Goal: Task Accomplishment & Management: Complete application form

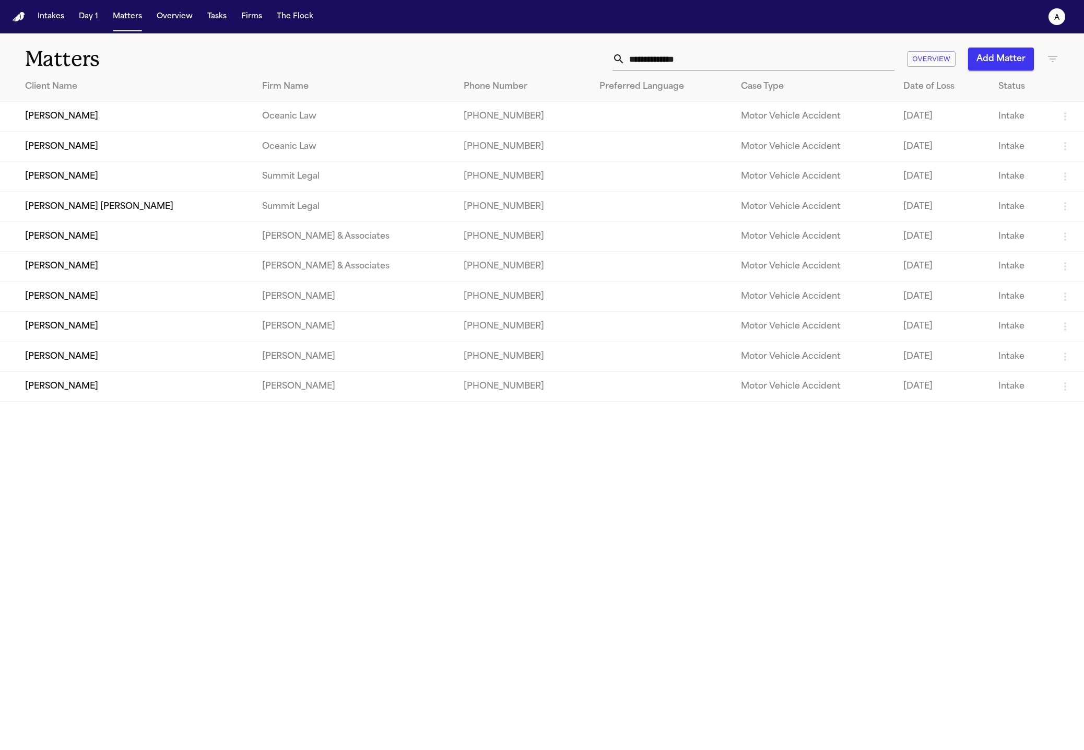
click at [1052, 25] on button "a" at bounding box center [1056, 16] width 29 height 23
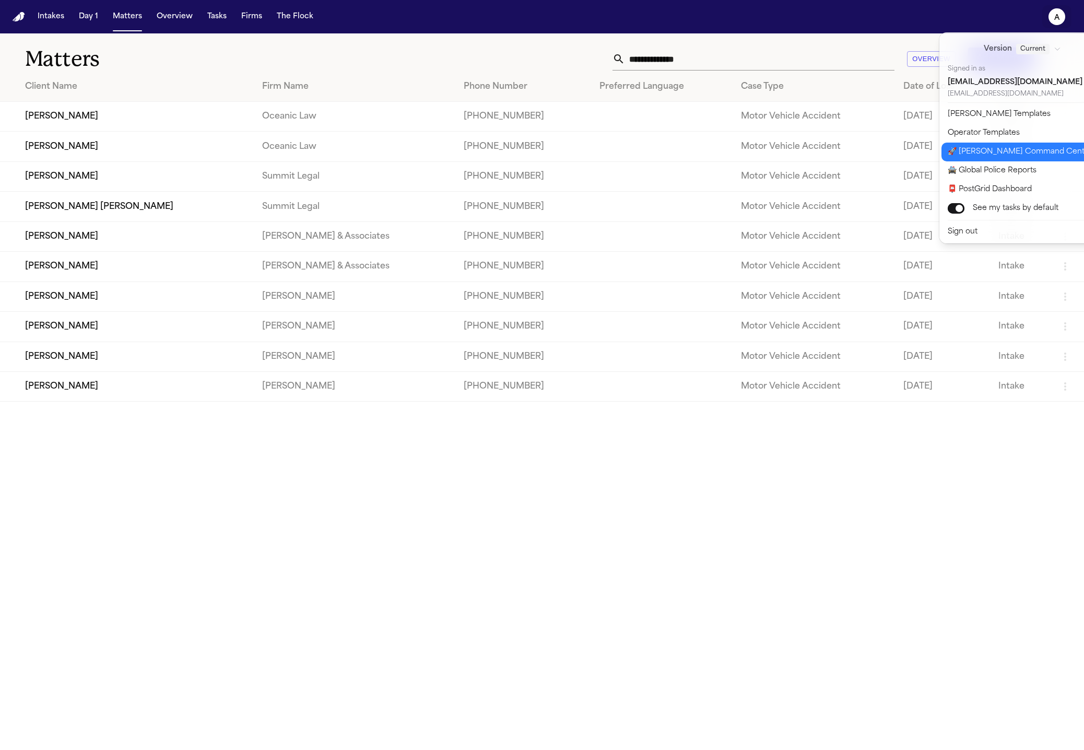
click at [1031, 157] on button "🚀 Bland Command Center" at bounding box center [1028, 152] width 174 height 19
select select "**"
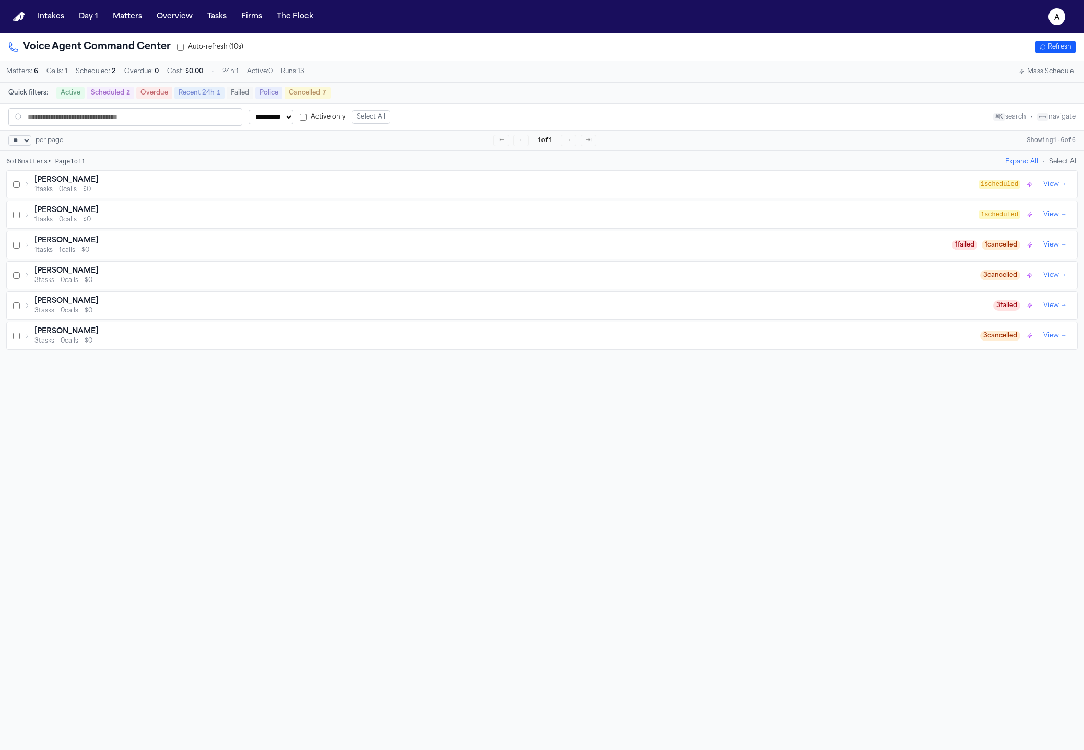
click at [1062, 25] on button "a" at bounding box center [1056, 16] width 29 height 23
click at [1013, 174] on button "🚔 Global Police Reports" at bounding box center [1028, 170] width 174 height 19
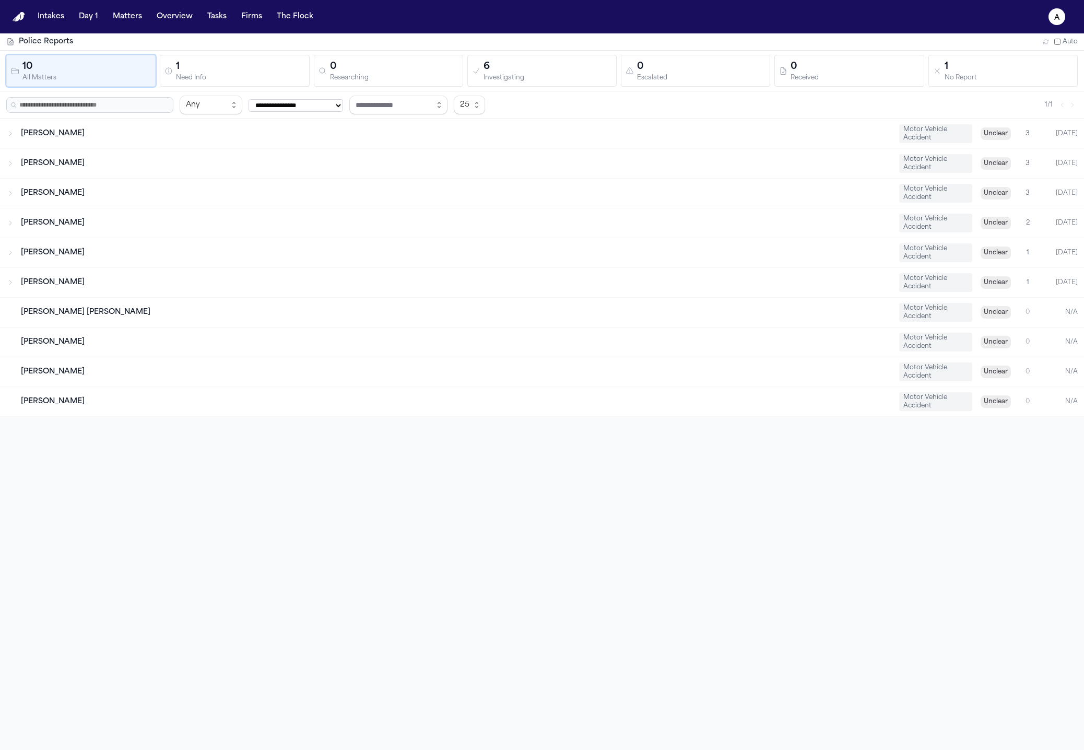
click at [250, 76] on div "Need Info" at bounding box center [240, 78] width 128 height 8
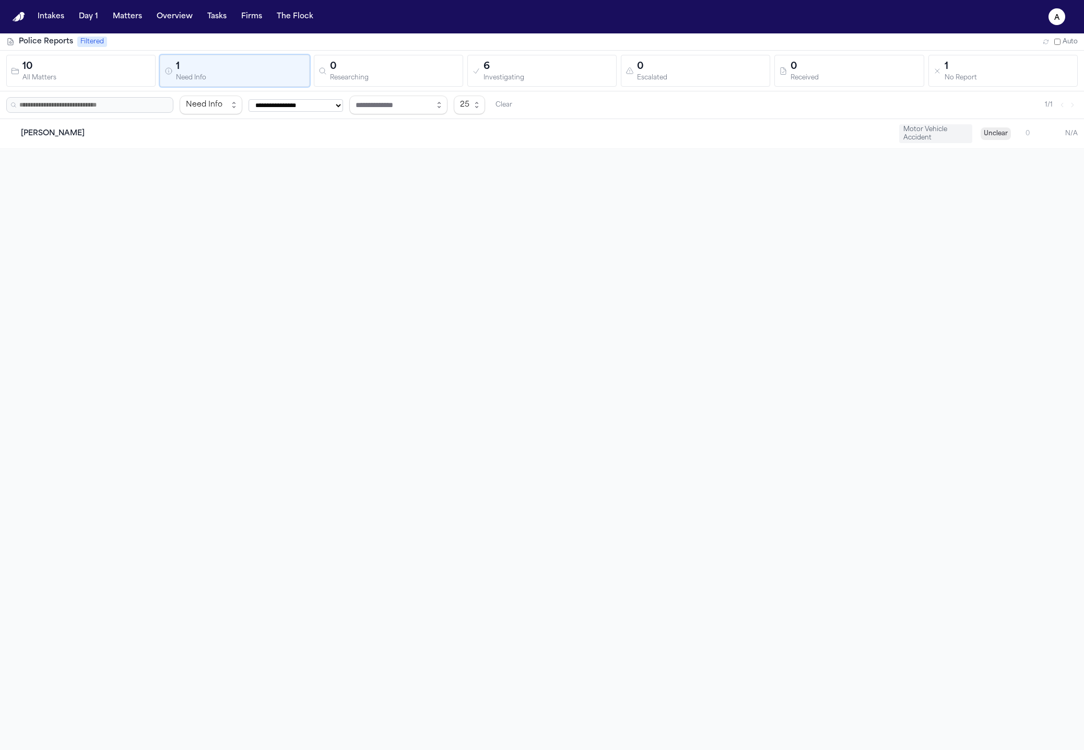
click at [380, 72] on div "0" at bounding box center [394, 67] width 128 height 15
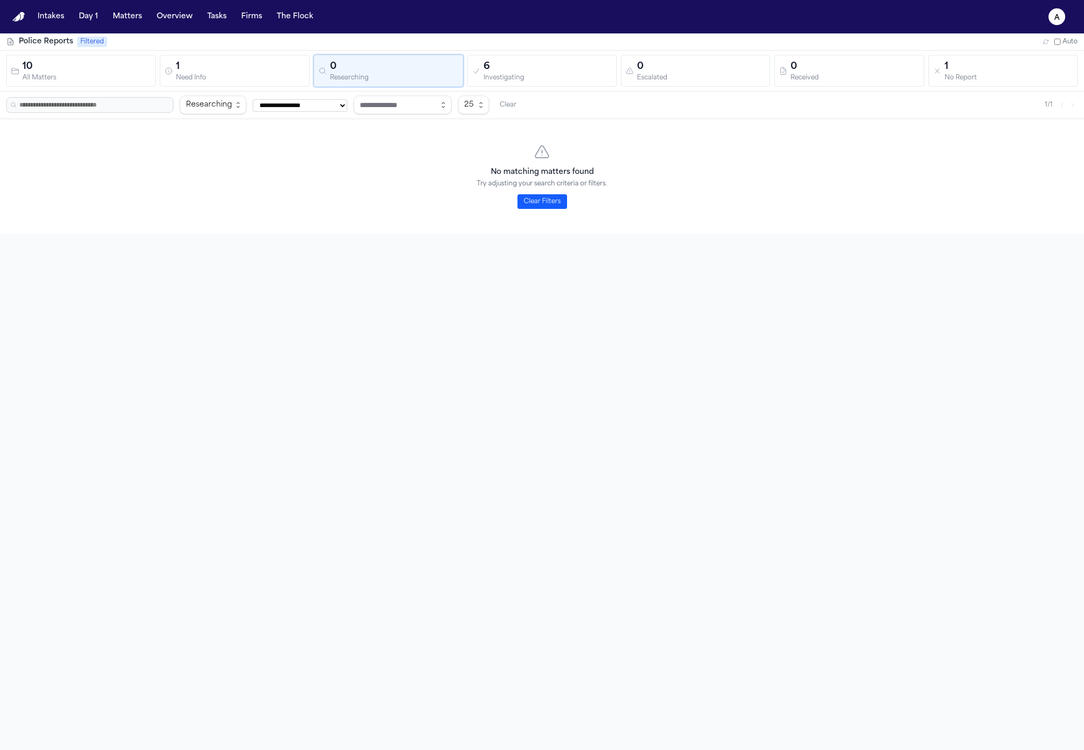
click at [526, 73] on div "6" at bounding box center [547, 67] width 128 height 15
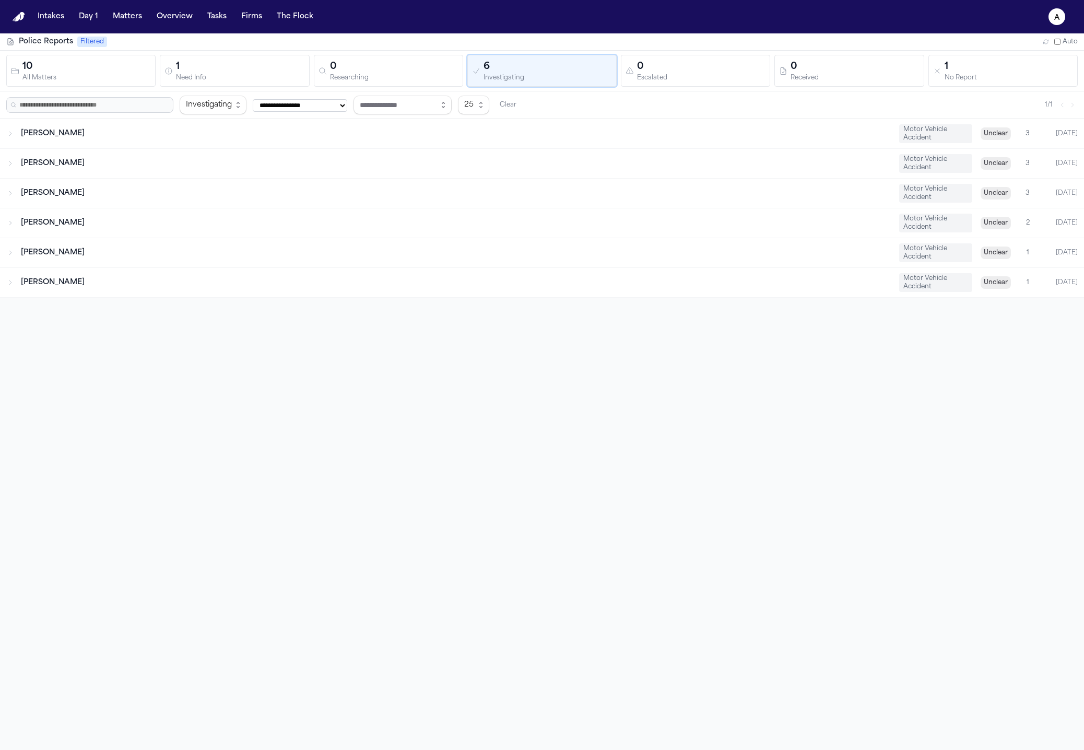
click at [722, 66] on div "0" at bounding box center [701, 67] width 128 height 15
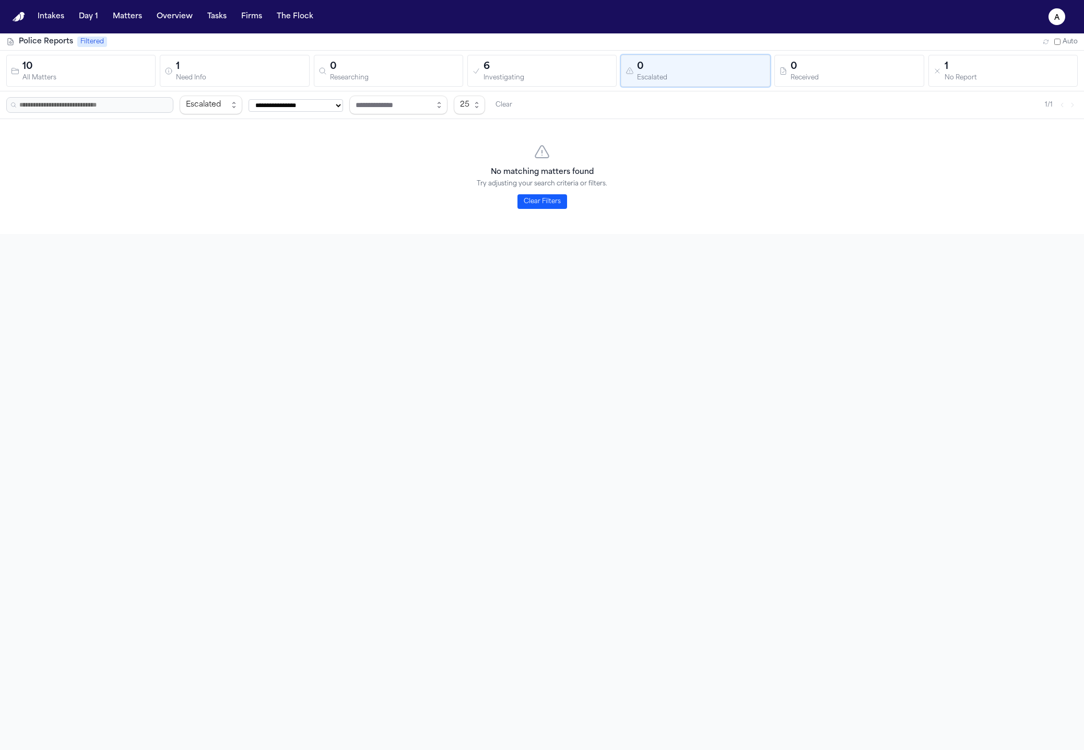
click at [863, 74] on div "Received" at bounding box center [854, 78] width 128 height 8
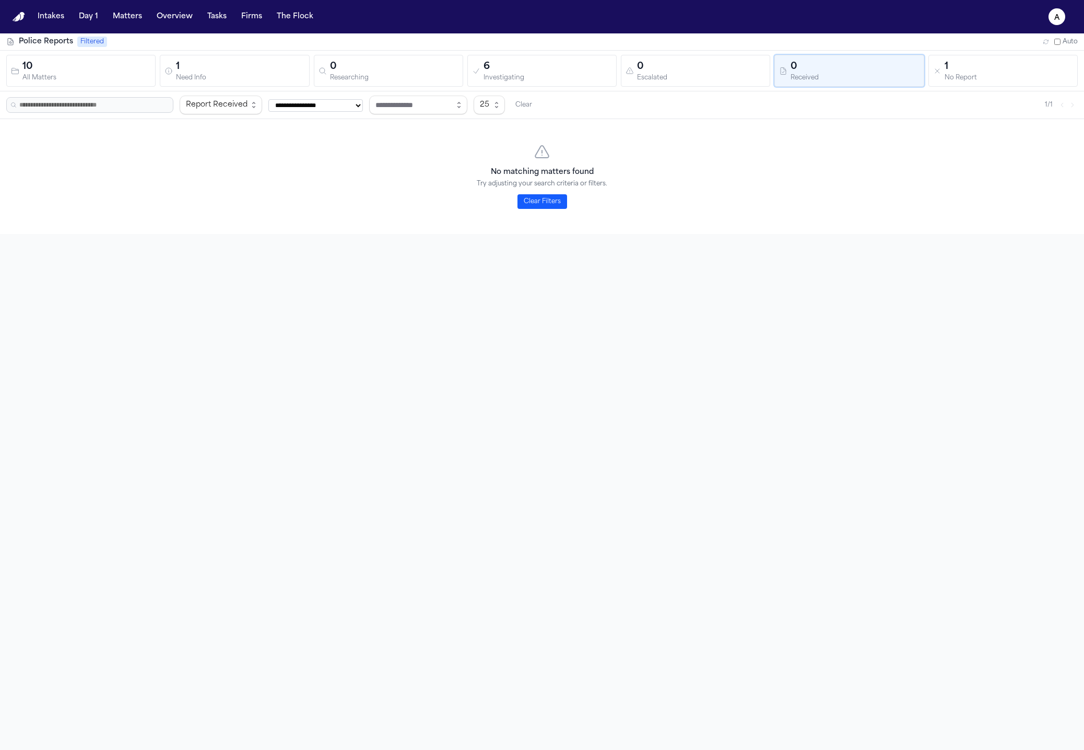
click at [993, 75] on div "No Report" at bounding box center [1008, 78] width 128 height 8
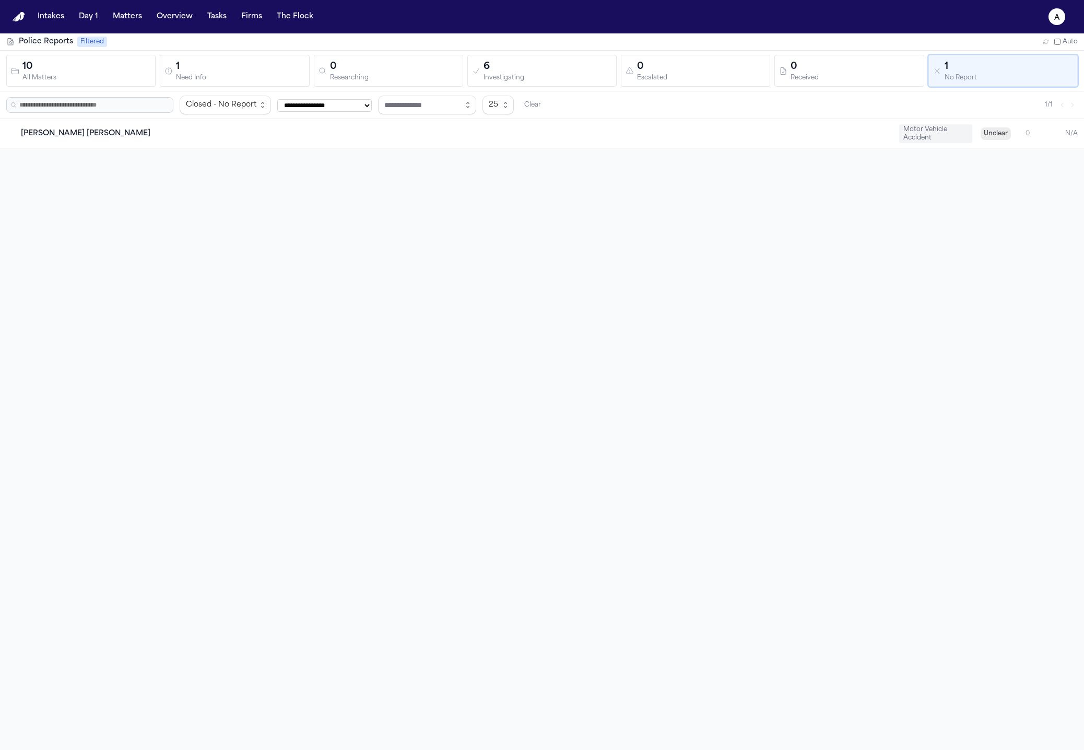
click at [65, 80] on div "All Matters" at bounding box center [86, 78] width 128 height 8
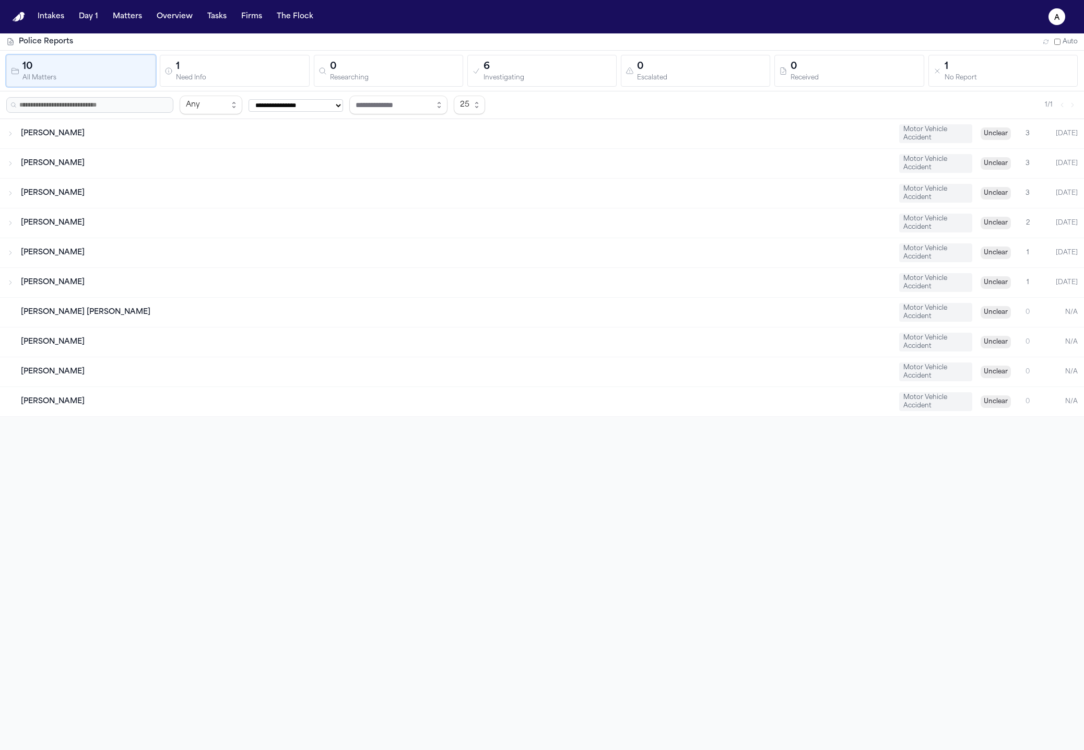
click at [211, 74] on div "Need Info" at bounding box center [240, 78] width 128 height 8
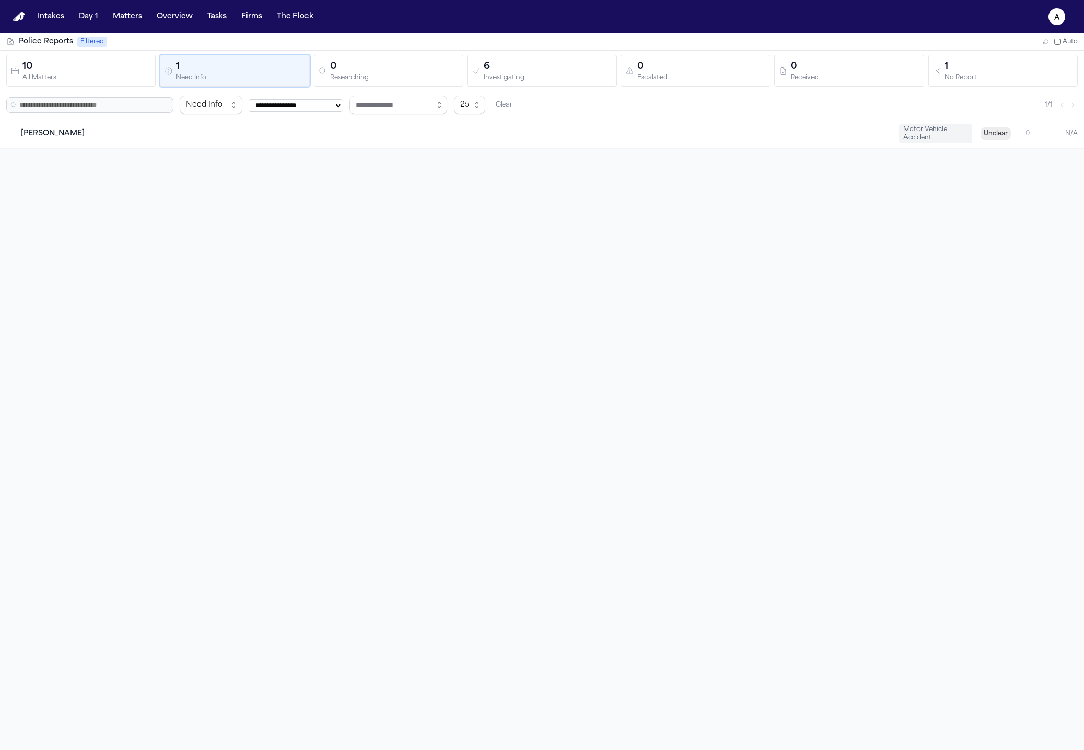
click at [335, 70] on div "0" at bounding box center [394, 67] width 128 height 15
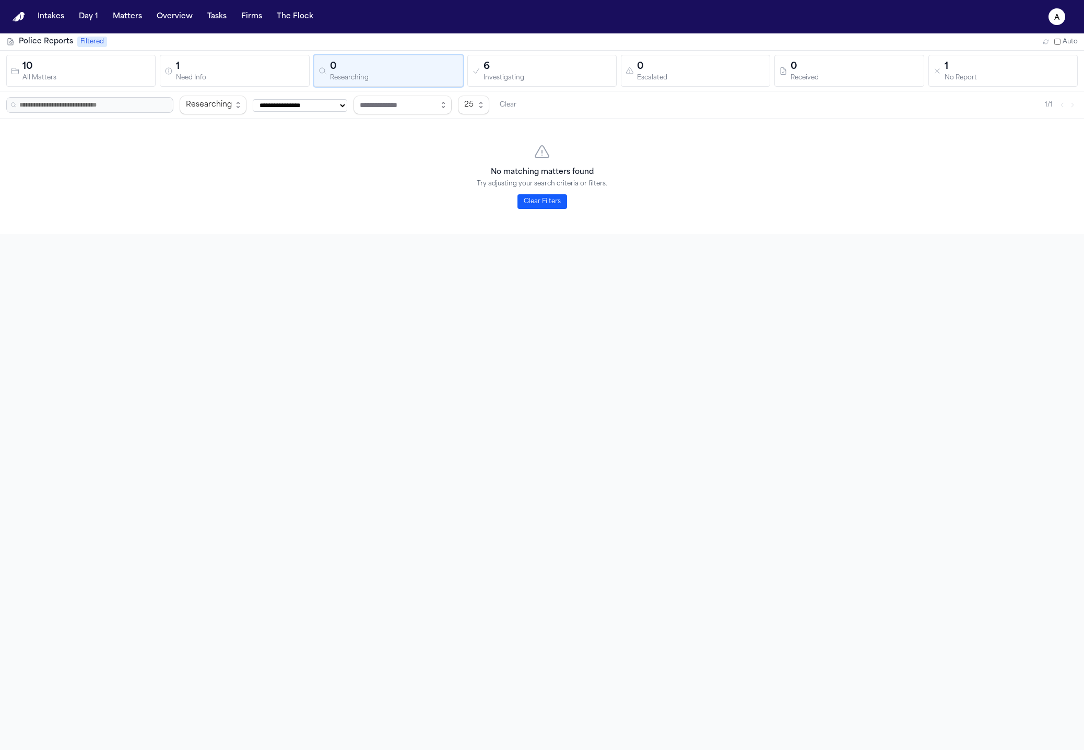
click at [601, 65] on div "6" at bounding box center [547, 67] width 128 height 15
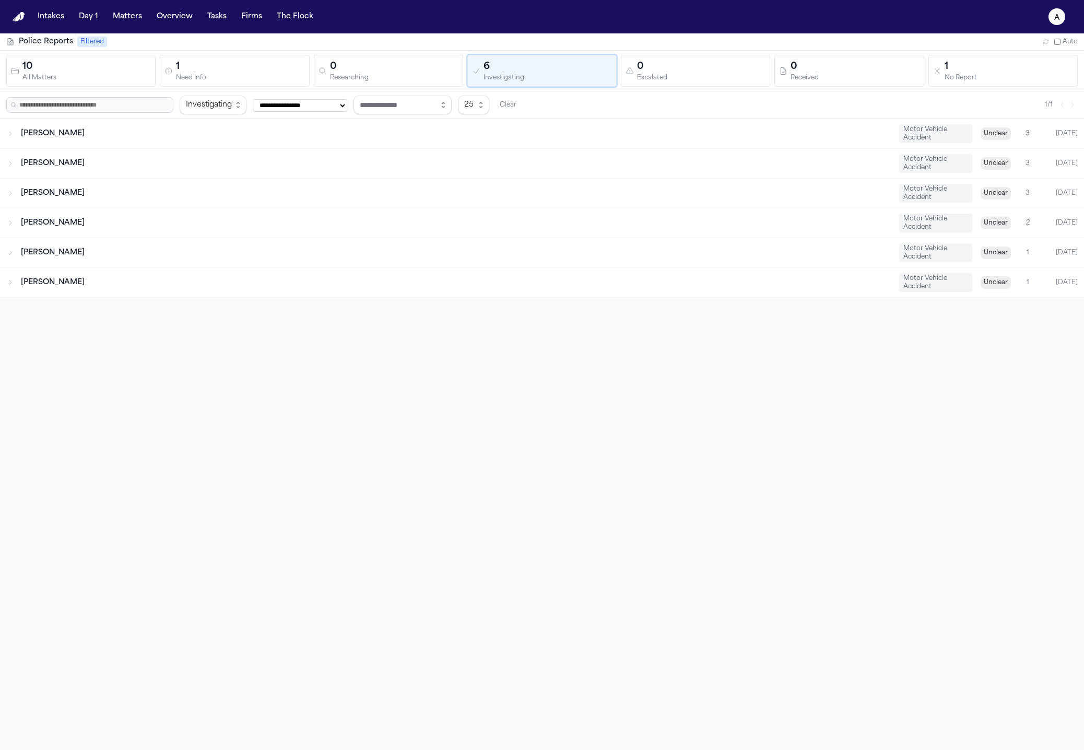
click at [799, 78] on div "Received" at bounding box center [854, 78] width 128 height 8
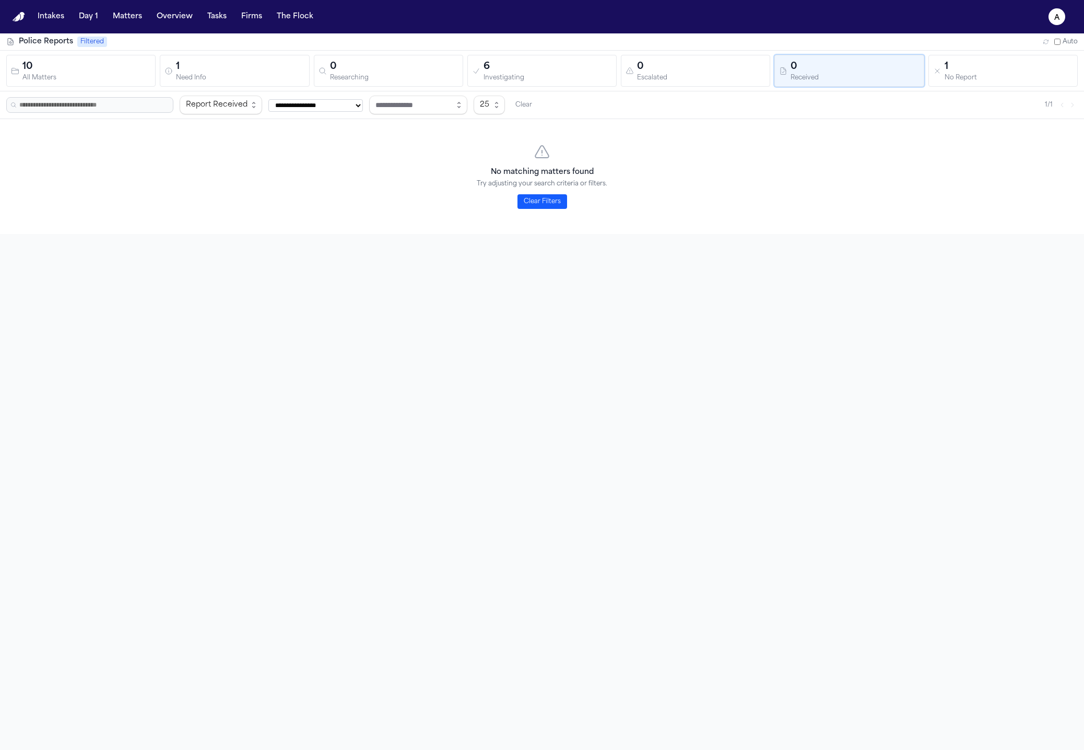
click at [933, 76] on div "1 No Report" at bounding box center [1003, 71] width 140 height 22
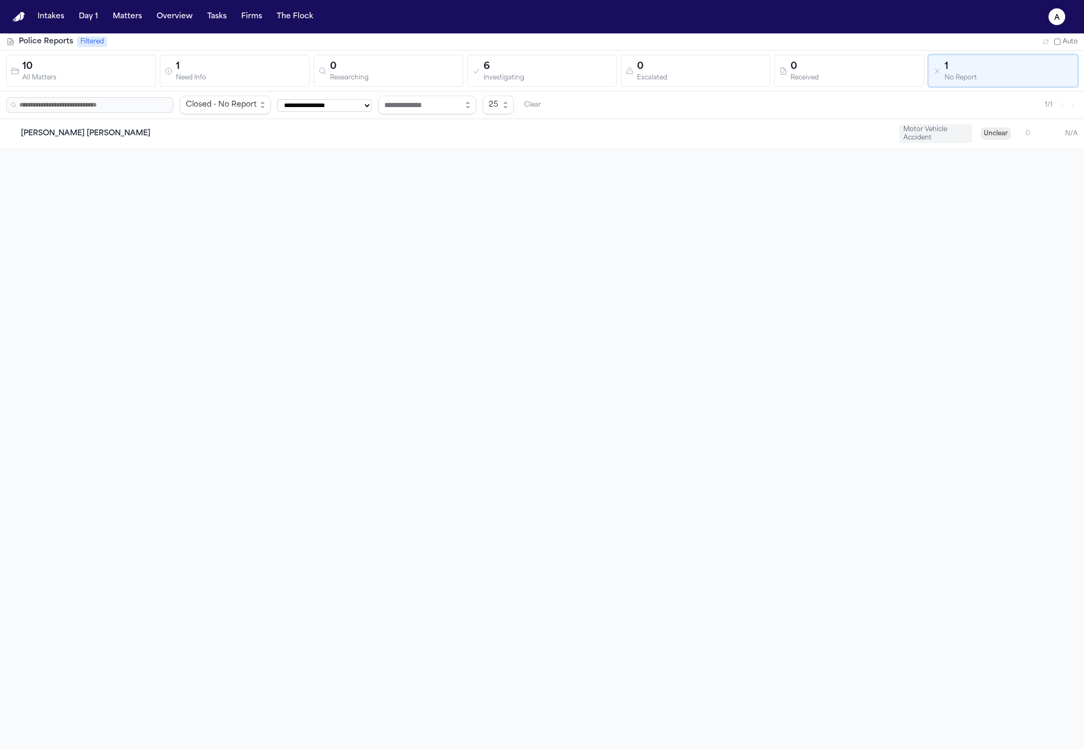
click at [986, 75] on div "No Report" at bounding box center [1008, 78] width 128 height 8
click at [613, 78] on div "10 All Matters 1 Need Info 0 Researching 6 Investigating 0 Escalated 0 Received…" at bounding box center [541, 71] width 1071 height 32
click at [309, 72] on div "10 All Matters 1 Need Info 0 Researching 6 Investigating 0 Escalated 0 Received…" at bounding box center [541, 71] width 1071 height 32
click at [201, 75] on div "Need Info" at bounding box center [240, 78] width 128 height 8
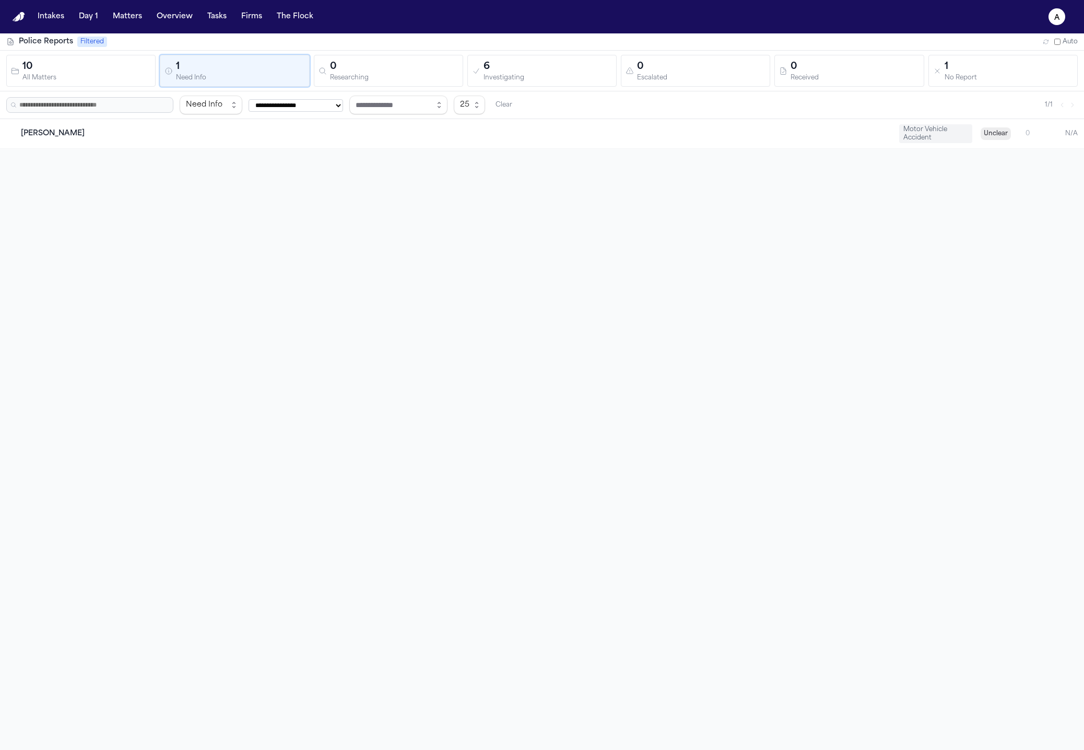
click at [394, 70] on div "0" at bounding box center [394, 67] width 128 height 15
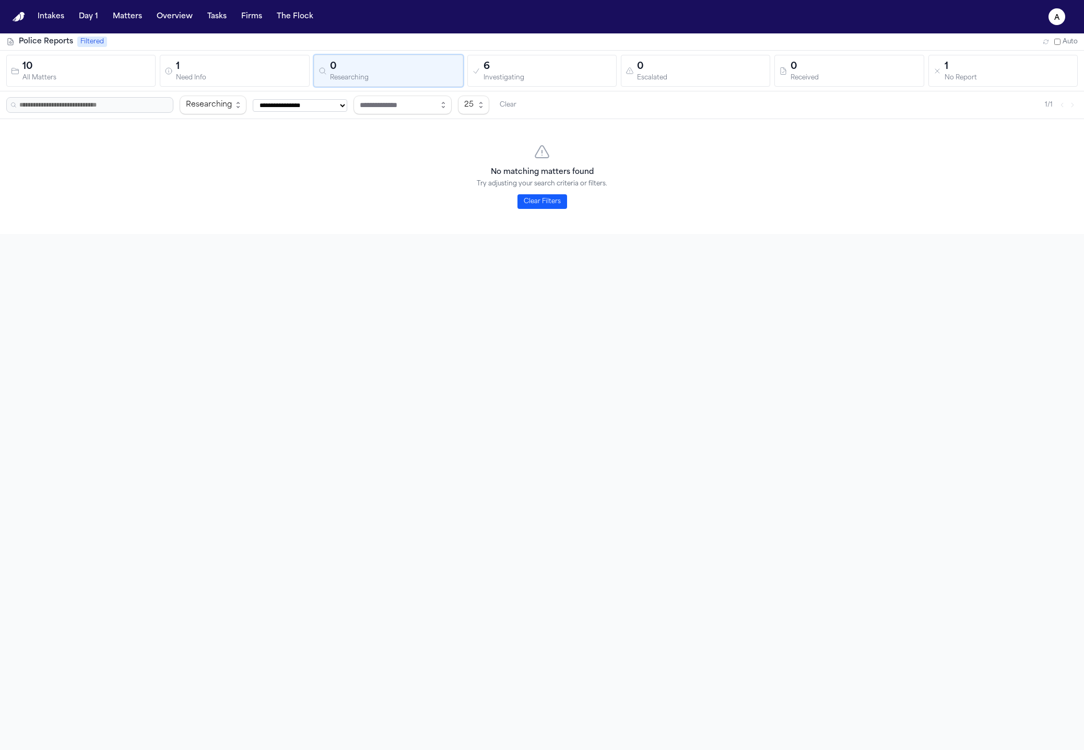
click at [713, 77] on div "Escalated" at bounding box center [701, 78] width 128 height 8
click at [881, 74] on div "Received" at bounding box center [854, 78] width 128 height 8
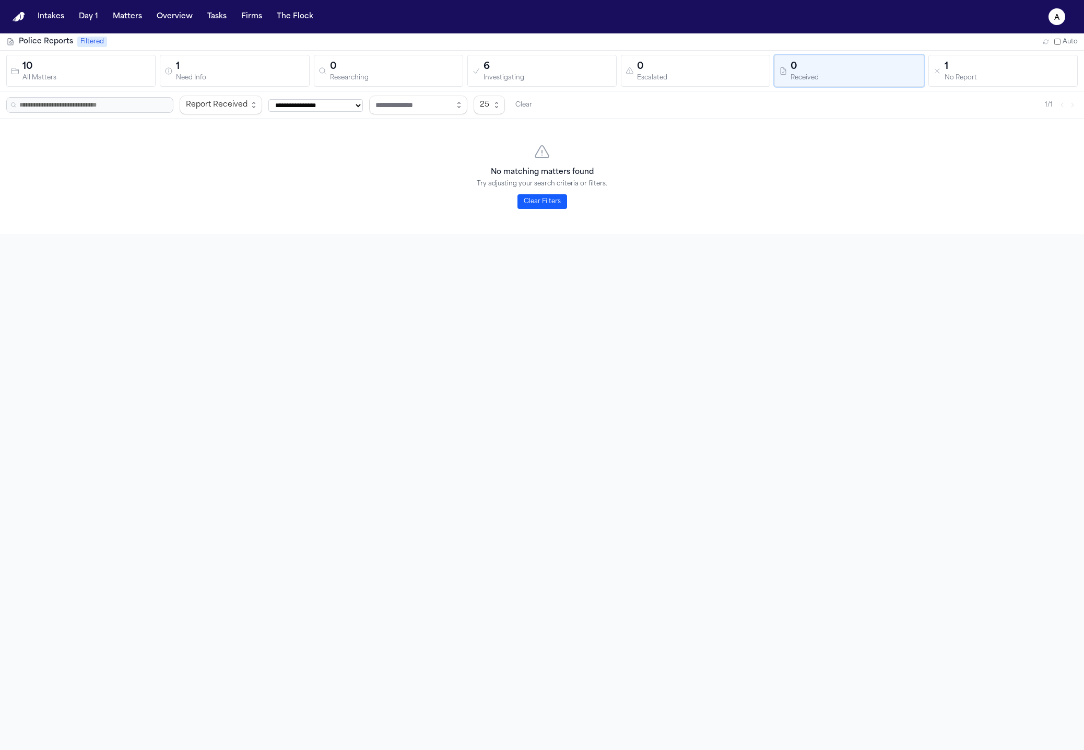
click at [997, 72] on div "1" at bounding box center [1008, 67] width 128 height 15
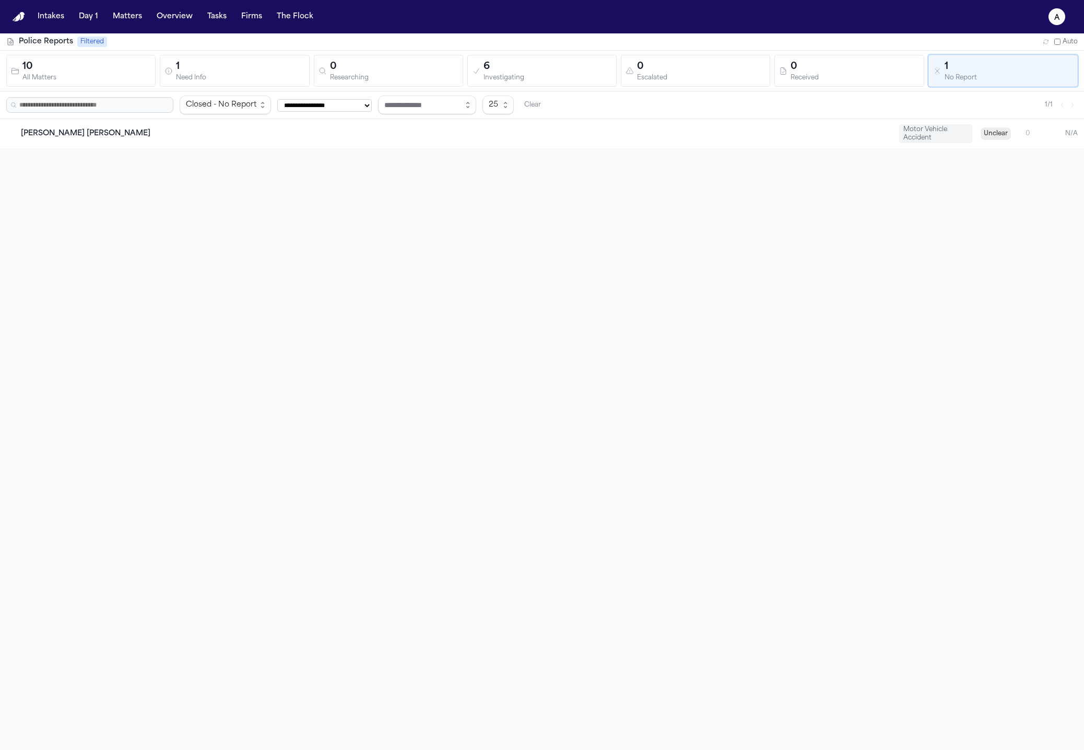
click at [774, 79] on button "0 Received" at bounding box center [848, 71] width 149 height 32
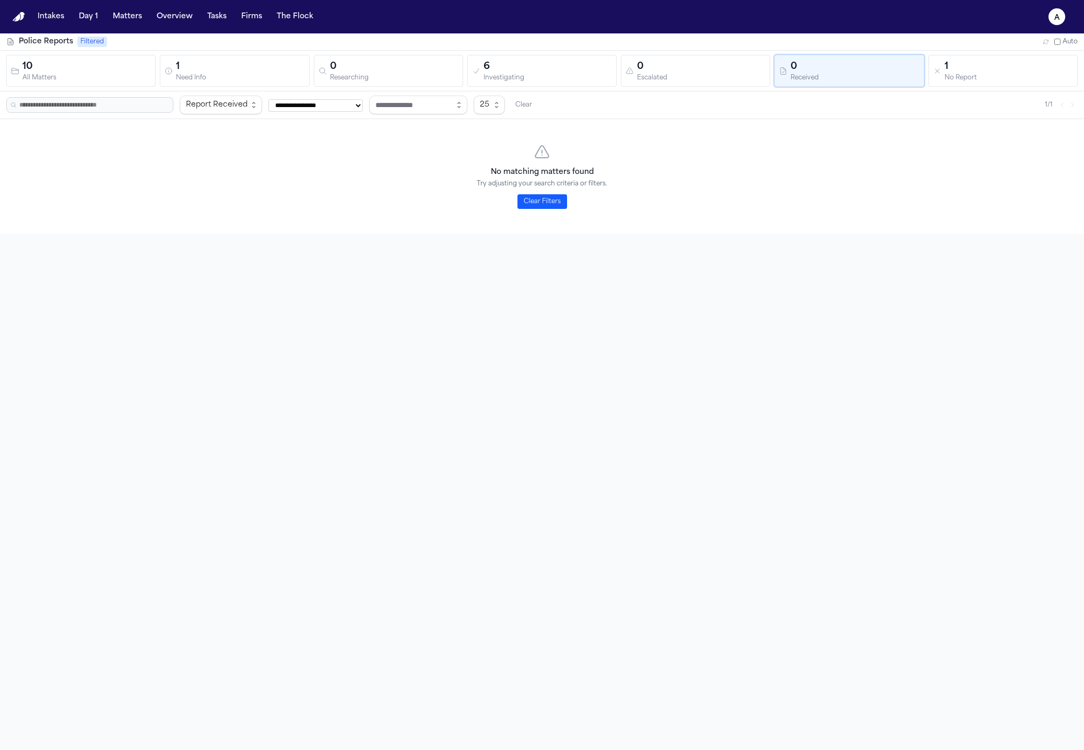
click at [530, 76] on div "Investigating" at bounding box center [547, 78] width 128 height 8
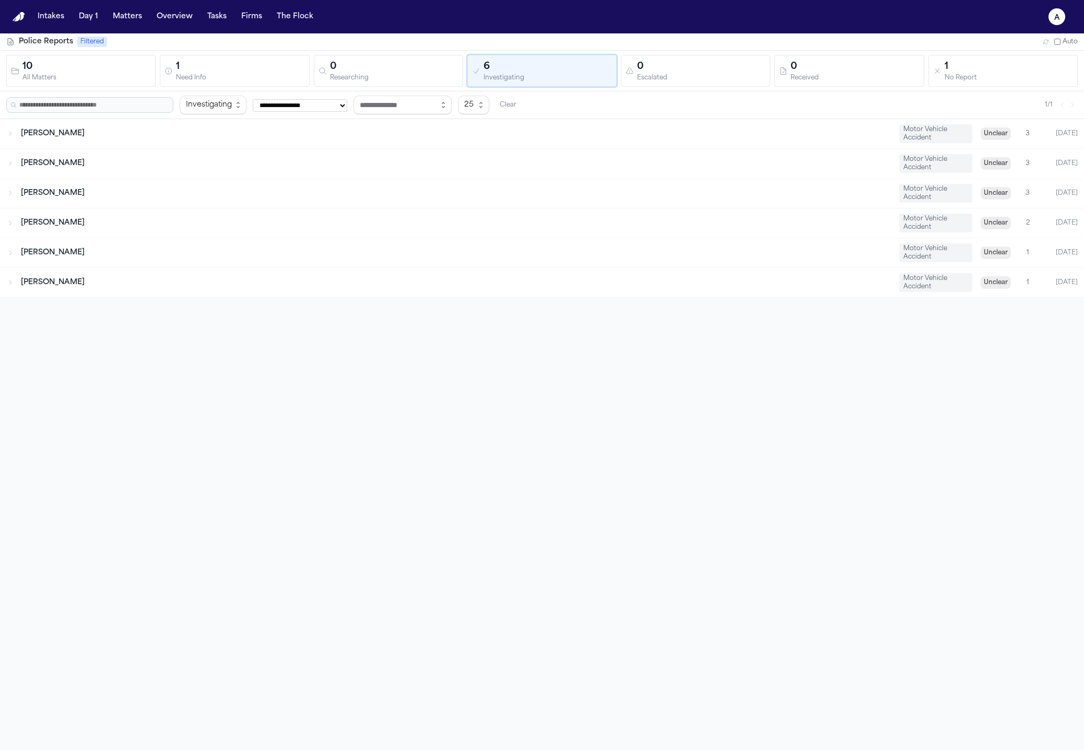
click at [364, 78] on div "Researching" at bounding box center [394, 78] width 128 height 8
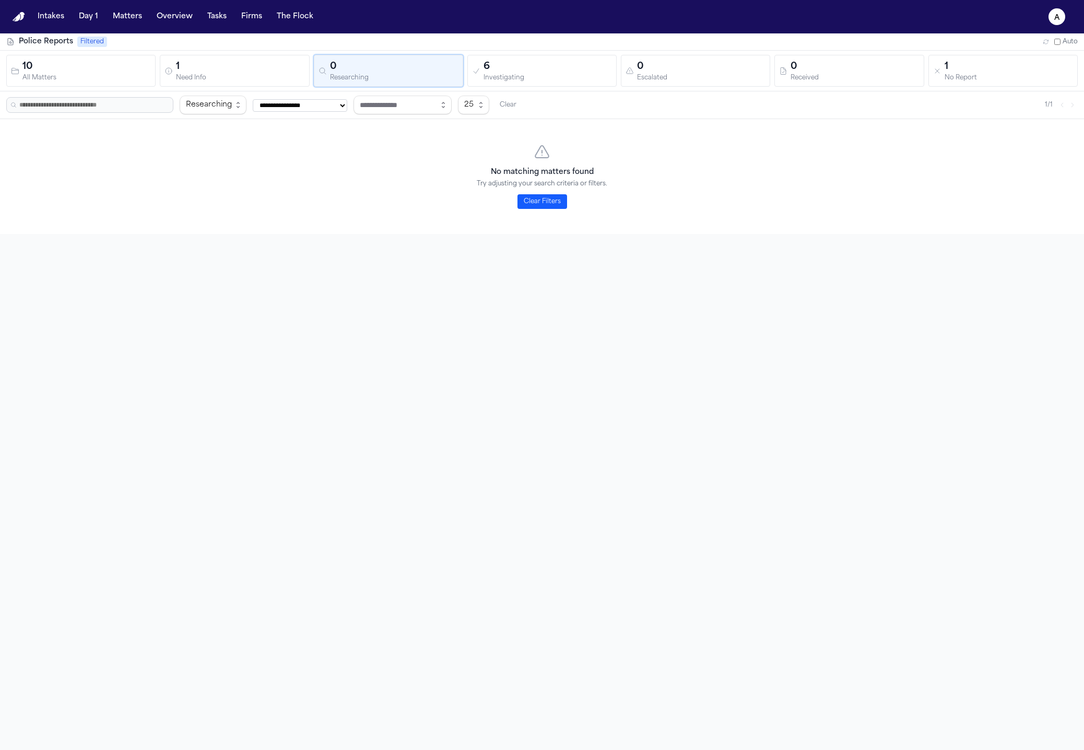
click at [207, 79] on div "Need Info" at bounding box center [240, 78] width 128 height 8
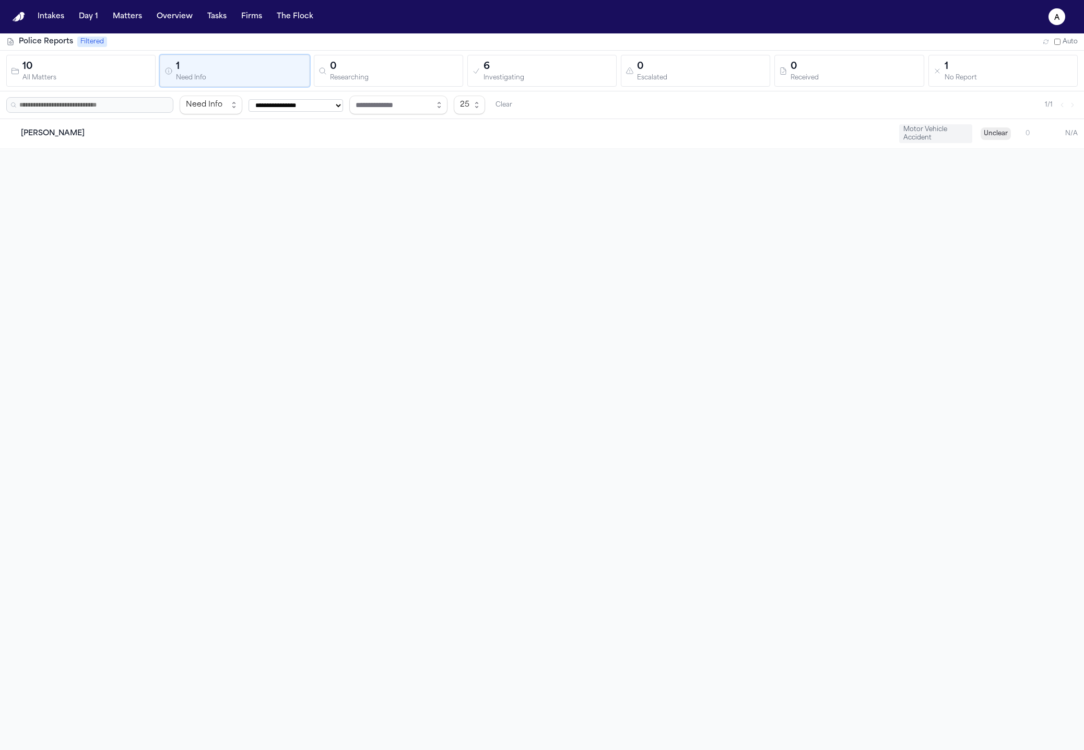
click at [100, 78] on div "All Matters" at bounding box center [86, 78] width 128 height 8
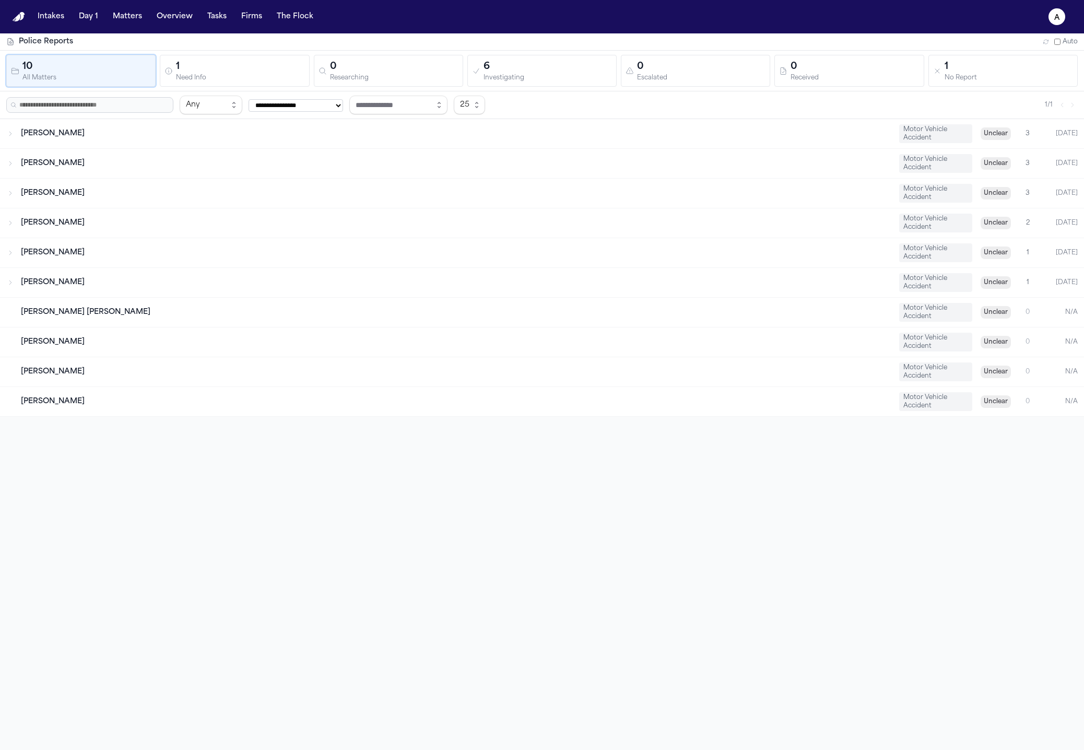
click at [706, 62] on div "0" at bounding box center [701, 67] width 128 height 15
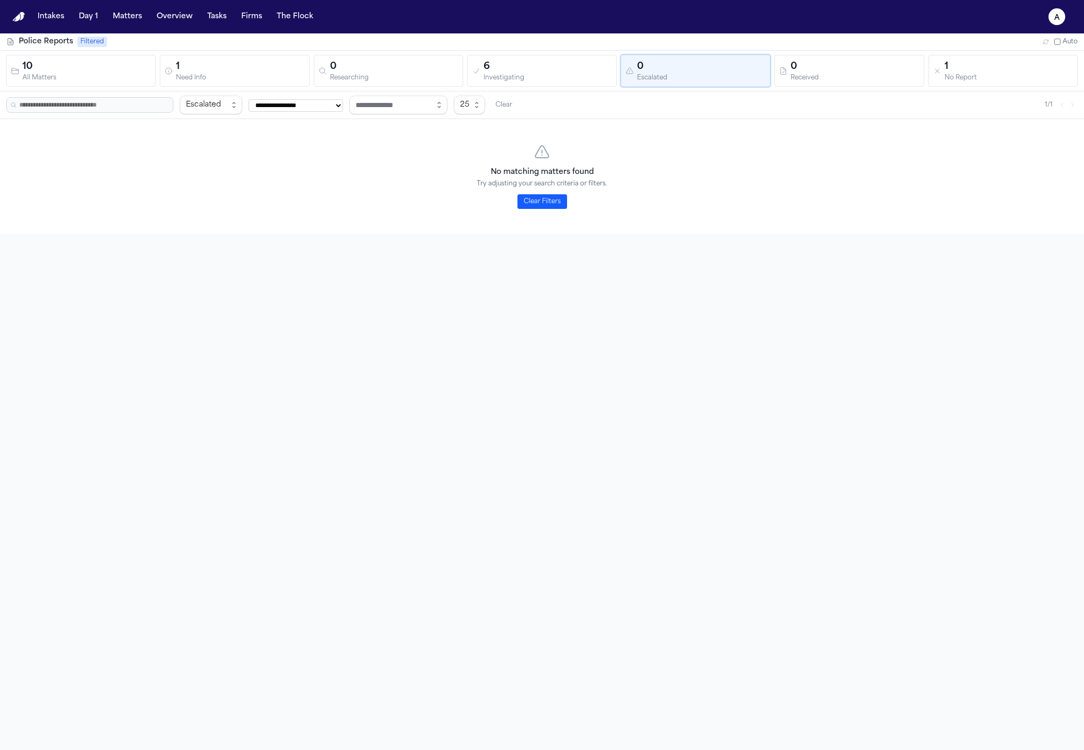
click at [876, 72] on div "0" at bounding box center [854, 67] width 128 height 15
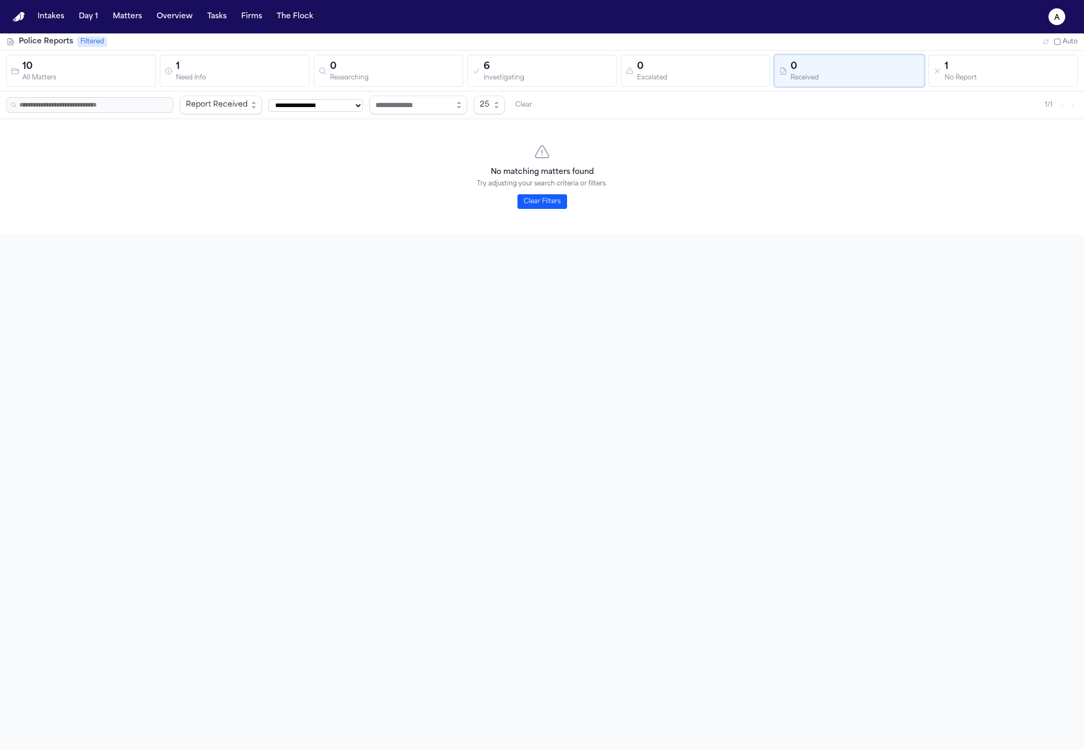
click at [429, 78] on div "Researching" at bounding box center [394, 78] width 128 height 8
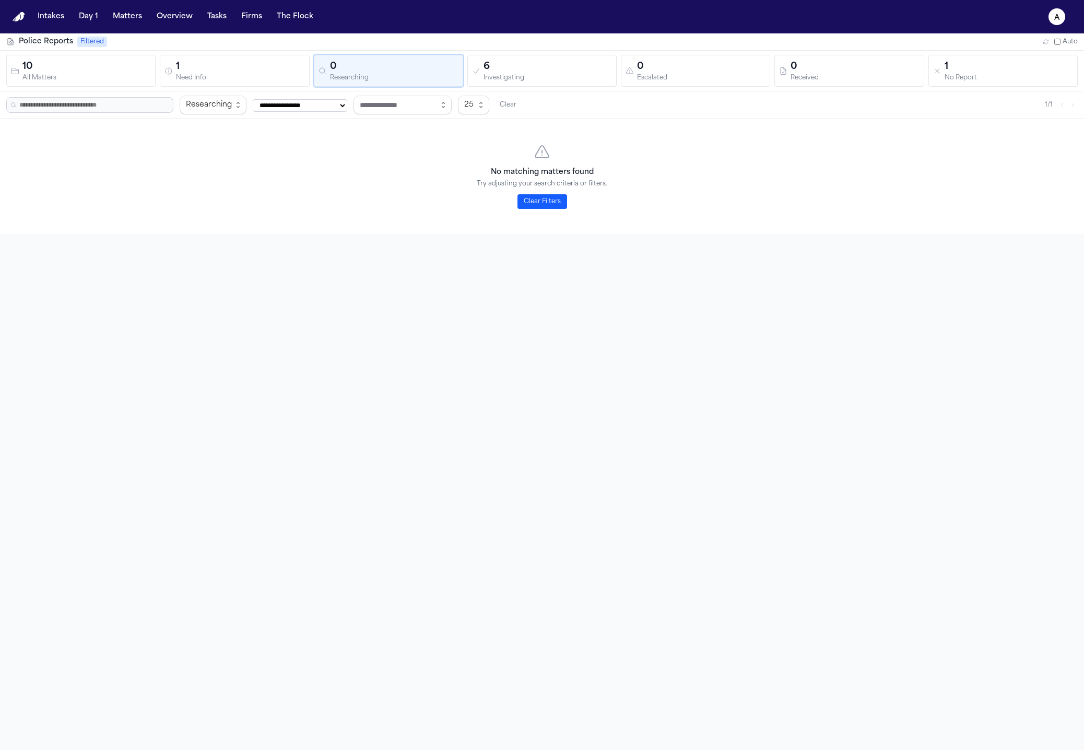
click at [545, 76] on div "Investigating" at bounding box center [547, 78] width 128 height 8
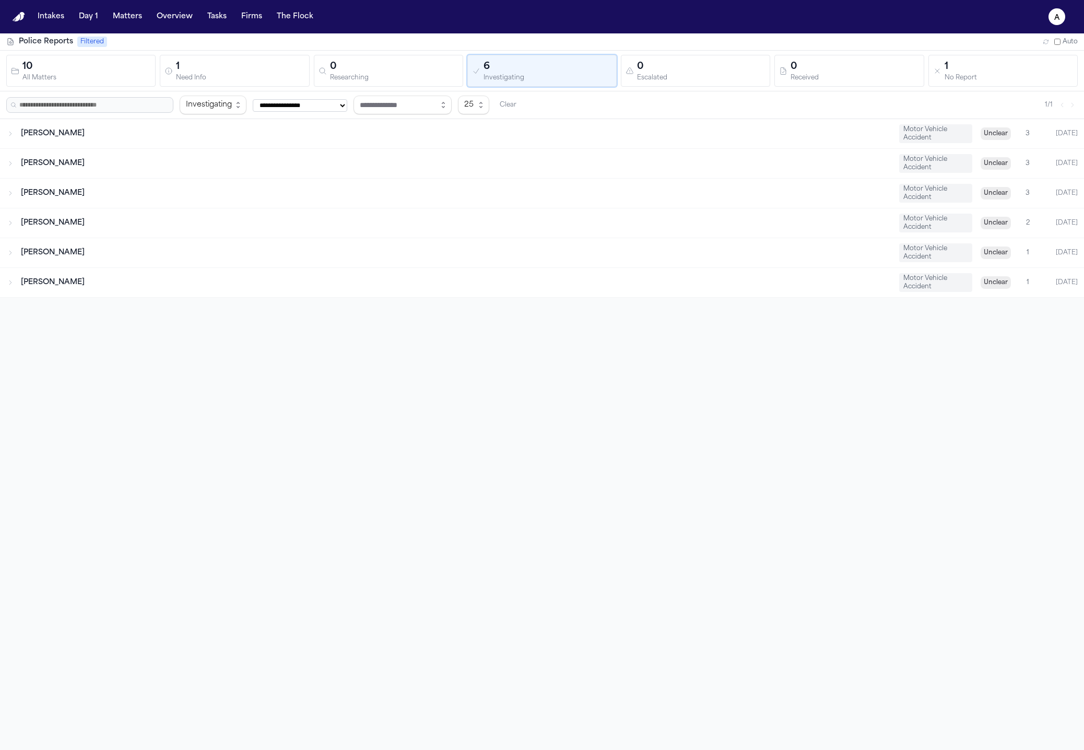
click at [813, 70] on div "0" at bounding box center [854, 67] width 128 height 15
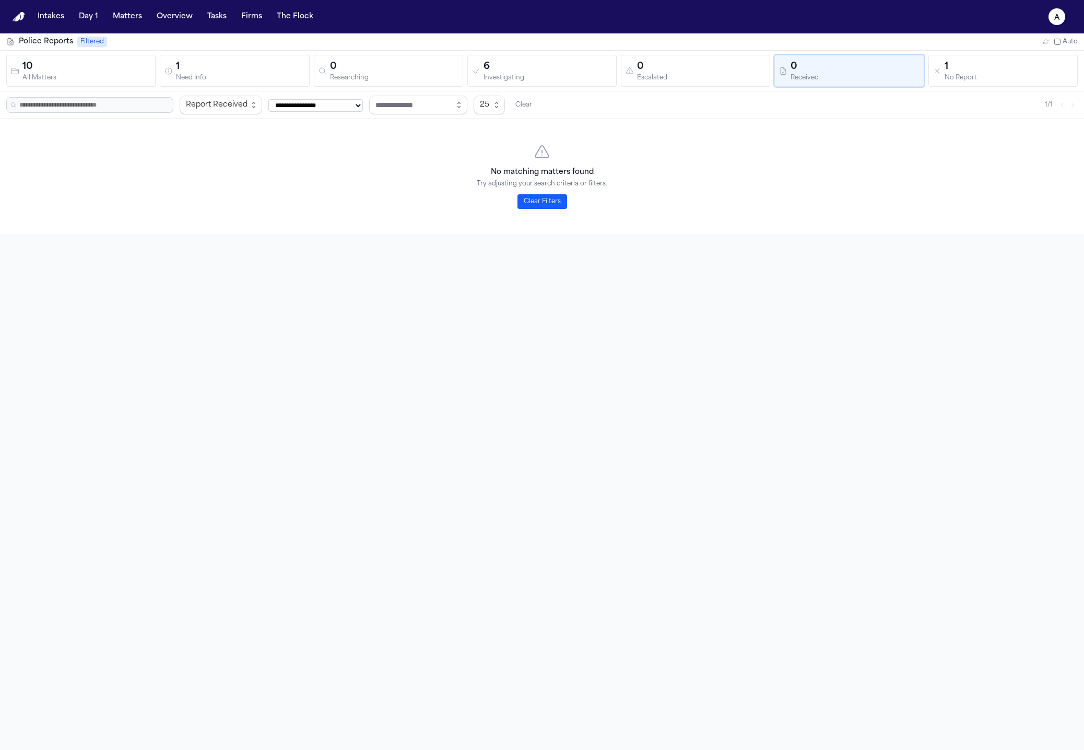
click at [901, 79] on div "Received" at bounding box center [854, 78] width 128 height 8
click at [1023, 67] on div "1" at bounding box center [1008, 67] width 128 height 15
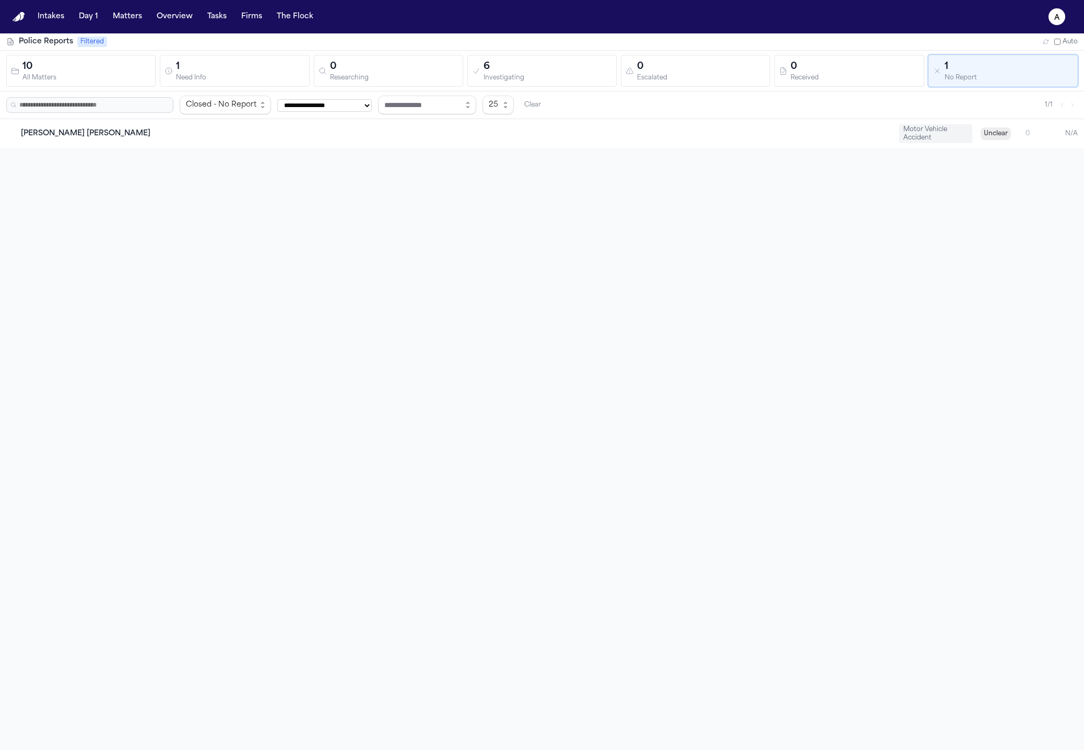
click at [801, 78] on div "Received" at bounding box center [854, 78] width 128 height 8
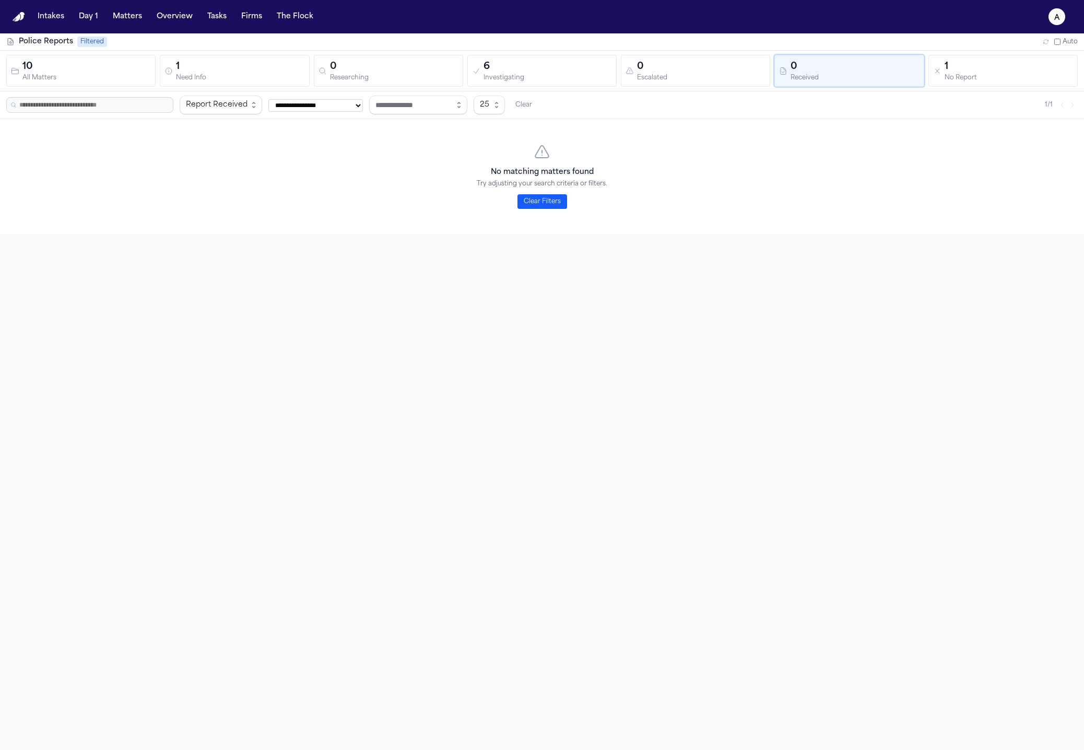
click at [538, 81] on div "Investigating" at bounding box center [547, 78] width 128 height 8
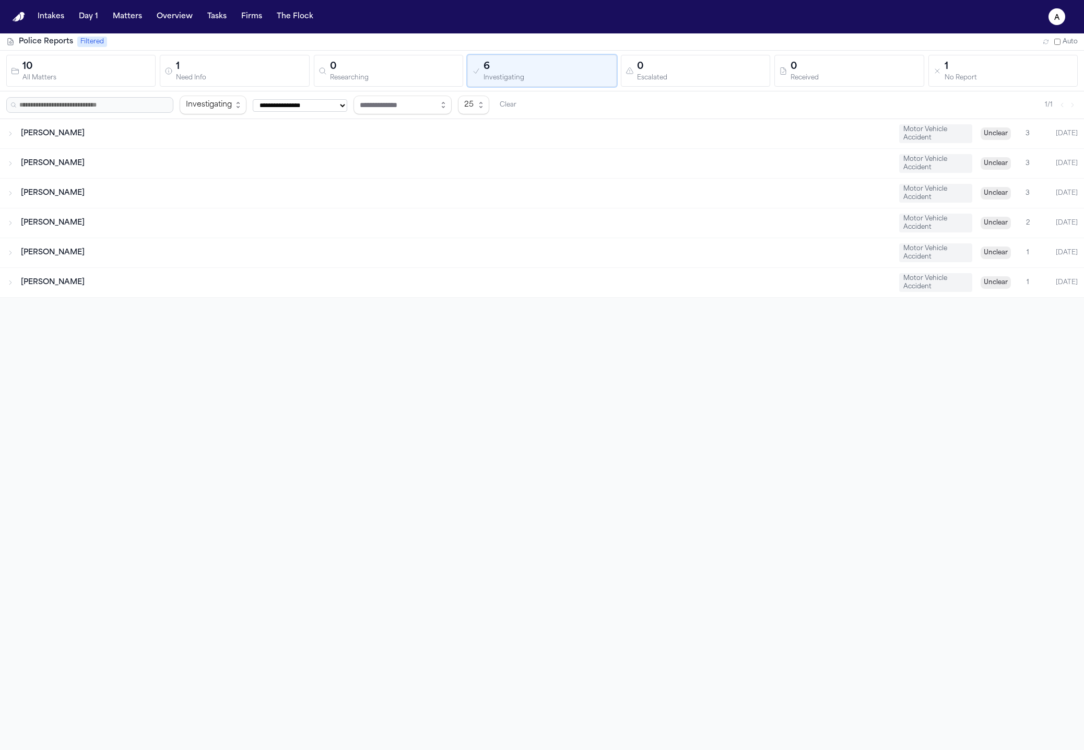
click at [128, 86] on button "10 All Matters" at bounding box center [80, 71] width 149 height 32
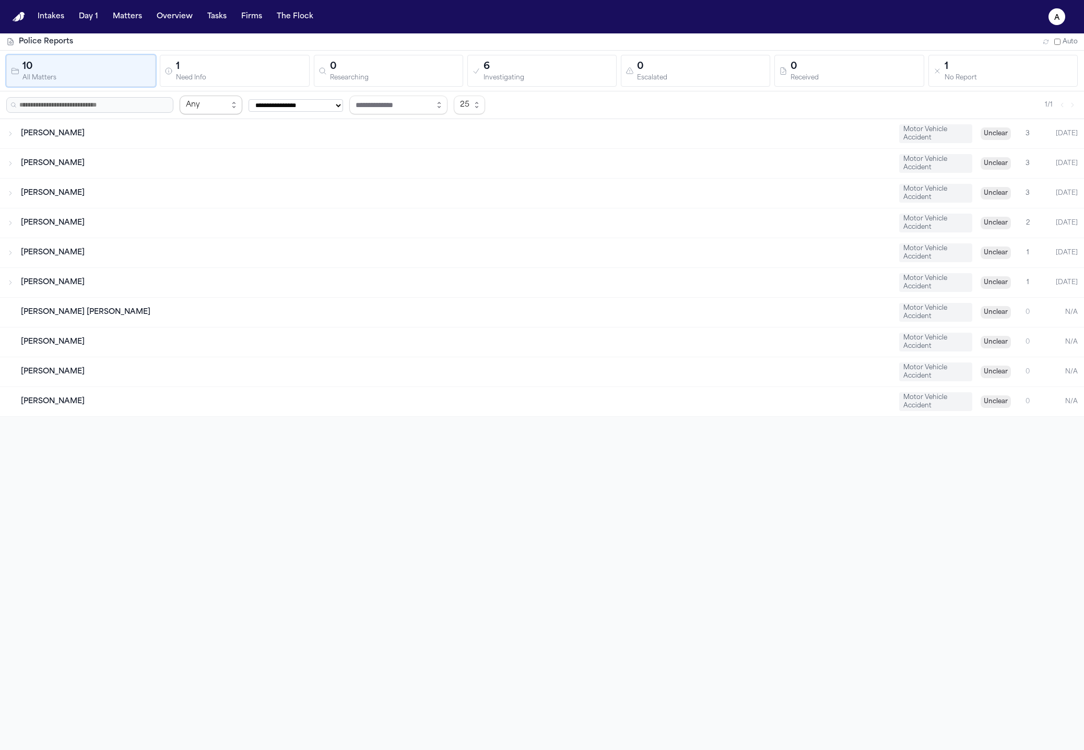
click at [234, 104] on span "Any" at bounding box center [211, 105] width 63 height 19
click at [235, 249] on span "Backfilled Closed" at bounding box center [221, 255] width 70 height 13
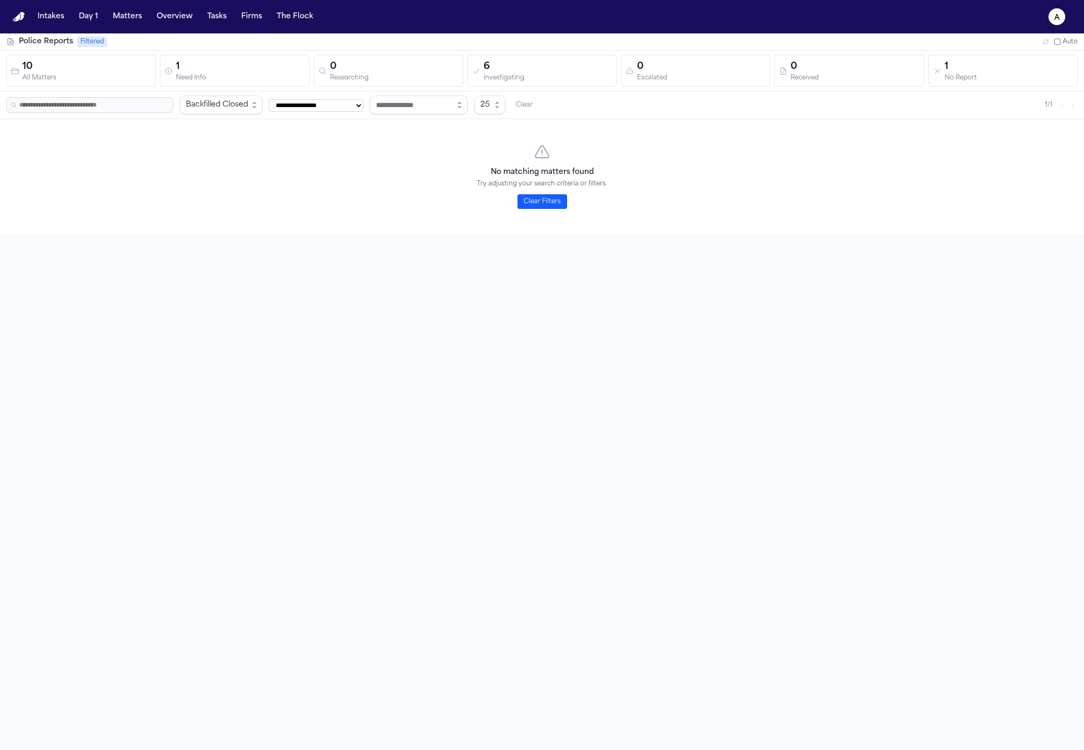
click at [98, 89] on div "10 All Matters 1 Need Info 0 Researching 6 Investigating 0 Escalated 0 Received…" at bounding box center [542, 71] width 1084 height 41
click at [81, 82] on button "10 All Matters" at bounding box center [80, 71] width 149 height 32
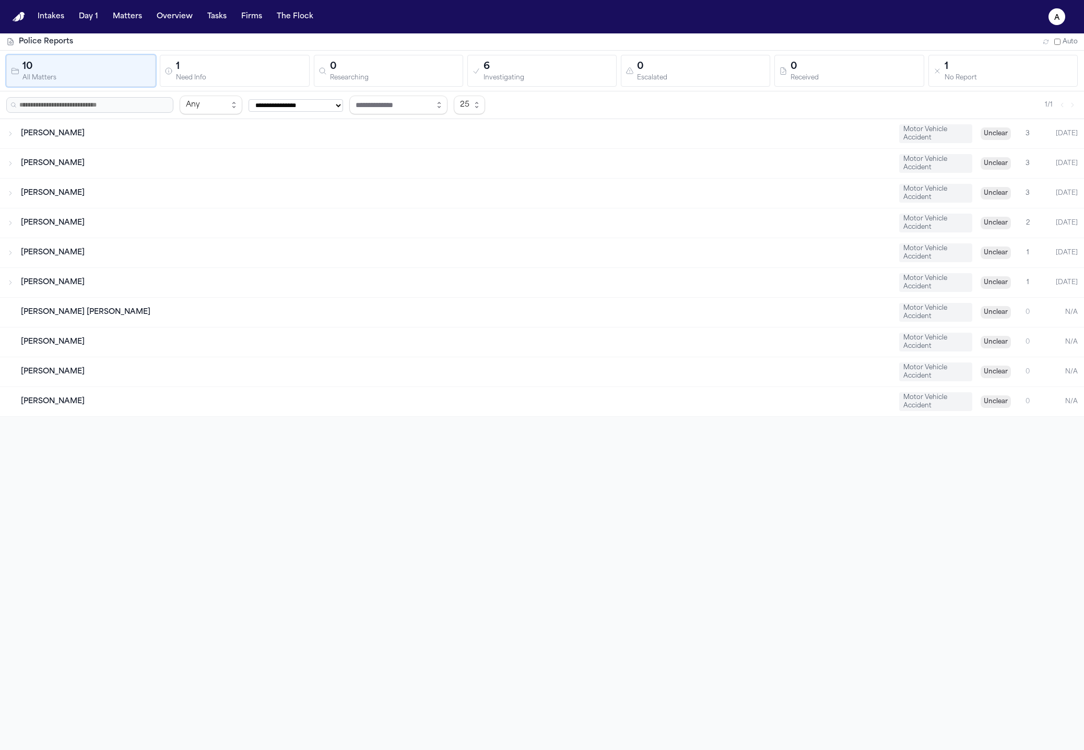
click at [283, 105] on select "**********" at bounding box center [295, 105] width 94 height 13
click at [326, 99] on select "**********" at bounding box center [295, 105] width 94 height 13
click at [307, 104] on select "**********" at bounding box center [295, 105] width 94 height 13
click at [222, 105] on div "Any" at bounding box center [207, 105] width 42 height 13
click at [223, 259] on span "Backfilled Closed" at bounding box center [221, 255] width 70 height 13
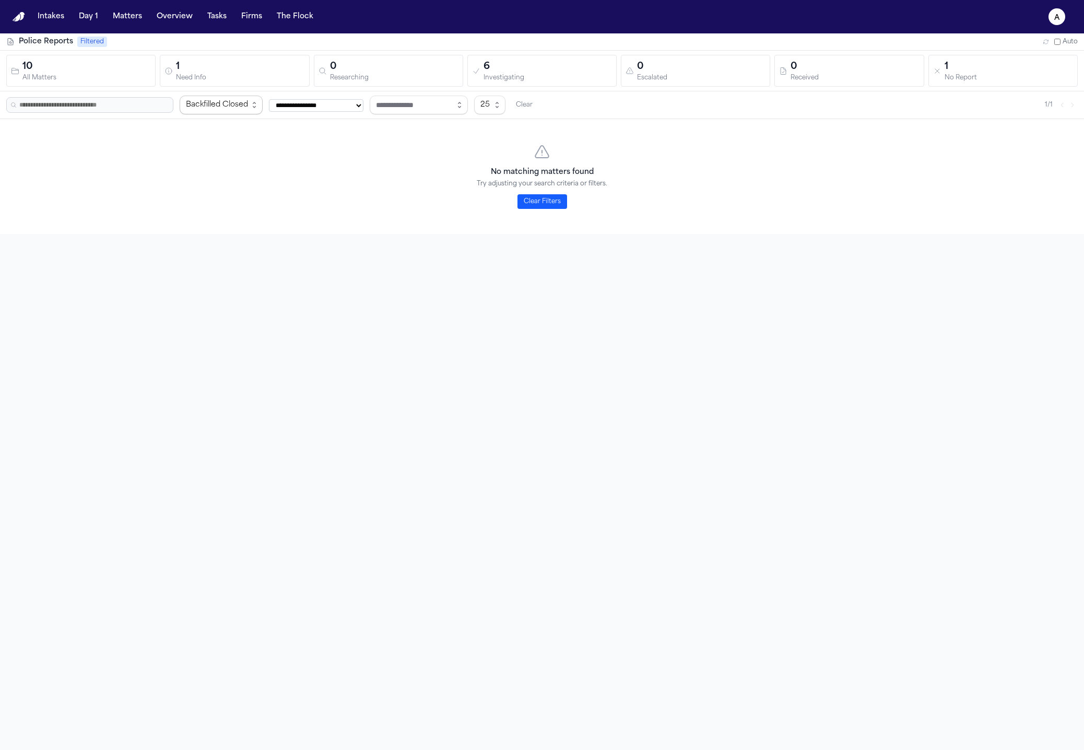
click at [232, 104] on div "Backfilled Closed" at bounding box center [217, 105] width 62 height 13
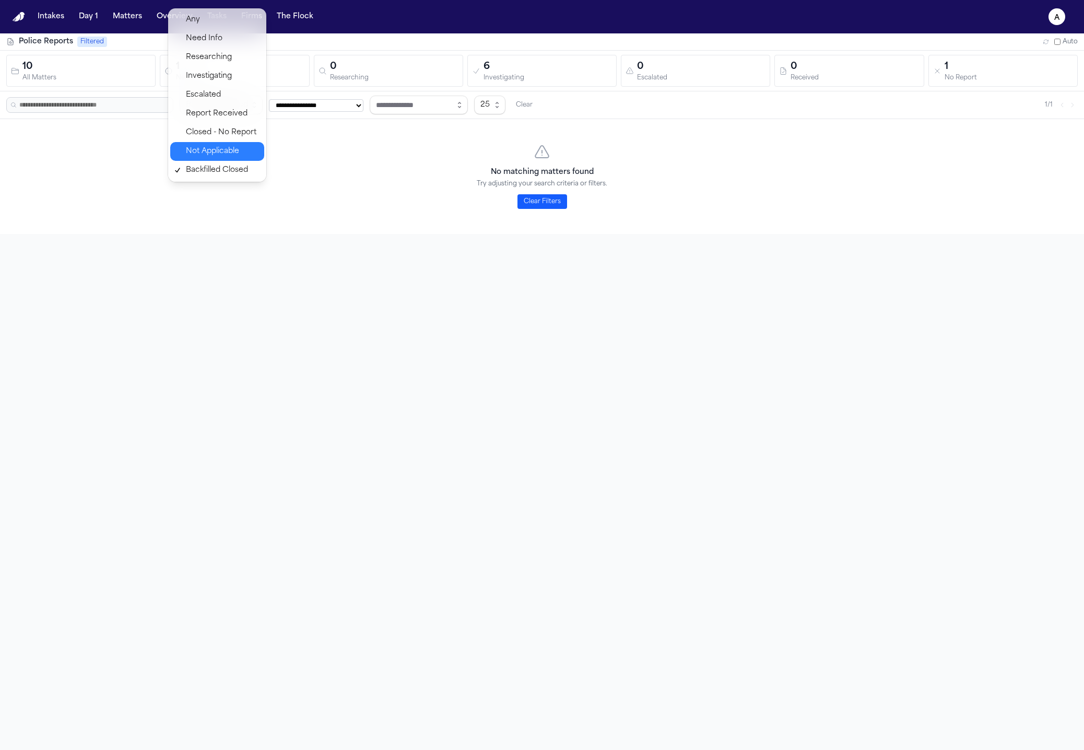
click at [233, 146] on span "Not Applicable" at bounding box center [222, 151] width 72 height 13
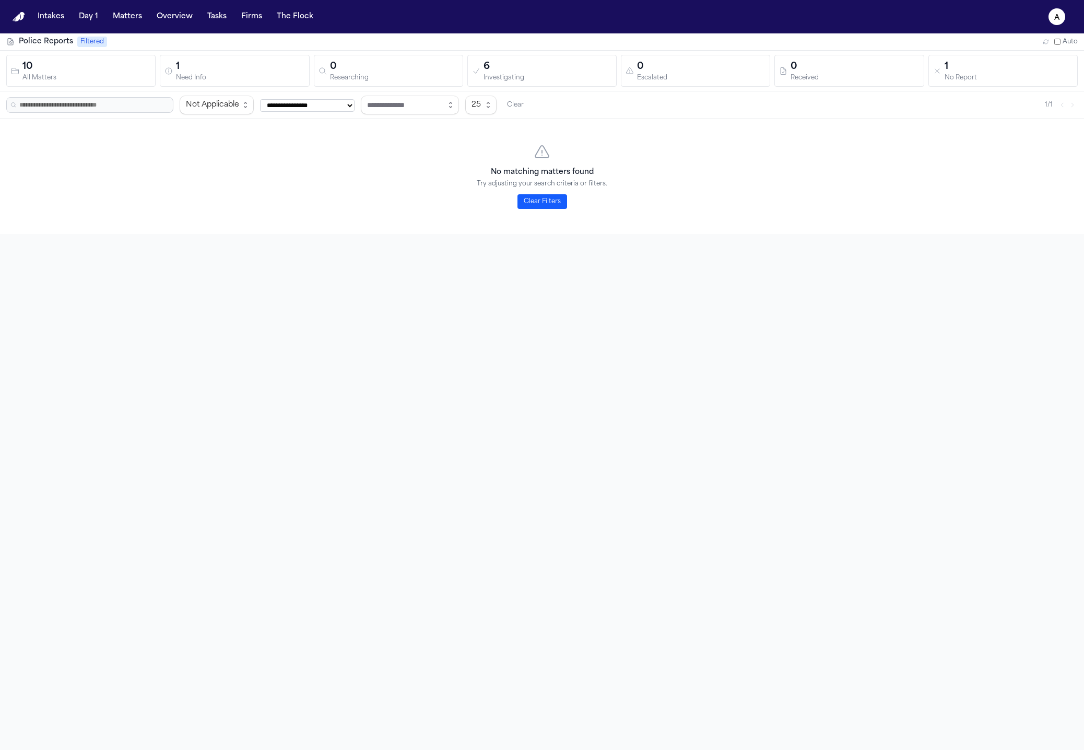
click at [232, 110] on div "Not Applicable" at bounding box center [212, 105] width 53 height 13
click at [208, 28] on div "Any" at bounding box center [216, 19] width 92 height 19
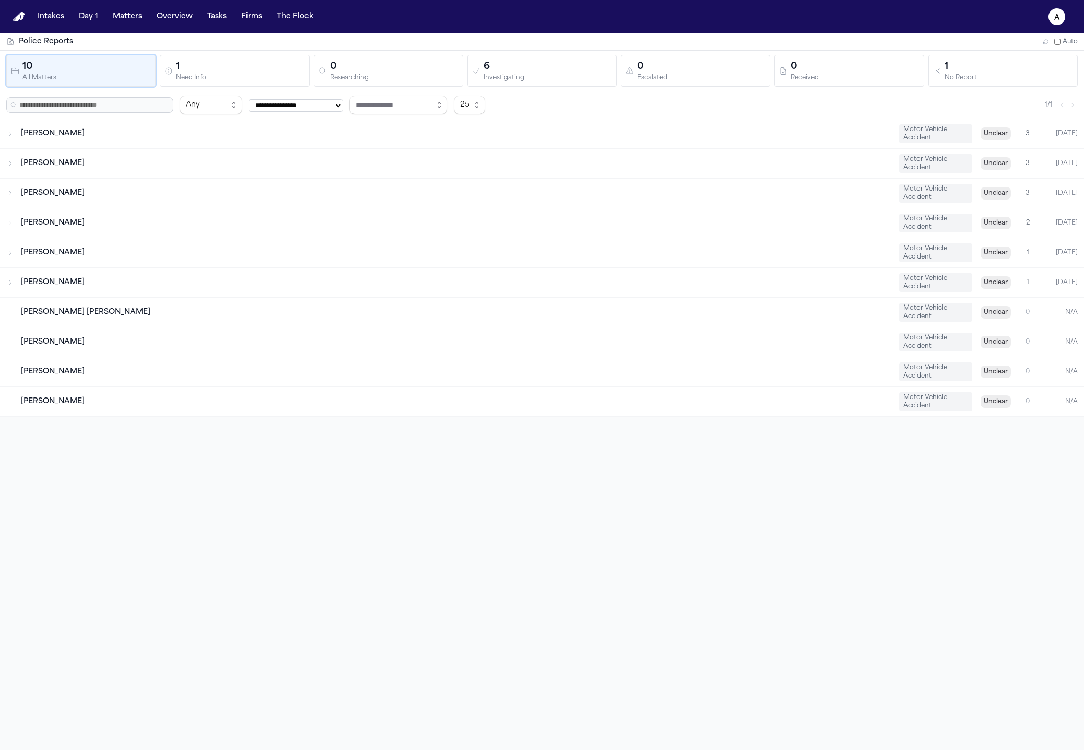
click at [375, 432] on div "**********" at bounding box center [542, 408] width 1084 height 750
click at [308, 357] on div "Samantha Delvecchio Motor Vehicle Accident Unclear 0 N/A" at bounding box center [542, 371] width 1084 height 29
click at [276, 381] on div "Samantha Delvecchio Motor Vehicle Accident Unclear 0 N/A" at bounding box center [542, 371] width 1084 height 29
click at [348, 519] on div "**********" at bounding box center [542, 408] width 1084 height 750
click at [217, 371] on div "Samantha Delvecchio" at bounding box center [456, 371] width 870 height 10
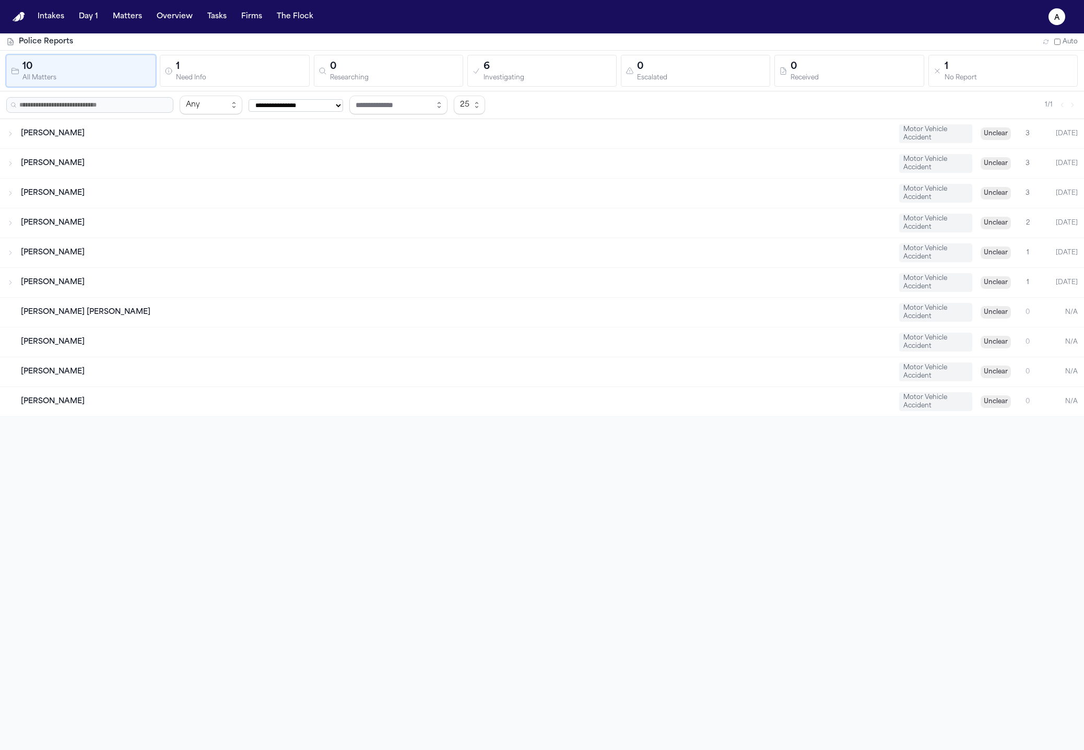
click at [203, 351] on div "Eduardo Javier Montoya Motor Vehicle Accident Unclear 0 N/A" at bounding box center [542, 341] width 1084 height 29
click at [111, 318] on div "Gabrielle Reneé Cordero Motor Vehicle Accident Unclear 0 N/A" at bounding box center [542, 312] width 1084 height 29
click at [87, 334] on div "Eduardo Javier Montoya Motor Vehicle Accident Unclear 0 N/A" at bounding box center [542, 341] width 1084 height 29
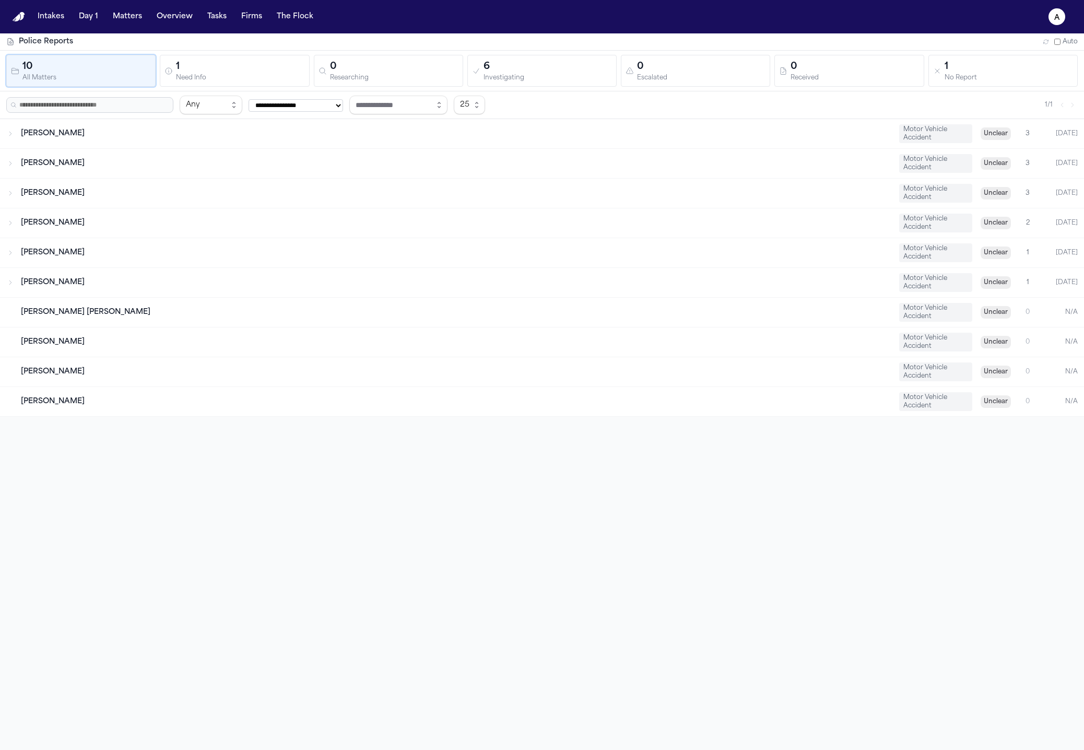
click at [161, 559] on div "**********" at bounding box center [542, 408] width 1084 height 750
click at [588, 85] on button "6 Investigating" at bounding box center [541, 71] width 149 height 32
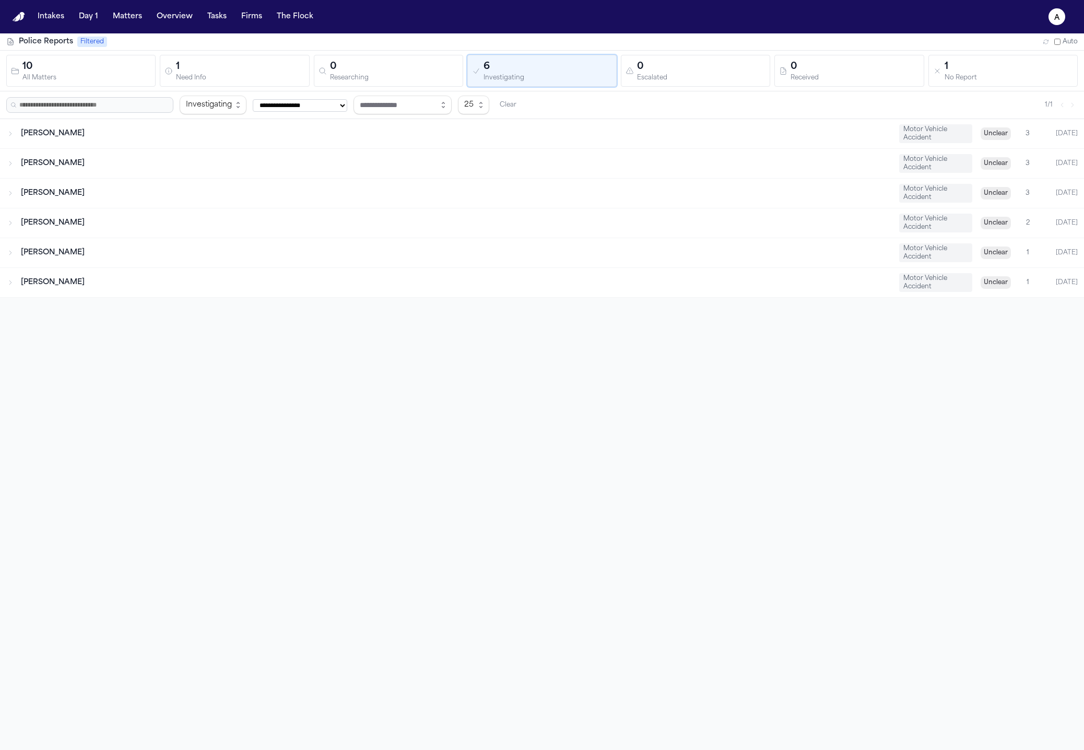
click at [739, 81] on div "Escalated" at bounding box center [701, 78] width 128 height 8
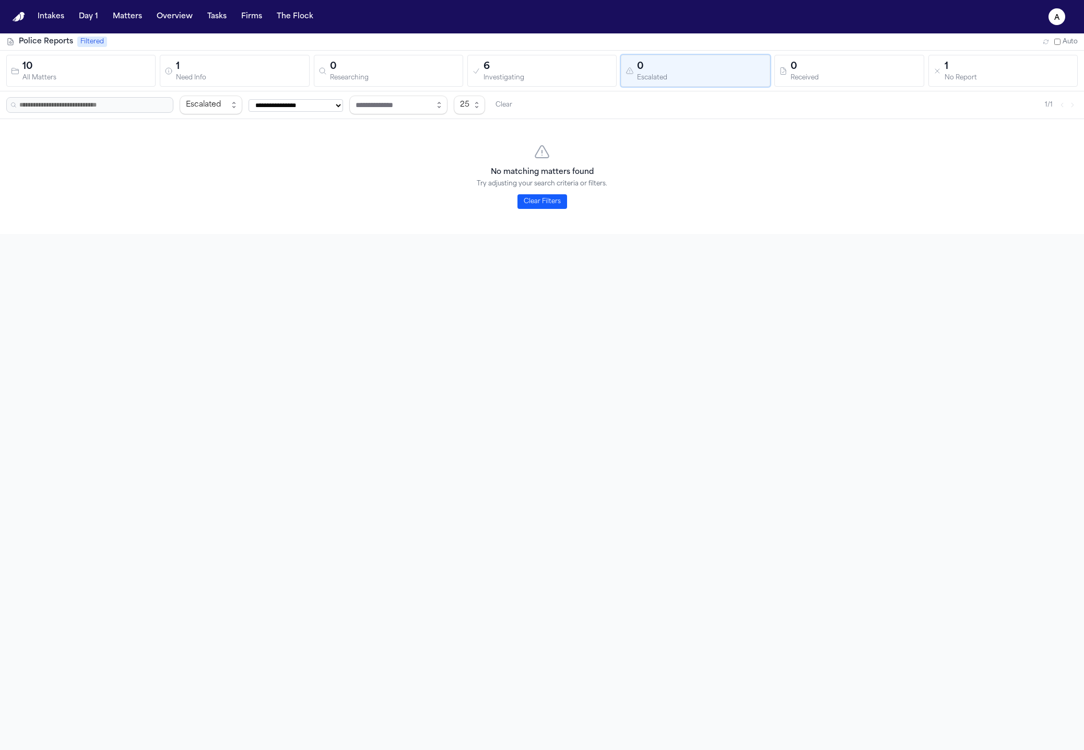
click at [856, 81] on div "Received" at bounding box center [854, 78] width 128 height 8
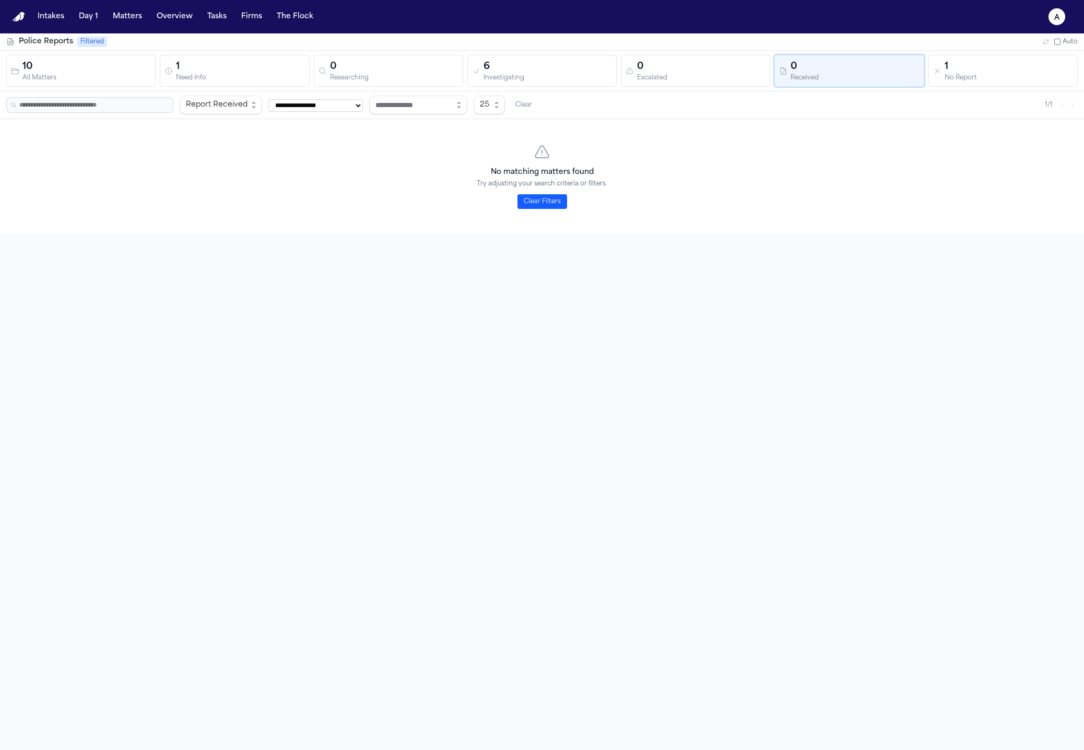
click at [966, 75] on div "No Report" at bounding box center [1008, 78] width 128 height 8
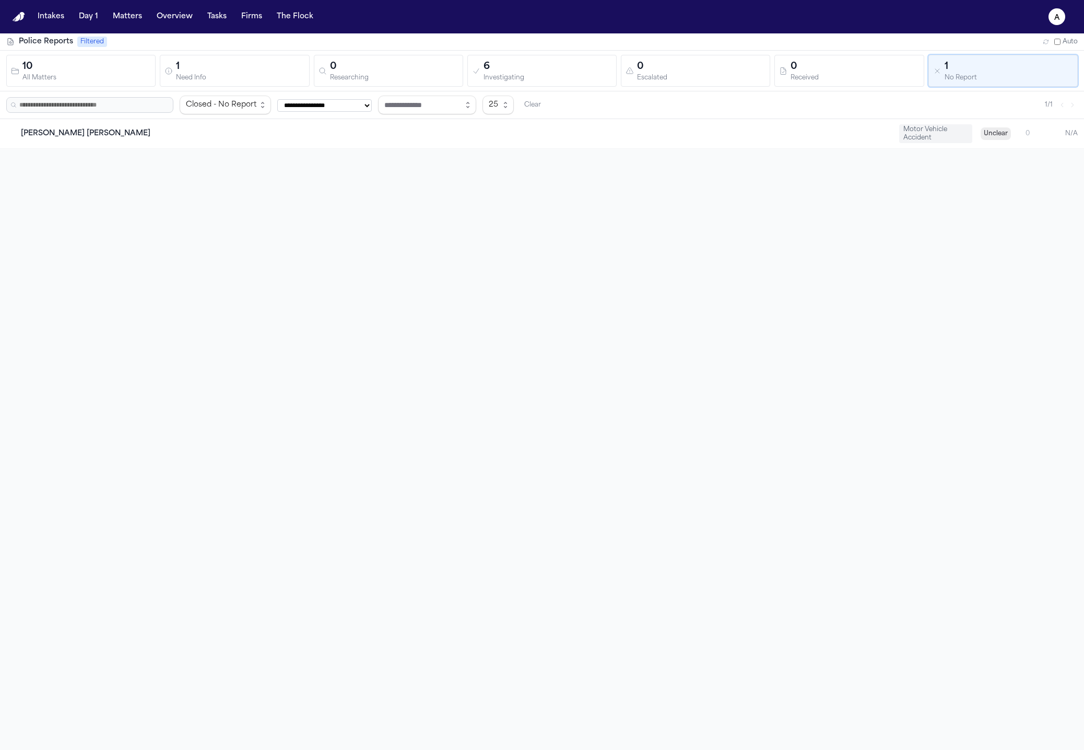
click at [93, 76] on div "All Matters" at bounding box center [86, 78] width 128 height 8
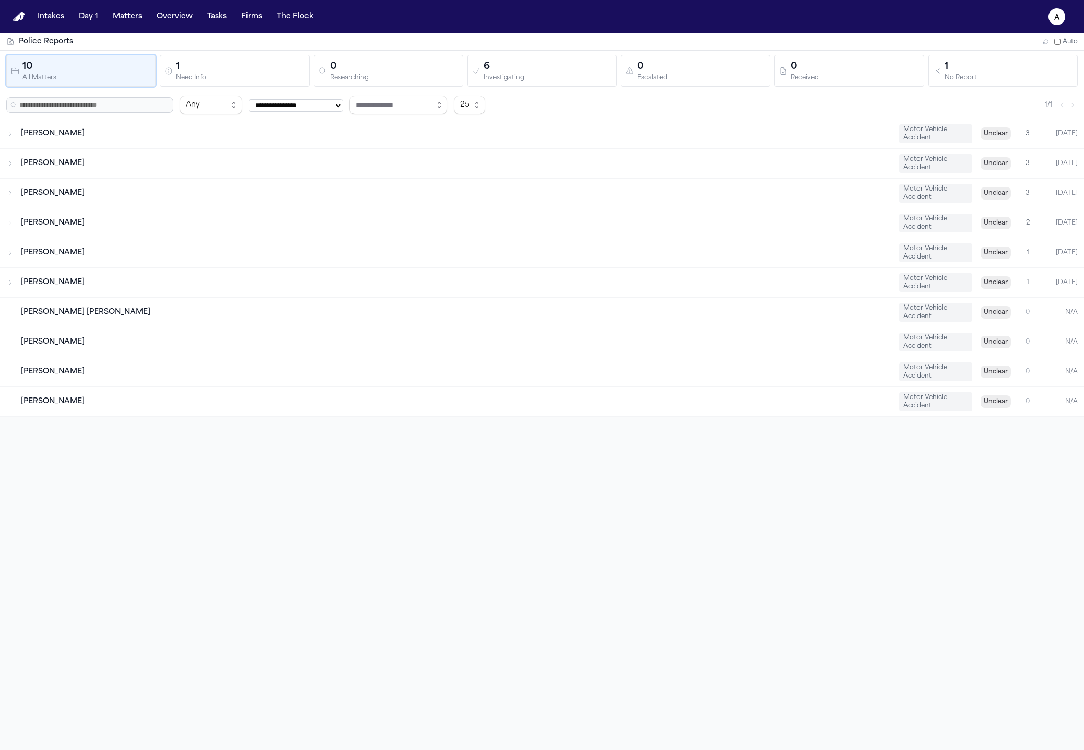
click at [235, 76] on div "Need Info" at bounding box center [240, 78] width 128 height 8
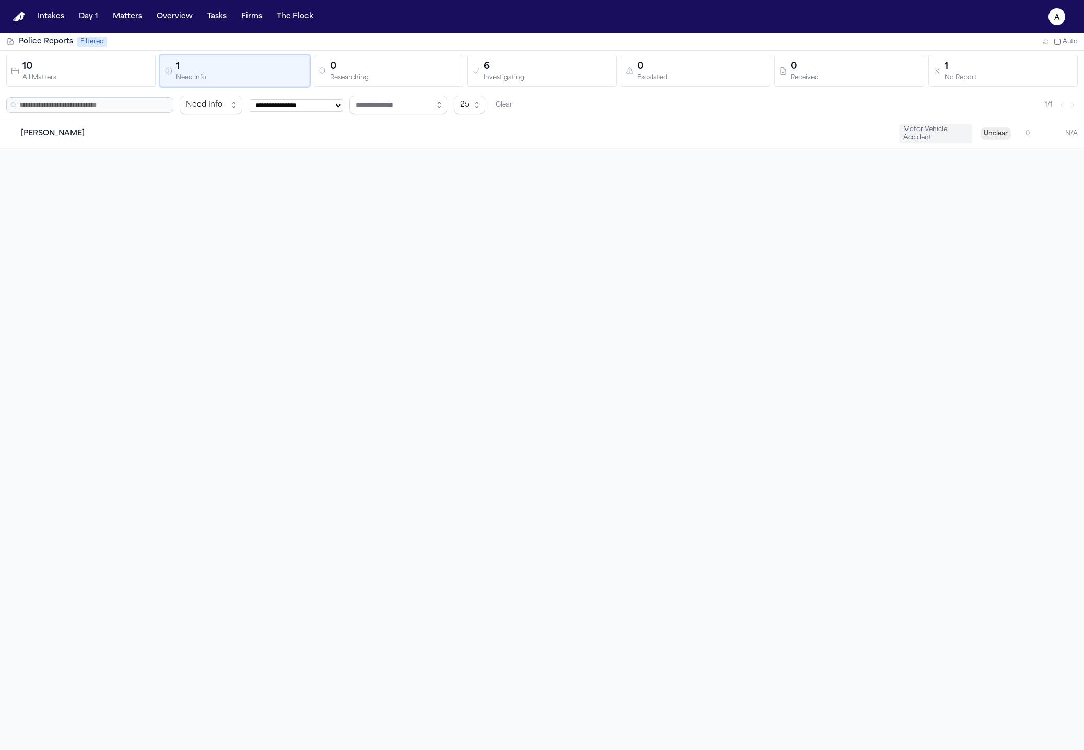
click at [359, 71] on div "0" at bounding box center [394, 67] width 128 height 15
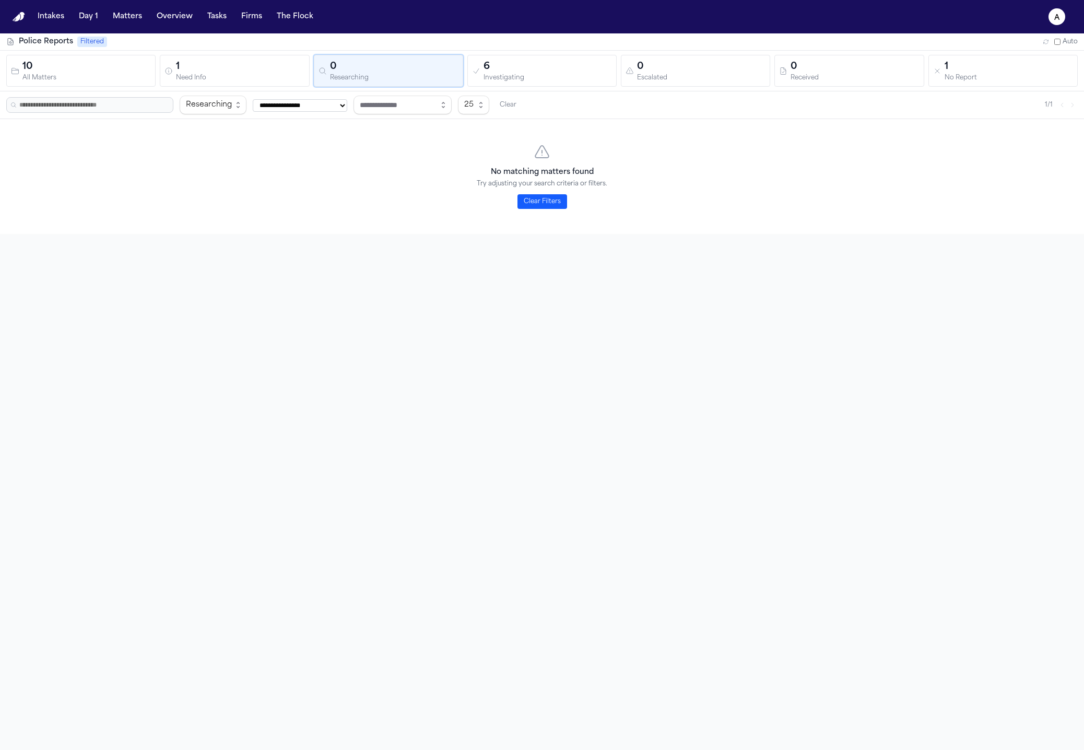
click at [670, 79] on div "Escalated" at bounding box center [701, 78] width 128 height 8
click at [594, 80] on div "Investigating" at bounding box center [547, 78] width 128 height 8
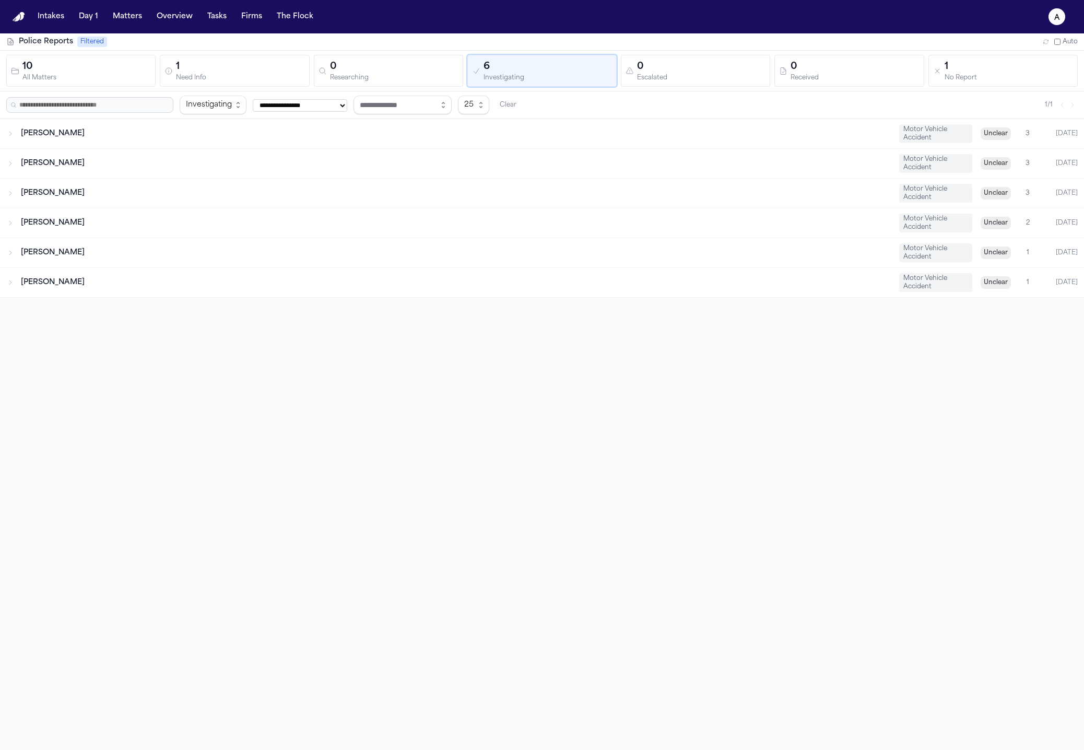
click at [718, 75] on div "Escalated" at bounding box center [701, 78] width 128 height 8
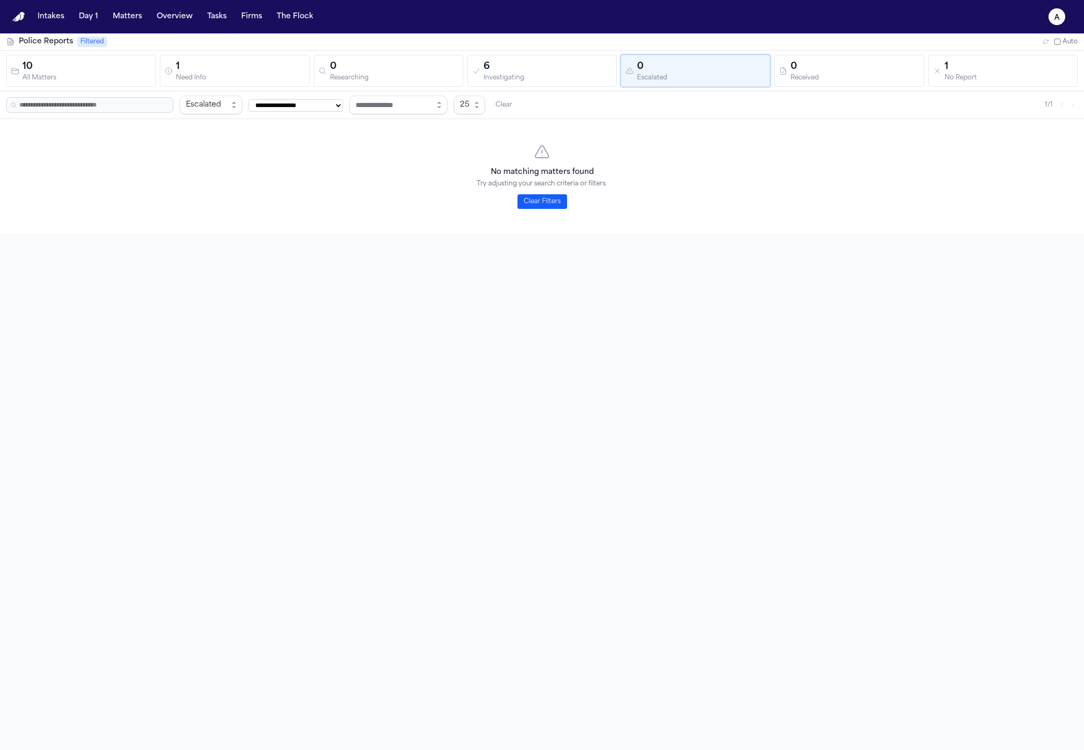
click at [505, 86] on button "6 Investigating" at bounding box center [541, 71] width 149 height 32
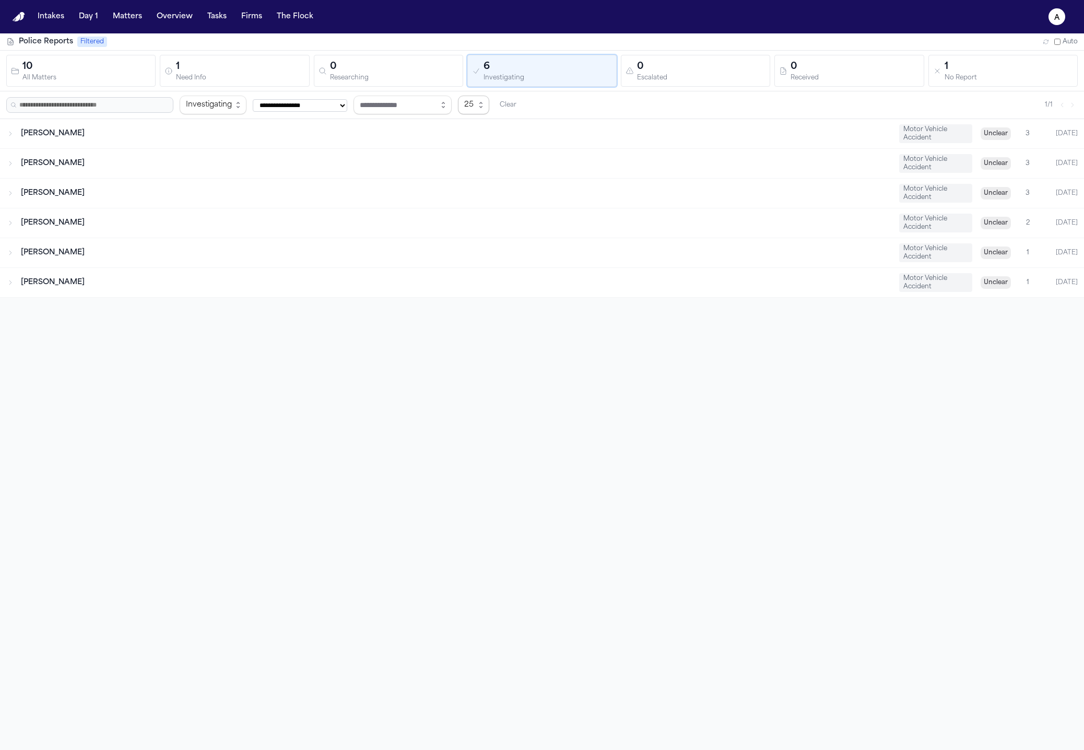
click at [549, 184] on div "Gabriela Marquez Motor Vehicle Accident Unclear 3 Today" at bounding box center [542, 193] width 1084 height 29
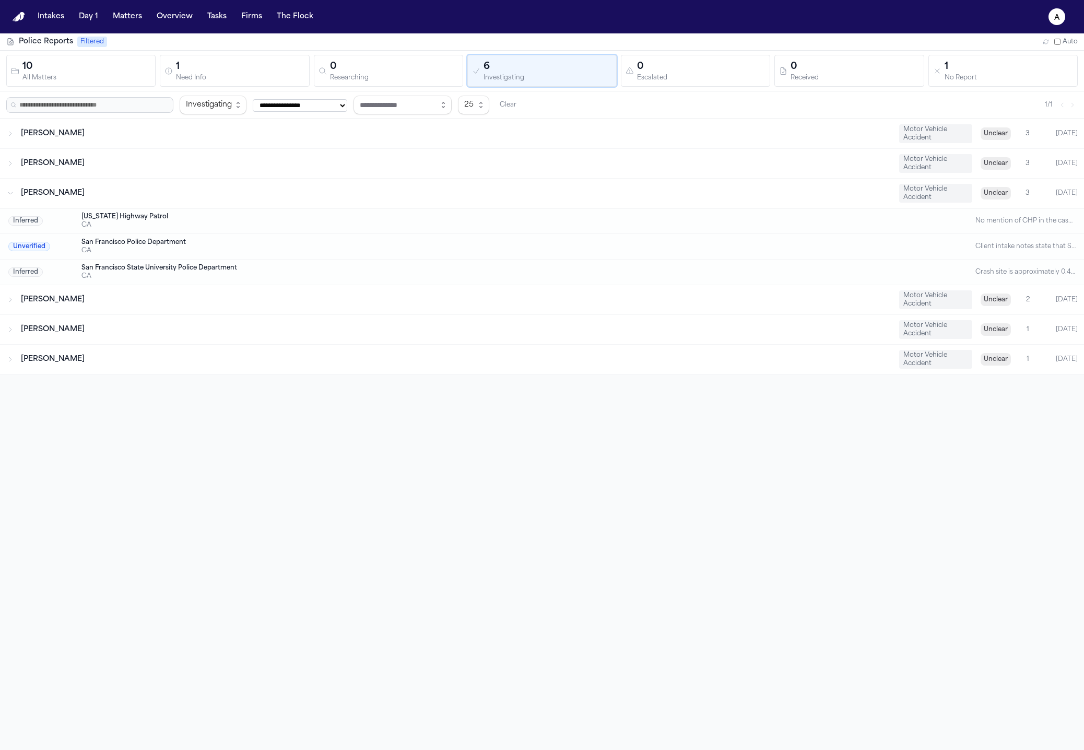
click at [993, 193] on span "Unclear" at bounding box center [995, 193] width 30 height 13
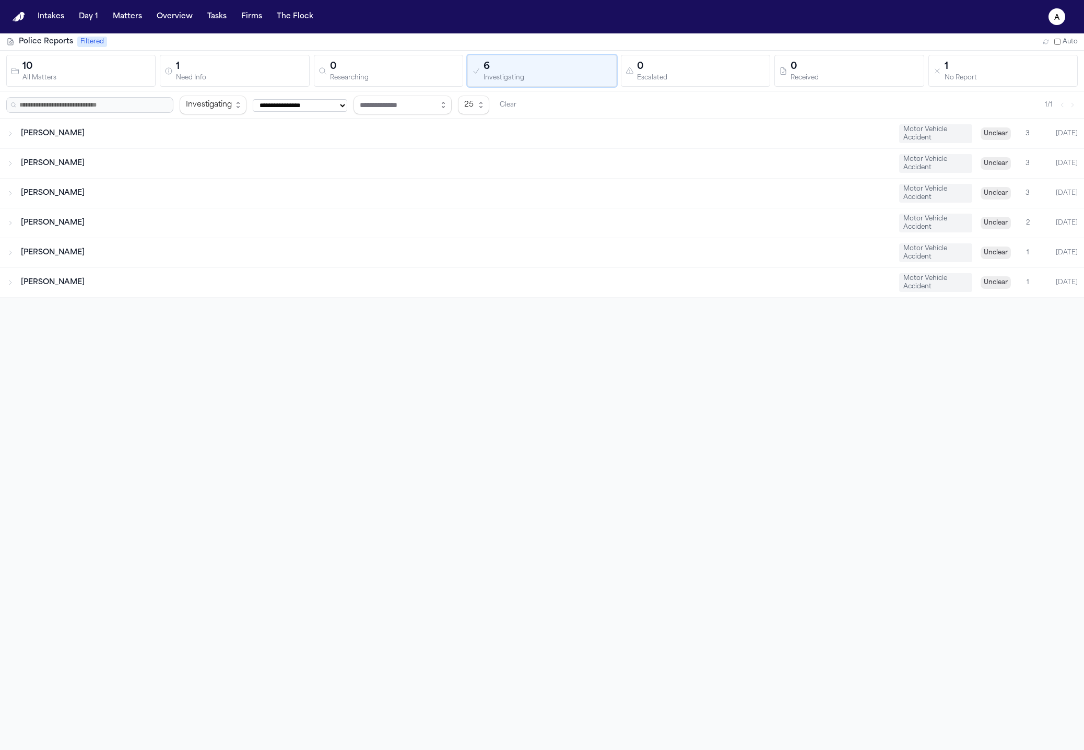
click at [993, 193] on span "Unclear" at bounding box center [995, 193] width 30 height 13
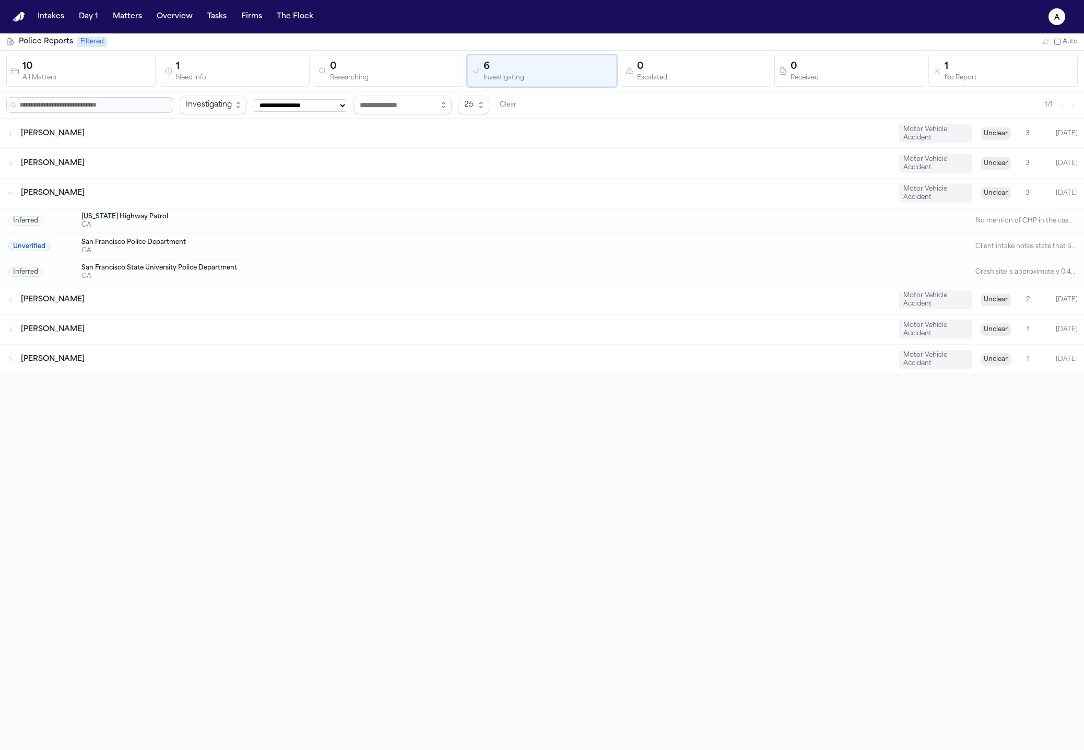
click at [988, 289] on div "Leilani K. Pualani Motor Vehicle Accident Unclear 2 Today" at bounding box center [542, 299] width 1084 height 29
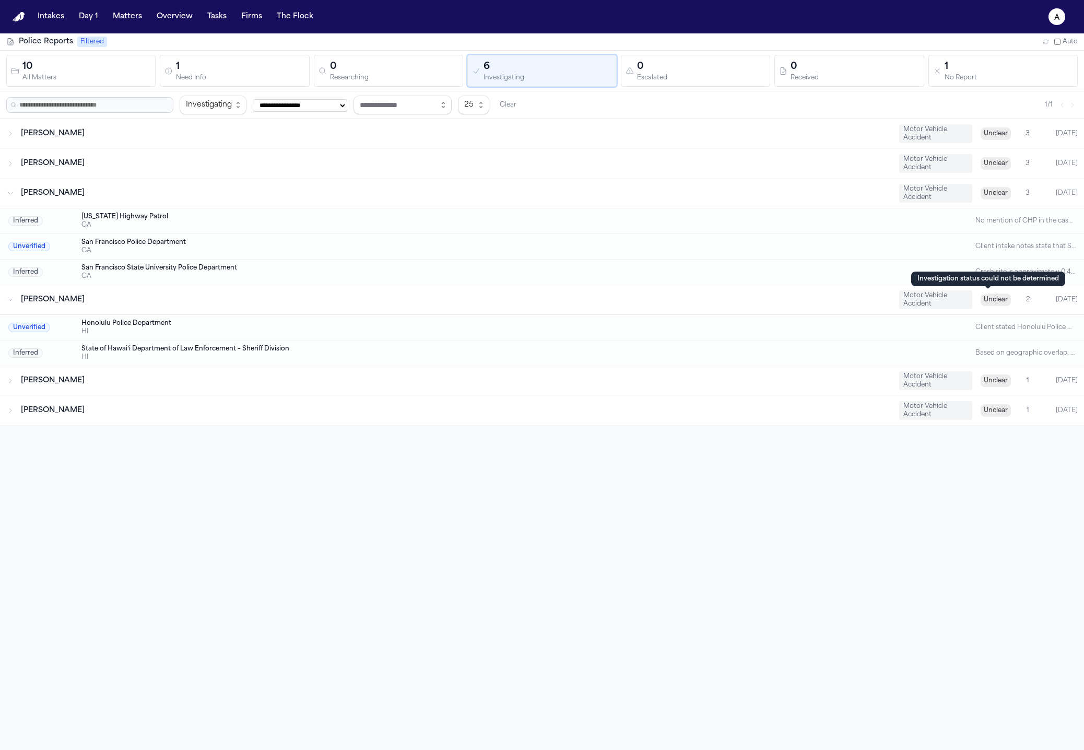
click at [991, 302] on span "Unclear" at bounding box center [995, 299] width 30 height 13
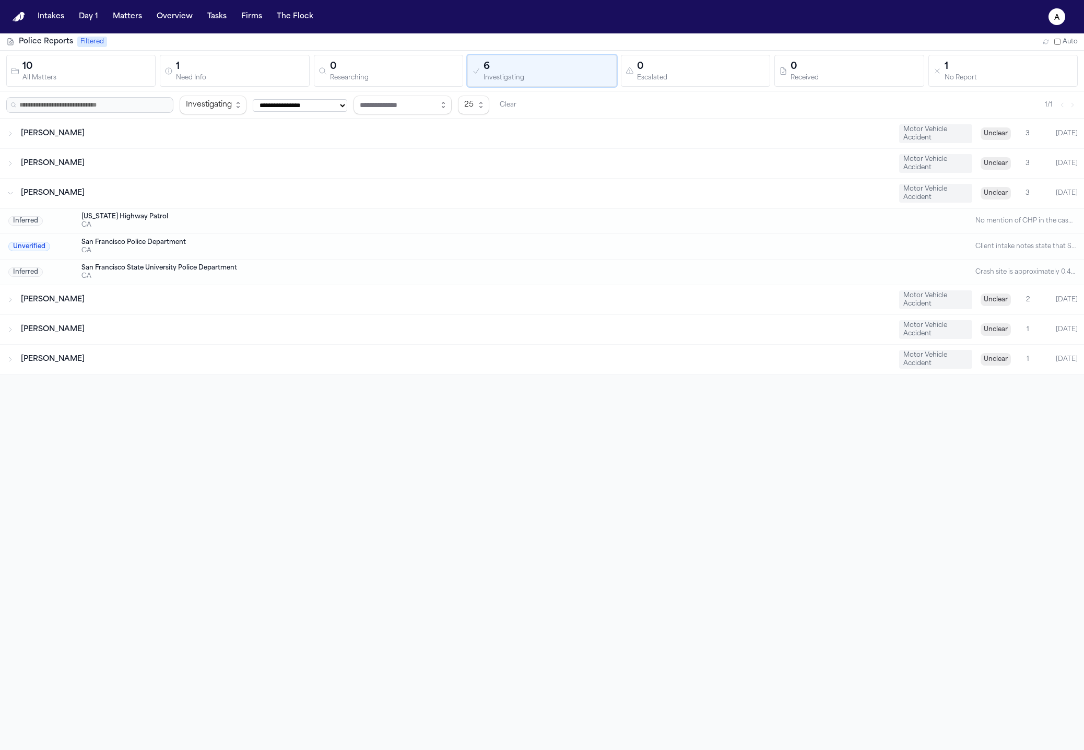
click at [991, 302] on span "Unclear" at bounding box center [995, 299] width 30 height 13
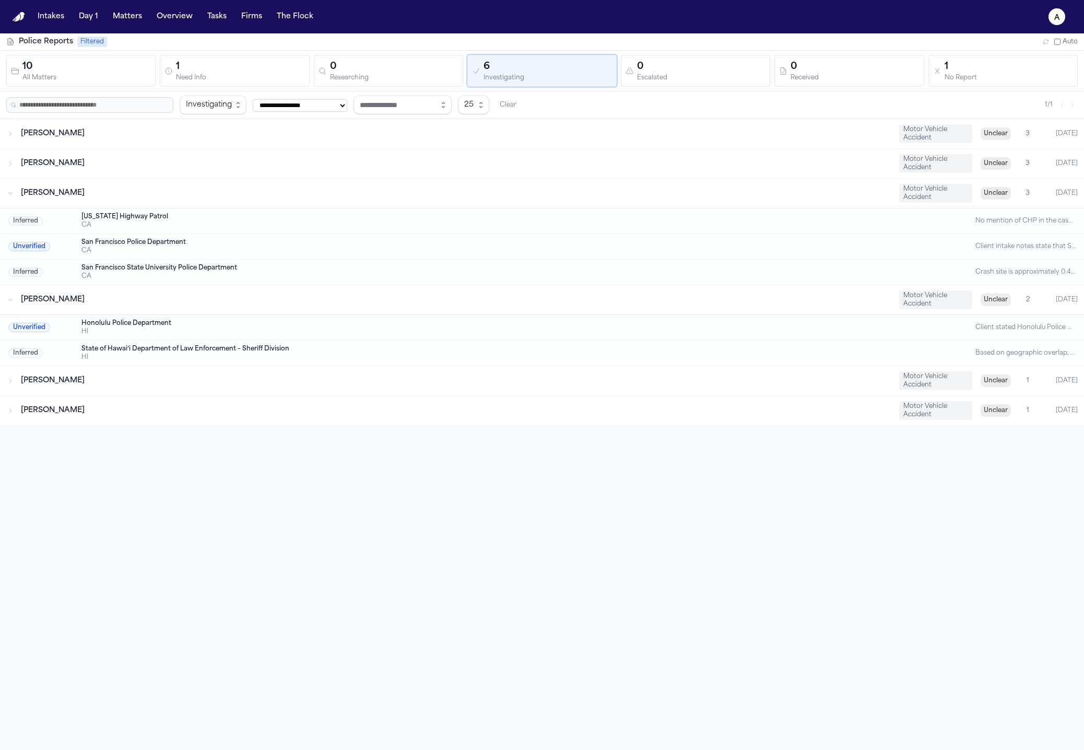
click at [244, 410] on div "Raul Esteban Delgado" at bounding box center [456, 410] width 870 height 10
click at [264, 387] on div "Keahi M. Lau Motor Vehicle Accident Unclear 1 Today" at bounding box center [542, 380] width 1084 height 29
drag, startPoint x: 199, startPoint y: 239, endPoint x: 205, endPoint y: 239, distance: 5.7
click at [199, 239] on div "San Francisco Police Department" at bounding box center [499, 242] width 837 height 8
click at [51, 194] on span "Gabriela Marquez" at bounding box center [53, 193] width 64 height 8
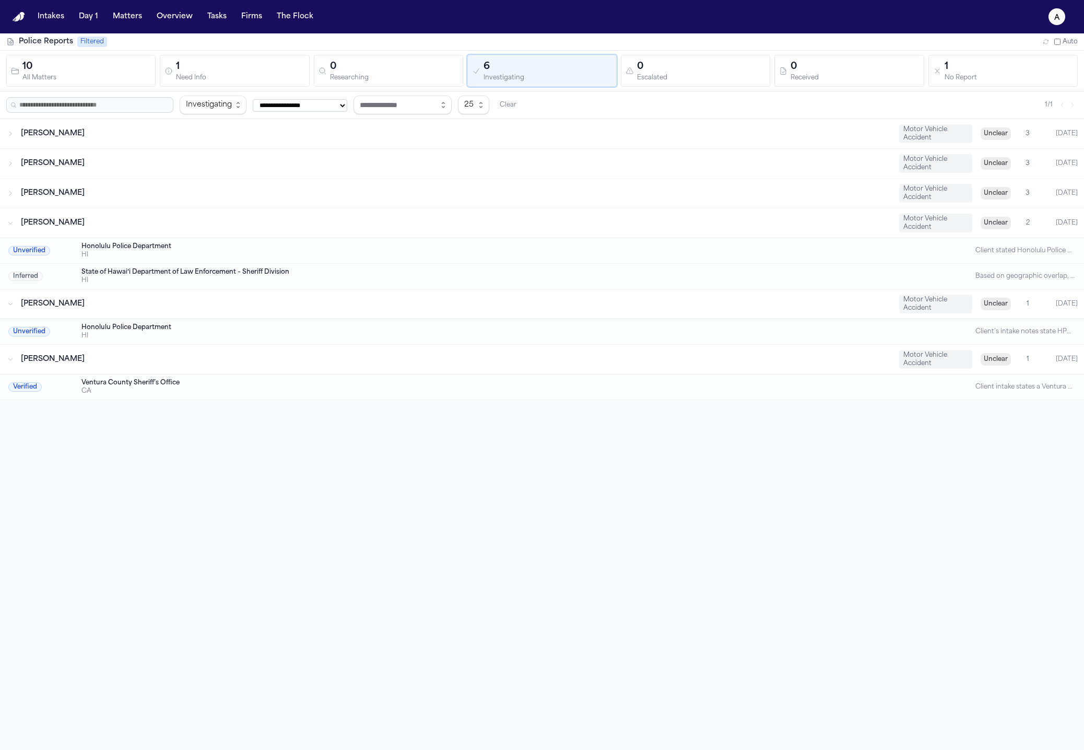
click at [51, 194] on span "Gabriela Marquez" at bounding box center [53, 193] width 64 height 8
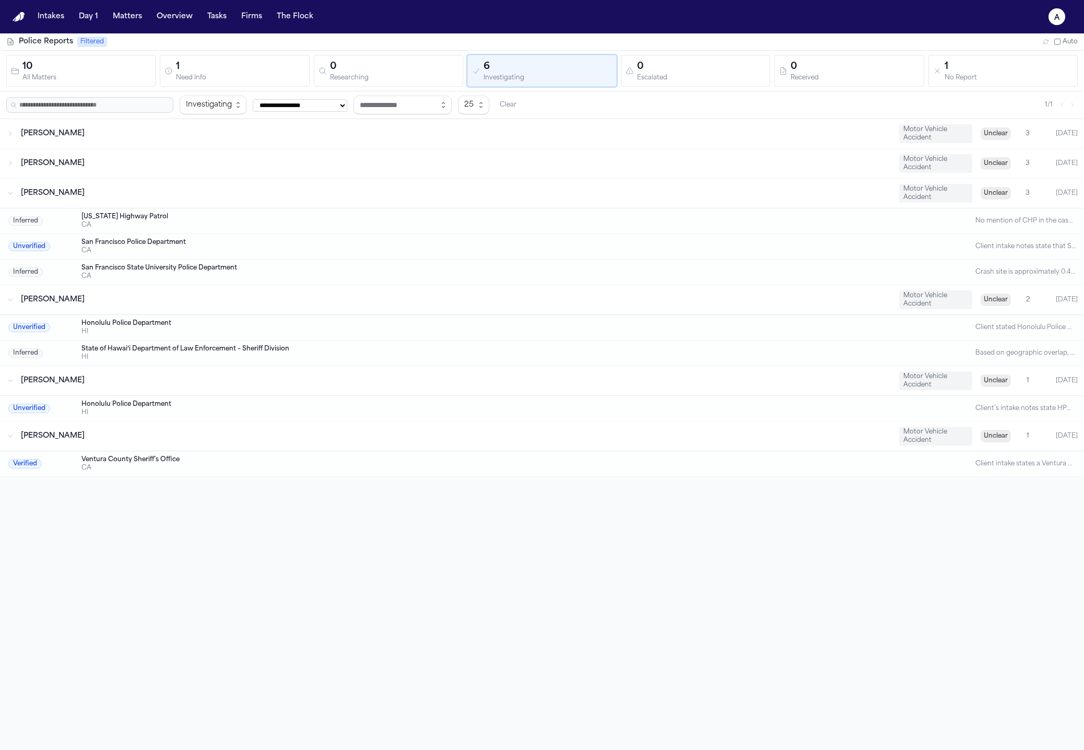
click at [1065, 192] on div "[DATE]" at bounding box center [1060, 193] width 33 height 8
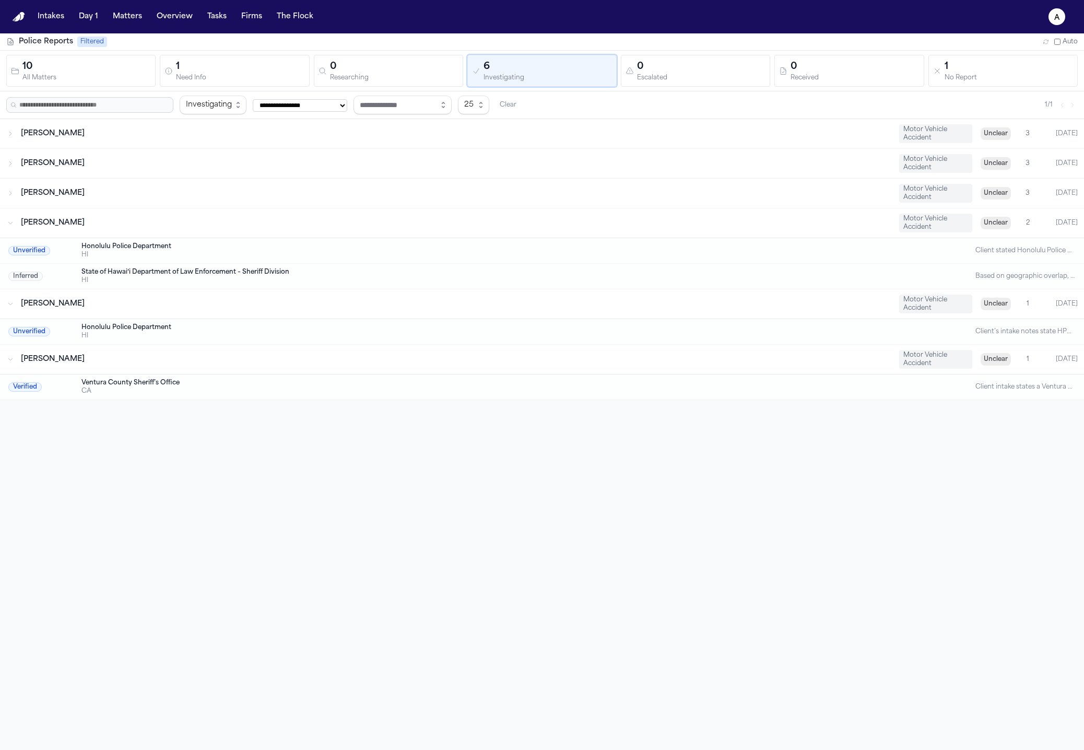
click at [1065, 192] on div "[DATE]" at bounding box center [1060, 193] width 33 height 8
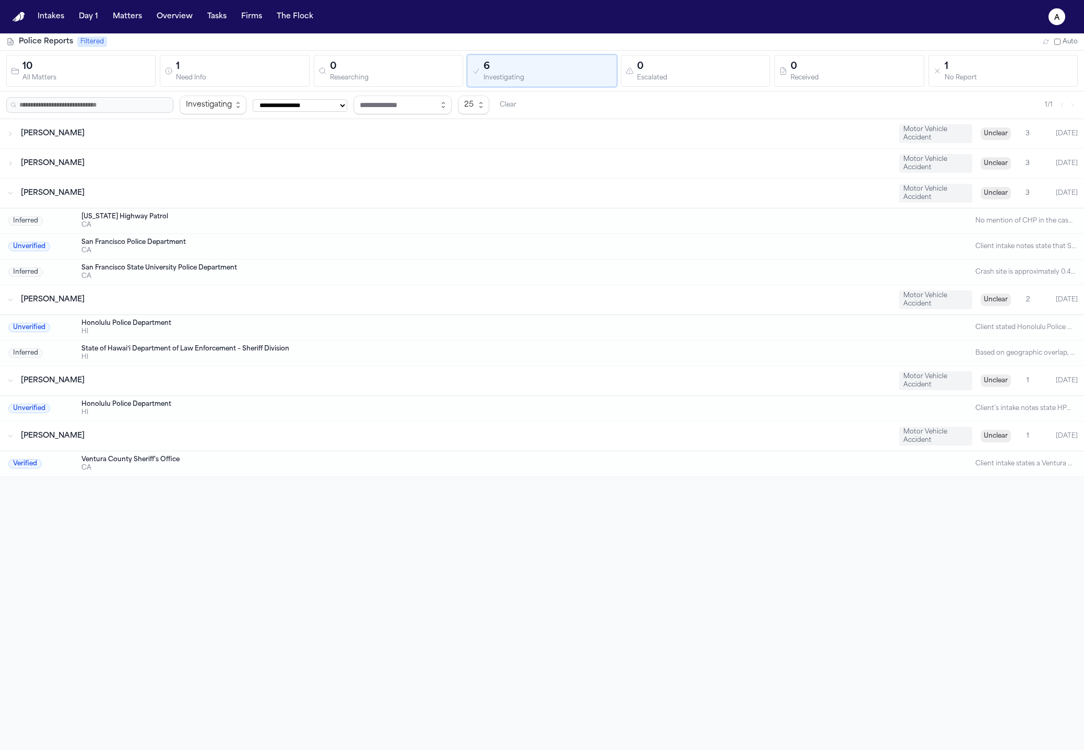
click at [870, 230] on div "Inferred California Highway Patrol CA No mention of CHP in the case files, but …" at bounding box center [542, 221] width 1084 height 26
click at [278, 318] on div "Unverified Honolulu Police Department HI Client stated Honolulu Police Departme…" at bounding box center [542, 328] width 1084 height 26
click at [266, 310] on div "Leilani K. Pualani Motor Vehicle Accident Unclear 2 Today" at bounding box center [542, 299] width 1084 height 29
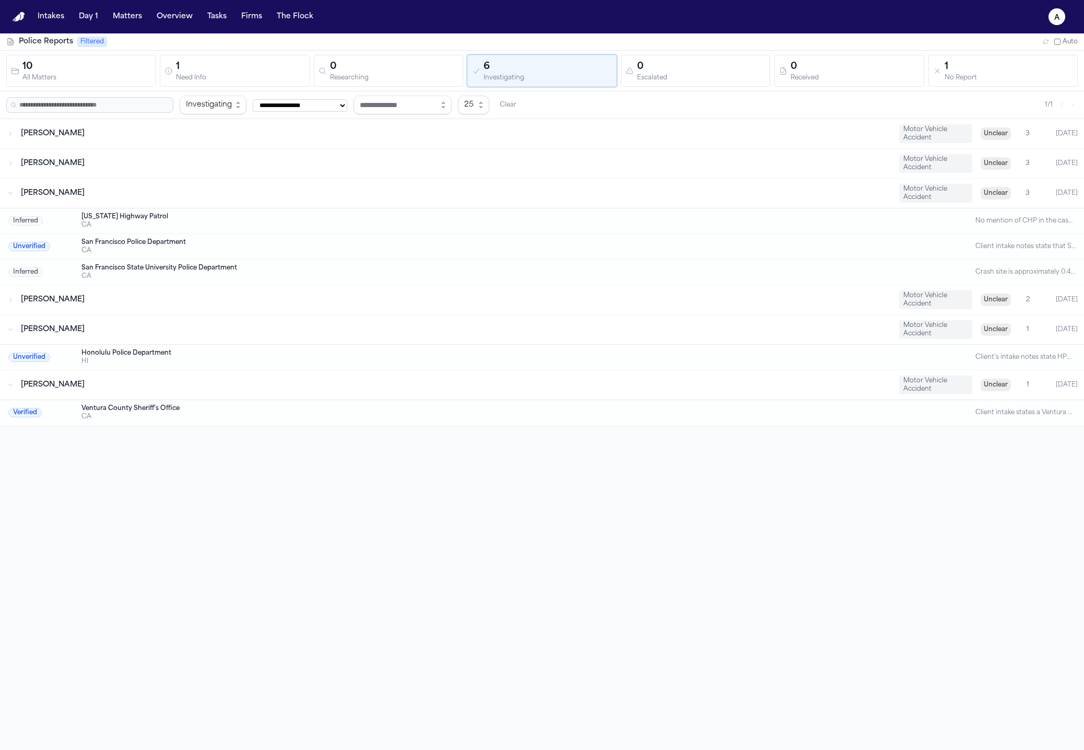
click at [255, 365] on div "HI" at bounding box center [499, 361] width 837 height 8
click at [279, 318] on div "Keahi M. Lau Motor Vehicle Accident Unclear 1 Today" at bounding box center [542, 329] width 1084 height 29
click at [276, 338] on div "Keahi M. Lau Motor Vehicle Accident Unclear 1 Today" at bounding box center [542, 329] width 1084 height 29
click at [251, 395] on div "Raul Esteban Delgado Motor Vehicle Accident Unclear 1 Today" at bounding box center [542, 384] width 1084 height 29
click at [306, 290] on div "Leilani K. Pualani Motor Vehicle Accident Unclear 2 Today" at bounding box center [542, 299] width 1084 height 29
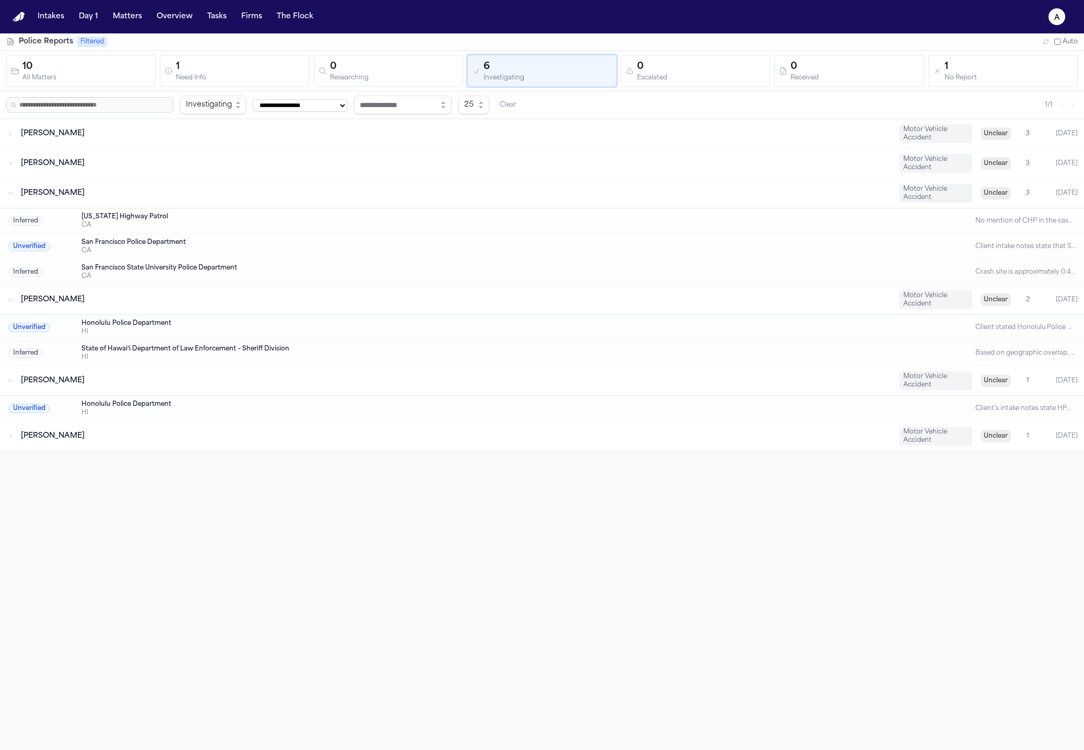
click at [294, 211] on div "Inferred California Highway Patrol CA No mention of CHP in the case files, but …" at bounding box center [542, 221] width 1084 height 26
click at [189, 195] on div "Gabriela Marquez" at bounding box center [456, 193] width 870 height 10
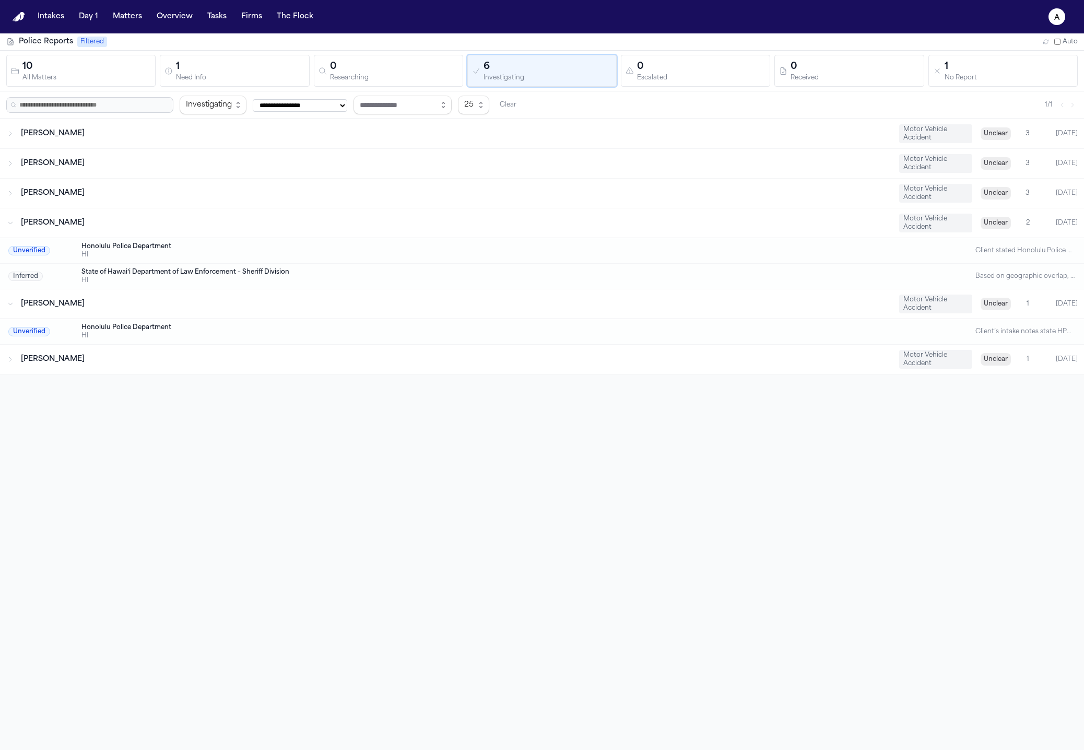
click at [240, 169] on div "Clarissa Jean Mendoza Motor Vehicle Accident Unclear 3 Today" at bounding box center [542, 163] width 1084 height 29
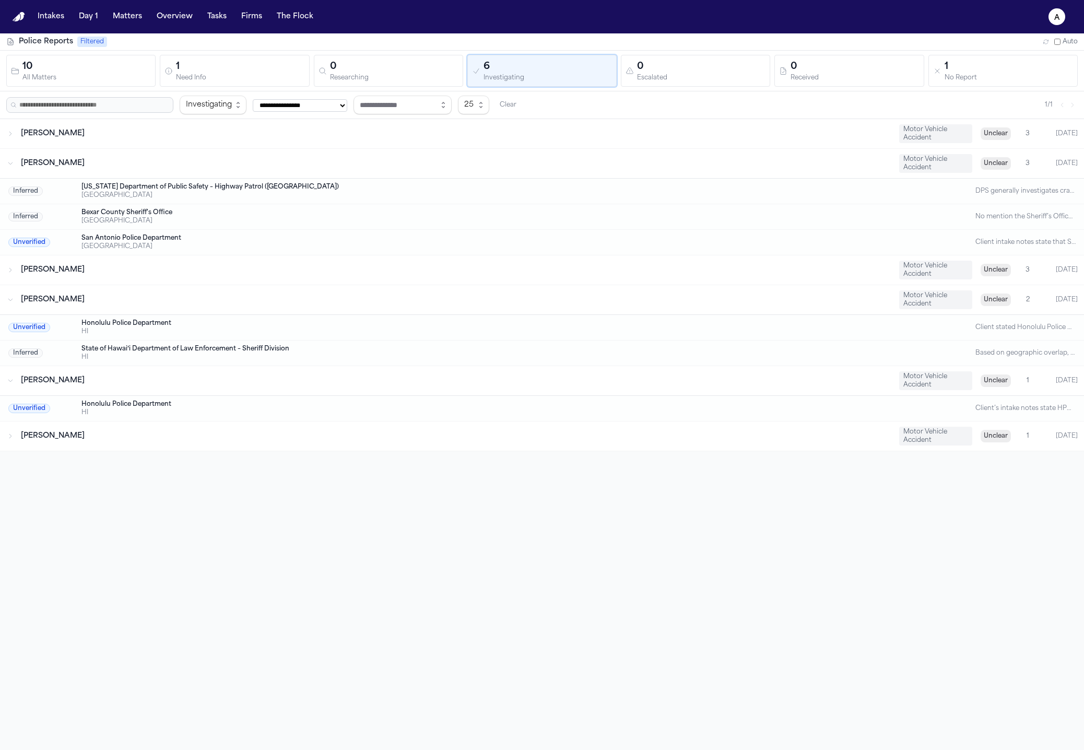
click at [262, 223] on div "TX" at bounding box center [499, 221] width 837 height 8
click at [266, 308] on div "Leilani K. Pualani Motor Vehicle Accident Unclear 2 Today" at bounding box center [542, 299] width 1084 height 29
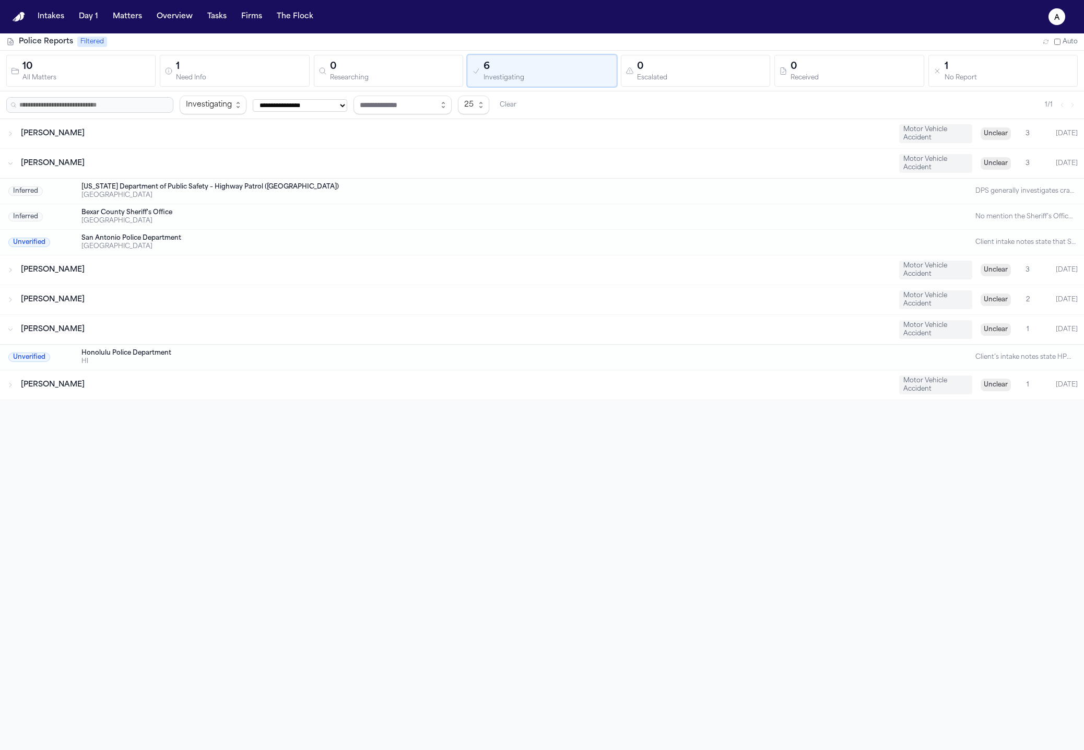
click at [272, 271] on div "Gabriela Marquez" at bounding box center [456, 270] width 870 height 10
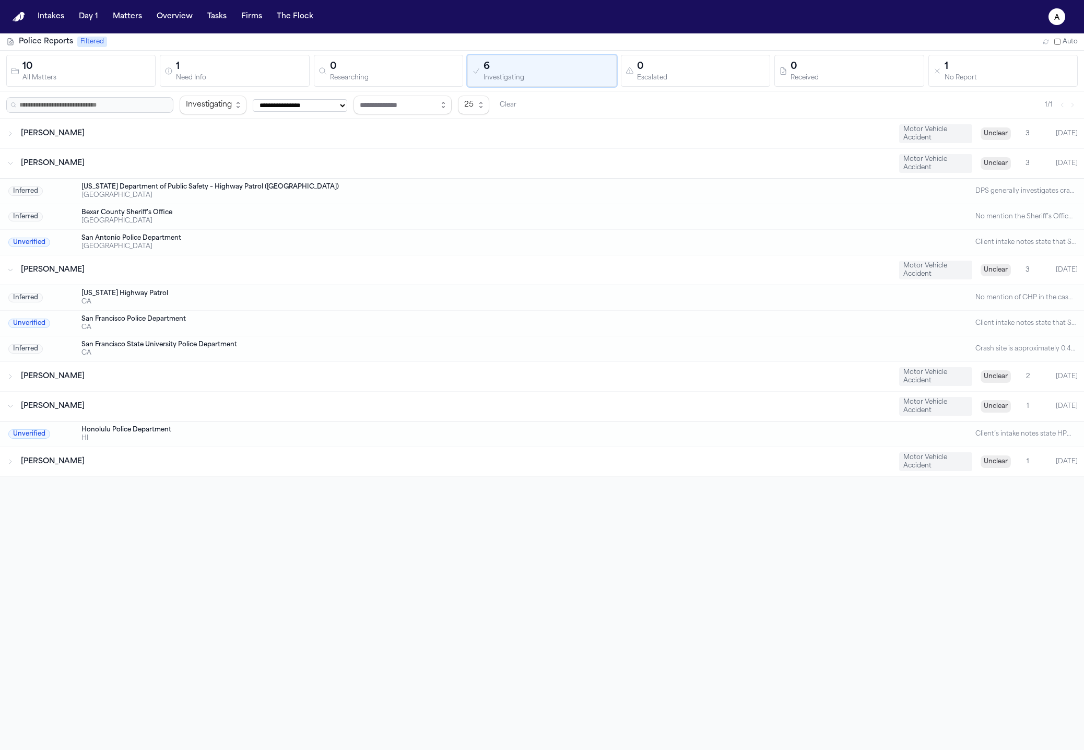
click at [269, 336] on div "Inferred San Francisco State University Police Department CA Crash site is appr…" at bounding box center [542, 348] width 1084 height 25
click at [262, 380] on div "[PERSON_NAME]" at bounding box center [456, 376] width 870 height 10
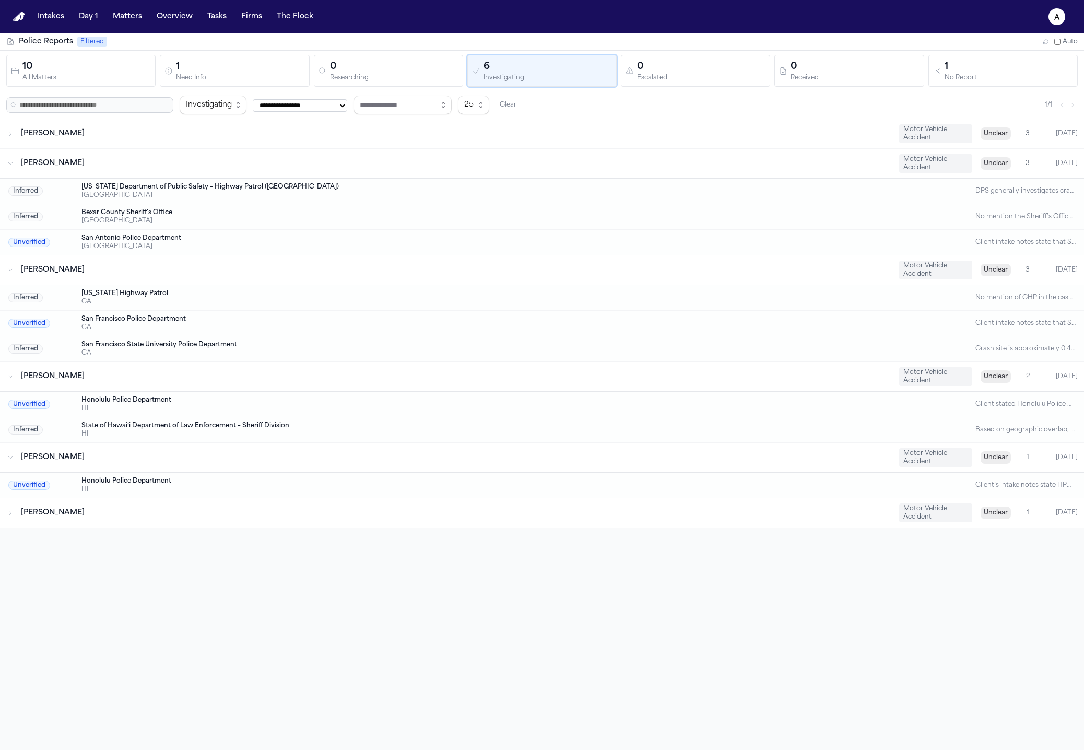
click at [243, 456] on div "Keahi M. Lau" at bounding box center [456, 457] width 870 height 10
drag, startPoint x: 249, startPoint y: 180, endPoint x: 259, endPoint y: 169, distance: 15.2
click at [250, 180] on div "Inferred Texas Department of Public Safety – Highway Patrol (San Antonio Distri…" at bounding box center [542, 192] width 1084 height 26
click at [267, 143] on div "Marisol Alvarez Motor Vehicle Accident Unclear 3 Today" at bounding box center [542, 133] width 1084 height 29
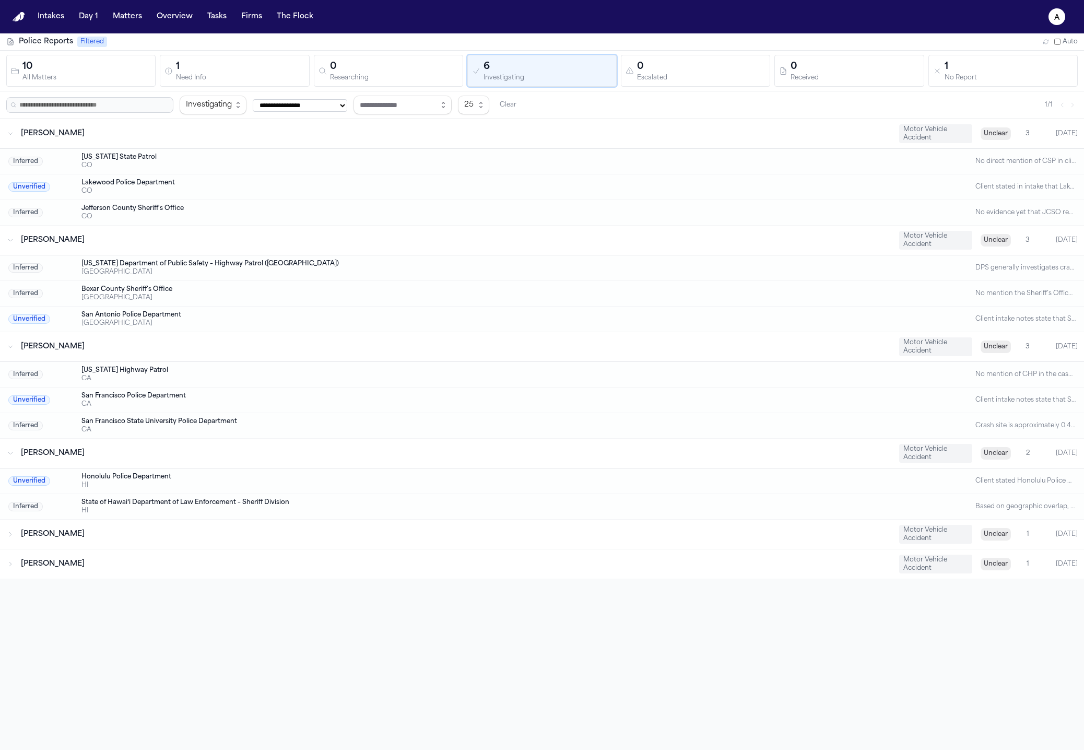
click at [239, 245] on div "Clarissa Jean Mendoza Motor Vehicle Accident Unclear 3 Today" at bounding box center [542, 240] width 1084 height 29
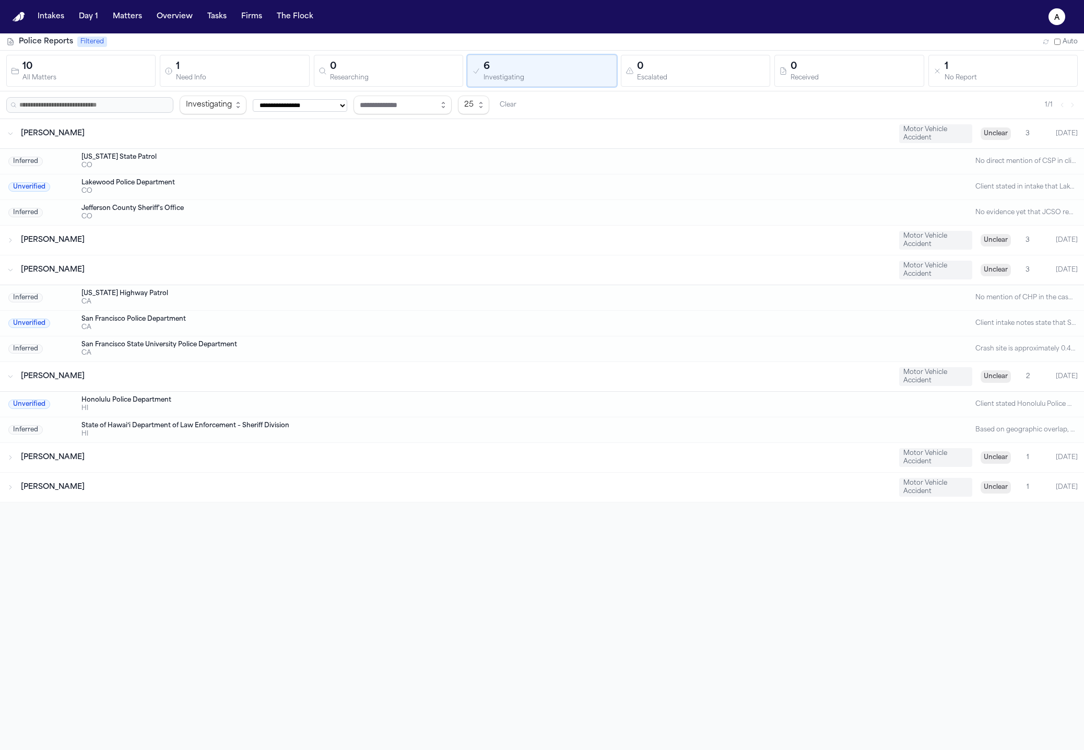
click at [253, 236] on div "Clarissa Jean Mendoza" at bounding box center [456, 240] width 870 height 10
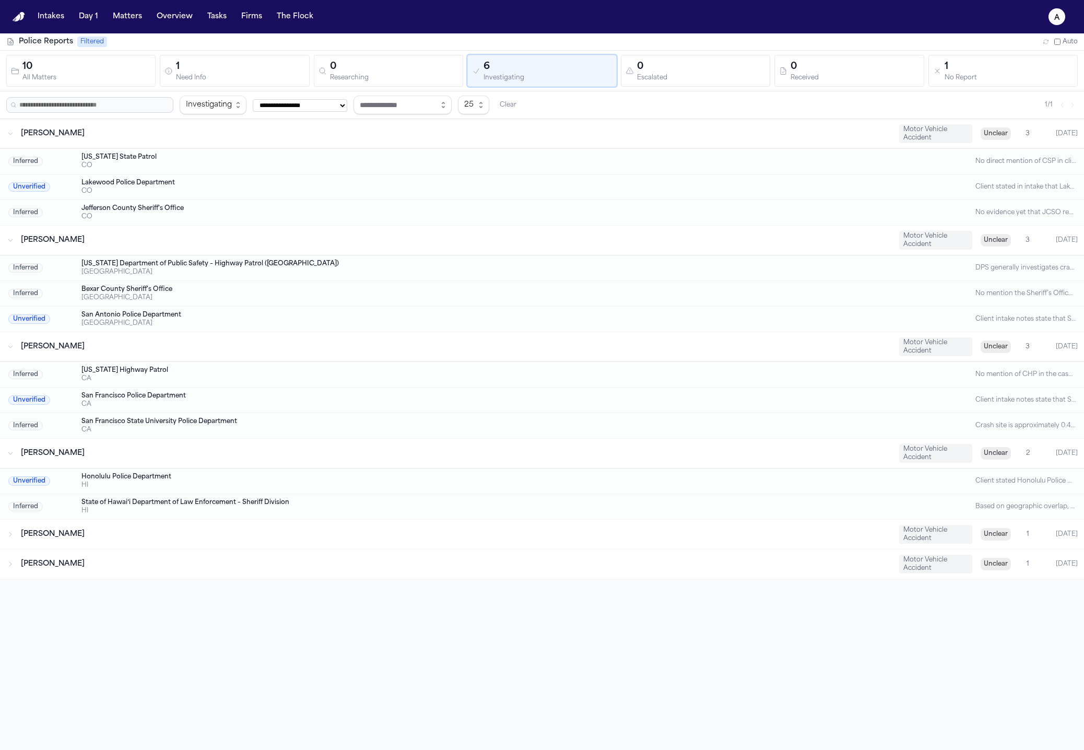
click at [265, 161] on div "CO" at bounding box center [499, 165] width 837 height 8
click at [1034, 180] on div "Unverified Lakewood Police Department CO Client stated in intake that Lakewood …" at bounding box center [542, 187] width 1084 height 26
click at [849, 181] on div "Lakewood Police Department" at bounding box center [499, 183] width 837 height 8
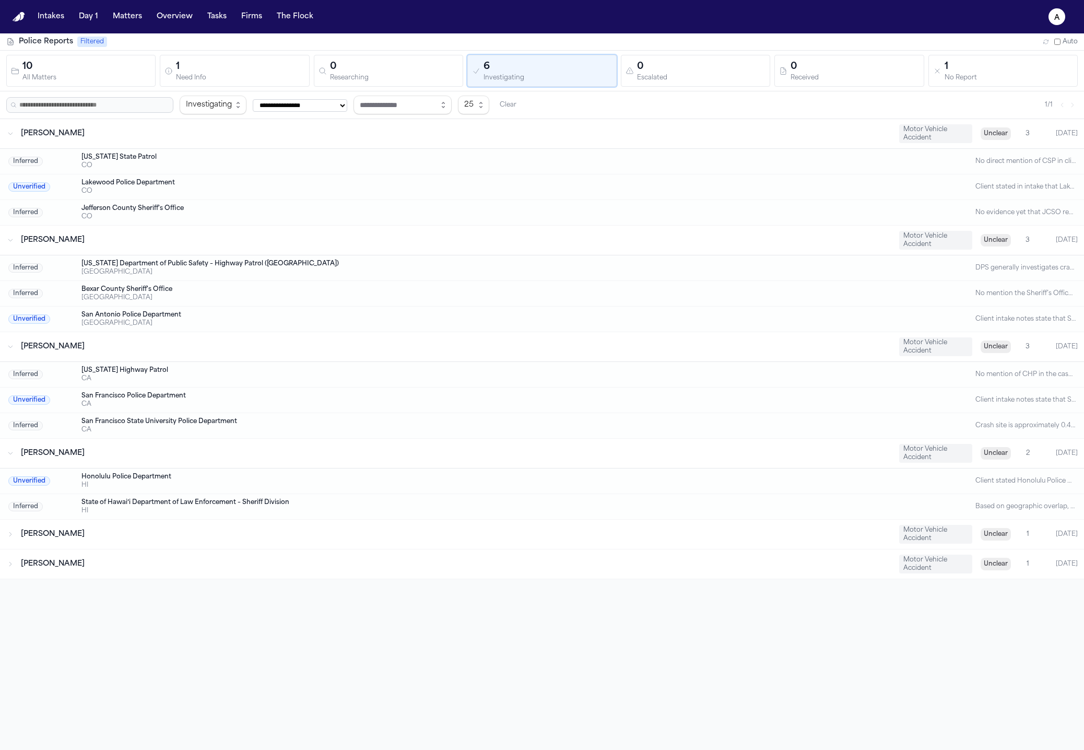
click at [987, 138] on span "Unclear" at bounding box center [995, 133] width 30 height 13
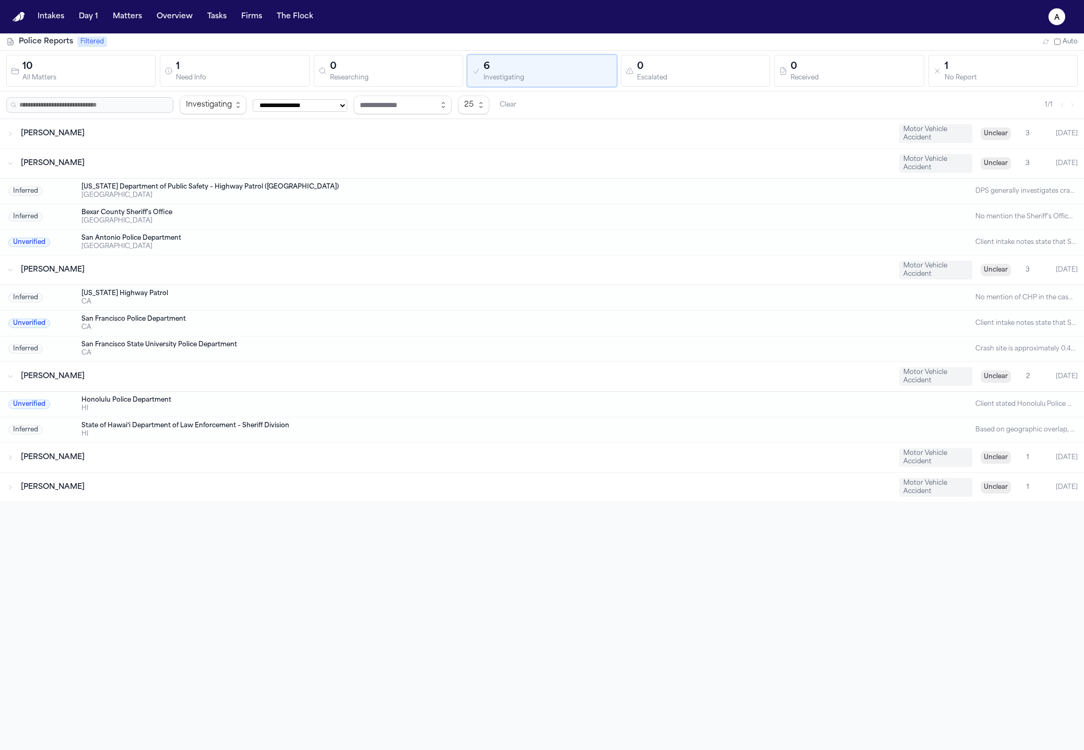
click at [987, 138] on span "Unclear" at bounding box center [995, 133] width 30 height 13
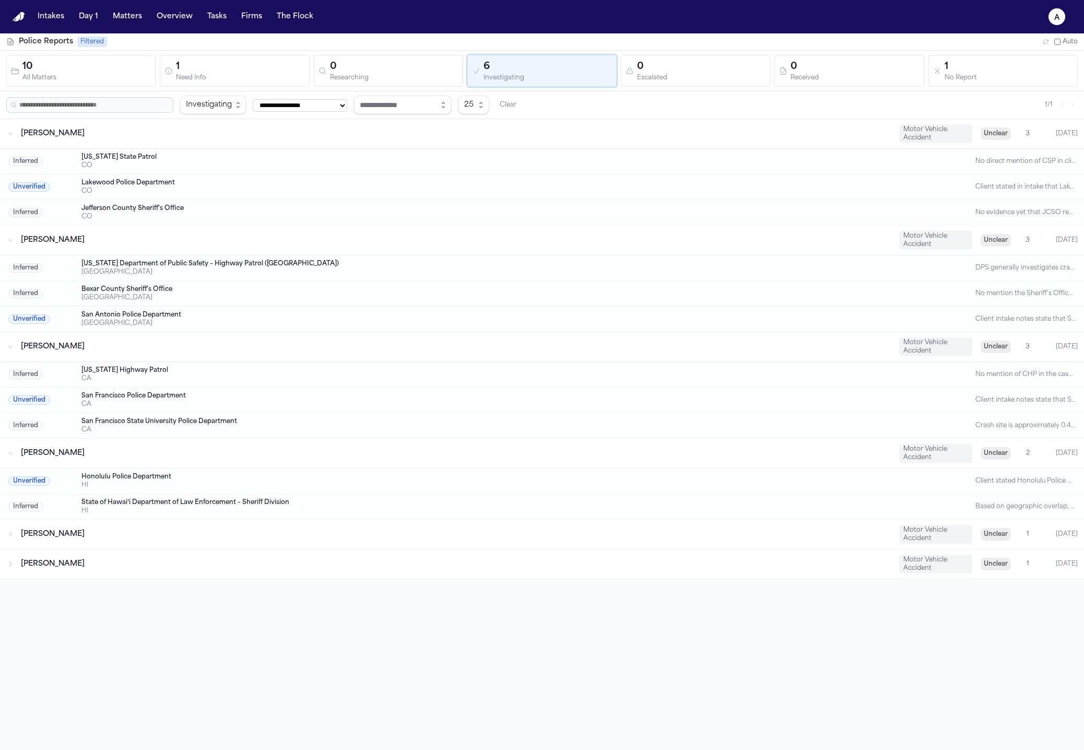
click at [1058, 97] on div "**********" at bounding box center [541, 105] width 1071 height 19
click at [381, 155] on div "Colorado State Patrol" at bounding box center [499, 157] width 837 height 8
click at [273, 226] on div "Clarissa Jean Mendoza Motor Vehicle Accident Unclear 3 Today" at bounding box center [542, 240] width 1084 height 29
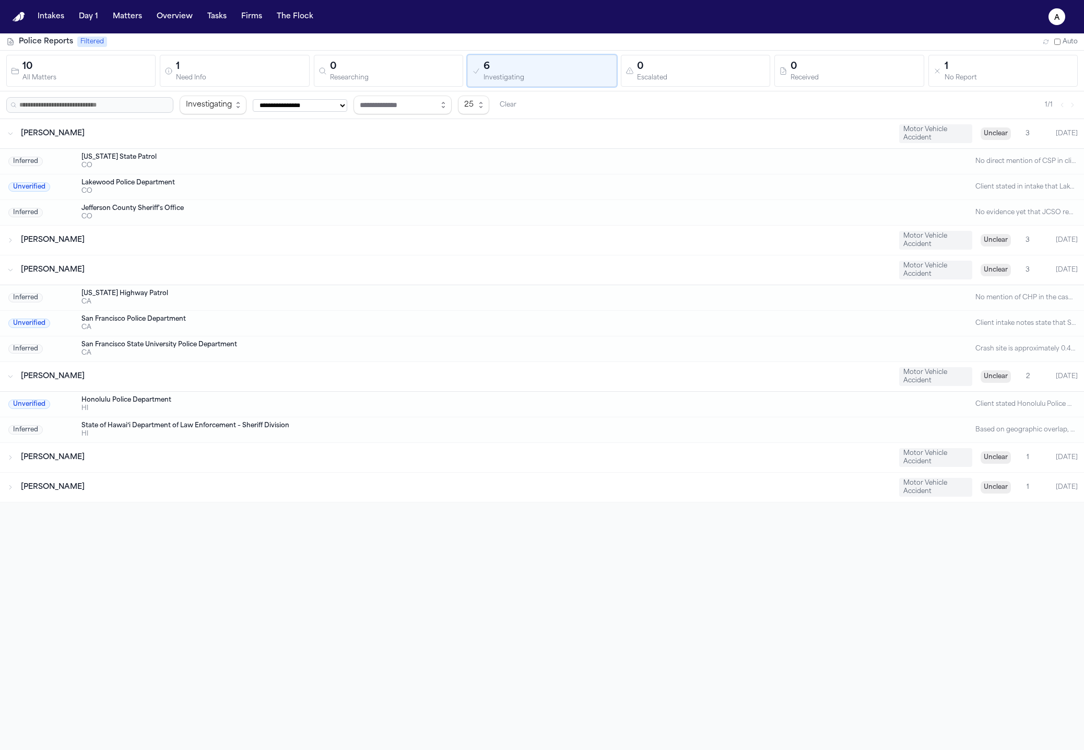
click at [301, 141] on div "Marisol Alvarez Motor Vehicle Accident Unclear 3 Today" at bounding box center [542, 133] width 1084 height 29
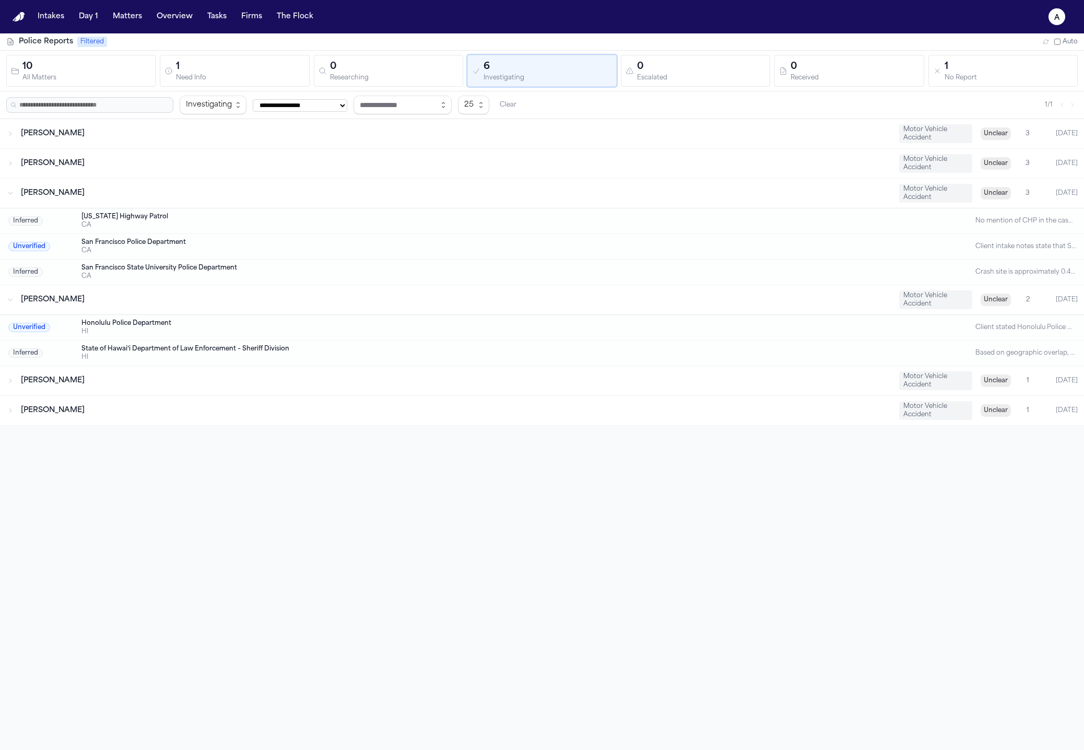
click at [279, 217] on div "California Highway Patrol" at bounding box center [499, 216] width 837 height 8
click at [292, 188] on div "Gabriela Marquez" at bounding box center [456, 193] width 870 height 10
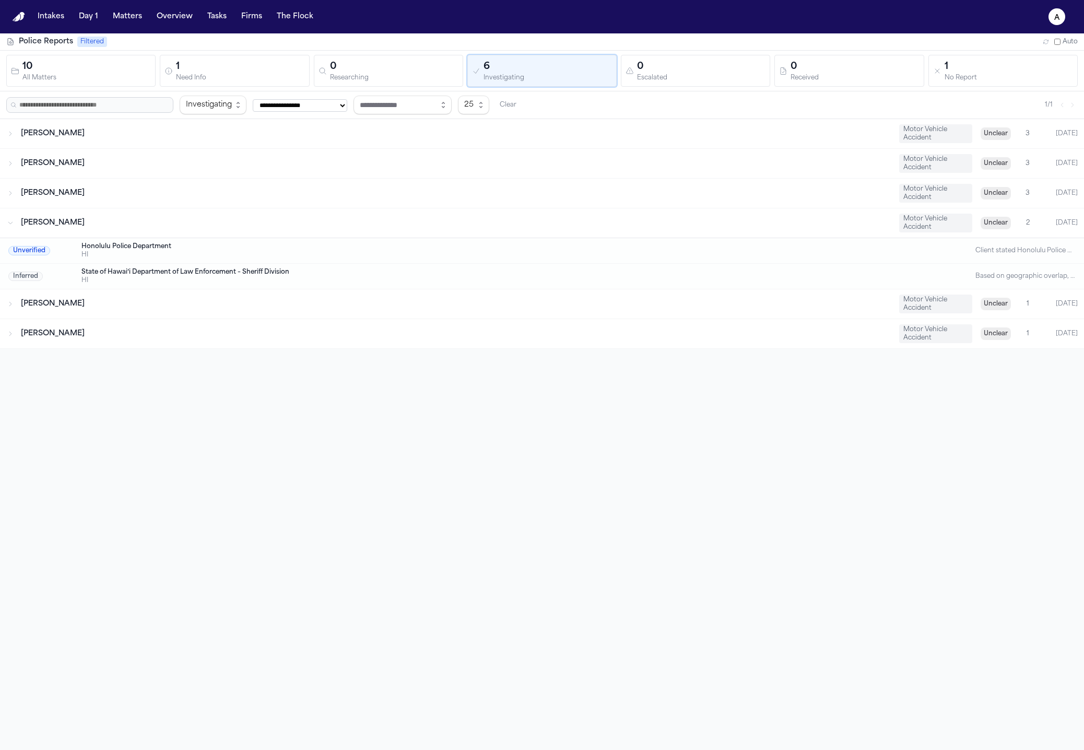
drag, startPoint x: 295, startPoint y: 238, endPoint x: 292, endPoint y: 270, distance: 33.0
click at [295, 238] on div "Unverified Honolulu Police Department HI Client stated Honolulu Police Departme…" at bounding box center [542, 251] width 1084 height 26
click at [326, 205] on div "Gabriela Marquez Motor Vehicle Accident Unclear 3 Today" at bounding box center [542, 193] width 1084 height 29
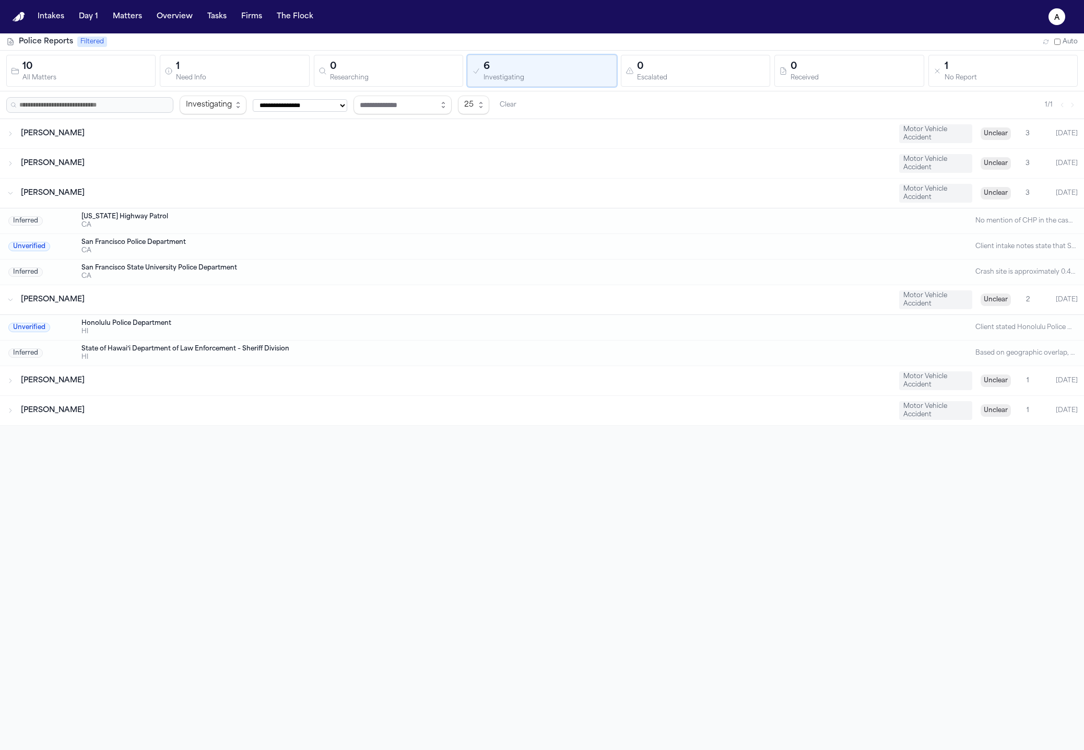
click at [277, 323] on div "Honolulu Police Department" at bounding box center [499, 323] width 837 height 8
click at [290, 229] on div "Inferred California Highway Patrol CA No mention of CHP in the case files, but …" at bounding box center [542, 221] width 1084 height 26
click at [301, 210] on div "Inferred California Highway Patrol CA No mention of CHP in the case files, but …" at bounding box center [542, 221] width 1084 height 26
click at [327, 196] on div "[PERSON_NAME]" at bounding box center [456, 193] width 870 height 10
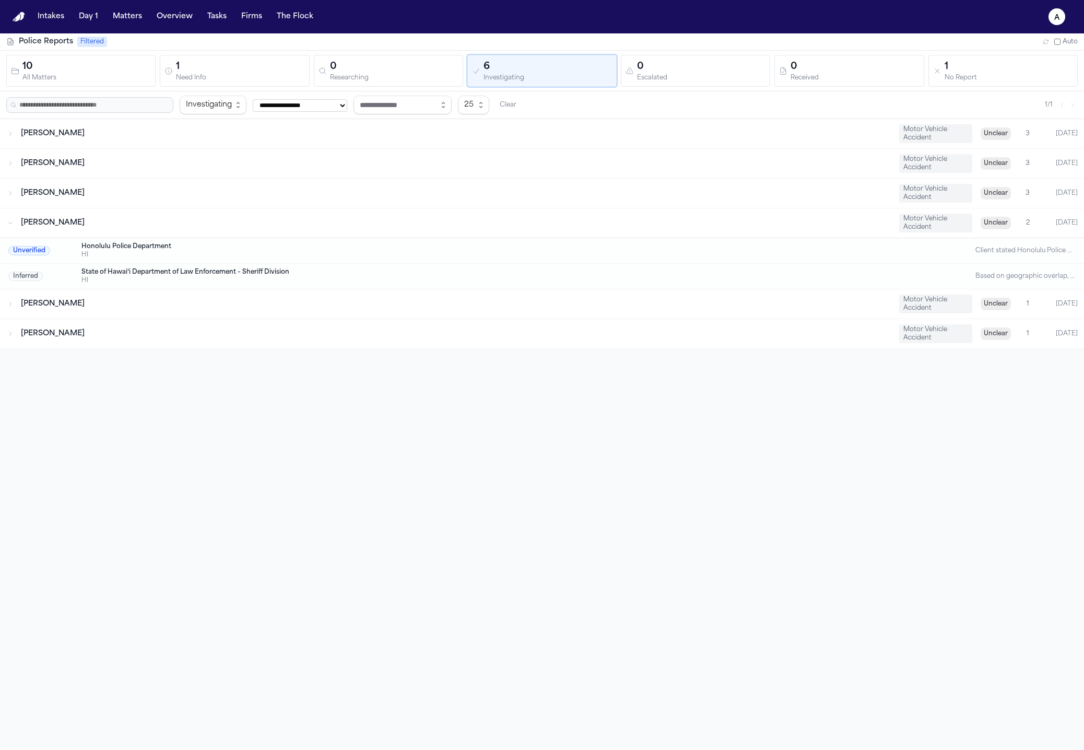
click at [311, 219] on div "[PERSON_NAME]" at bounding box center [456, 223] width 870 height 10
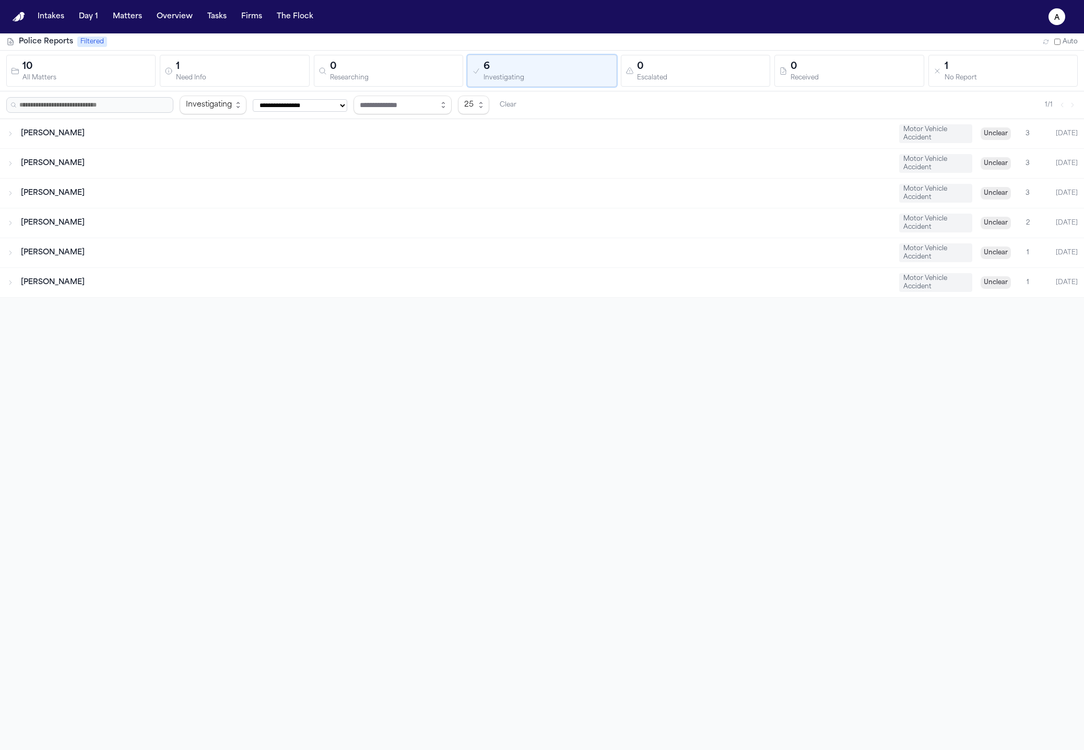
click at [193, 241] on div "Keahi M. Lau Motor Vehicle Accident Unclear 1 Today" at bounding box center [542, 252] width 1084 height 29
click at [139, 314] on div "Raul Esteban Delgado Motor Vehicle Accident Unclear 1 Today" at bounding box center [542, 307] width 1084 height 29
click at [120, 241] on div "Keahi M. Lau Motor Vehicle Accident Unclear 1 Today" at bounding box center [542, 252] width 1084 height 29
click at [141, 16] on button "Matters" at bounding box center [128, 16] width 38 height 19
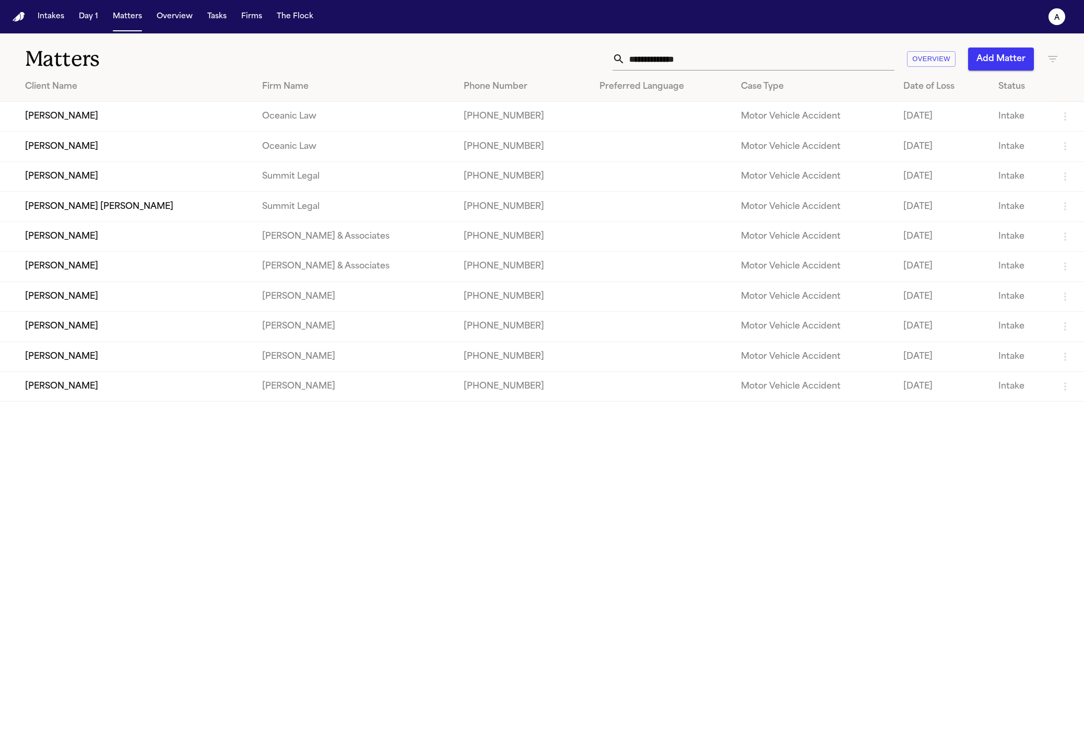
click at [142, 152] on td "[PERSON_NAME]" at bounding box center [127, 147] width 254 height 30
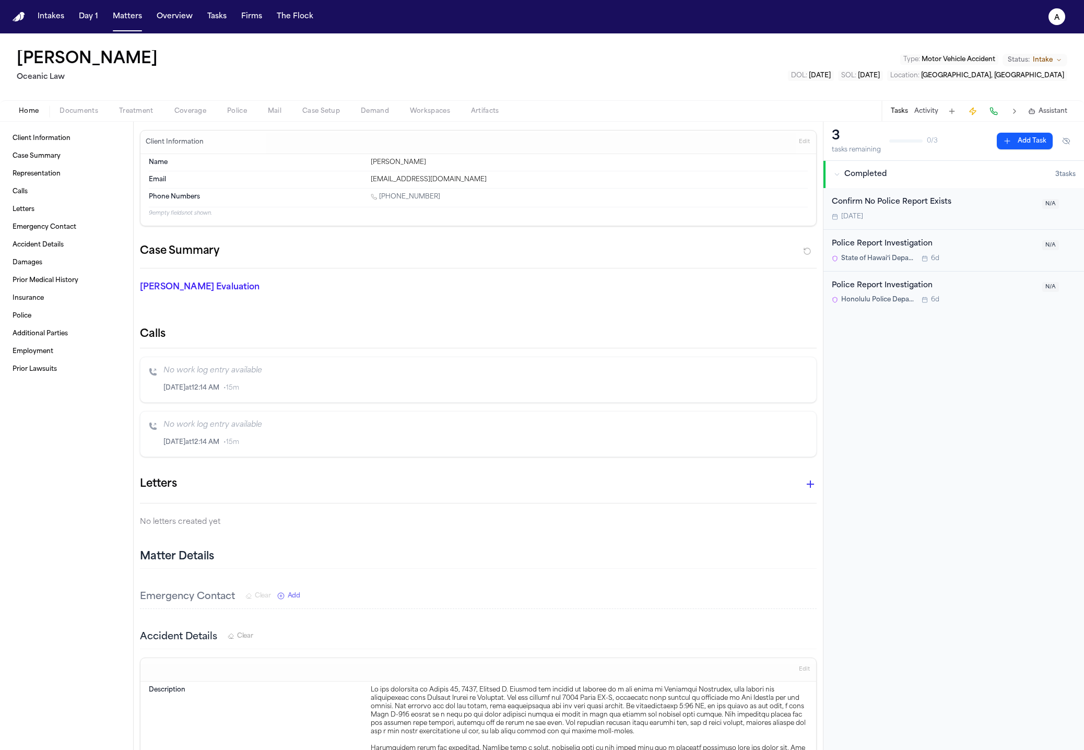
click at [241, 103] on div "Home Documents Treatment Coverage Police Mail Case Setup Demand Workspaces Arti…" at bounding box center [542, 110] width 1084 height 21
click at [238, 111] on span "Police" at bounding box center [237, 111] width 20 height 8
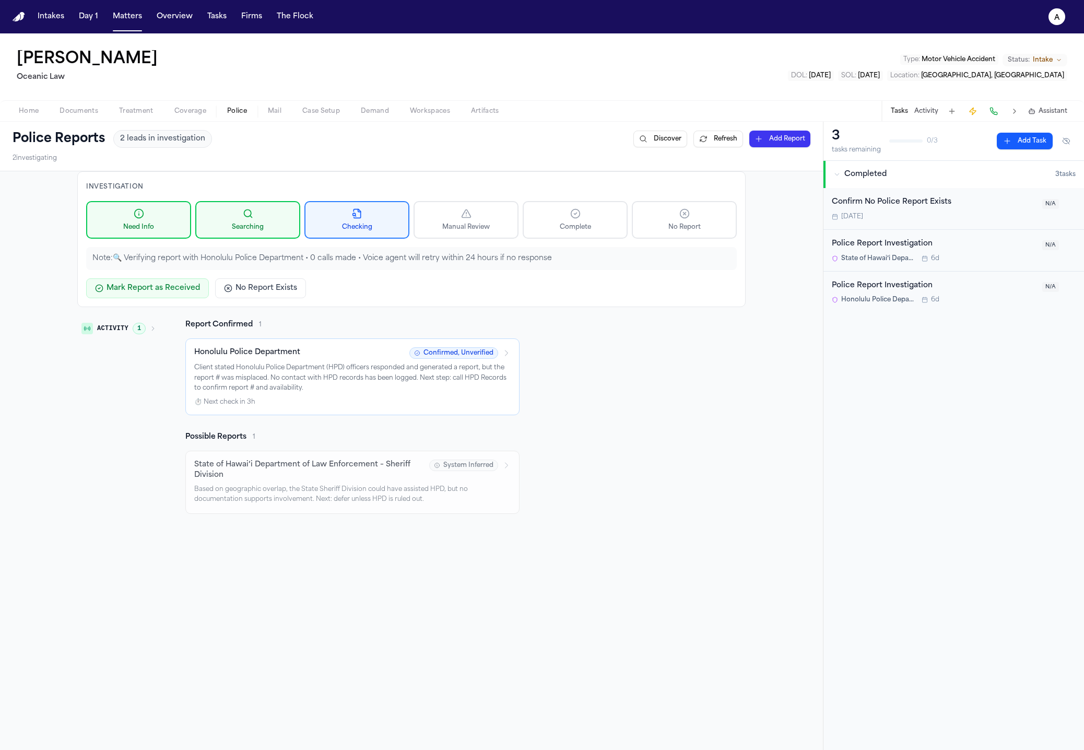
click at [210, 111] on button "Coverage" at bounding box center [190, 111] width 53 height 13
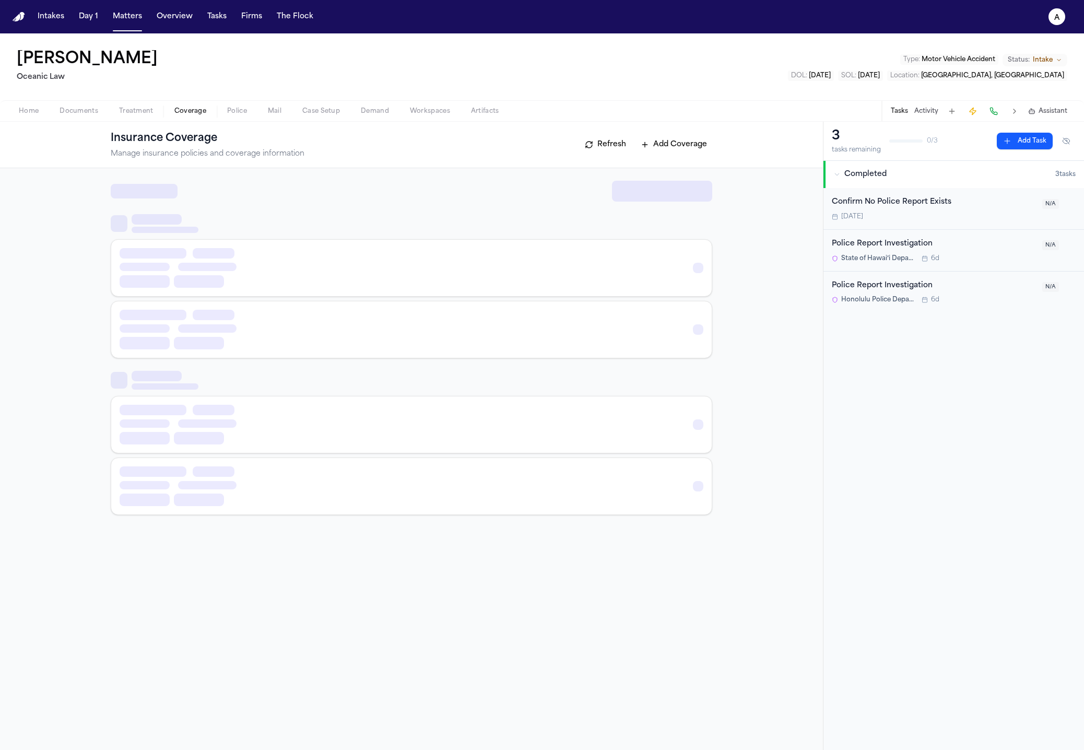
click at [238, 113] on span "Police" at bounding box center [237, 111] width 20 height 8
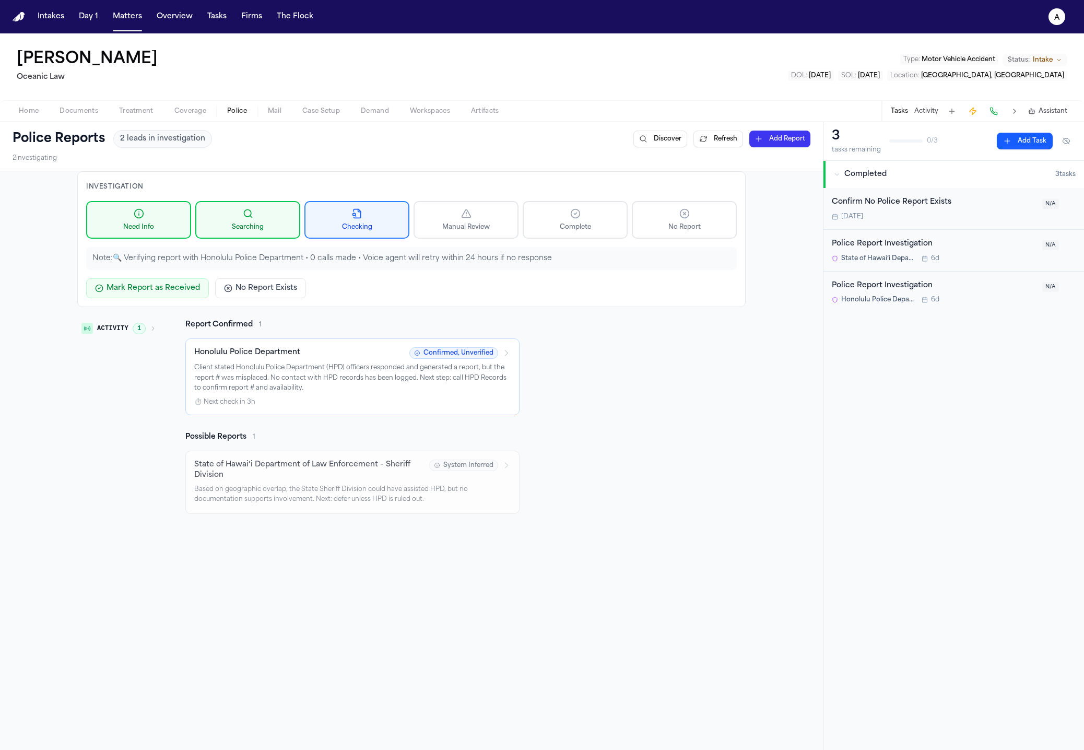
click at [237, 114] on span "Police" at bounding box center [237, 111] width 20 height 8
click at [197, 112] on span "Coverage" at bounding box center [190, 111] width 32 height 8
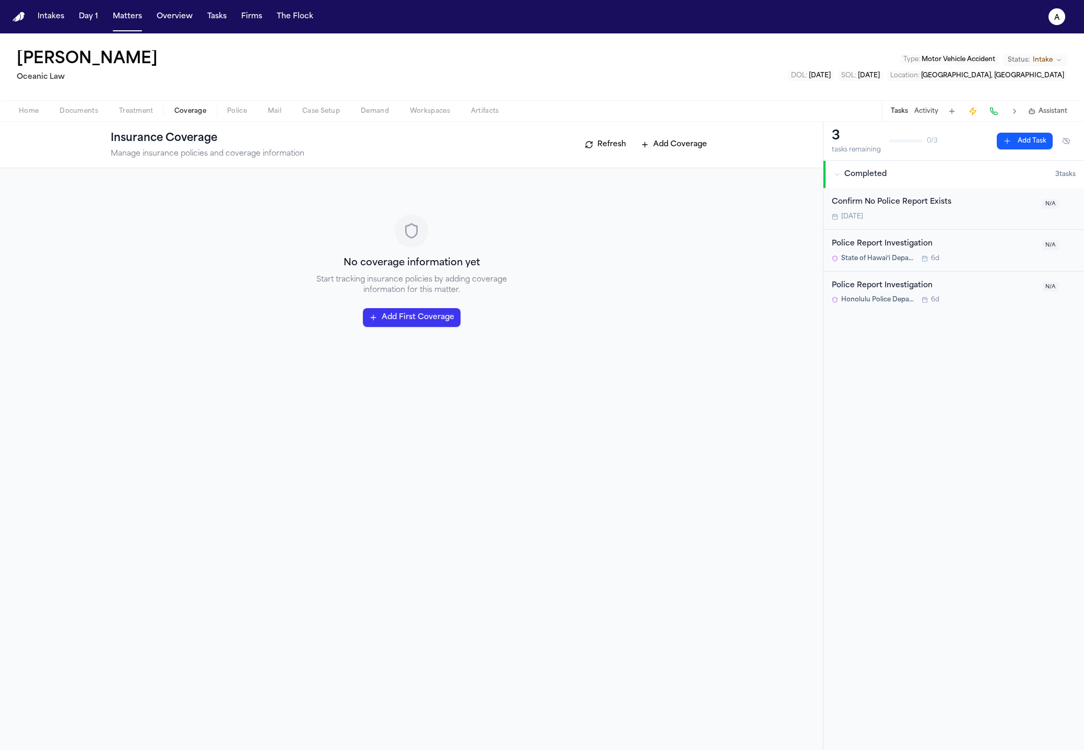
click at [238, 113] on span "Police" at bounding box center [237, 111] width 20 height 8
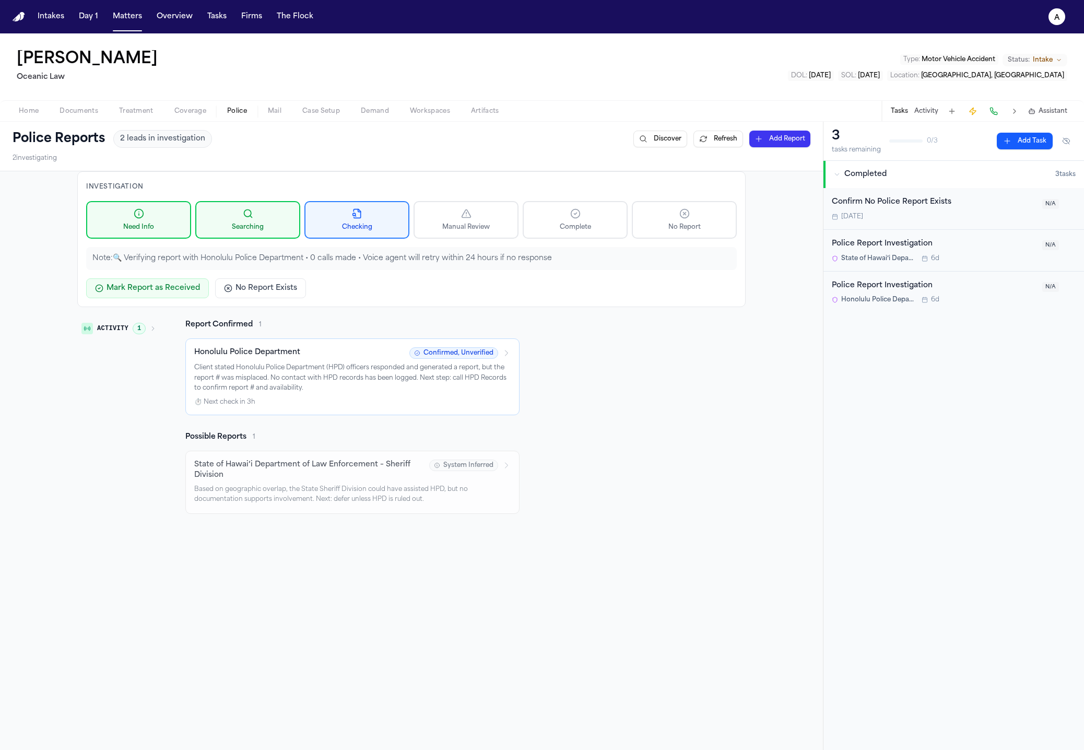
click at [236, 115] on span "Police" at bounding box center [237, 111] width 20 height 8
click at [149, 321] on button "Activity 1" at bounding box center [118, 328] width 83 height 18
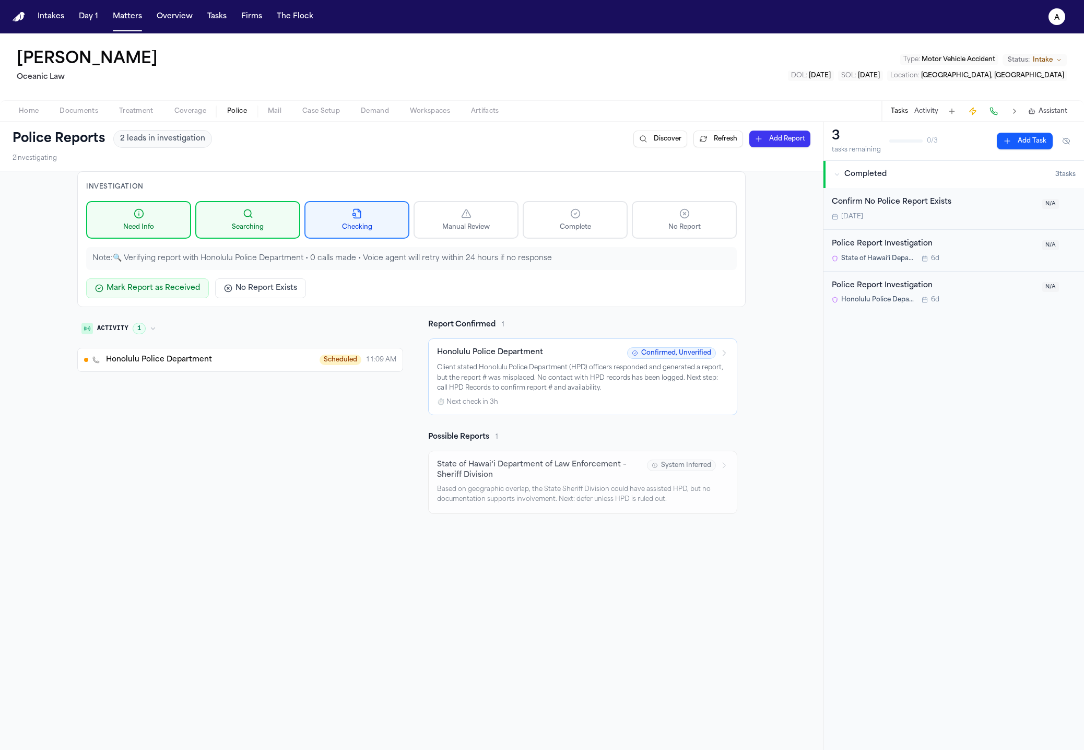
click at [159, 363] on span "Honolulu Police Department" at bounding box center [159, 359] width 106 height 10
click at [304, 363] on div "Honolulu Police Department Scheduled 11:09 AM" at bounding box center [251, 359] width 290 height 10
click at [292, 388] on div "Activity 1 Honolulu Police Department Scheduled 11:09 AM" at bounding box center [240, 416] width 326 height 194
click at [294, 366] on button "Honolulu Police Department Scheduled 11:09 AM" at bounding box center [240, 360] width 326 height 24
click at [295, 366] on button "Honolulu Police Department Scheduled 11:09 AM" at bounding box center [240, 360] width 326 height 24
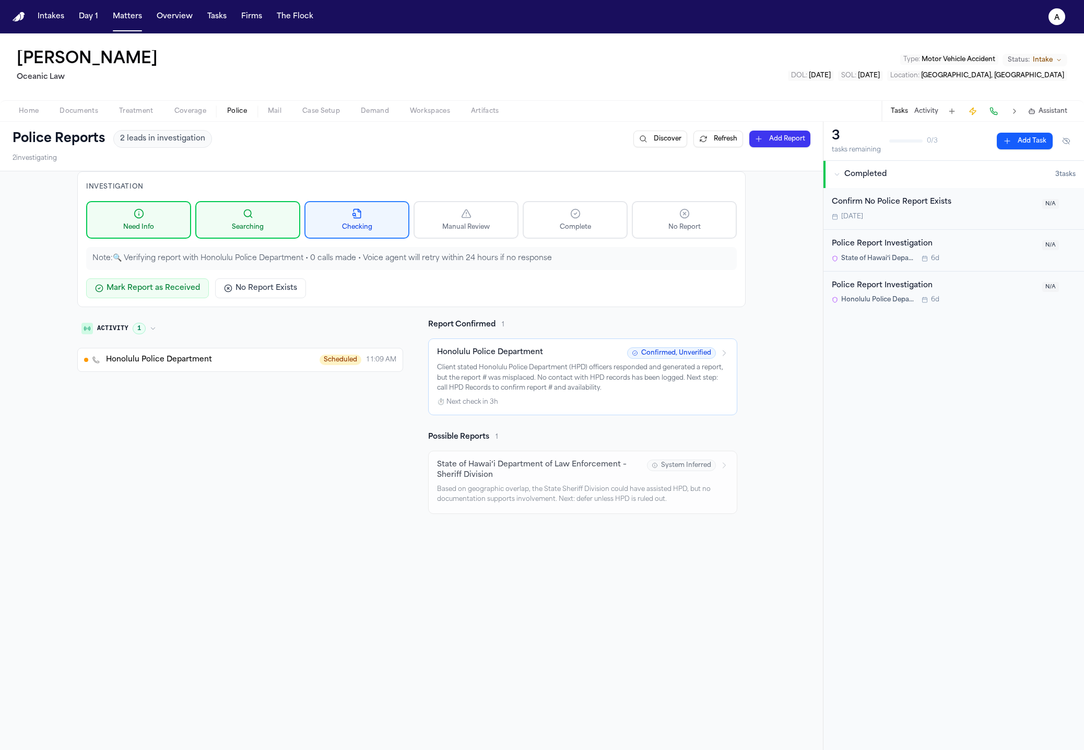
click at [295, 366] on button "Honolulu Police Department Scheduled 11:09 AM" at bounding box center [240, 360] width 326 height 24
click at [167, 331] on div "Activity 1 Honolulu Police Department Scheduled 11:09 AM" at bounding box center [240, 416] width 326 height 194
click at [161, 330] on div "Activity 1 Honolulu Police Department Scheduled 11:09 AM" at bounding box center [240, 416] width 326 height 194
click at [150, 330] on icon "button" at bounding box center [153, 328] width 6 height 6
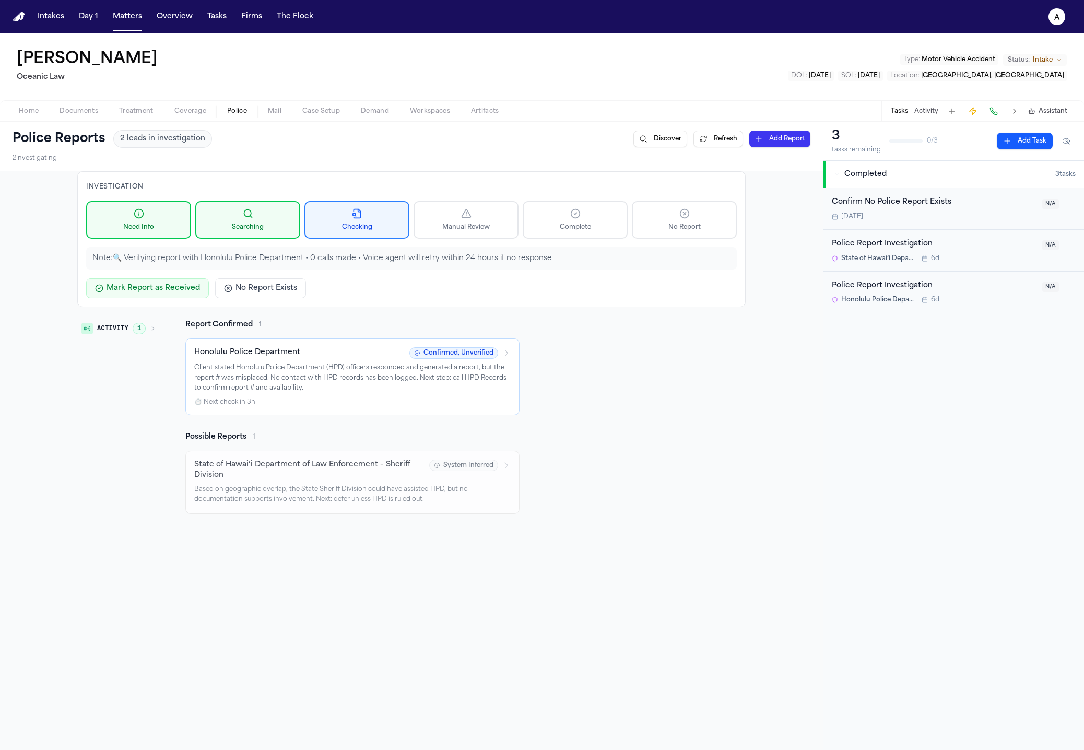
click at [150, 330] on icon "button" at bounding box center [153, 328] width 6 height 6
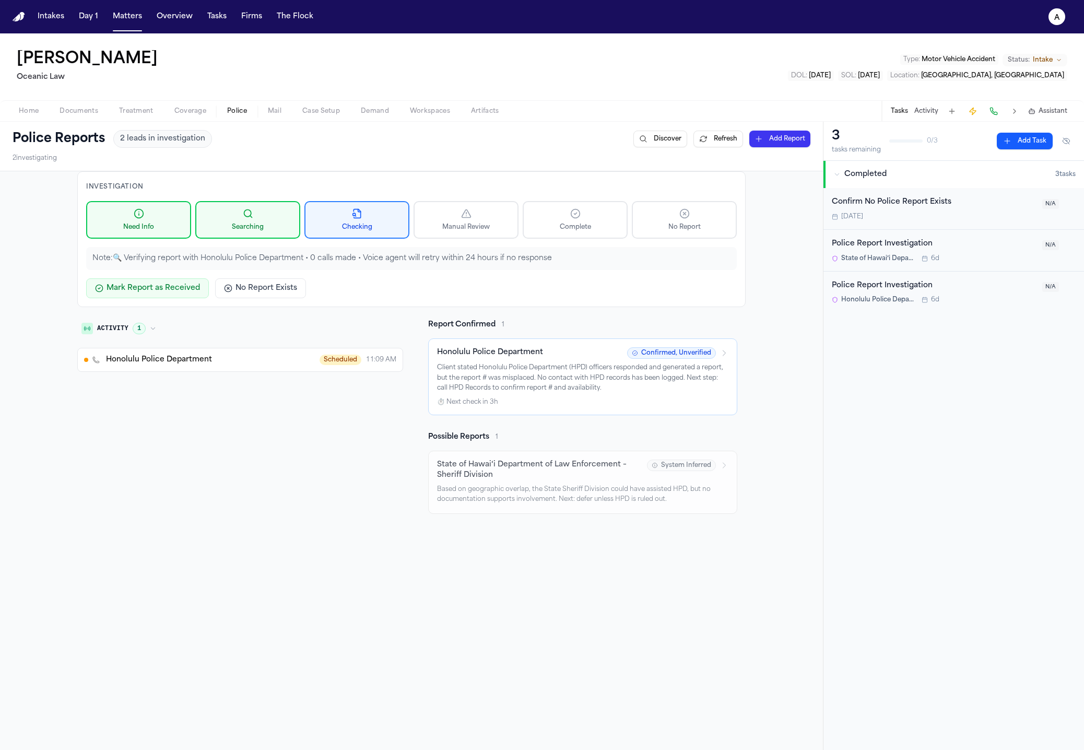
click at [167, 363] on span "Honolulu Police Department" at bounding box center [159, 359] width 106 height 10
click at [167, 364] on span "Honolulu Police Department" at bounding box center [159, 359] width 106 height 10
click at [286, 365] on button "Honolulu Police Department Scheduled 11:09 AM" at bounding box center [240, 360] width 326 height 24
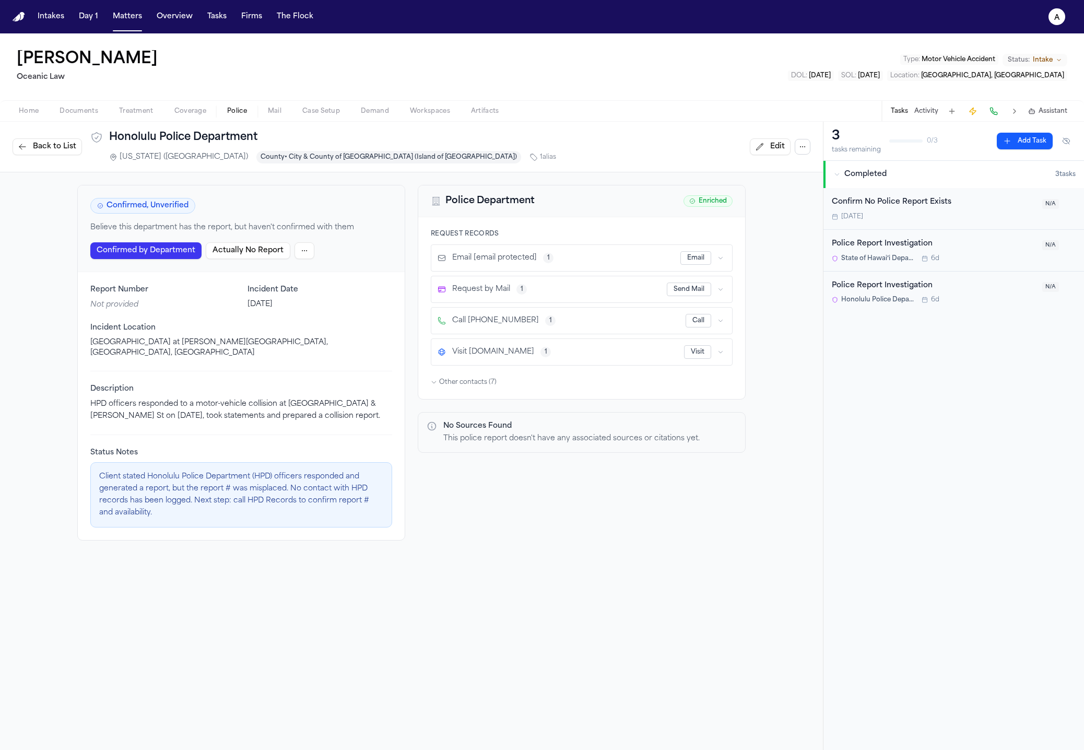
click at [35, 150] on span "Back to List" at bounding box center [54, 146] width 43 height 10
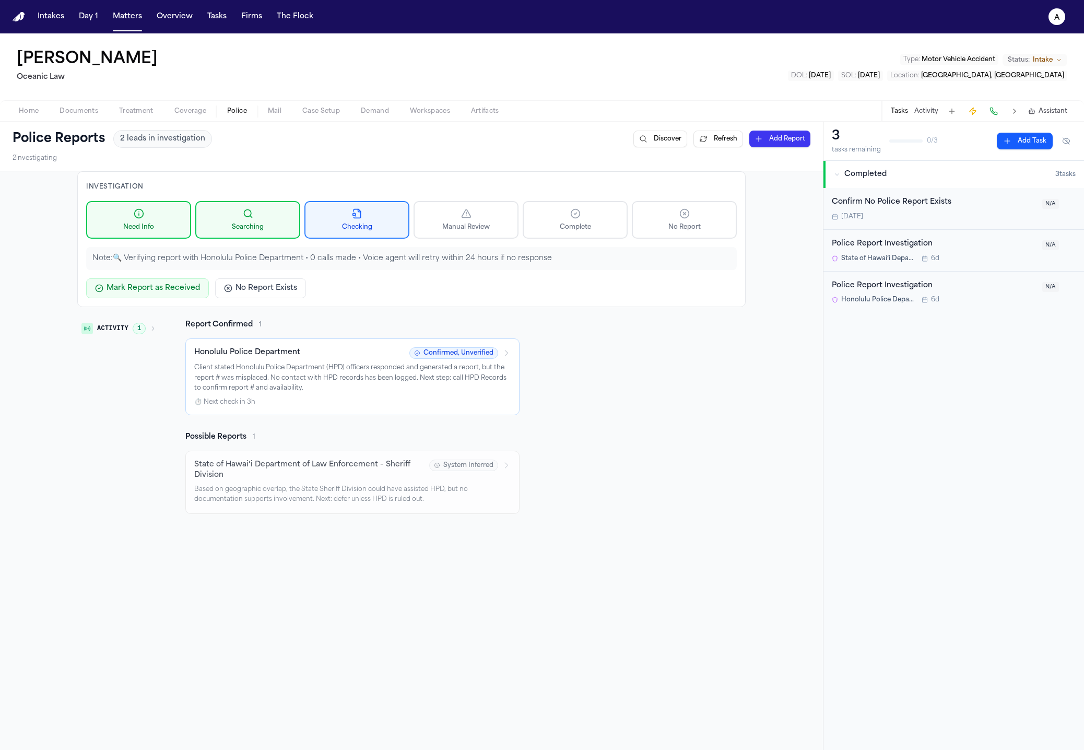
click at [116, 324] on span "Activity" at bounding box center [112, 328] width 31 height 8
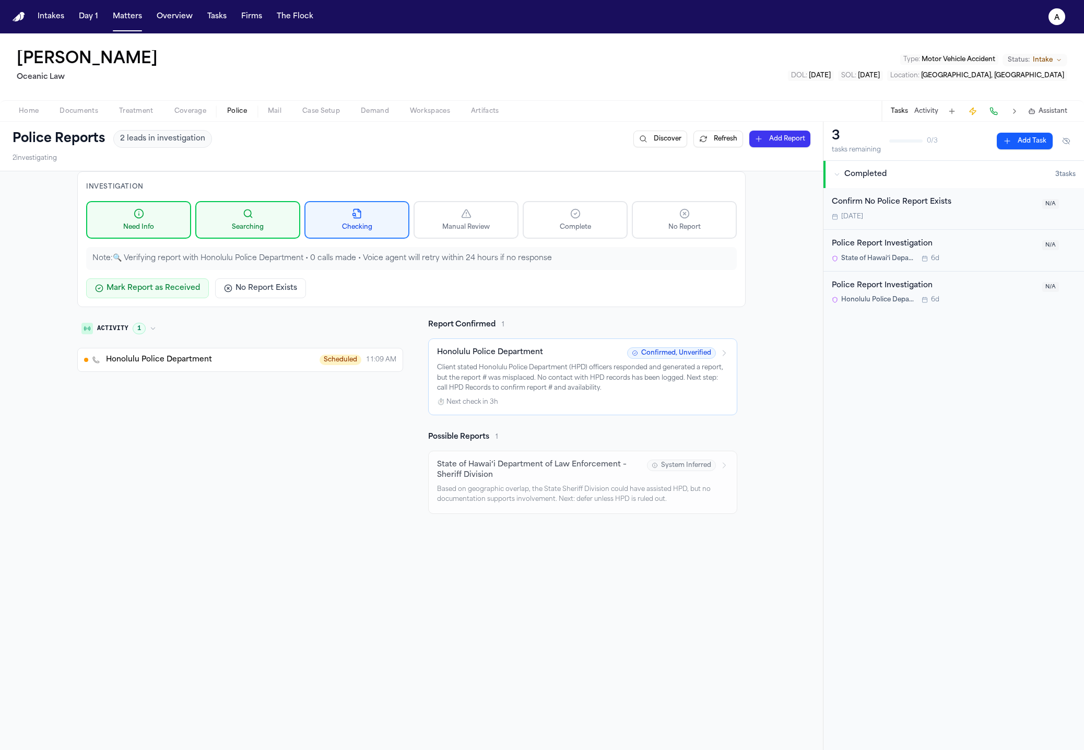
click at [163, 370] on button "Honolulu Police Department Scheduled 11:09 AM" at bounding box center [240, 360] width 326 height 24
click at [165, 367] on button "Honolulu Police Department Scheduled 11:09 AM" at bounding box center [240, 360] width 326 height 24
click at [358, 396] on div "Activity 1 Honolulu Police Department Scheduled 11:09 AM" at bounding box center [240, 416] width 326 height 194
click at [380, 364] on span "11:09 AM" at bounding box center [380, 359] width 31 height 8
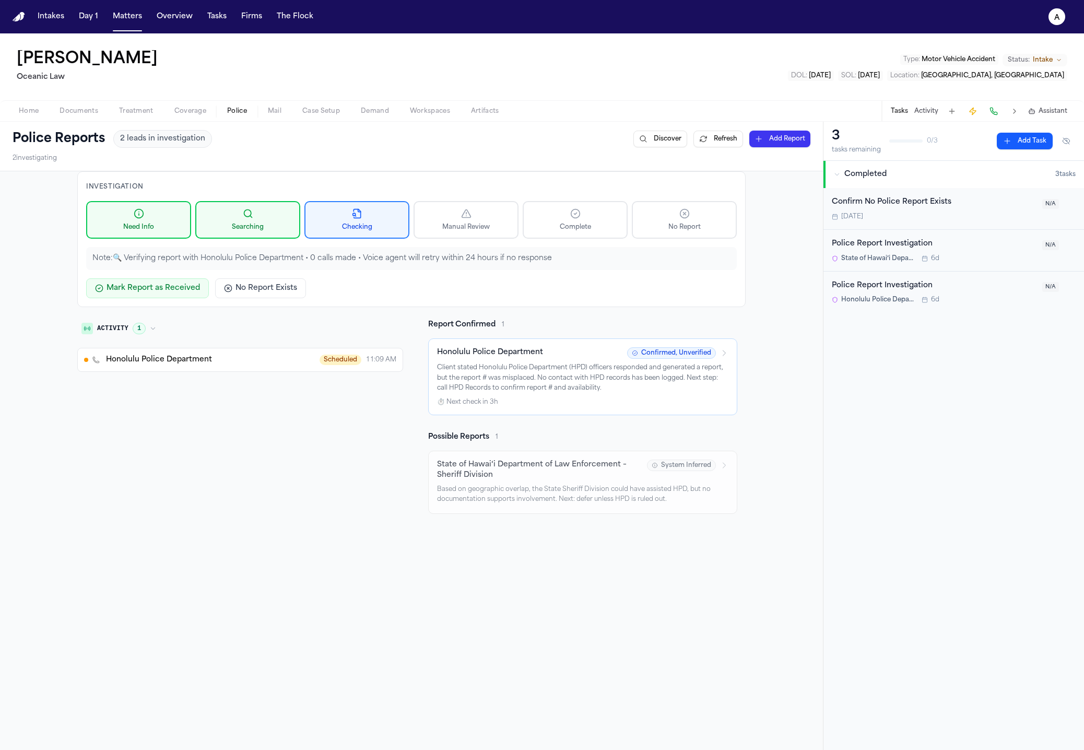
click at [380, 364] on span "11:09 AM" at bounding box center [380, 359] width 31 height 8
click at [372, 391] on div "Activity 1 Honolulu Police Department Scheduled 11:09 AM" at bounding box center [240, 416] width 326 height 194
drag, startPoint x: 229, startPoint y: 432, endPoint x: 201, endPoint y: 425, distance: 28.0
click at [215, 430] on div "Activity 1 Honolulu Police Department Scheduled 11:09 AM" at bounding box center [240, 416] width 326 height 194
click at [98, 354] on div "Honolulu Police Department Scheduled 11:09 AM" at bounding box center [240, 359] width 312 height 10
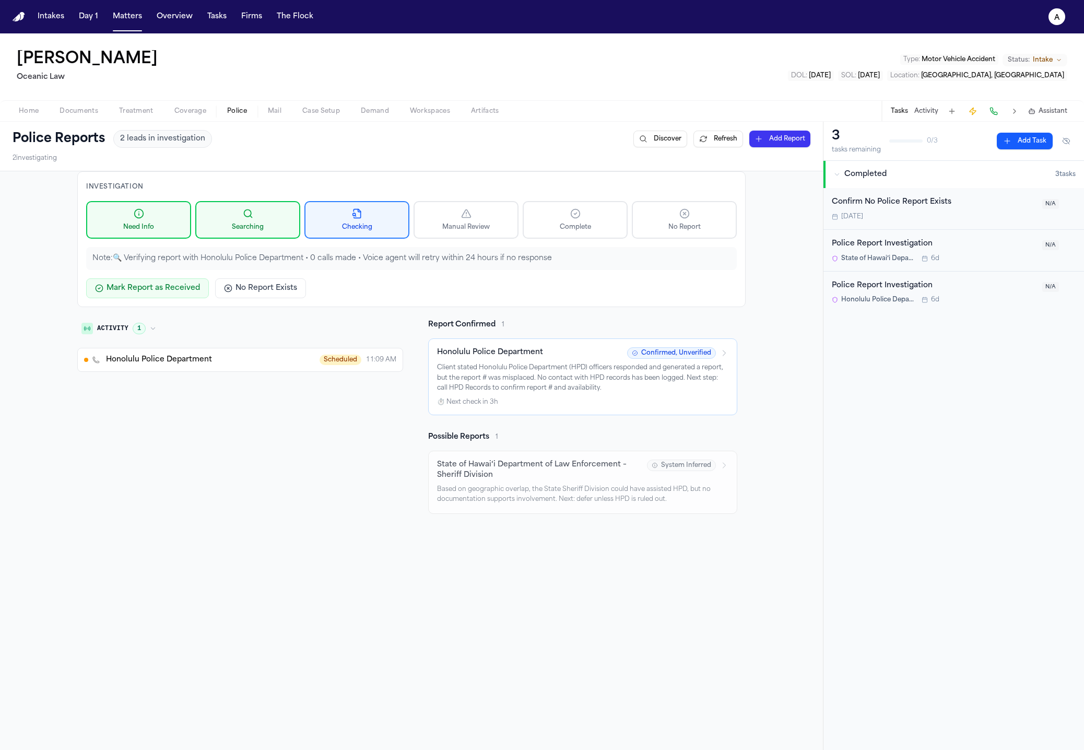
click at [97, 352] on button "Honolulu Police Department Scheduled 11:09 AM" at bounding box center [240, 360] width 326 height 24
click at [93, 369] on button "Honolulu Police Department Scheduled 11:09 AM" at bounding box center [240, 360] width 326 height 24
click at [299, 374] on div "Activity 1 Honolulu Police Department Scheduled 11:09 AM" at bounding box center [240, 416] width 326 height 194
click at [150, 328] on icon "button" at bounding box center [153, 328] width 6 height 6
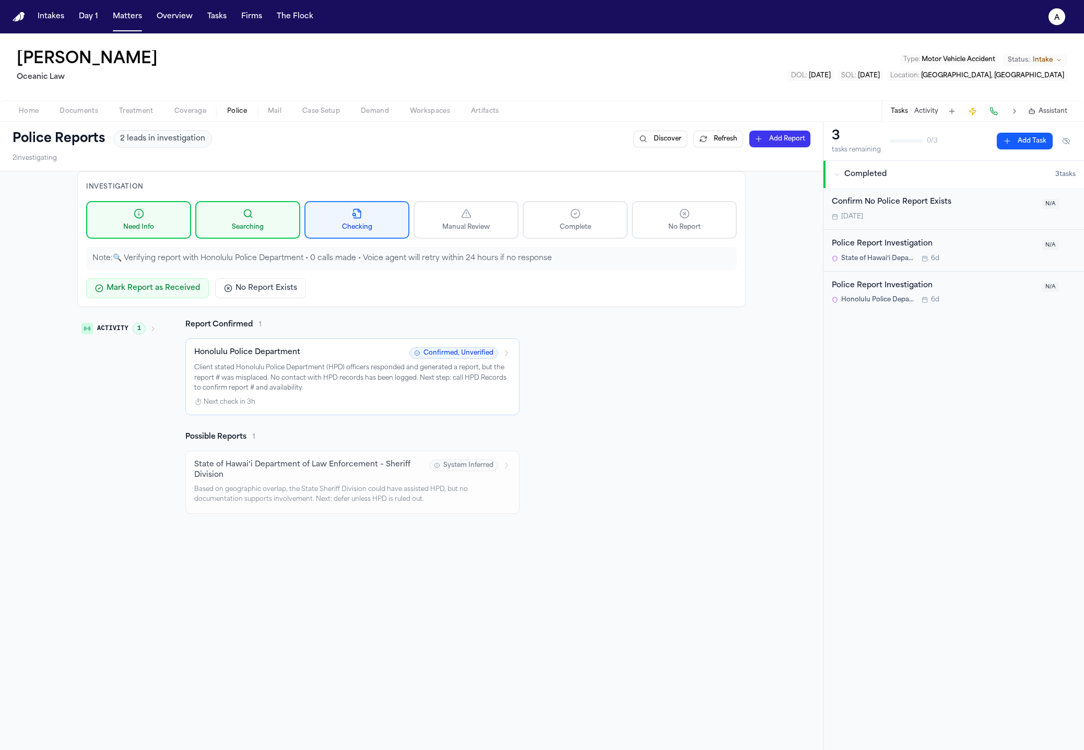
click at [150, 328] on icon "button" at bounding box center [153, 328] width 6 height 6
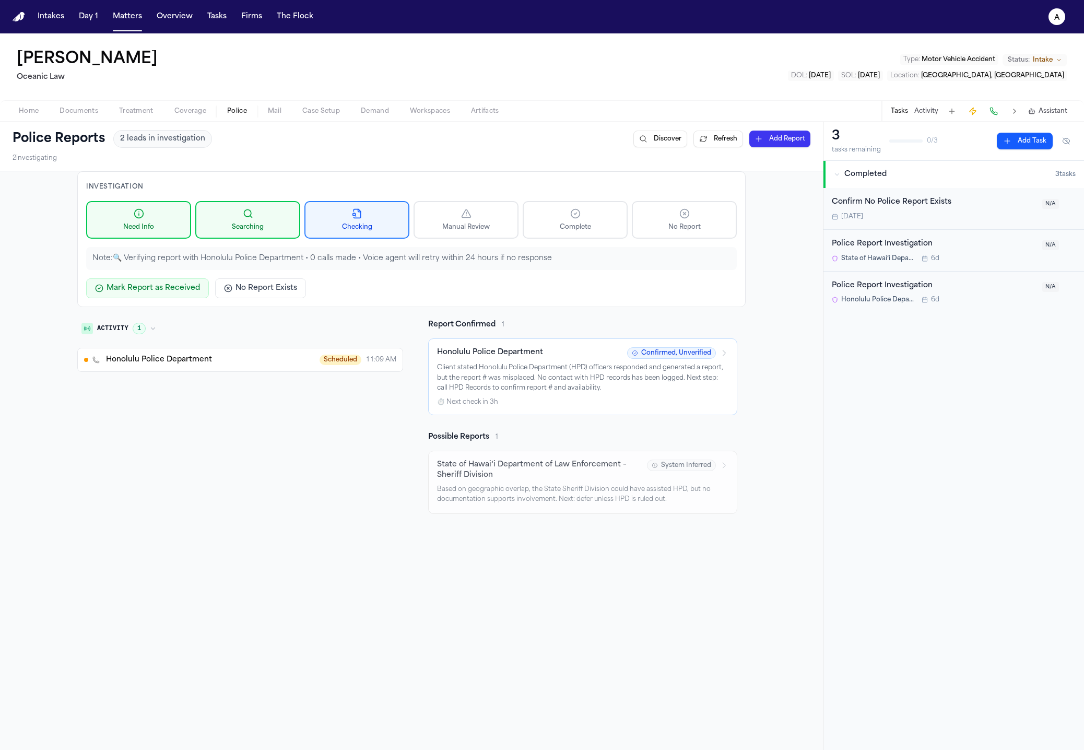
click at [162, 348] on button "Honolulu Police Department Scheduled 11:09 AM" at bounding box center [240, 360] width 326 height 24
click at [162, 352] on button "Honolulu Police Department Scheduled 11:09 AM" at bounding box center [240, 360] width 326 height 24
click at [158, 360] on span "Honolulu Police Department" at bounding box center [159, 359] width 106 height 10
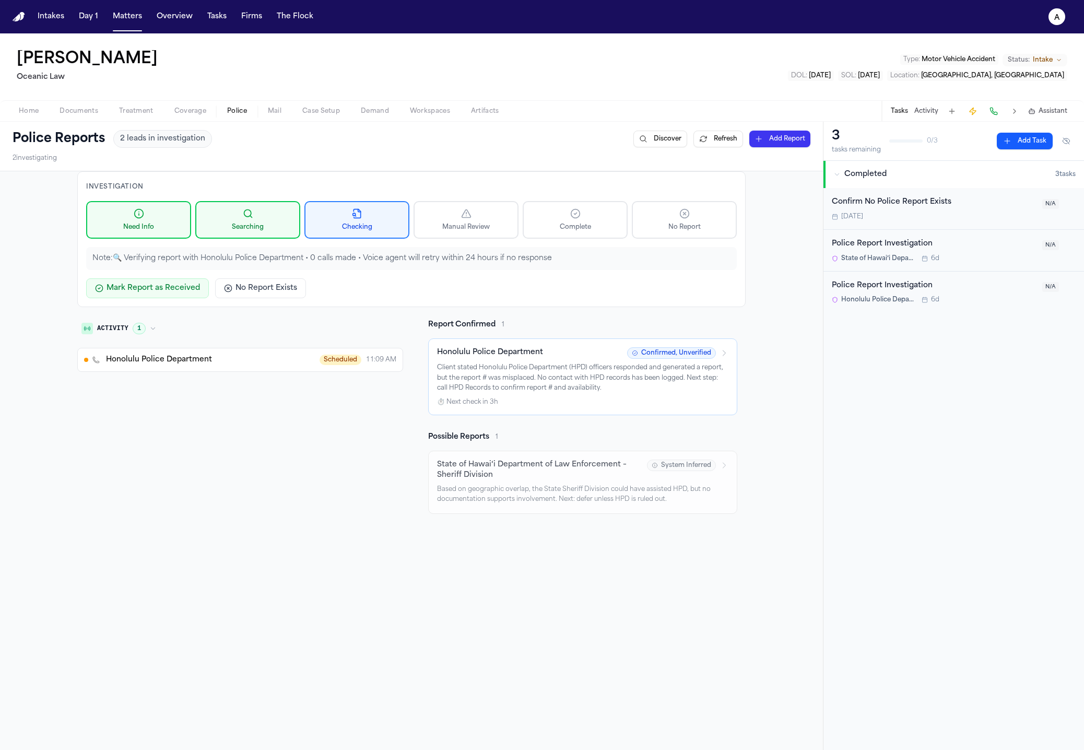
click at [158, 360] on span "Honolulu Police Department" at bounding box center [159, 359] width 106 height 10
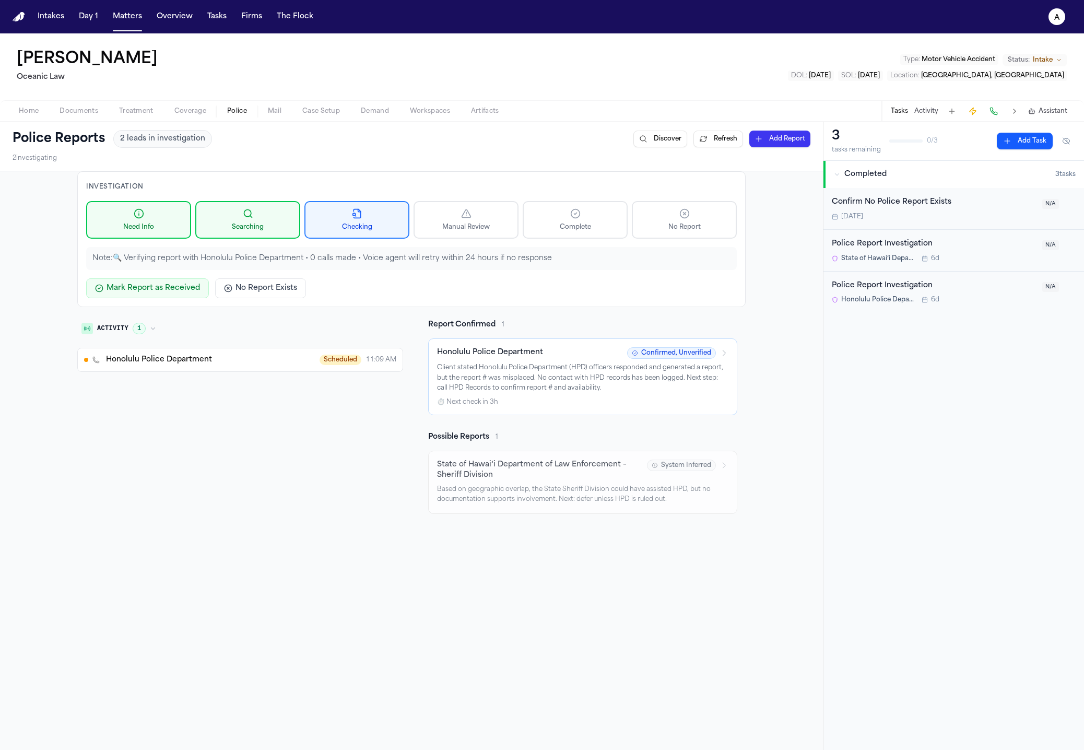
click at [336, 426] on div "Activity 1 Honolulu Police Department Scheduled 11:09 AM" at bounding box center [240, 416] width 326 height 194
click at [125, 10] on button "Matters" at bounding box center [128, 16] width 38 height 19
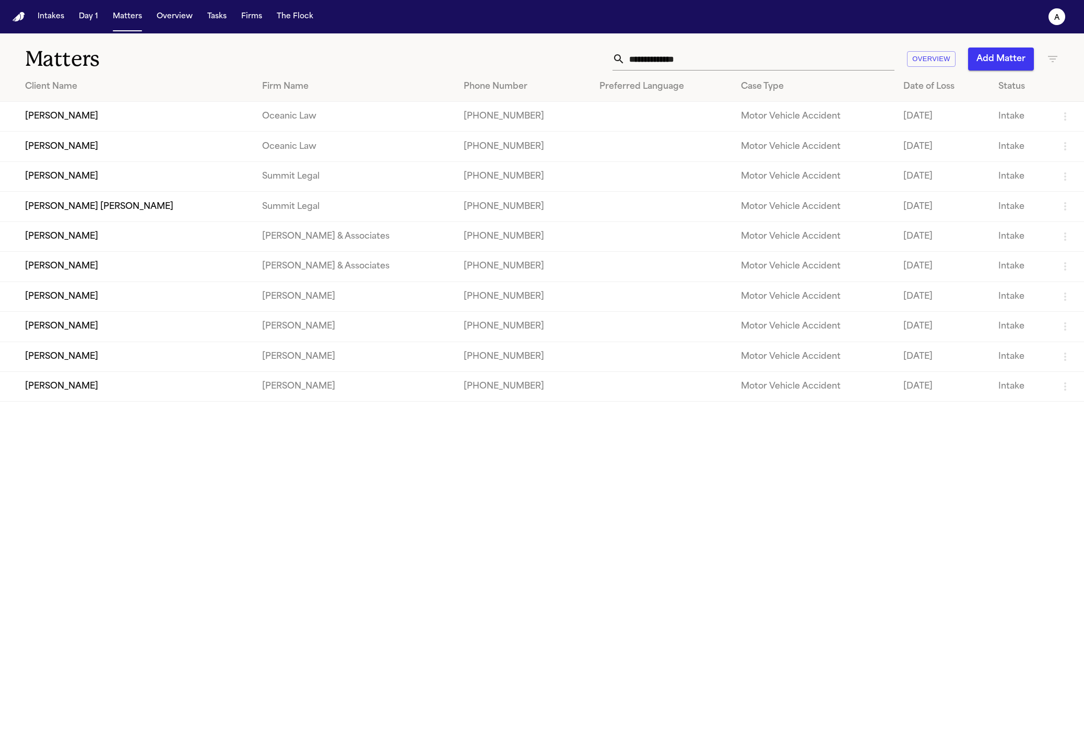
click at [143, 311] on td "[PERSON_NAME]" at bounding box center [127, 296] width 254 height 30
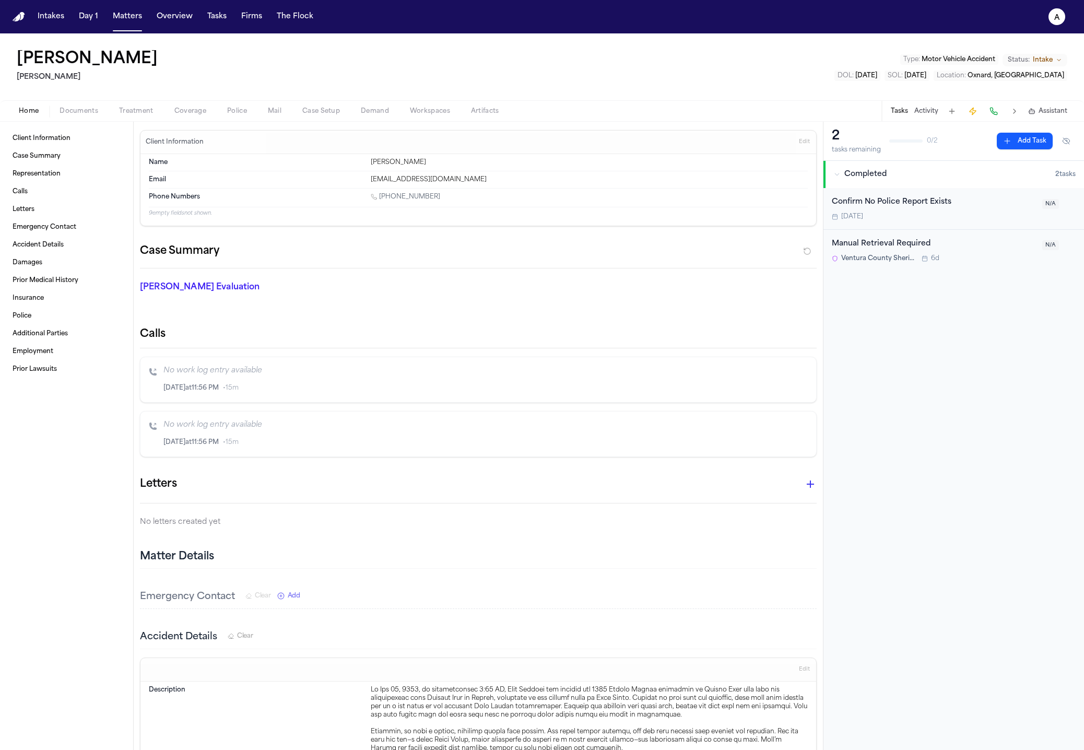
click at [224, 114] on button "Police" at bounding box center [237, 111] width 41 height 13
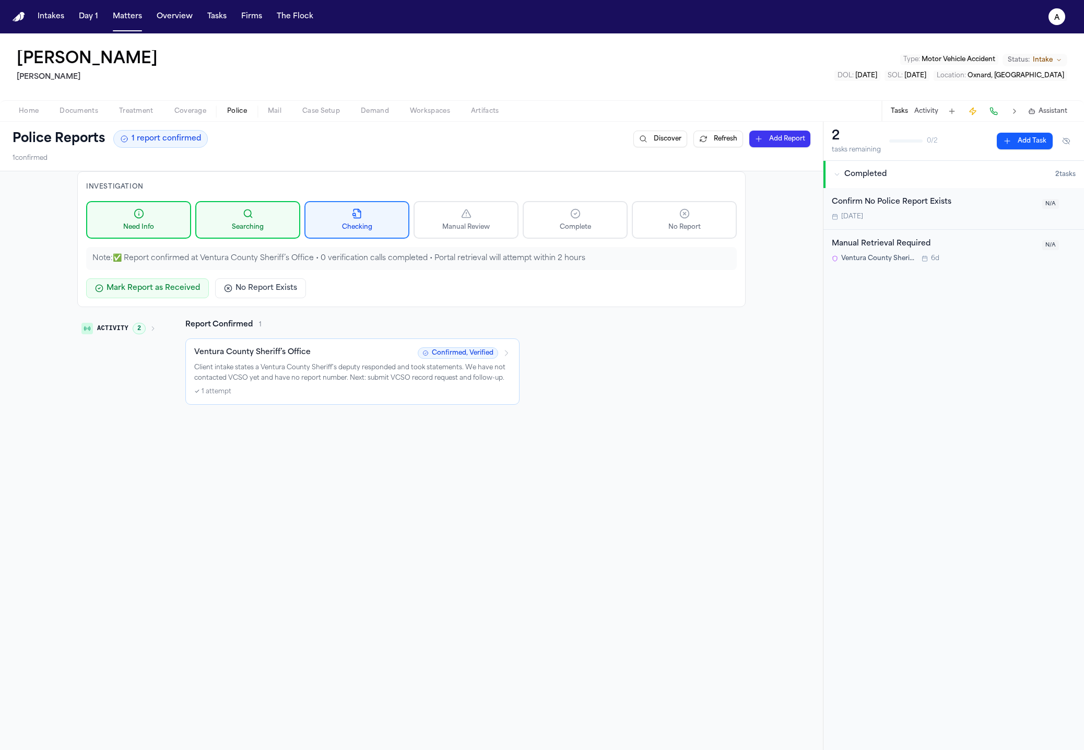
click at [141, 332] on button "Activity 2" at bounding box center [118, 328] width 83 height 18
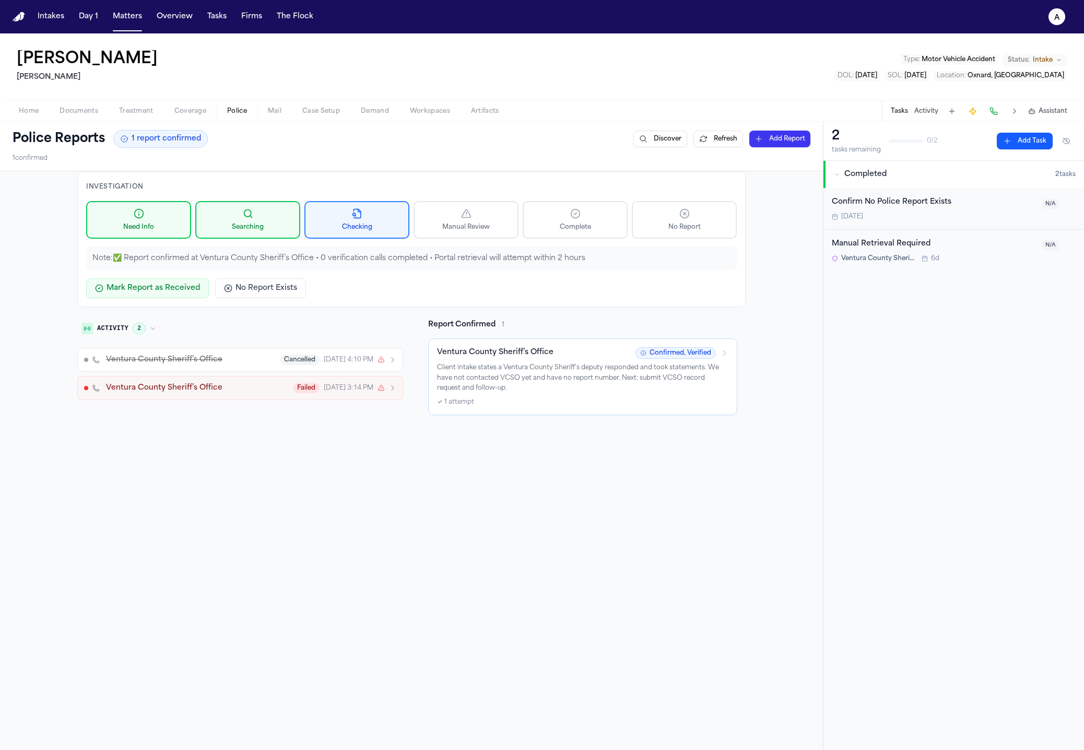
click at [149, 367] on button "Ventura County Sheriff’s Office Cancelled yesterday 4:10 PM" at bounding box center [240, 360] width 326 height 24
click at [176, 417] on div "Ventura County Sheriff’s Office Cancelled yesterday 4:10 PM 0 / 2 calls Cancell…" at bounding box center [240, 394] width 326 height 93
click at [176, 439] on button "Ventura County Sheriff’s Office Failed yesterday 3:14 PM" at bounding box center [240, 429] width 326 height 24
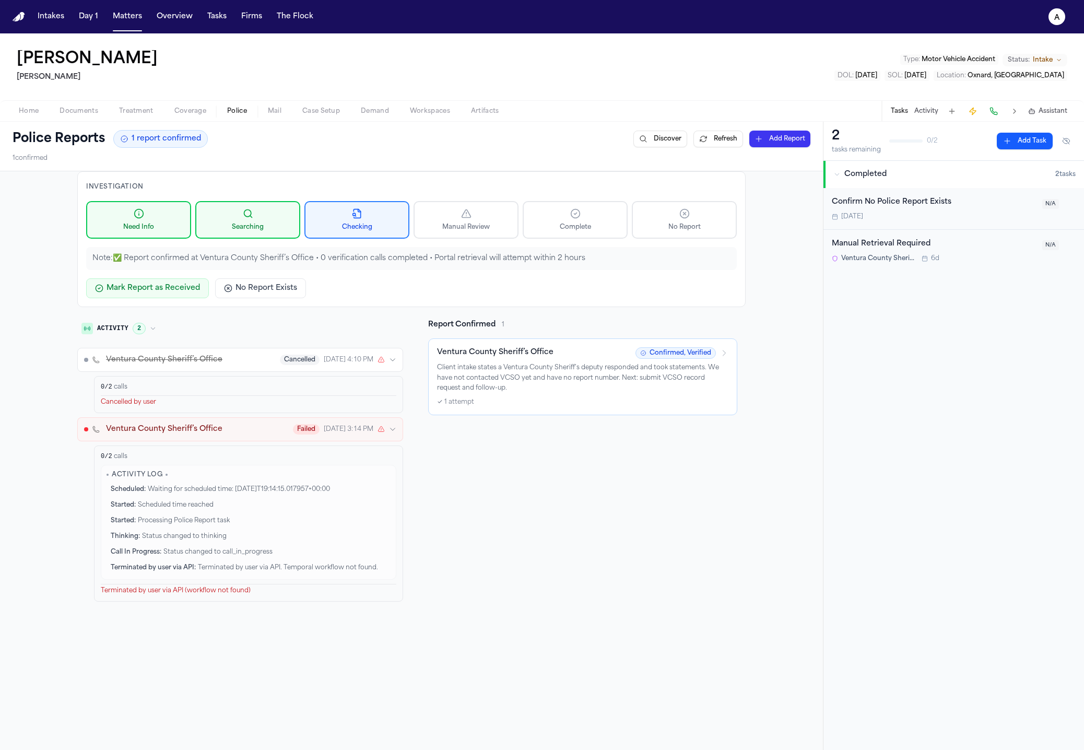
click at [185, 532] on div "Thinking : Status changed to thinking" at bounding box center [248, 536] width 284 height 13
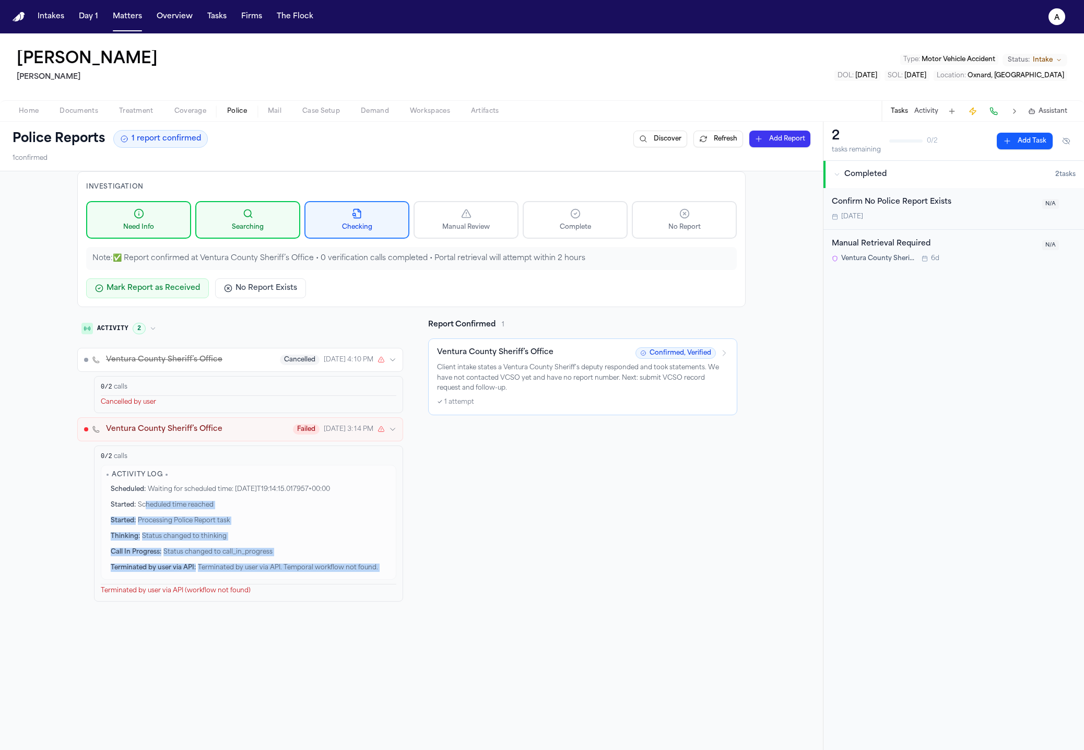
drag, startPoint x: 335, startPoint y: 580, endPoint x: 143, endPoint y: 506, distance: 205.9
click at [143, 506] on div "0 / 2 calls Activity Log Scheduled : Waiting for scheduled time: 2025-08-14T19:…" at bounding box center [248, 523] width 295 height 143
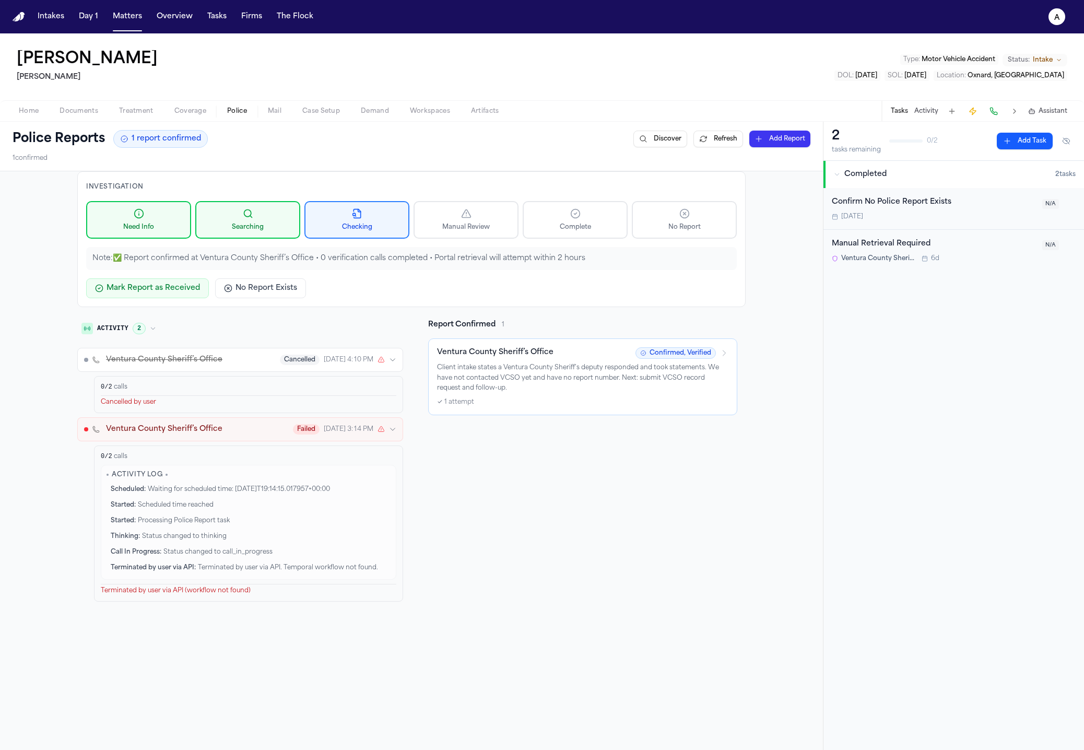
click at [253, 594] on div "Terminated by user via API (workflow not found)" at bounding box center [248, 589] width 295 height 11
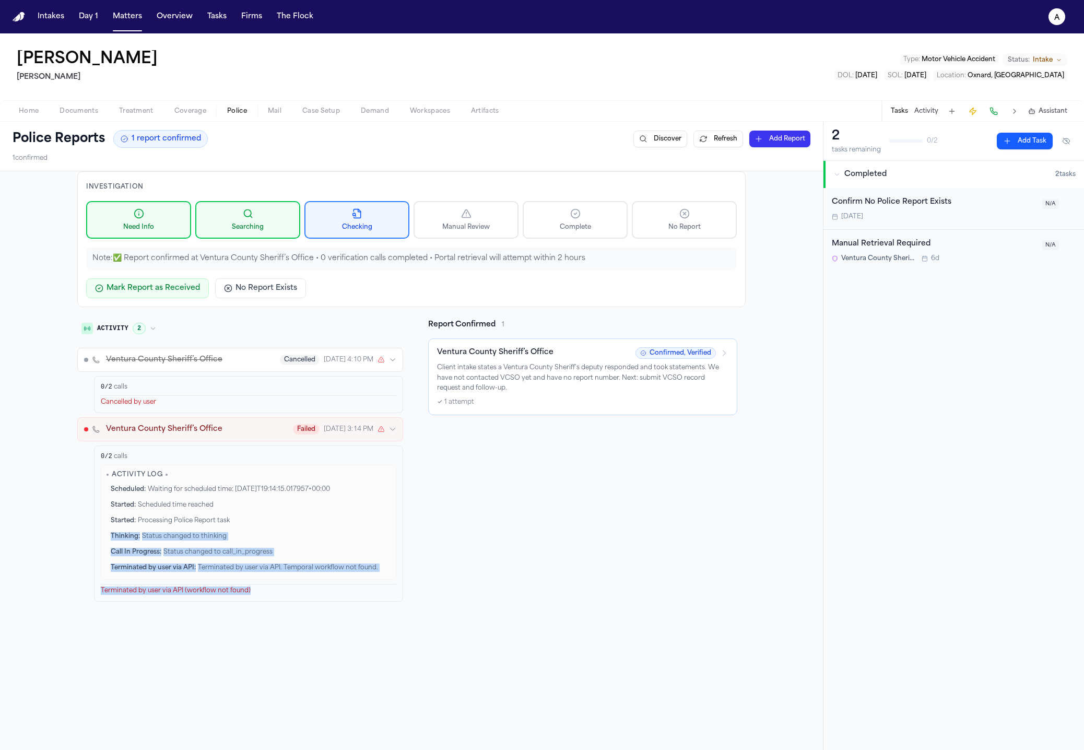
drag, startPoint x: 304, startPoint y: 599, endPoint x: 124, endPoint y: 528, distance: 193.1
click at [124, 528] on div "0 / 2 calls Activity Log Scheduled : Waiting for scheduled time: 2025-08-14T19:…" at bounding box center [248, 523] width 309 height 156
click at [194, 547] on div "Scheduled : Waiting for scheduled time: 2025-08-14T19:14:15.017957+00:00 Starte…" at bounding box center [248, 528] width 284 height 91
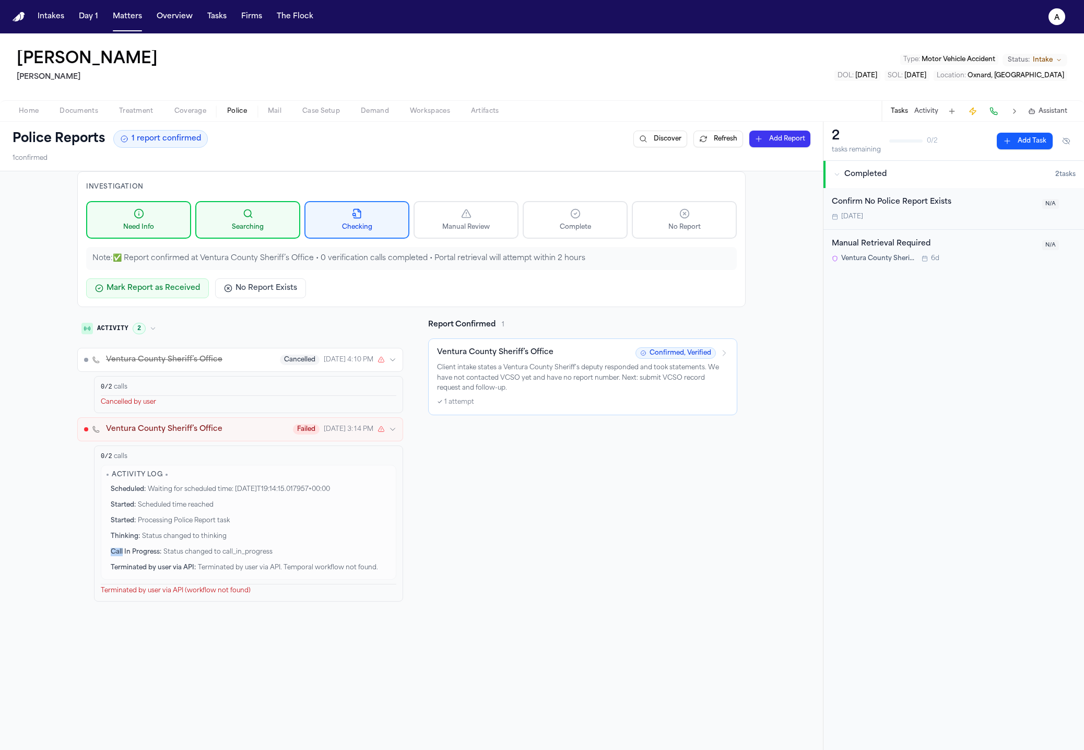
click at [194, 547] on div "Scheduled : Waiting for scheduled time: 2025-08-14T19:14:15.017957+00:00 Starte…" at bounding box center [248, 528] width 284 height 91
click at [242, 577] on div "Activity Log Scheduled : Waiting for scheduled time: 2025-08-14T19:14:15.017957…" at bounding box center [248, 522] width 295 height 115
click at [197, 592] on div "Terminated by user via API (workflow not found)" at bounding box center [248, 589] width 295 height 11
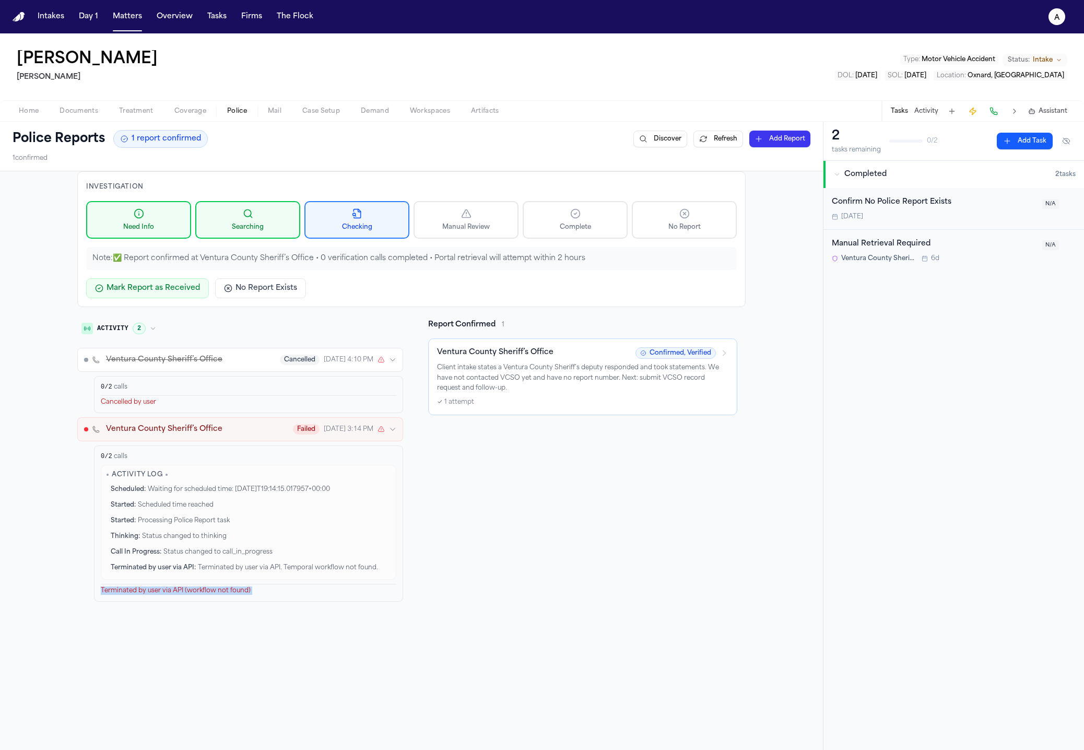
click at [197, 592] on div "Terminated by user via API (workflow not found)" at bounding box center [248, 589] width 295 height 11
click at [186, 456] on div "0 / 2 calls" at bounding box center [248, 456] width 295 height 8
click at [447, 460] on div "Report Confirmed 1 Ventura County Sheriff’s Office Confirmed, Verified Client i…" at bounding box center [583, 462] width 326 height 286
click at [306, 438] on button "Ventura County Sheriff’s Office Failed yesterday 3:14 PM" at bounding box center [240, 429] width 326 height 24
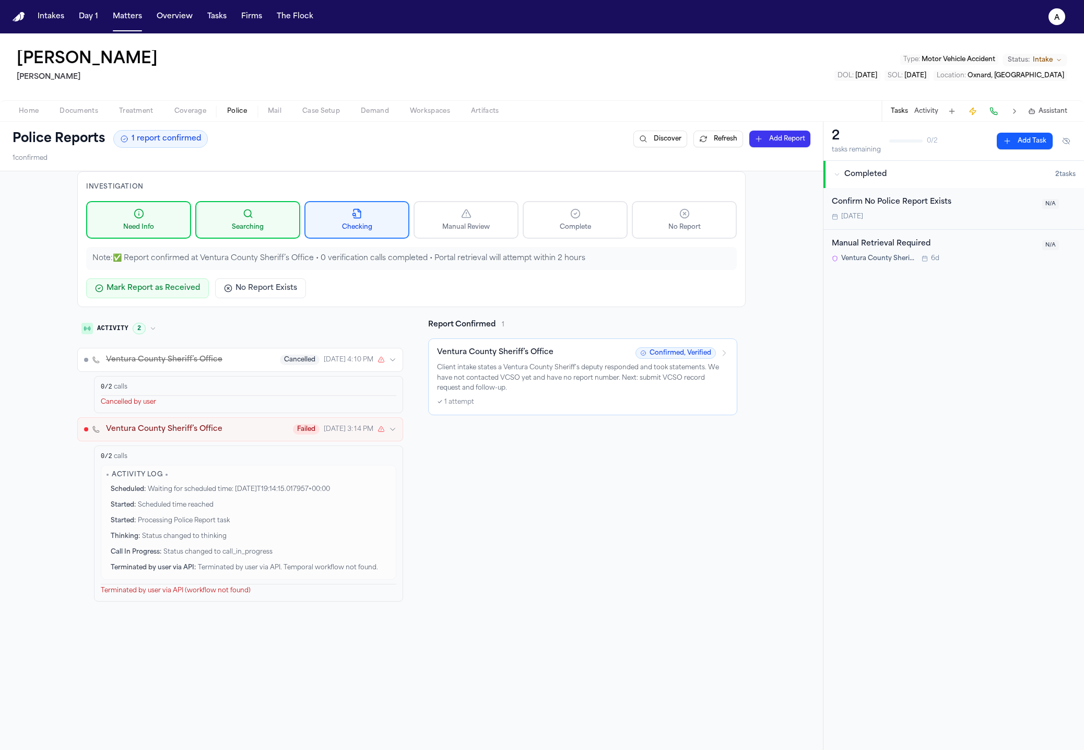
click at [309, 348] on button "Ventura County Sheriff’s Office Cancelled yesterday 4:10 PM" at bounding box center [240, 360] width 326 height 24
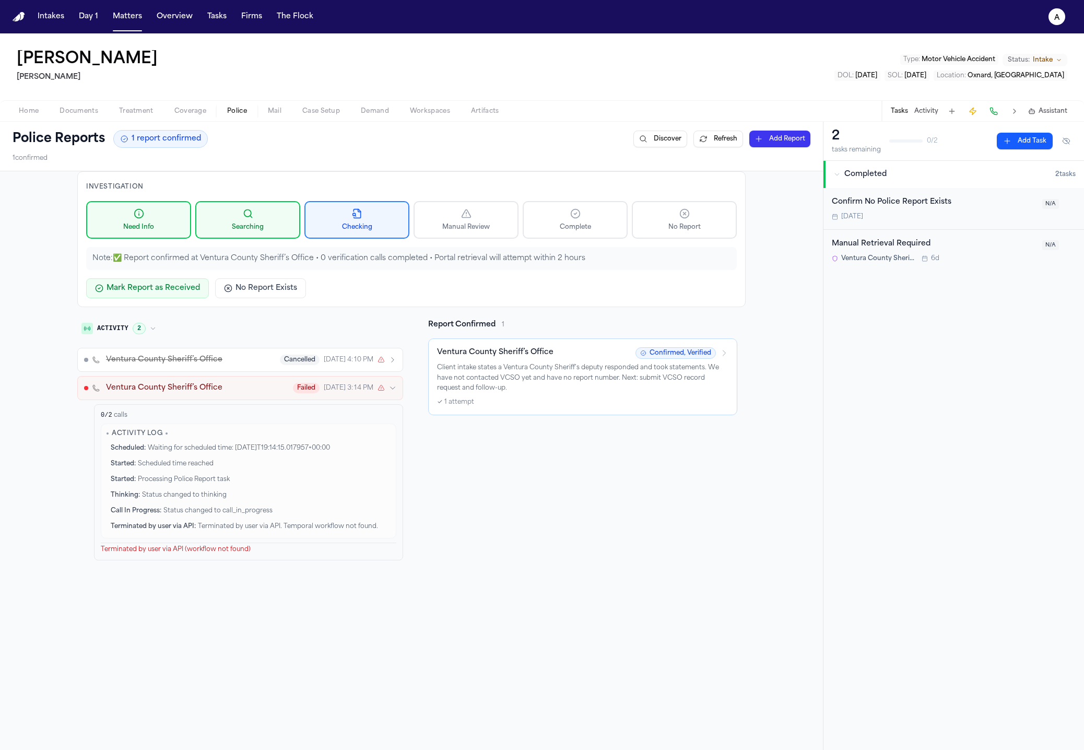
click at [306, 359] on span "Cancelled" at bounding box center [300, 359] width 40 height 10
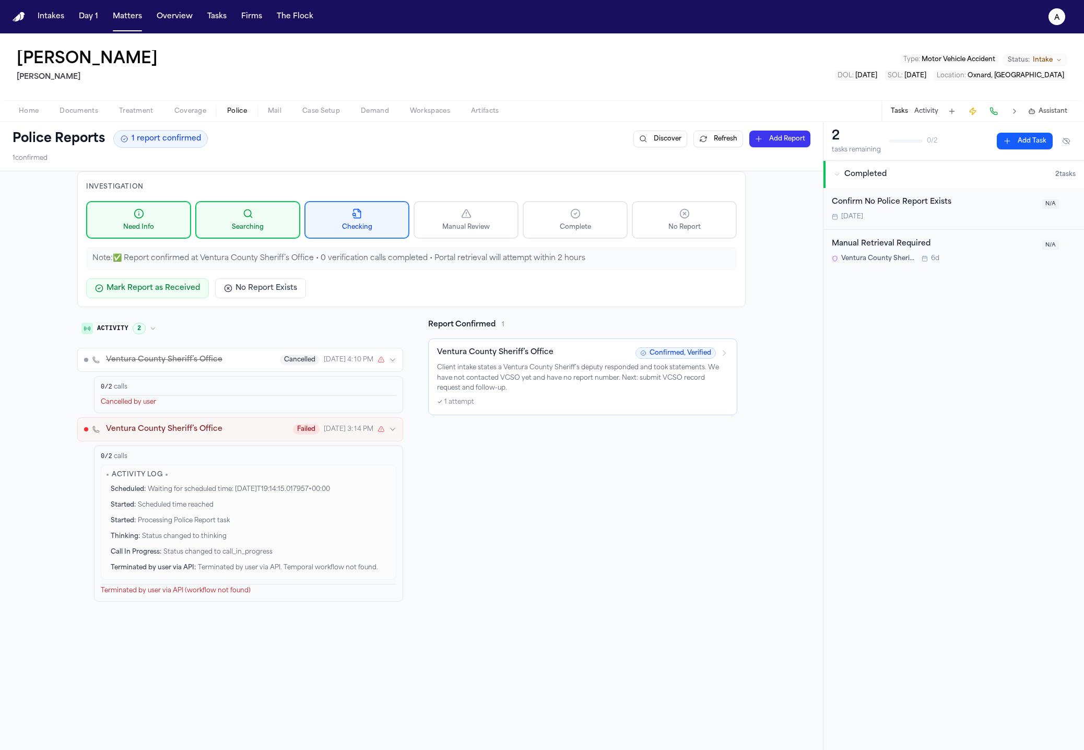
click at [295, 339] on div "Activity 2 Ventura County Sheriff’s Office Cancelled yesterday 4:10 PM 0 / 2 ca…" at bounding box center [240, 462] width 326 height 286
click at [279, 422] on button "Ventura County Sheriff’s Office Failed yesterday 3:14 PM" at bounding box center [240, 429] width 326 height 24
click at [284, 379] on div "0 / 2 calls Cancelled by user" at bounding box center [248, 394] width 309 height 37
click at [295, 366] on button "Ventura County Sheriff’s Office Cancelled yesterday 4:10 PM" at bounding box center [240, 360] width 326 height 24
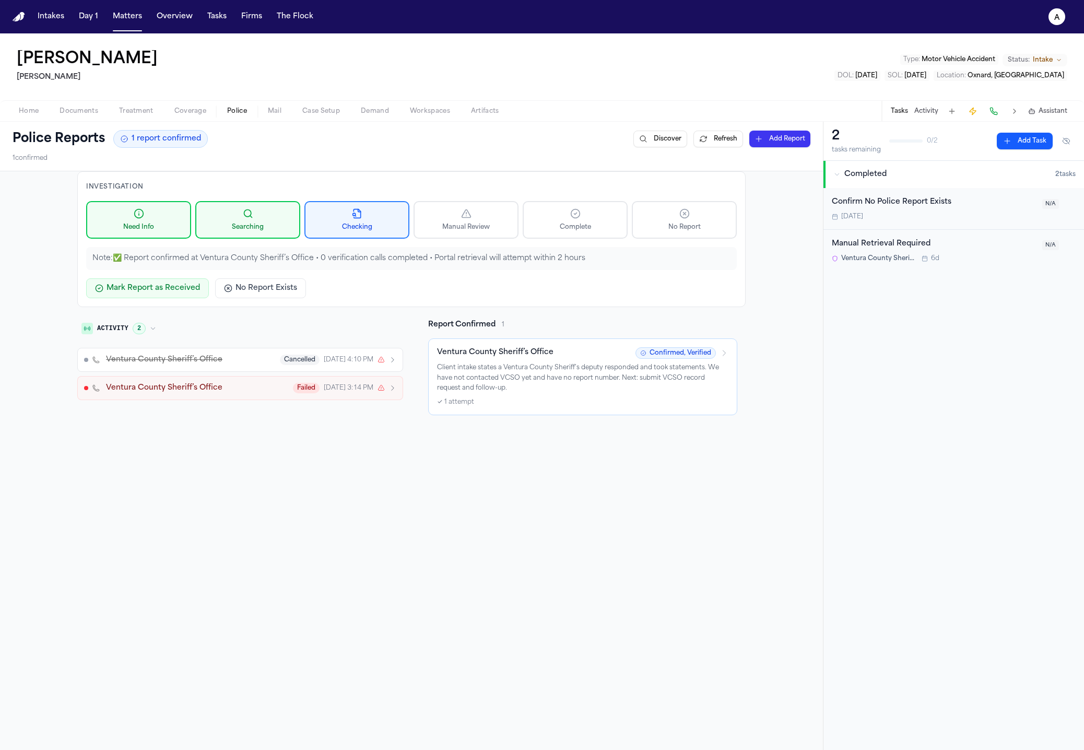
click at [221, 264] on div "Note: ✅ Report confirmed at Ventura County Sheriff’s Office • 0 verification ca…" at bounding box center [411, 258] width 650 height 23
click at [221, 265] on div "Note: ✅ Report confirmed at Ventura County Sheriff’s Office • 0 verification ca…" at bounding box center [411, 258] width 650 height 23
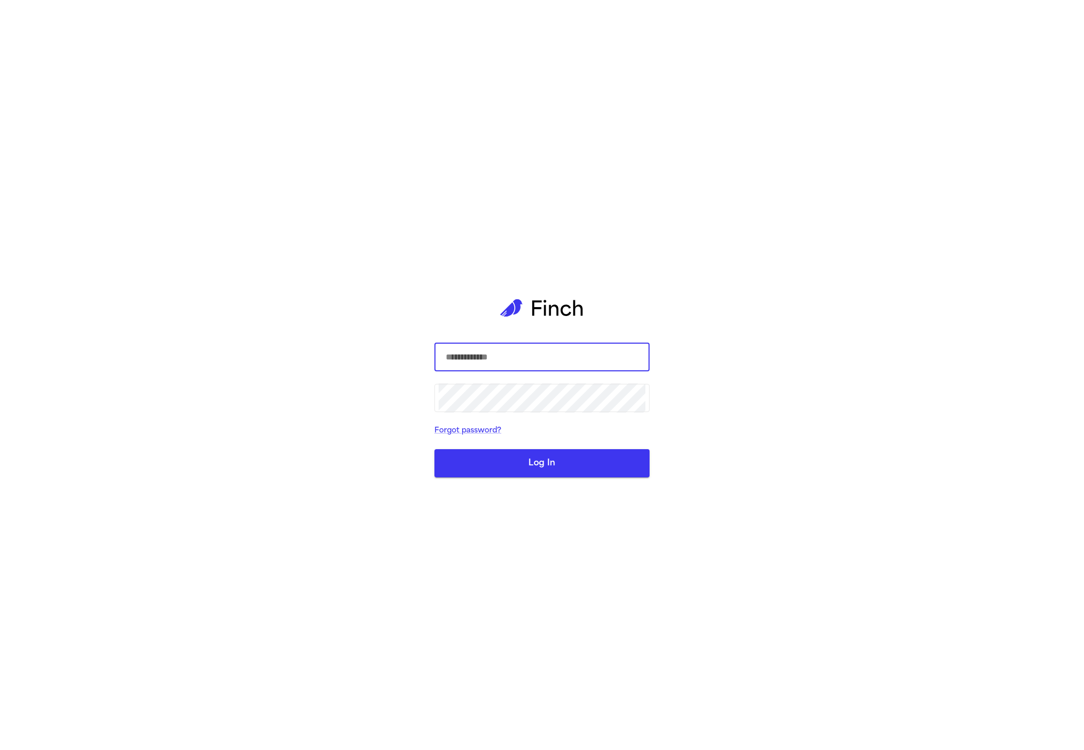
click at [0, 749] on com-1password-button at bounding box center [0, 750] width 0 height 0
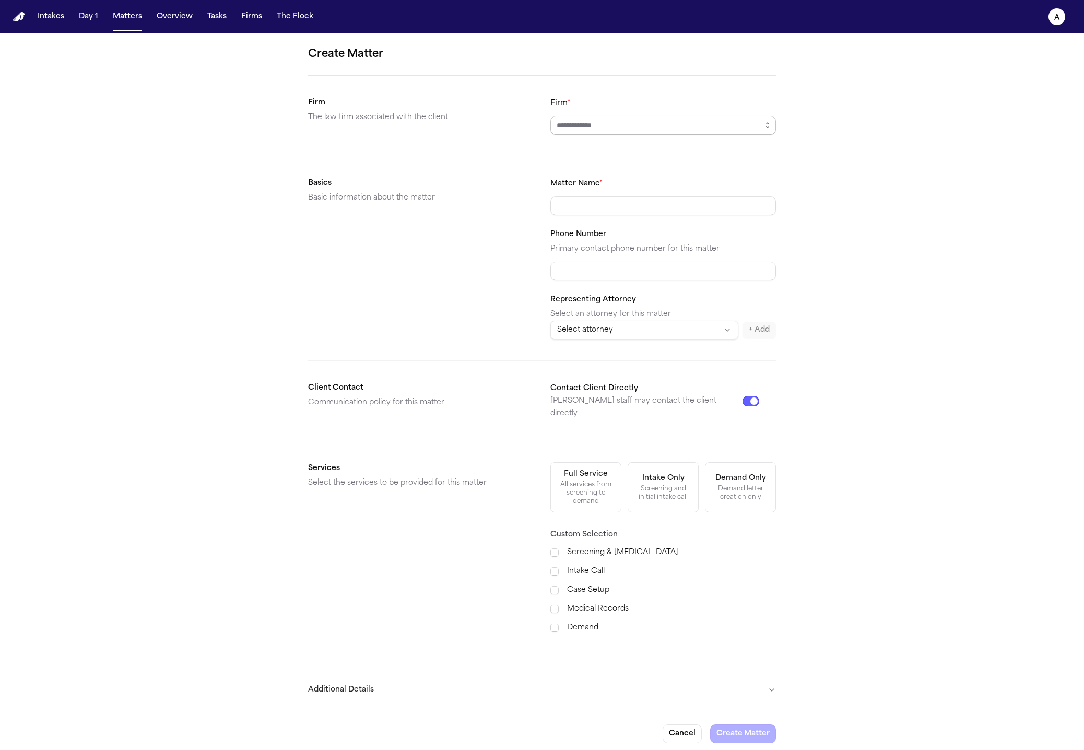
click at [734, 126] on input "Firm *" at bounding box center [663, 125] width 226 height 19
click at [798, 130] on div "Create Matter Firm The law firm associated with the client Firm * Basics Basic …" at bounding box center [542, 394] width 1084 height 722
click at [768, 131] on button "button" at bounding box center [767, 125] width 17 height 19
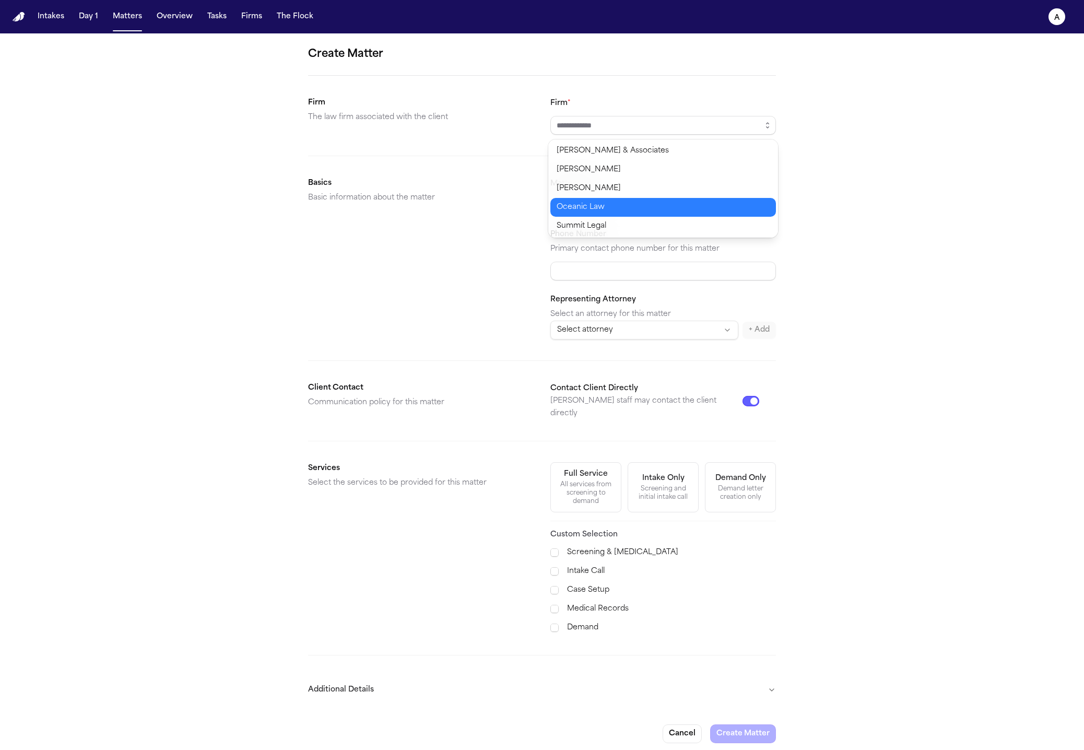
type input "**********"
click at [681, 213] on body "**********" at bounding box center [542, 375] width 1084 height 750
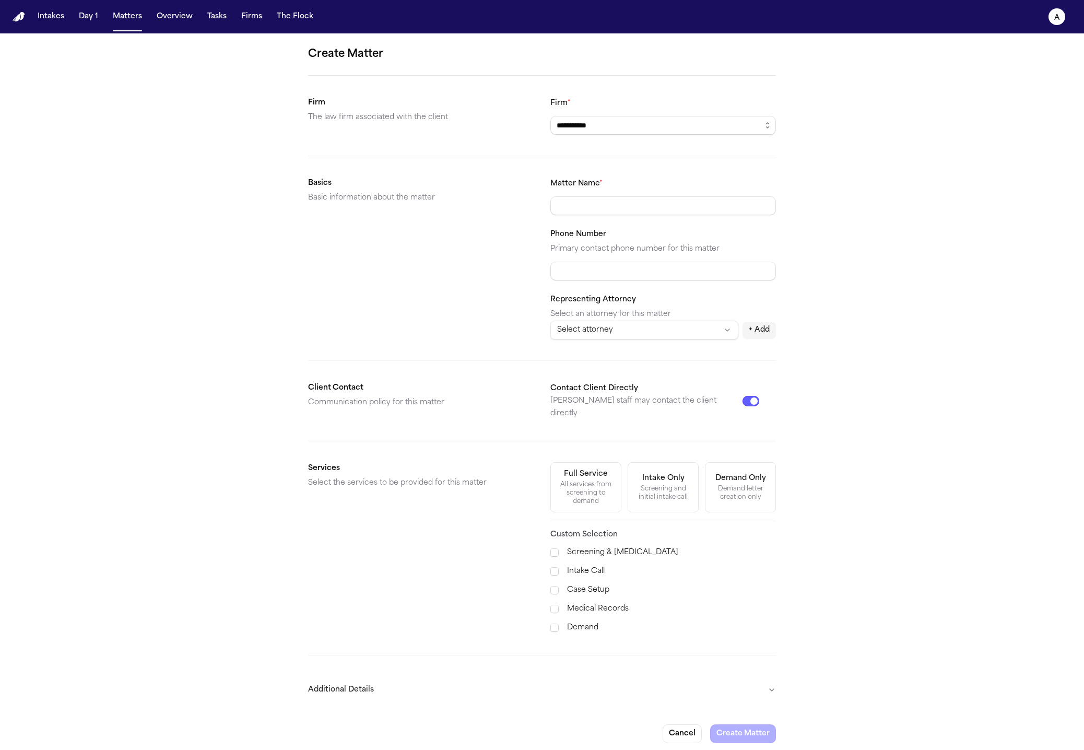
click at [630, 221] on div "Matter Name * Phone Number Primary contact phone number for this matter Represe…" at bounding box center [663, 258] width 226 height 162
click at [645, 207] on input "Matter Name *" at bounding box center [663, 205] width 226 height 19
type input "*********"
drag, startPoint x: 598, startPoint y: 497, endPoint x: 631, endPoint y: 528, distance: 44.3
click at [598, 497] on button "Full Service All services from screening to demand" at bounding box center [585, 487] width 71 height 50
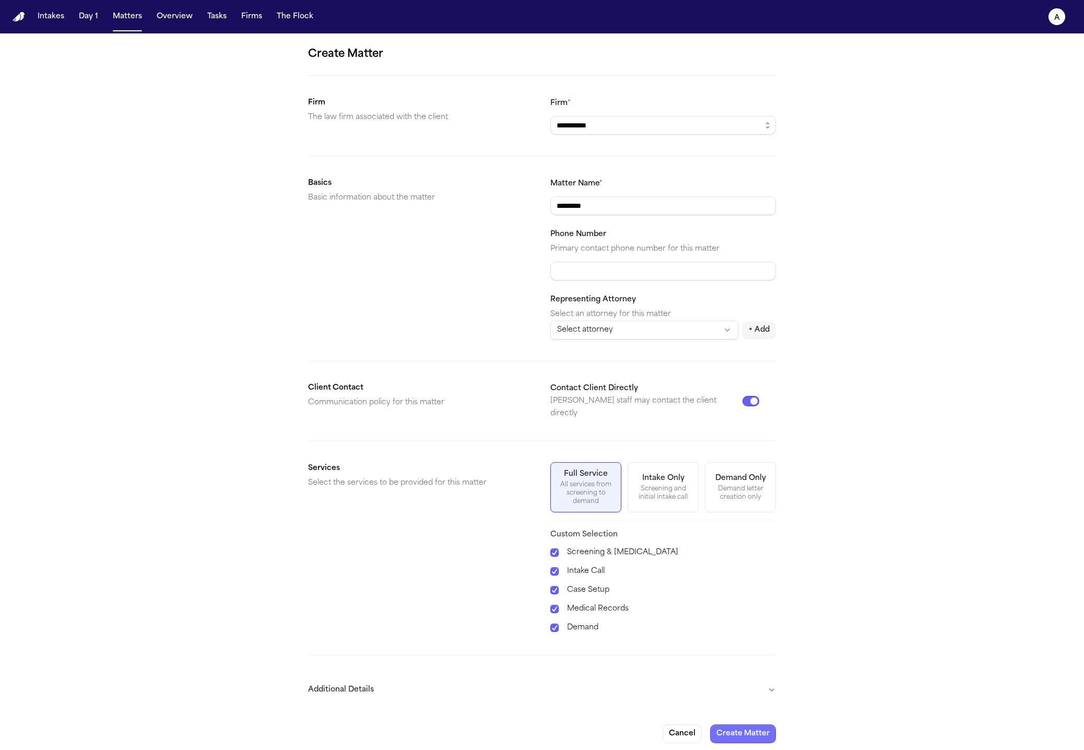
click at [748, 731] on button "Create Matter" at bounding box center [743, 733] width 66 height 19
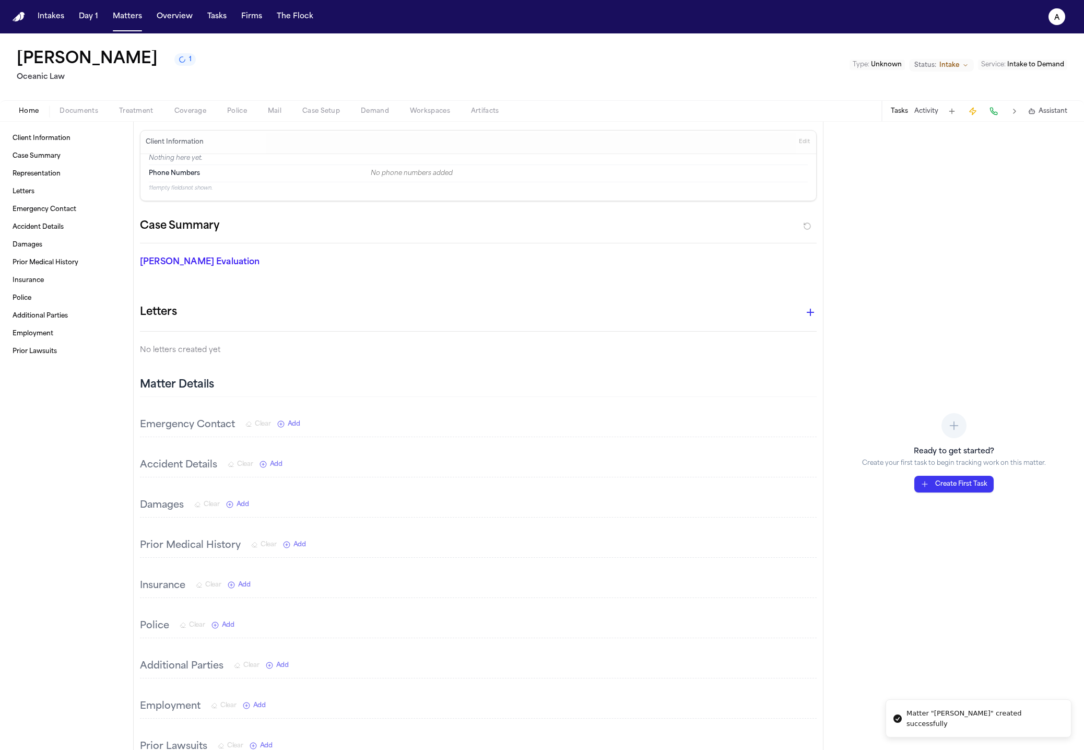
click at [246, 113] on button "Police" at bounding box center [237, 111] width 41 height 13
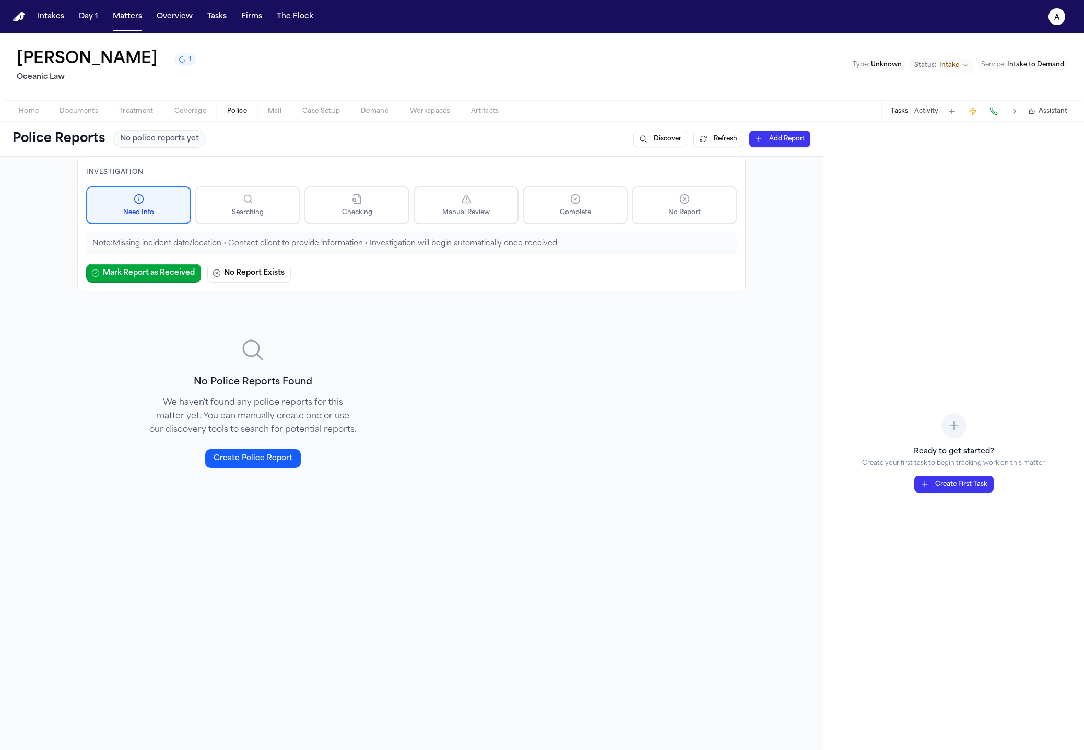
click at [35, 114] on span "Home" at bounding box center [29, 111] width 20 height 8
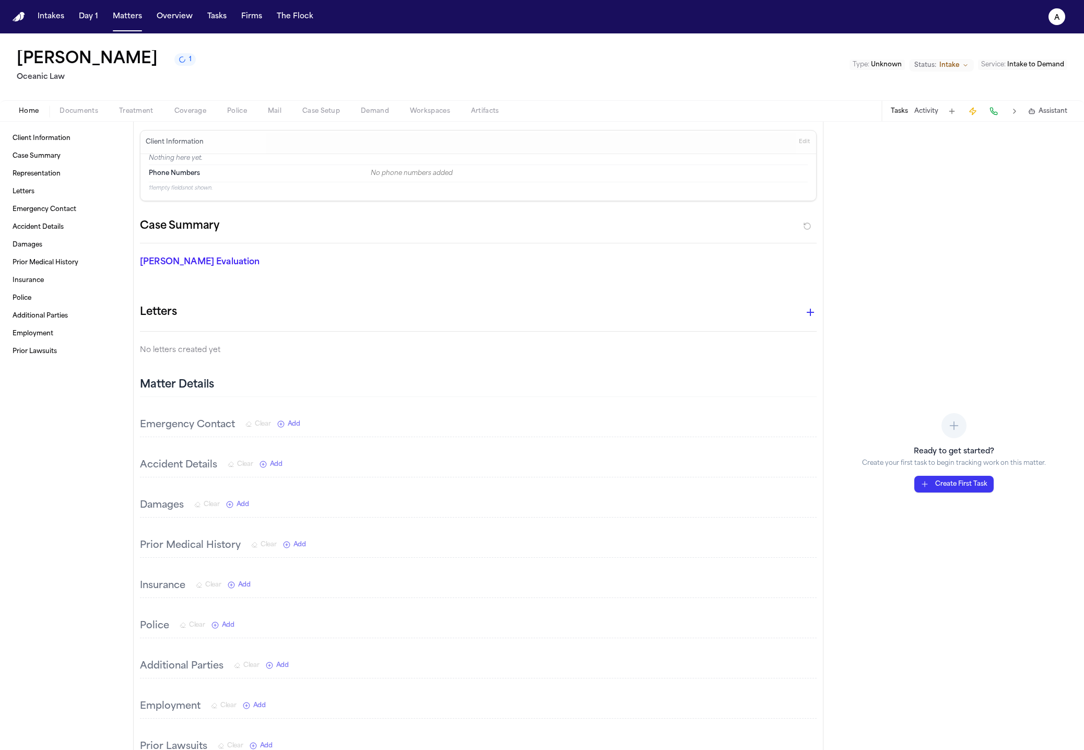
click at [891, 122] on div "Ready to get started? Create your first task to begin tracking work on this mat…" at bounding box center [953, 436] width 260 height 628
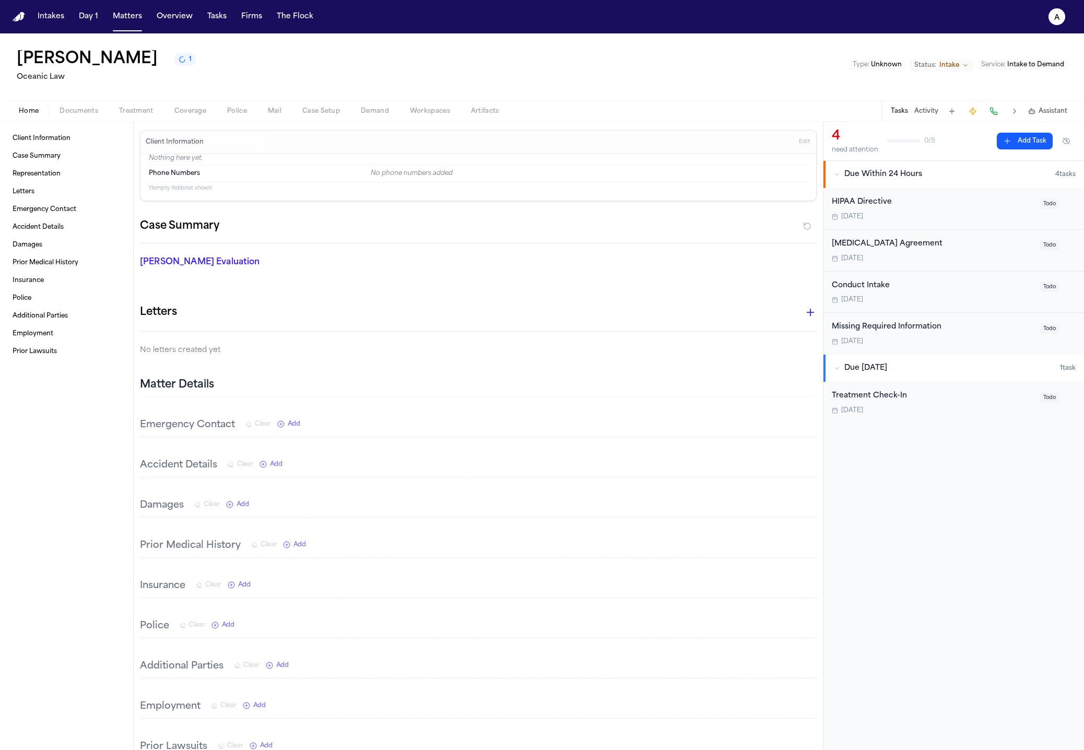
click at [174, 62] on button "1" at bounding box center [184, 59] width 21 height 13
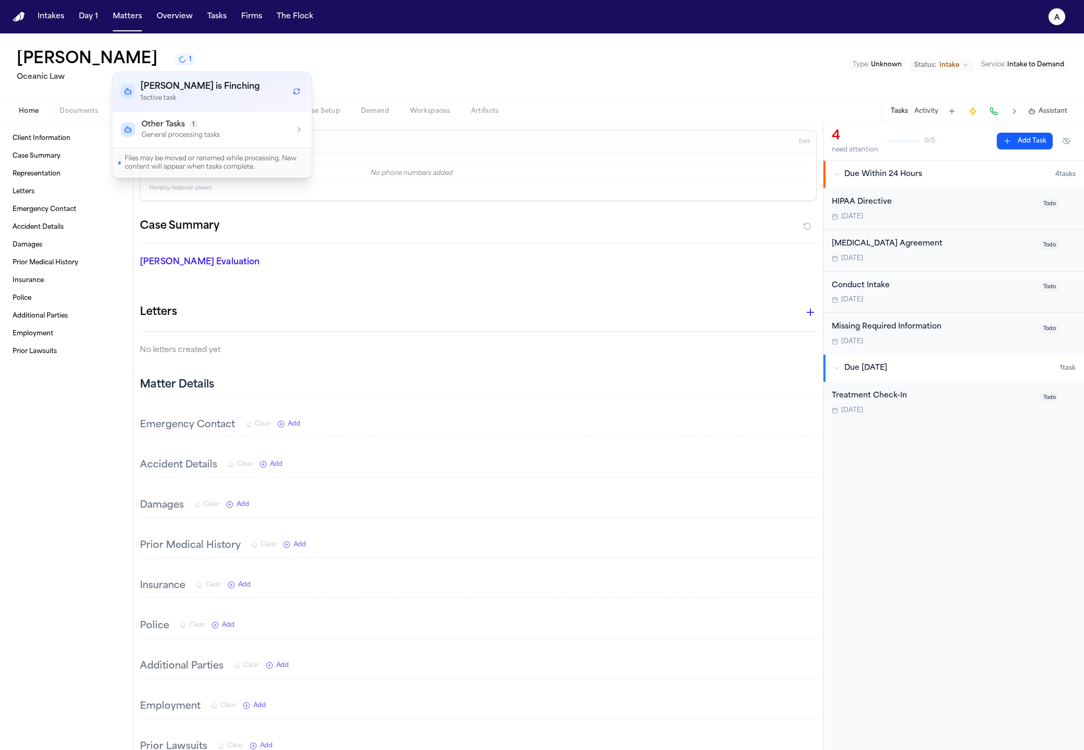
click at [174, 62] on button "1" at bounding box center [184, 59] width 21 height 13
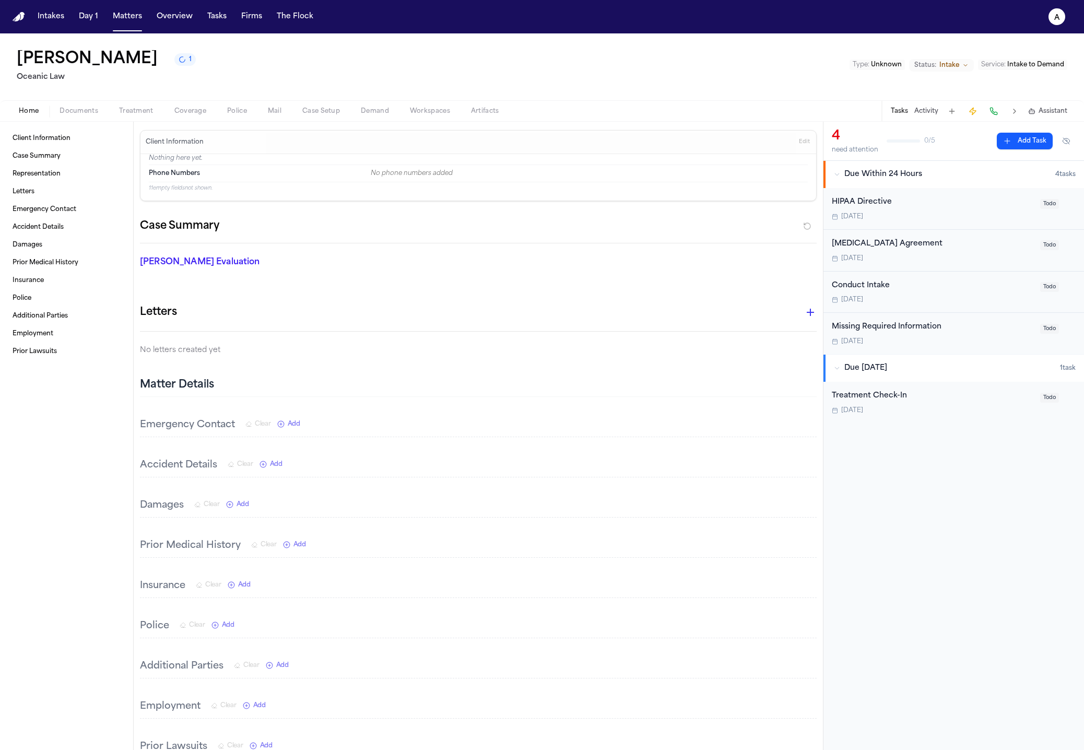
click at [97, 100] on div "Vera Soso 1 Oceanic Law Type : Unknown Status: Intake Service : Intake to Demand" at bounding box center [542, 66] width 1084 height 67
click at [89, 117] on div "Home Documents Treatment Coverage Police Mail Case Setup Demand Workspaces Arti…" at bounding box center [542, 110] width 1084 height 21
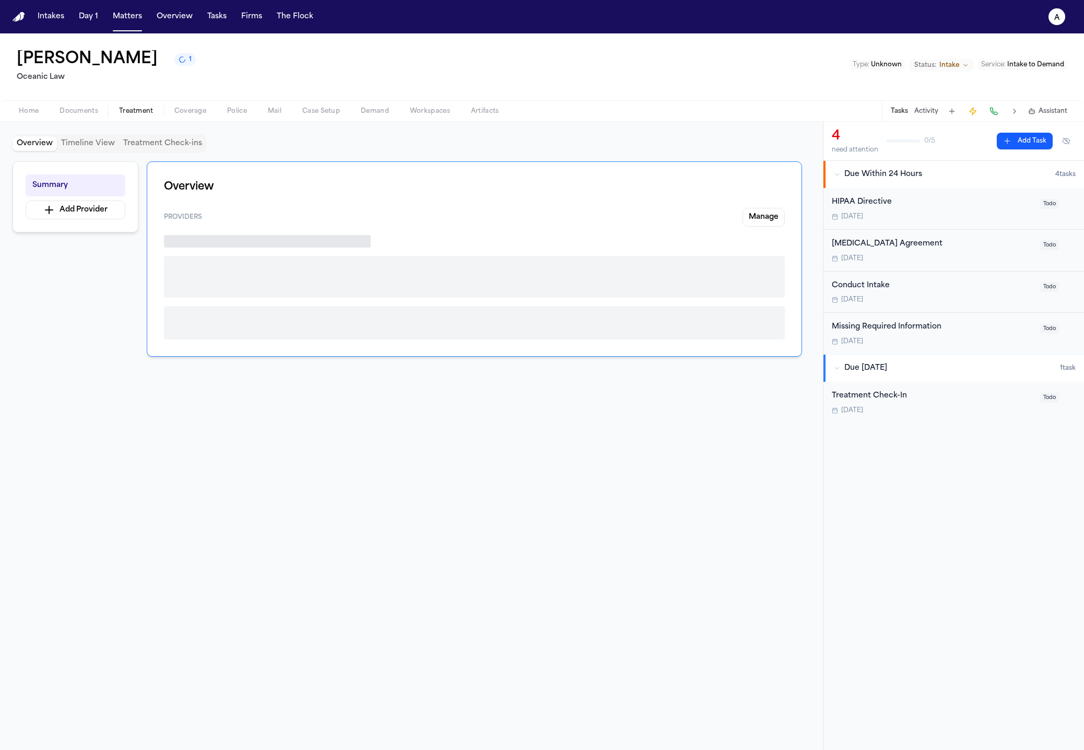
click at [149, 115] on span "Treatment" at bounding box center [136, 111] width 34 height 8
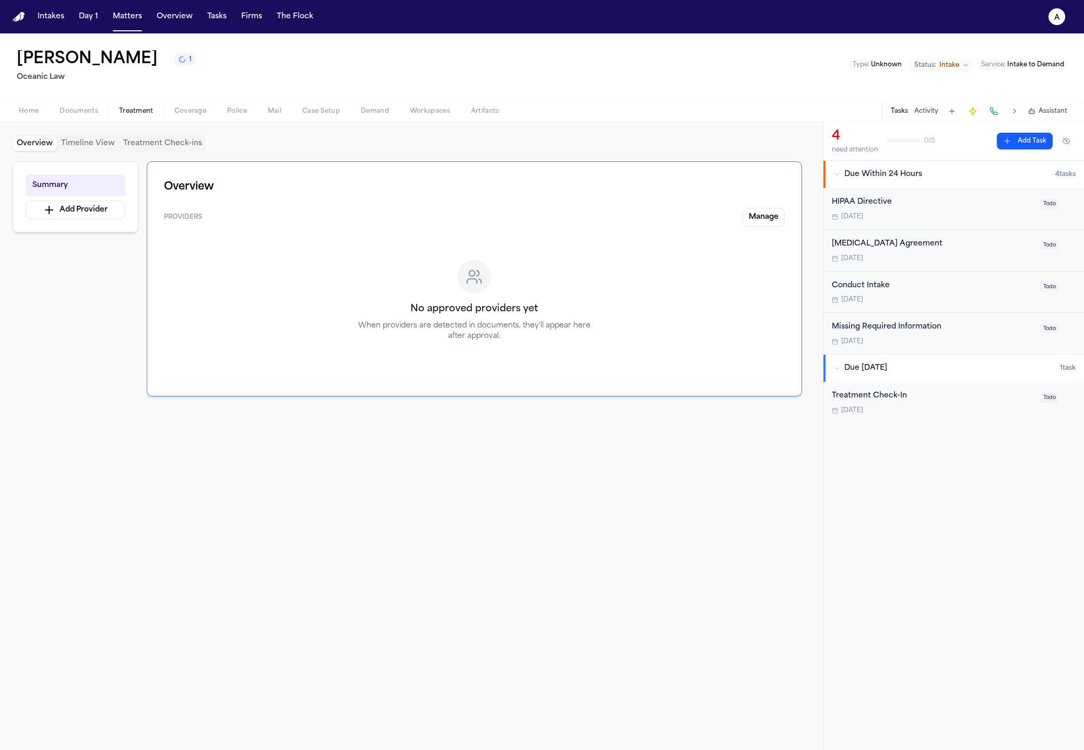
click at [208, 116] on button "Coverage" at bounding box center [190, 111] width 53 height 13
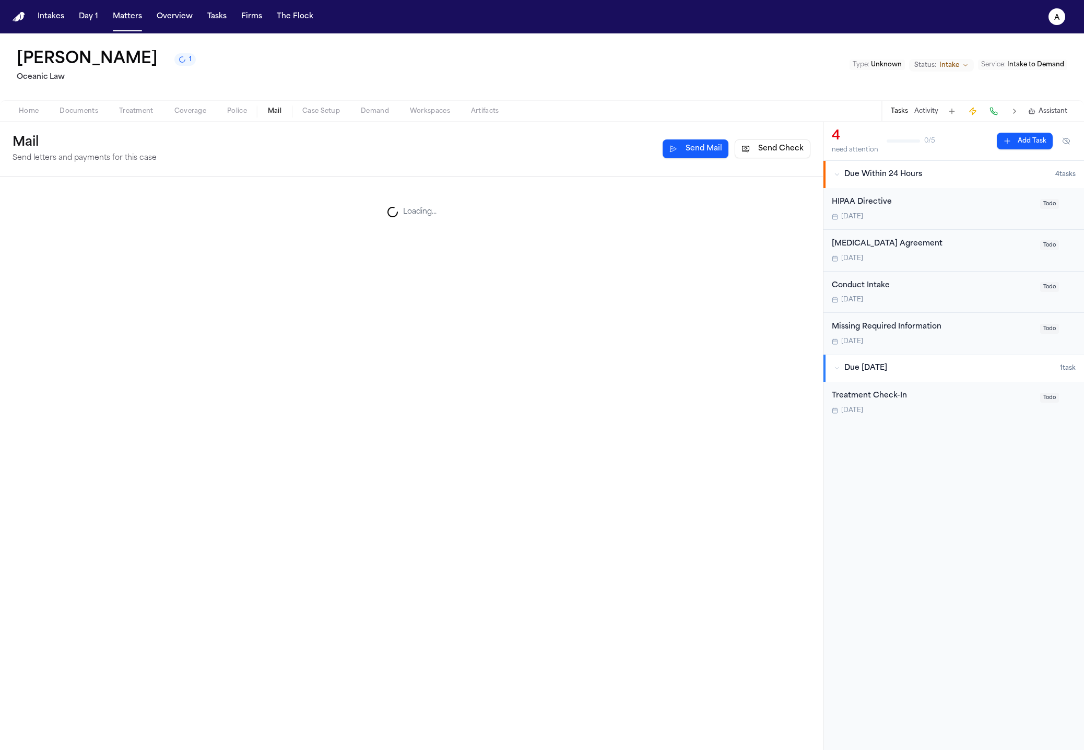
click at [272, 117] on span "button" at bounding box center [275, 116] width 26 height 1
click at [342, 122] on div "Mail Send letters and payments for this case Send Mail Send Check" at bounding box center [411, 149] width 823 height 55
click at [303, 115] on span "Case Setup" at bounding box center [321, 111] width 38 height 8
click at [396, 109] on button "Demand" at bounding box center [374, 111] width 49 height 13
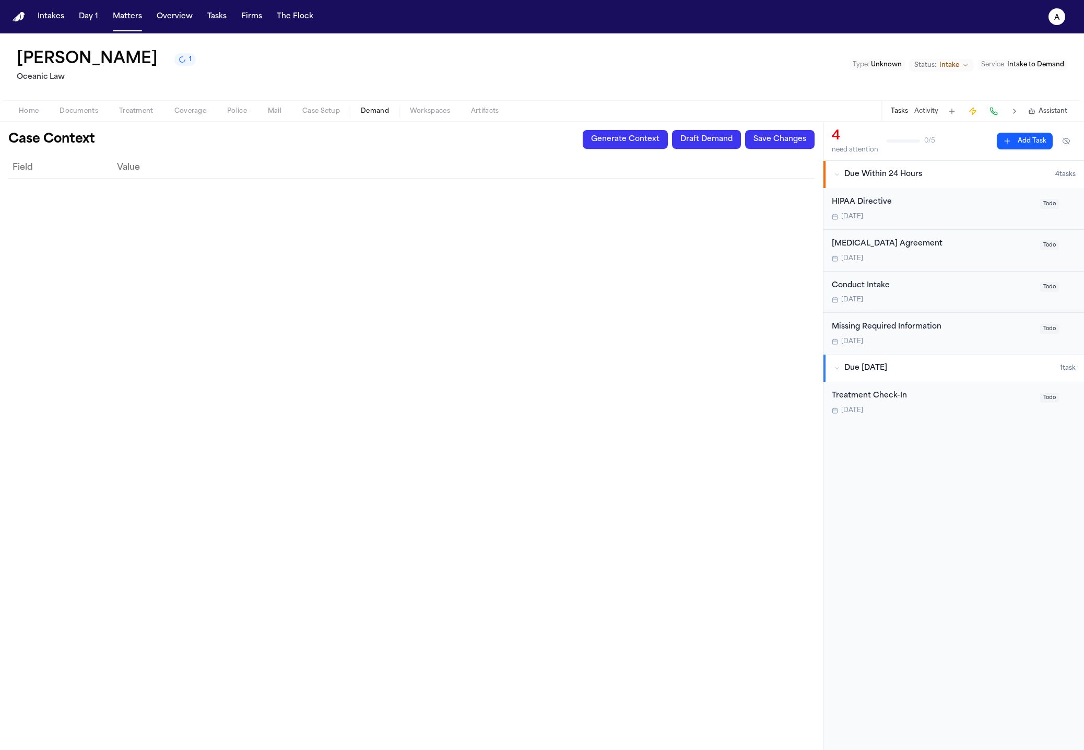
click at [460, 109] on button "Artifacts" at bounding box center [484, 111] width 49 height 13
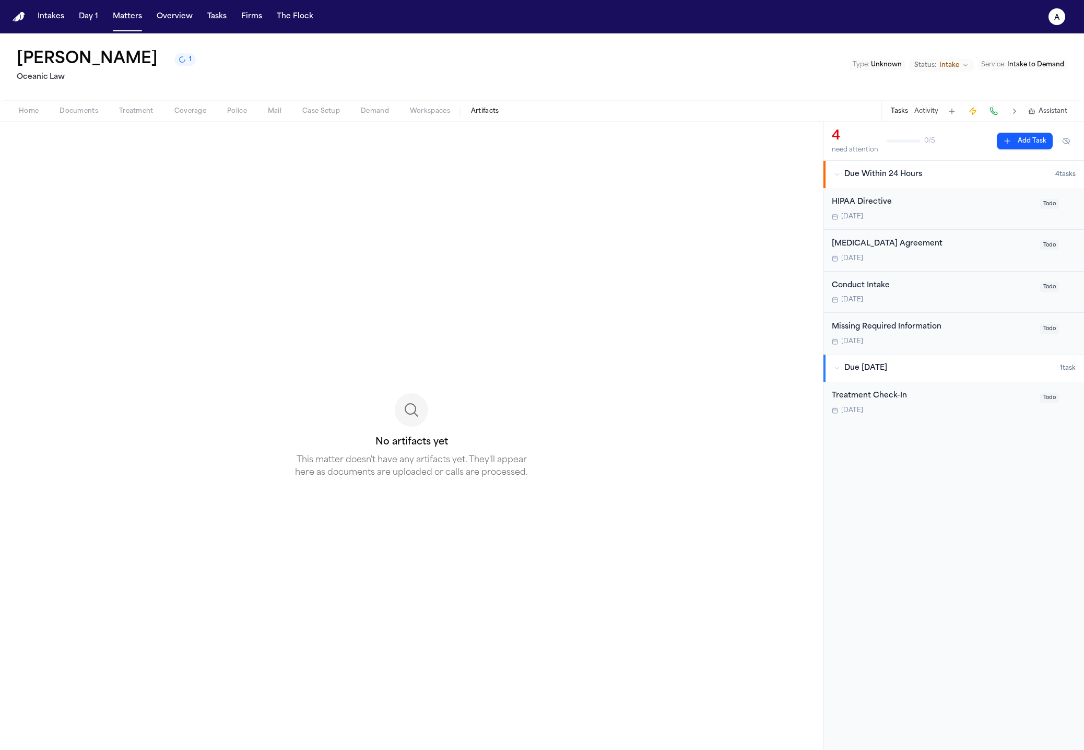
click at [275, 123] on div "No artifacts yet This matter doesn't have any artifacts yet. They'll appear her…" at bounding box center [411, 436] width 823 height 628
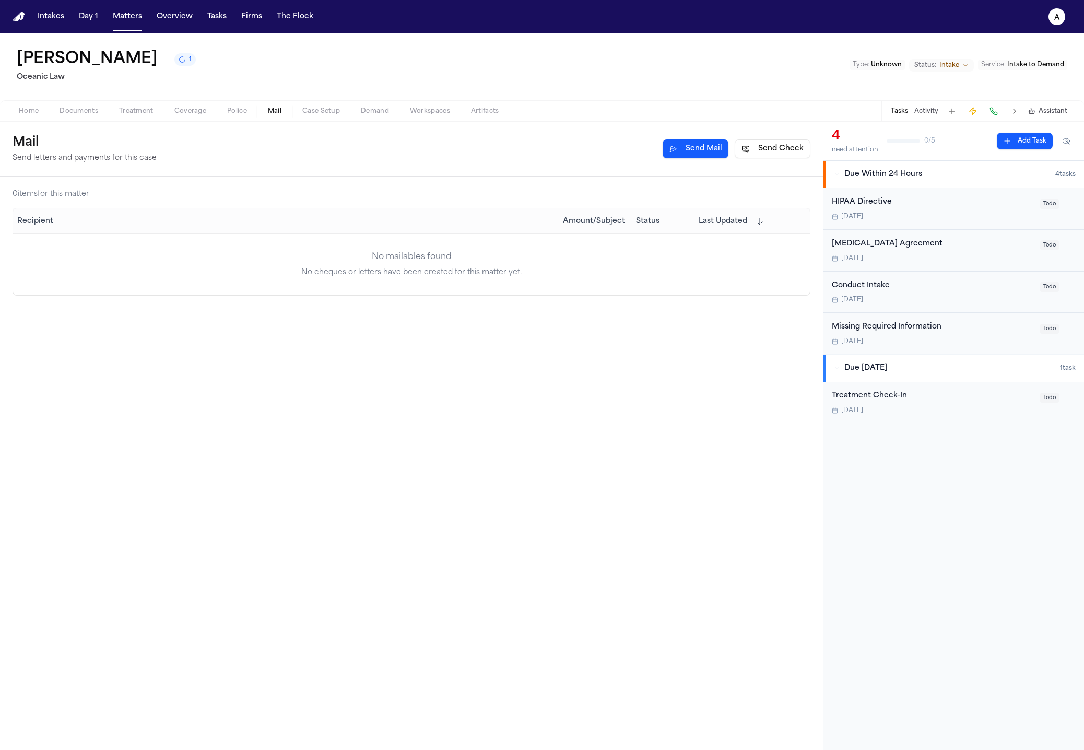
click at [270, 117] on span "button" at bounding box center [275, 116] width 26 height 1
click at [205, 121] on div "Home Documents Treatment Coverage Police Mail Case Setup Demand Workspaces Arti…" at bounding box center [542, 110] width 1084 height 21
click at [244, 115] on span "Police" at bounding box center [237, 111] width 20 height 8
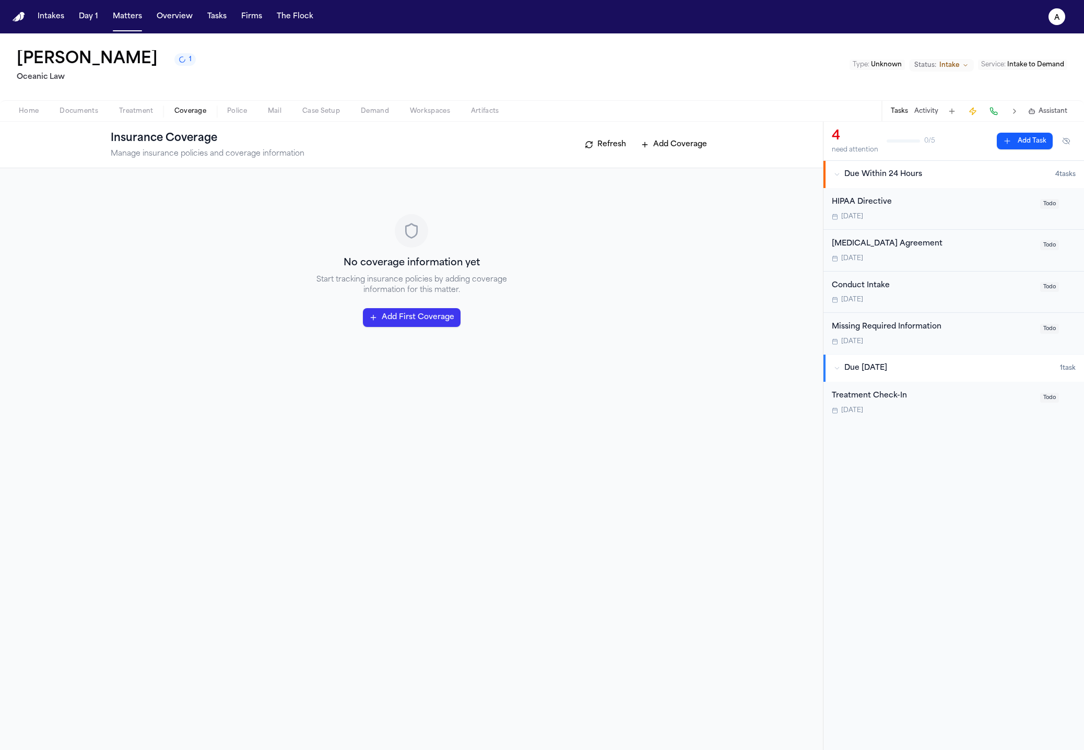
click at [184, 114] on span "Coverage" at bounding box center [190, 111] width 32 height 8
click at [113, 117] on span "button" at bounding box center [136, 116] width 47 height 1
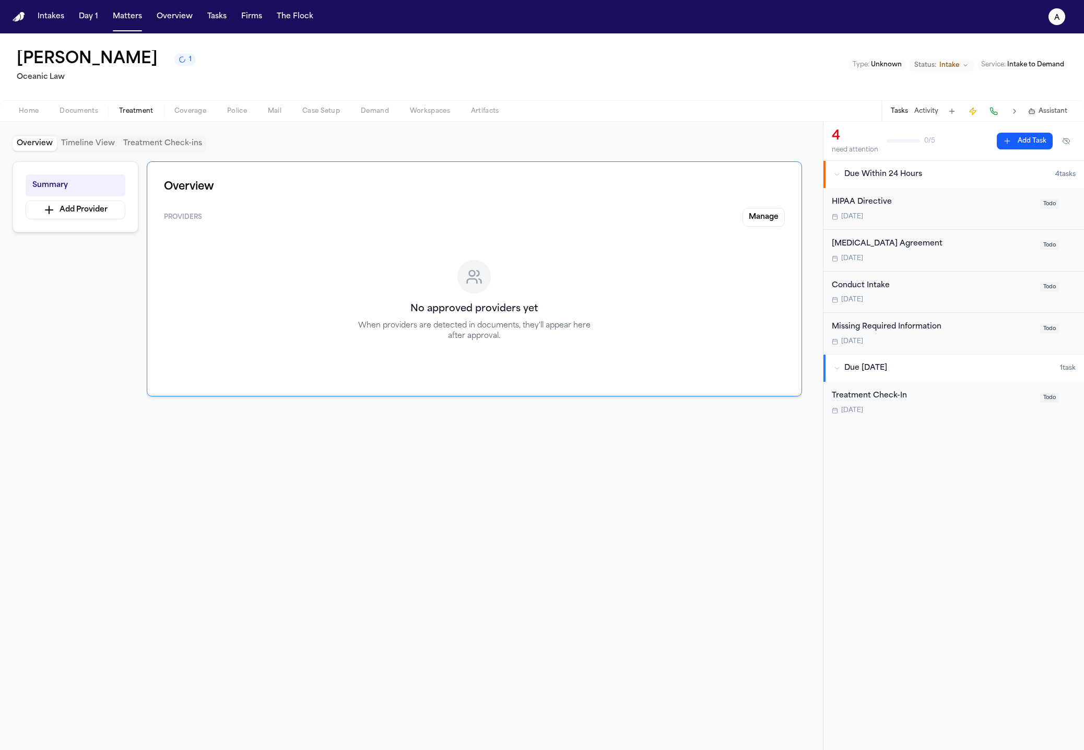
click at [46, 117] on button "Home" at bounding box center [28, 111] width 41 height 13
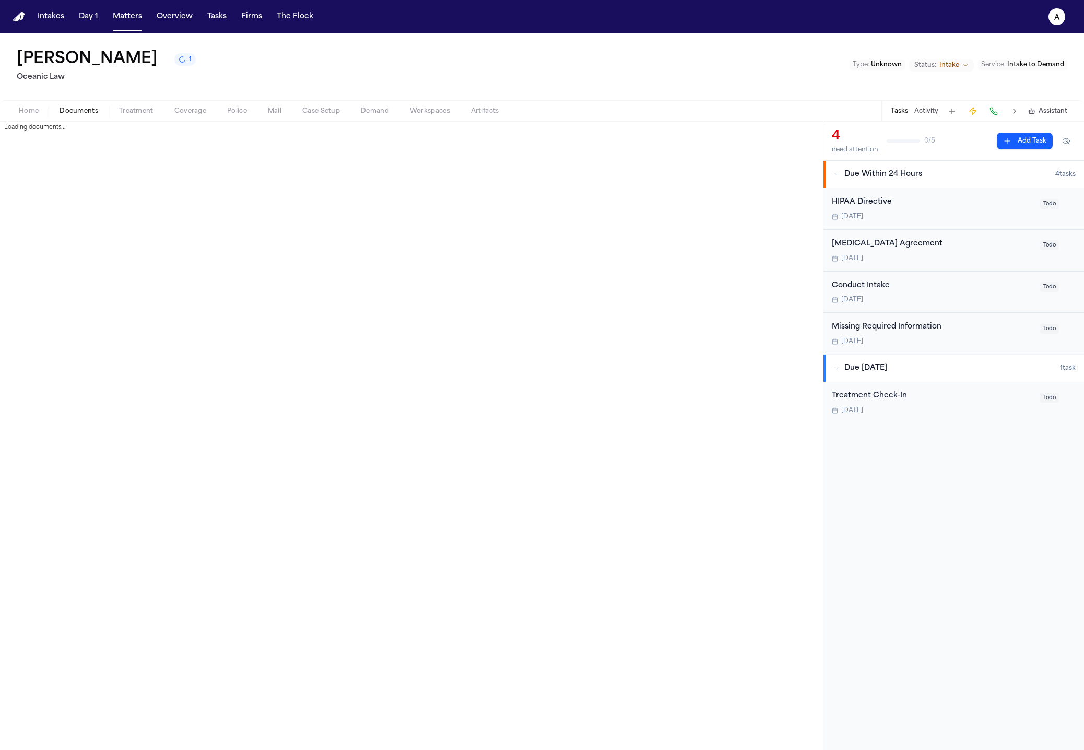
click at [77, 115] on span "Documents" at bounding box center [79, 111] width 39 height 8
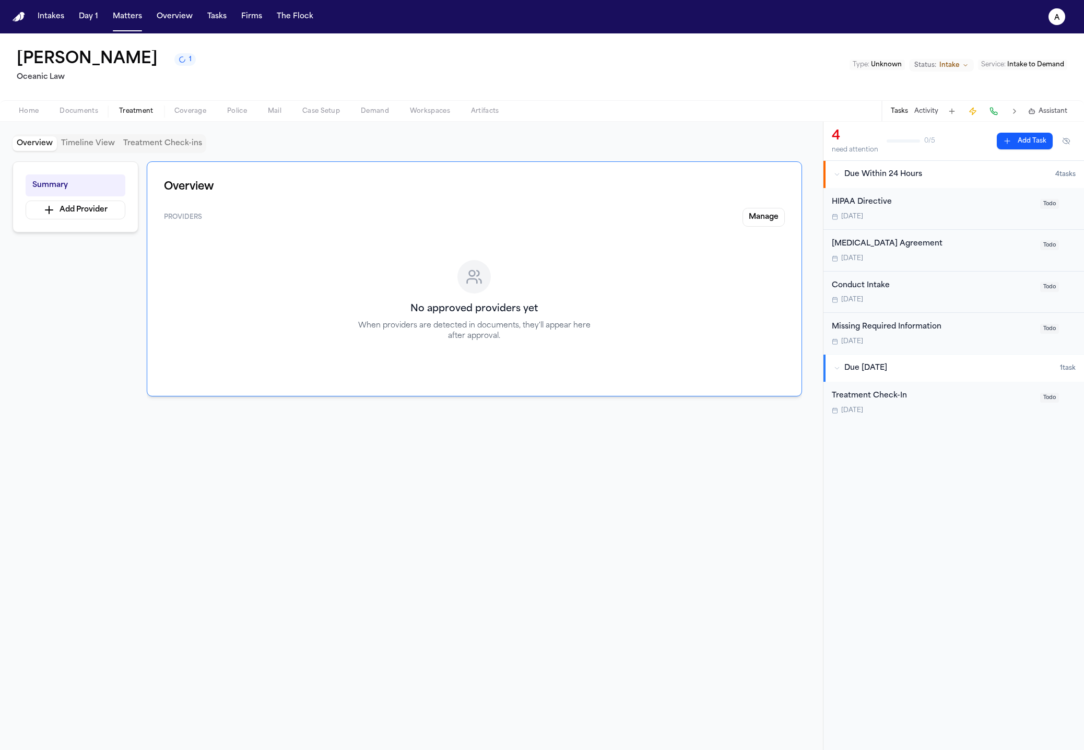
click at [156, 114] on button "Treatment" at bounding box center [136, 111] width 55 height 13
click at [231, 114] on span "Police" at bounding box center [237, 111] width 20 height 8
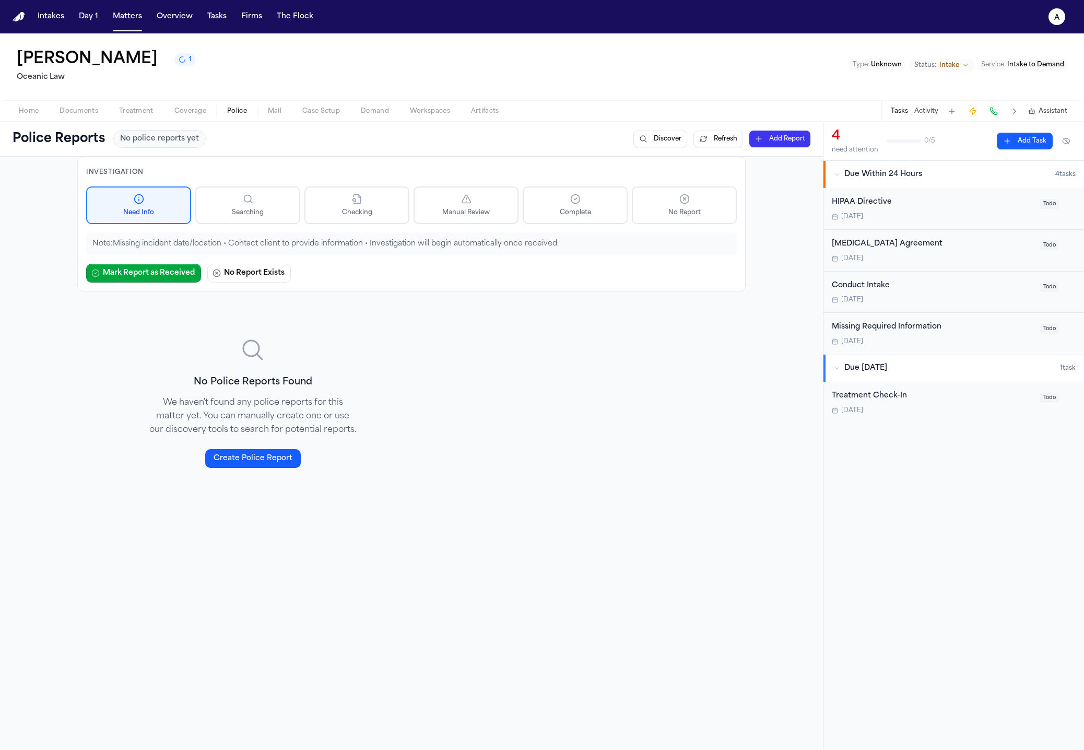
click at [326, 116] on span "button" at bounding box center [321, 116] width 50 height 1
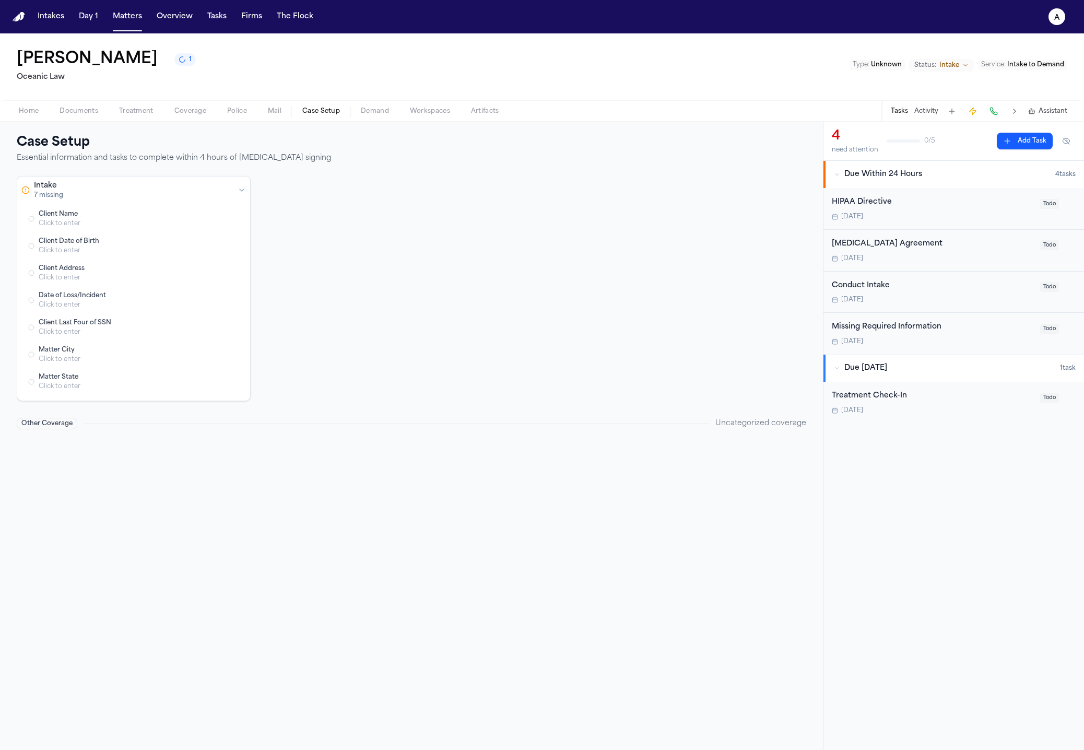
click at [382, 117] on span "button" at bounding box center [374, 116] width 41 height 1
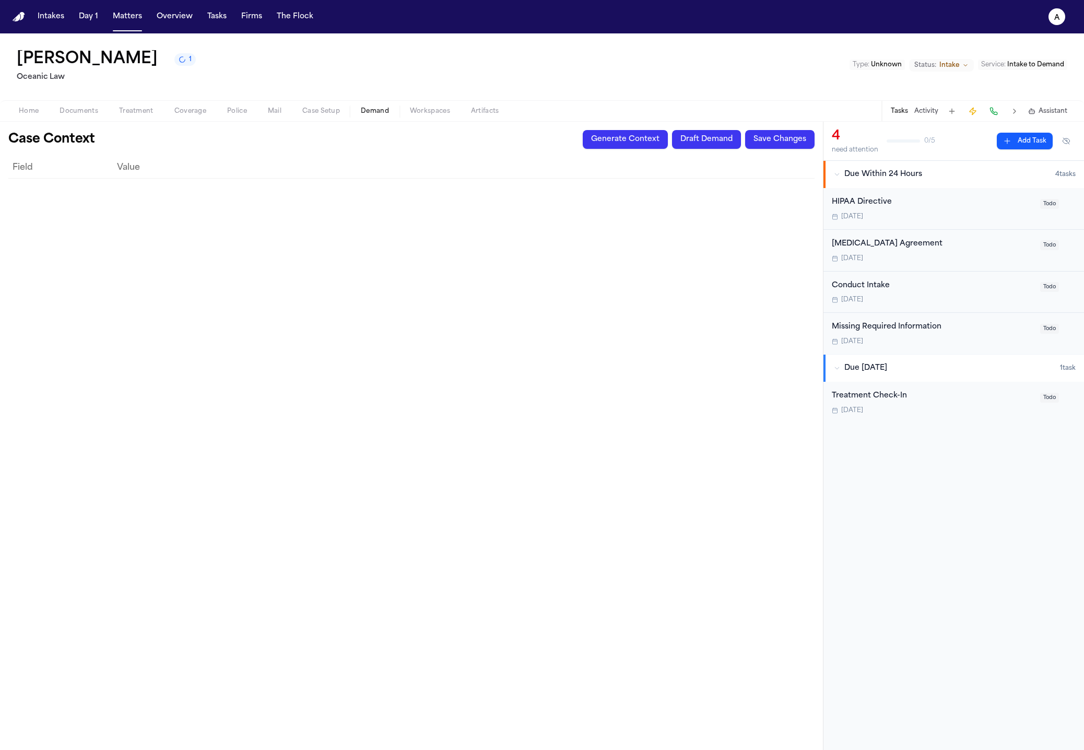
click at [426, 118] on div "Home Documents Treatment Coverage Police Mail Case Setup Demand Workspaces Arti…" at bounding box center [542, 110] width 1084 height 21
click at [456, 118] on div "Home Documents Treatment Coverage Police Mail Case Setup Demand Workspaces Arti…" at bounding box center [542, 110] width 1084 height 21
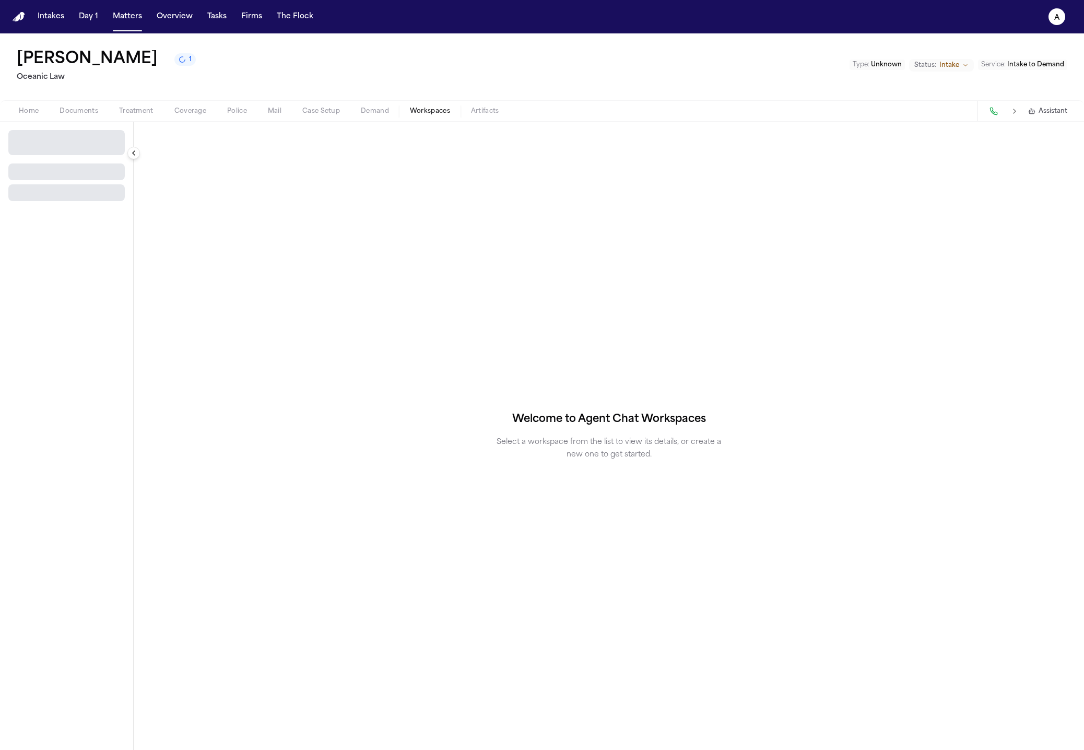
click at [442, 110] on span "Workspaces" at bounding box center [430, 111] width 40 height 8
click at [487, 111] on span "Artifacts" at bounding box center [485, 111] width 28 height 8
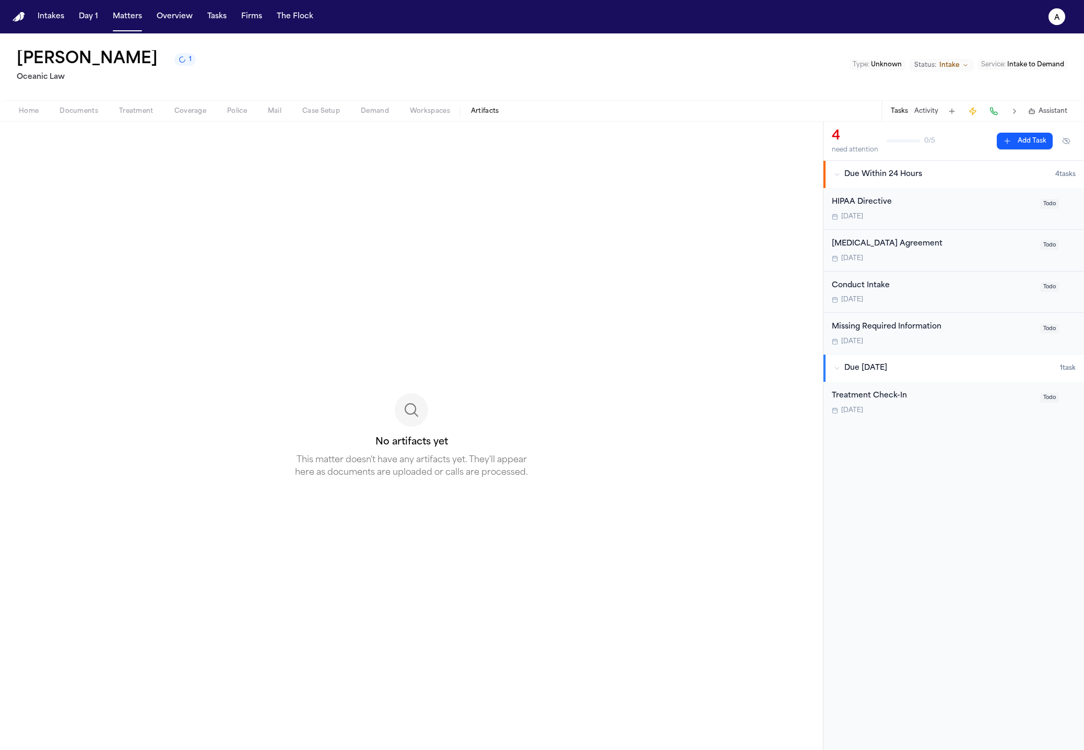
click at [317, 115] on span "Case Setup" at bounding box center [321, 111] width 38 height 8
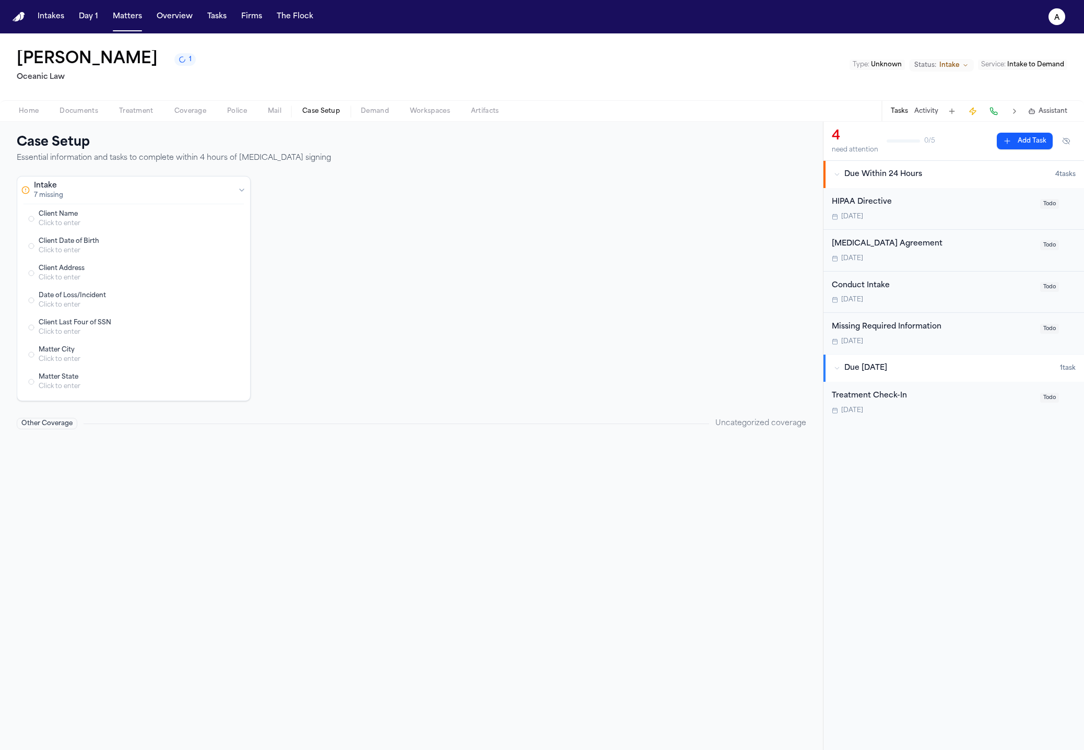
click at [212, 118] on div "Home Documents Treatment Coverage Police Mail Case Setup Demand Workspaces Arti…" at bounding box center [542, 110] width 1084 height 21
click at [158, 117] on div "Home Documents Treatment Coverage Police Mail Case Setup Demand Workspaces Arti…" at bounding box center [542, 110] width 1084 height 21
click at [94, 115] on span "Documents" at bounding box center [79, 111] width 39 height 8
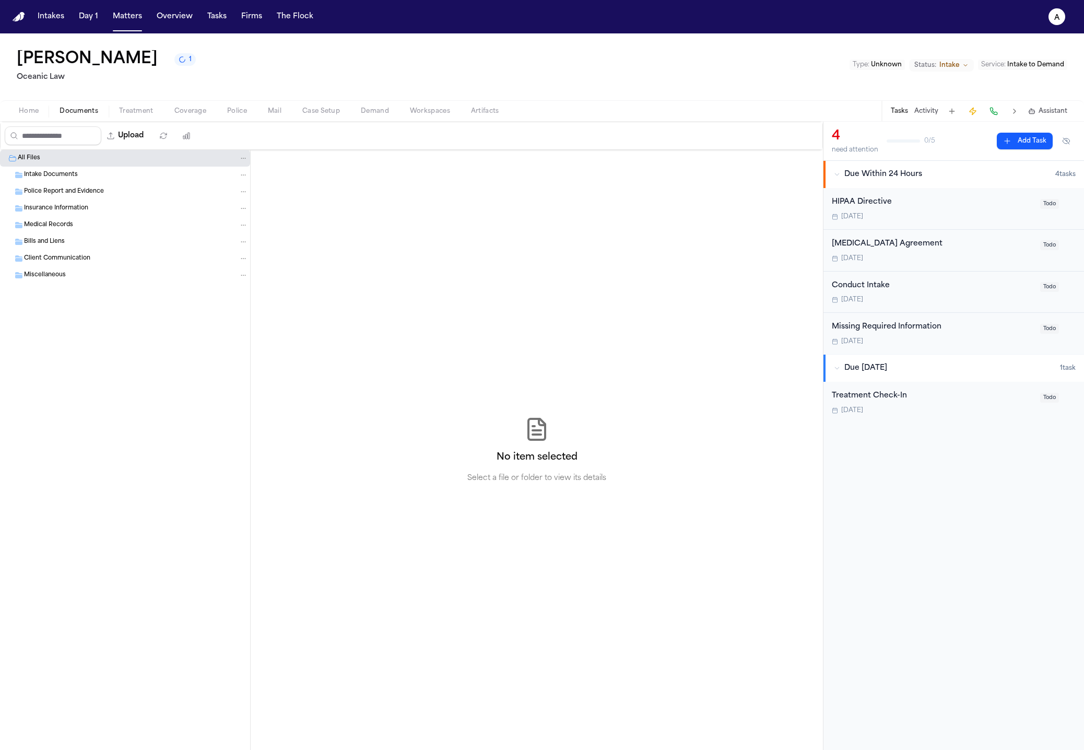
click at [41, 110] on button "Home" at bounding box center [28, 111] width 41 height 13
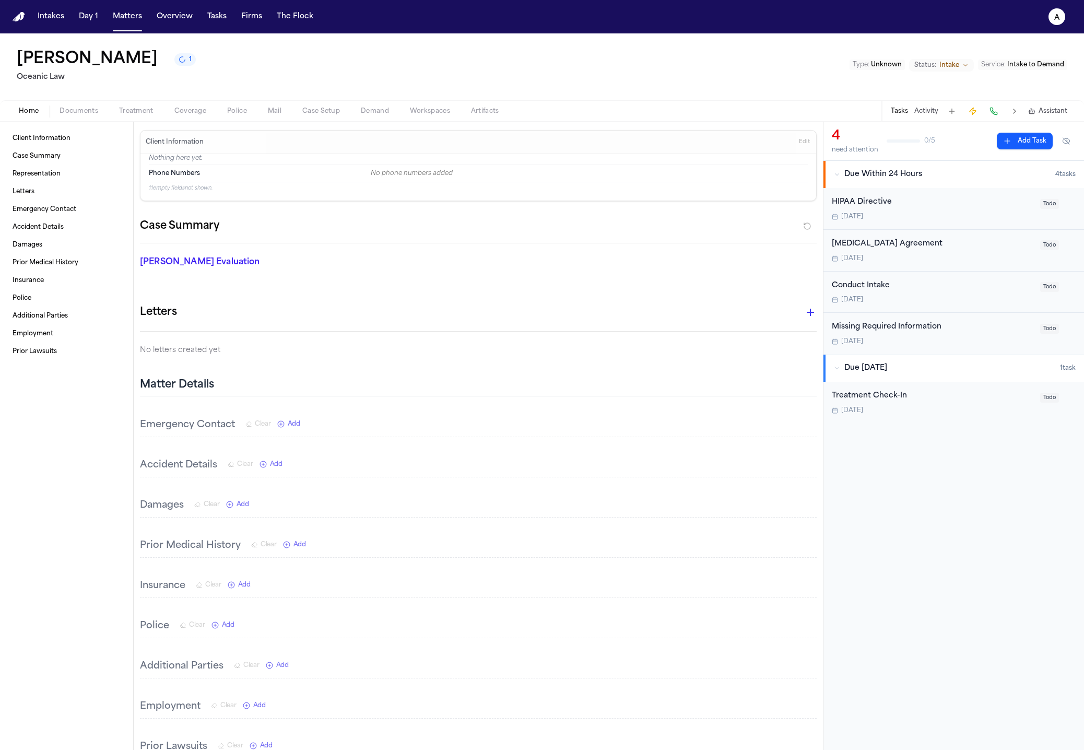
click at [104, 112] on button "Documents" at bounding box center [79, 111] width 60 height 13
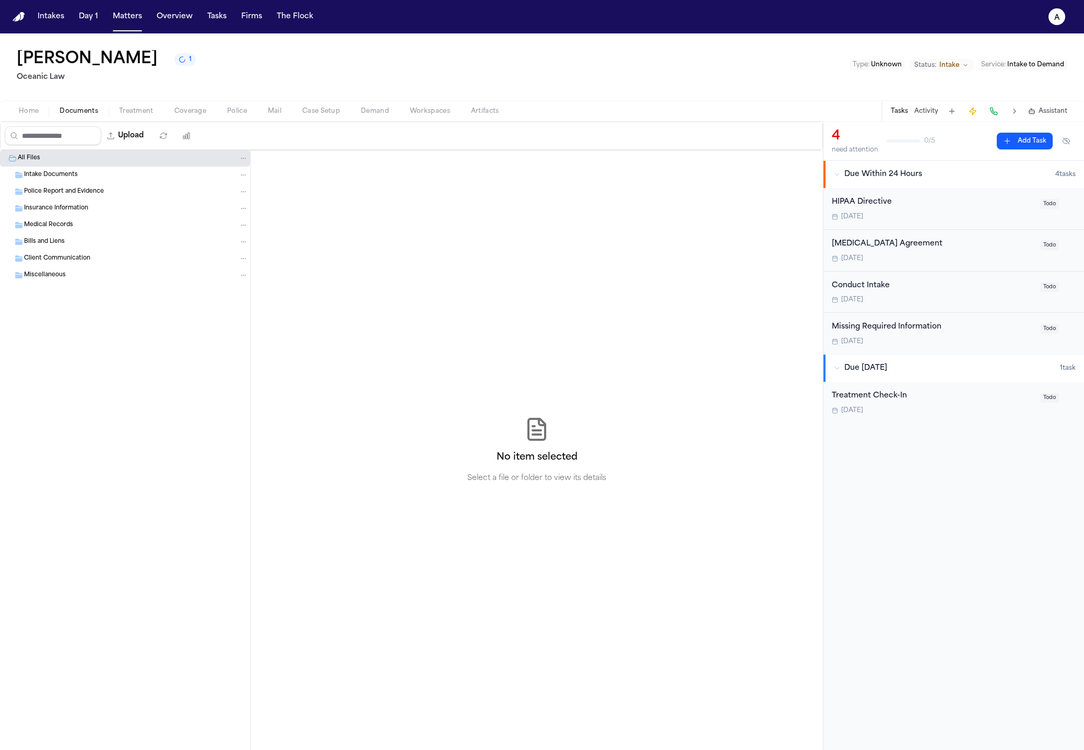
click at [203, 109] on span "Coverage" at bounding box center [190, 111] width 32 height 8
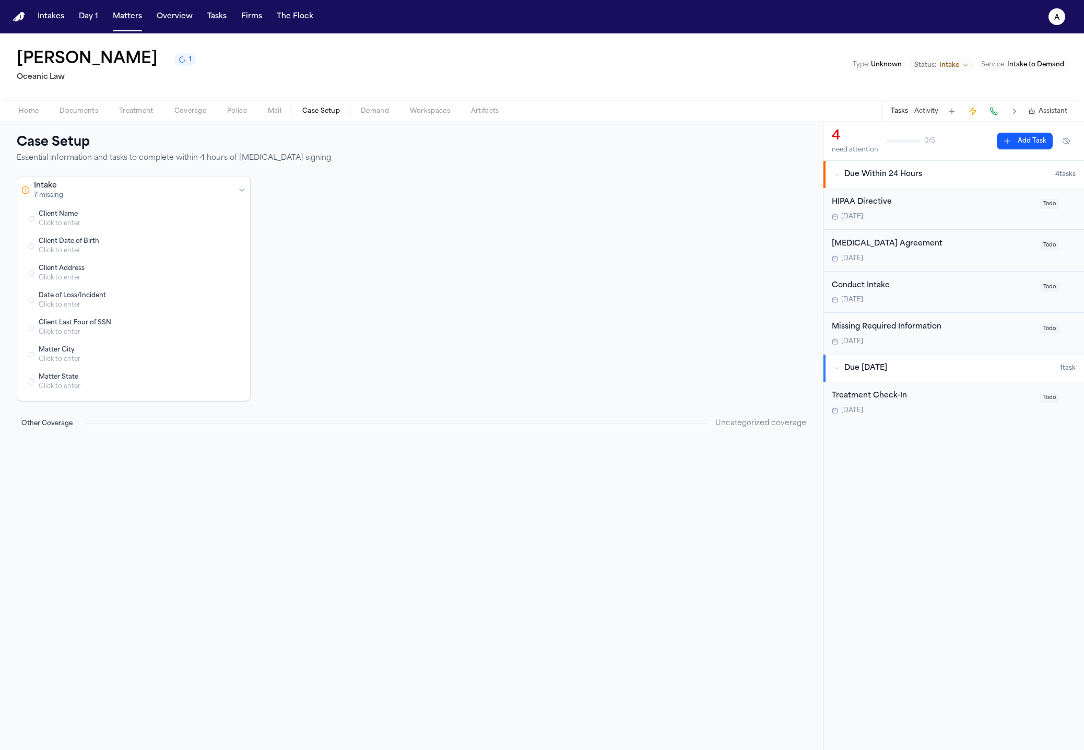
click at [295, 114] on button "Case Setup" at bounding box center [321, 111] width 58 height 13
click at [392, 116] on span "button" at bounding box center [374, 116] width 41 height 1
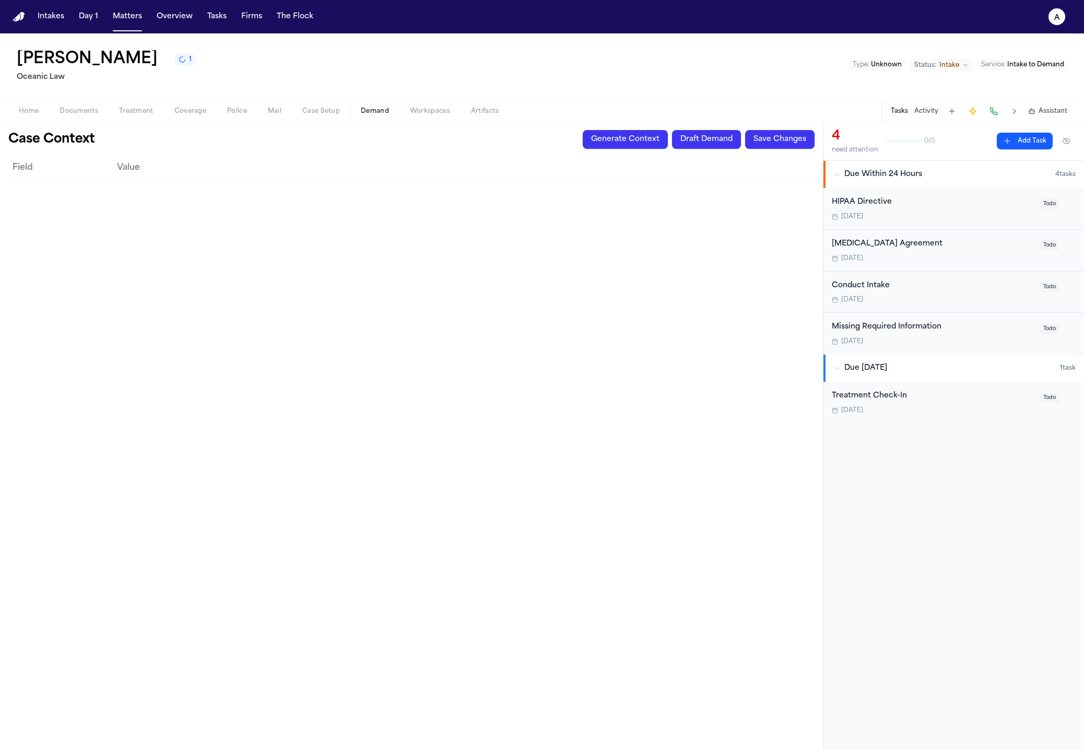
click at [446, 121] on div "Home Documents Treatment Coverage Police Mail Case Setup Demand Workspaces Arti…" at bounding box center [542, 110] width 1084 height 21
click at [411, 113] on span "Workspaces" at bounding box center [430, 111] width 40 height 8
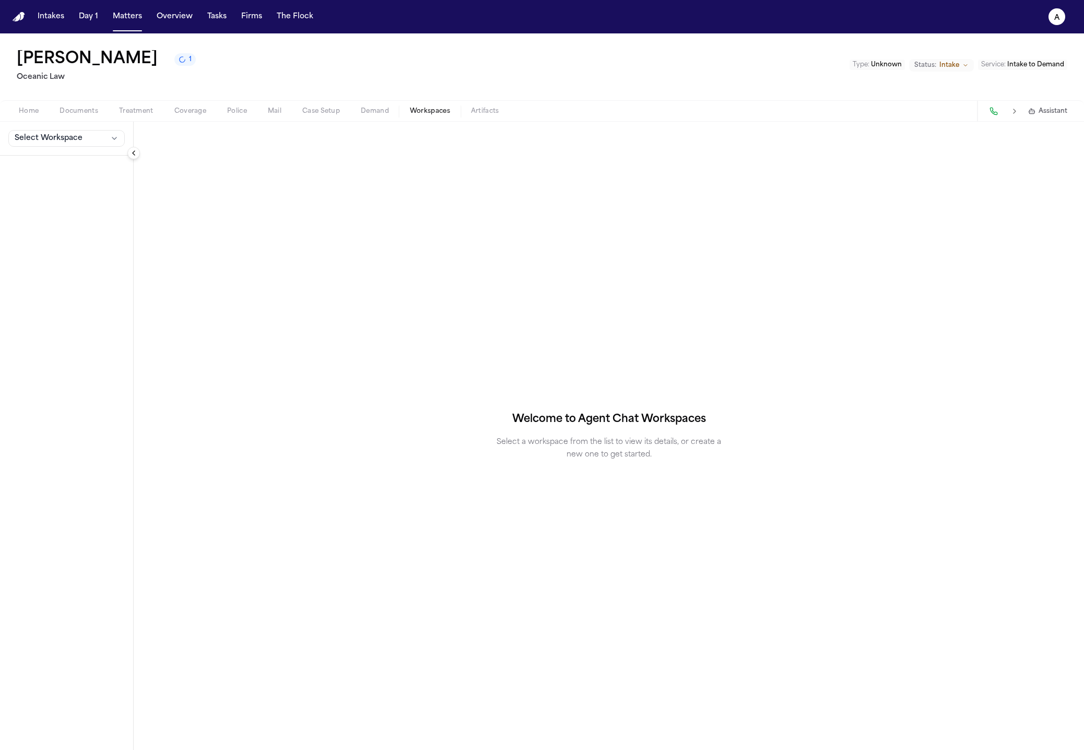
click at [453, 111] on button "Workspaces" at bounding box center [429, 111] width 61 height 13
click at [471, 111] on span "Artifacts" at bounding box center [485, 111] width 28 height 8
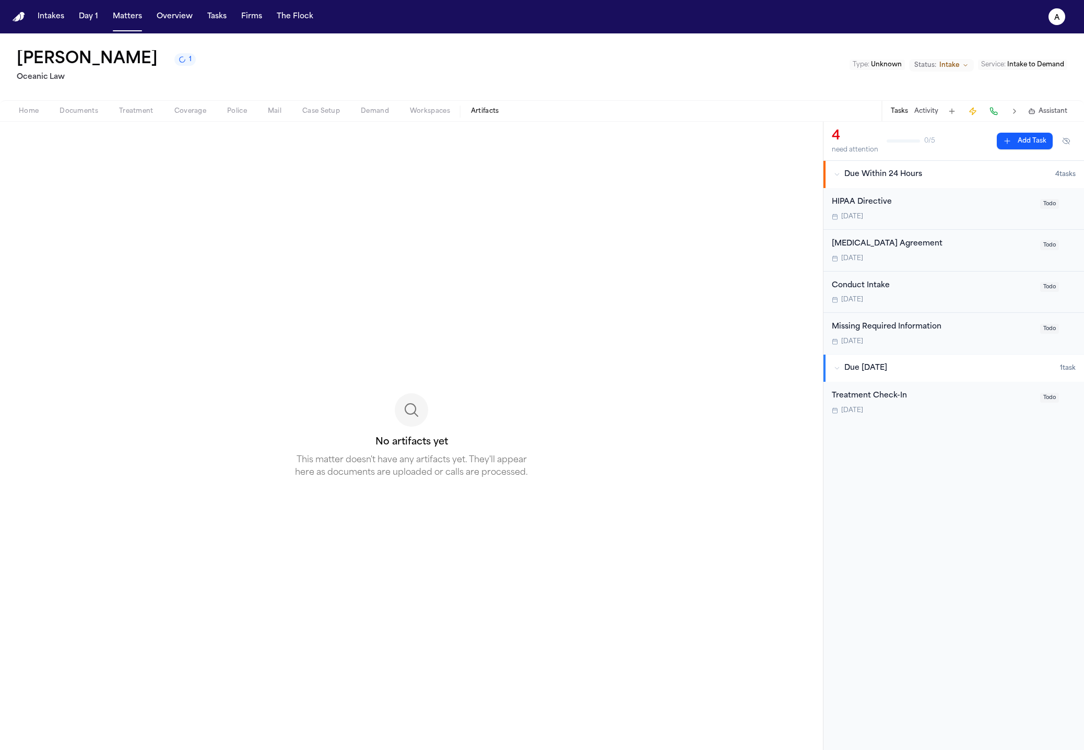
click at [292, 114] on button "Case Setup" at bounding box center [321, 111] width 58 height 13
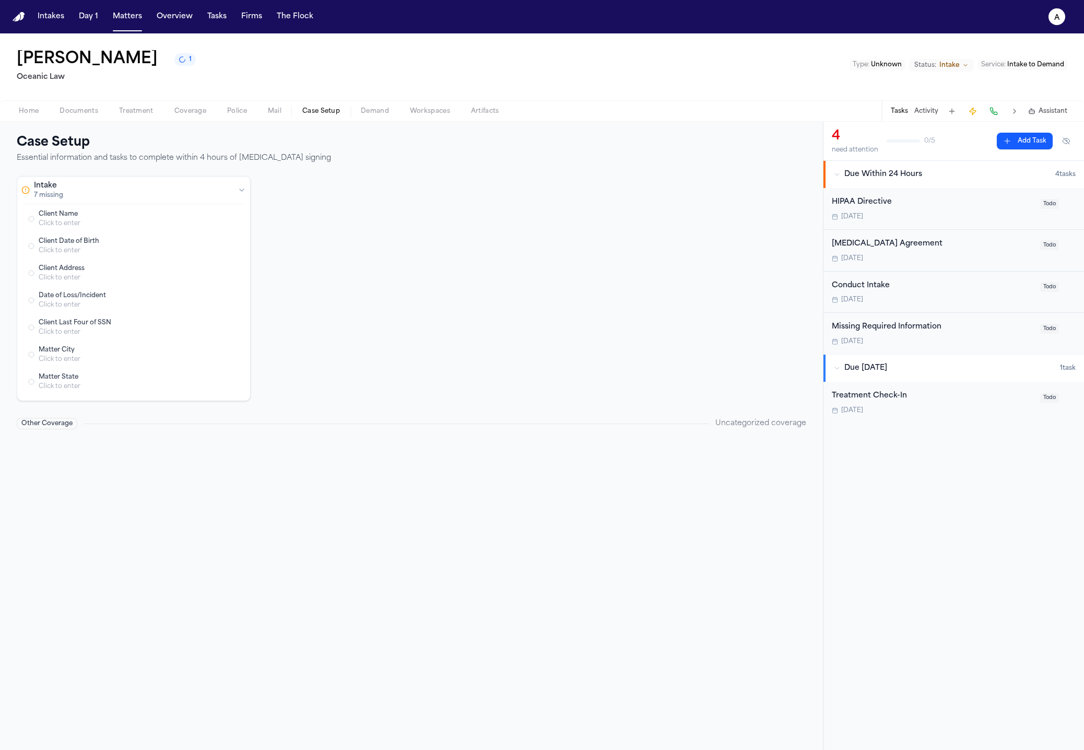
click at [146, 120] on div "Home Documents Treatment Coverage Police Mail Case Setup Demand Workspaces Arti…" at bounding box center [542, 110] width 1084 height 21
click at [77, 121] on div "Home Documents Treatment Coverage Police Mail Case Setup Demand Workspaces Arti…" at bounding box center [542, 110] width 1084 height 21
click at [67, 117] on span "button" at bounding box center [78, 116] width 51 height 1
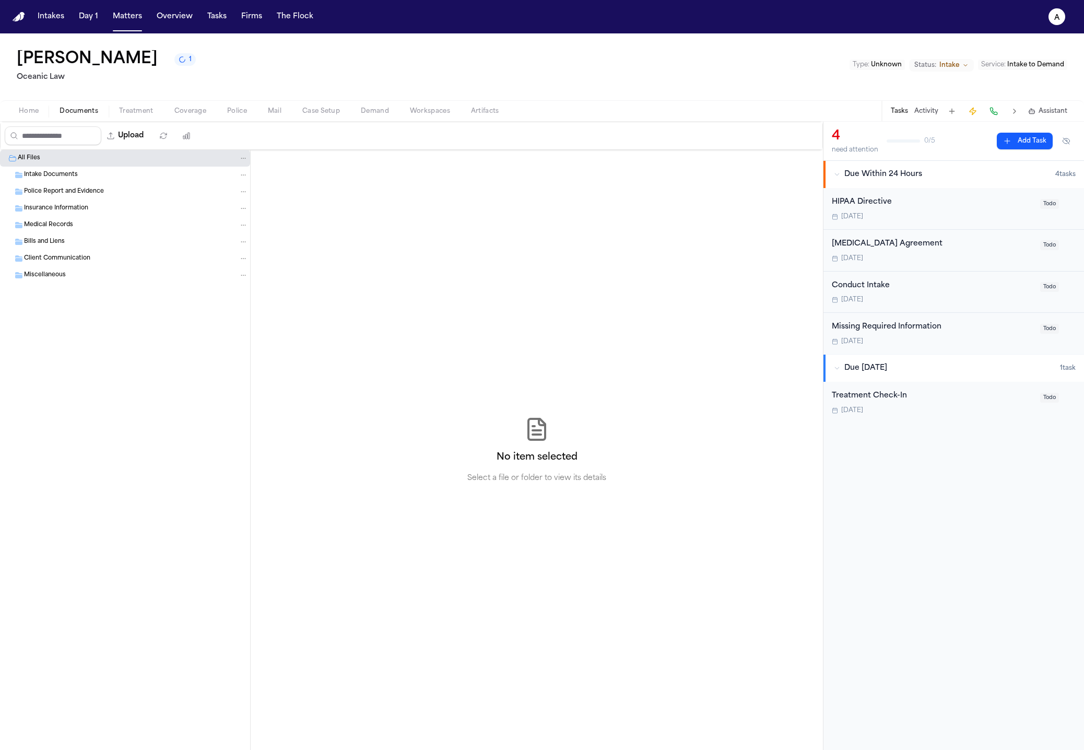
click at [42, 116] on span "button" at bounding box center [29, 116] width 32 height 1
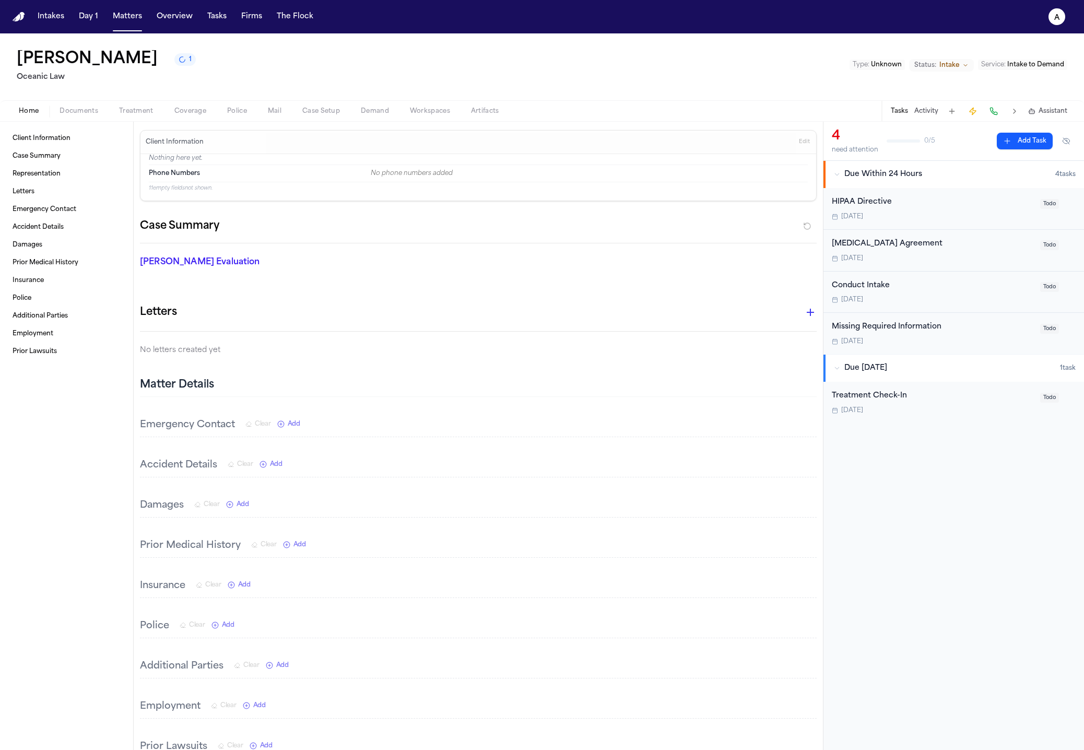
click at [116, 116] on button "Treatment" at bounding box center [136, 111] width 55 height 13
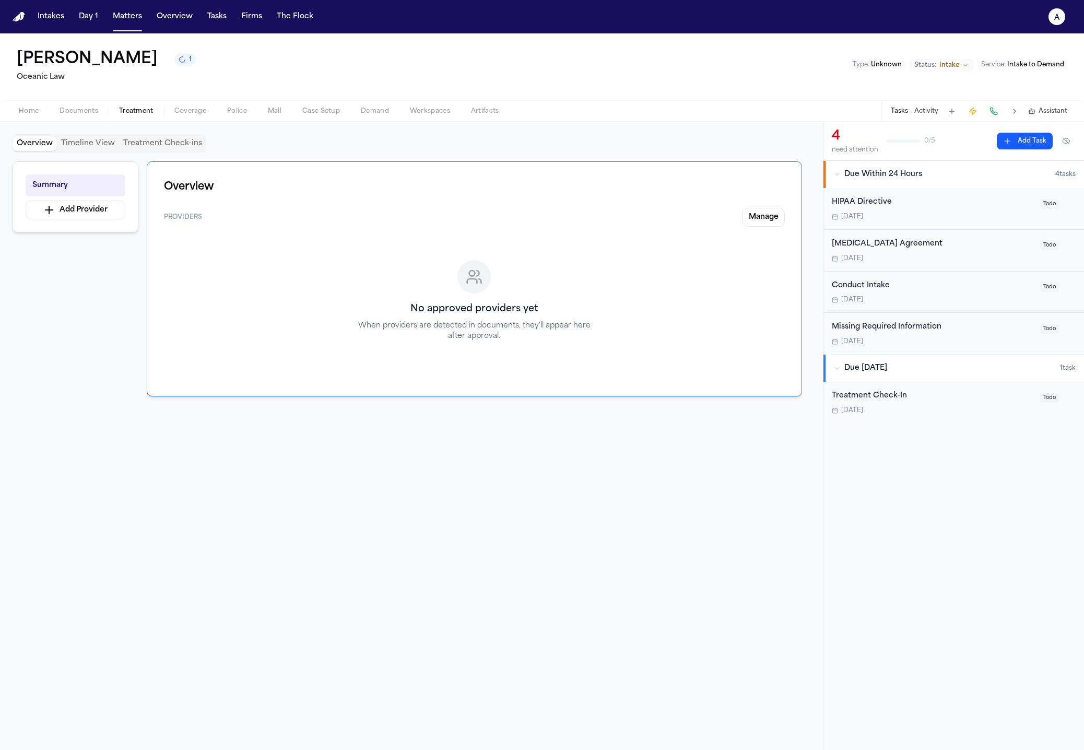
click at [232, 112] on span "Police" at bounding box center [237, 111] width 20 height 8
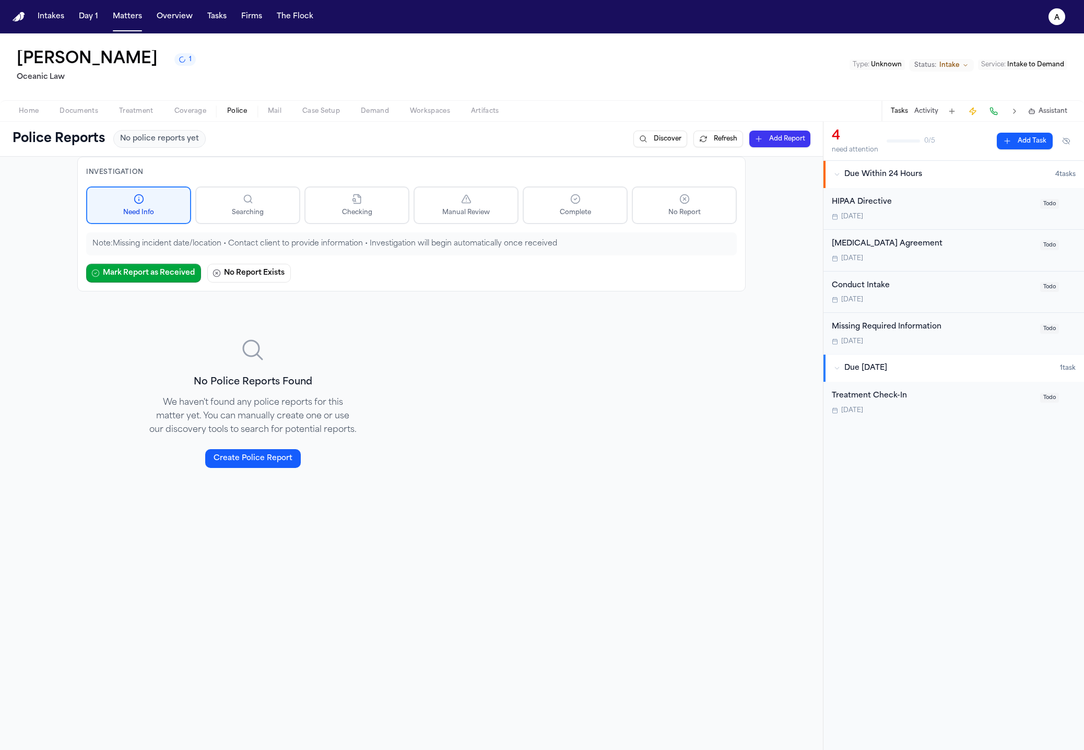
click at [287, 112] on button "Mail" at bounding box center [274, 111] width 34 height 13
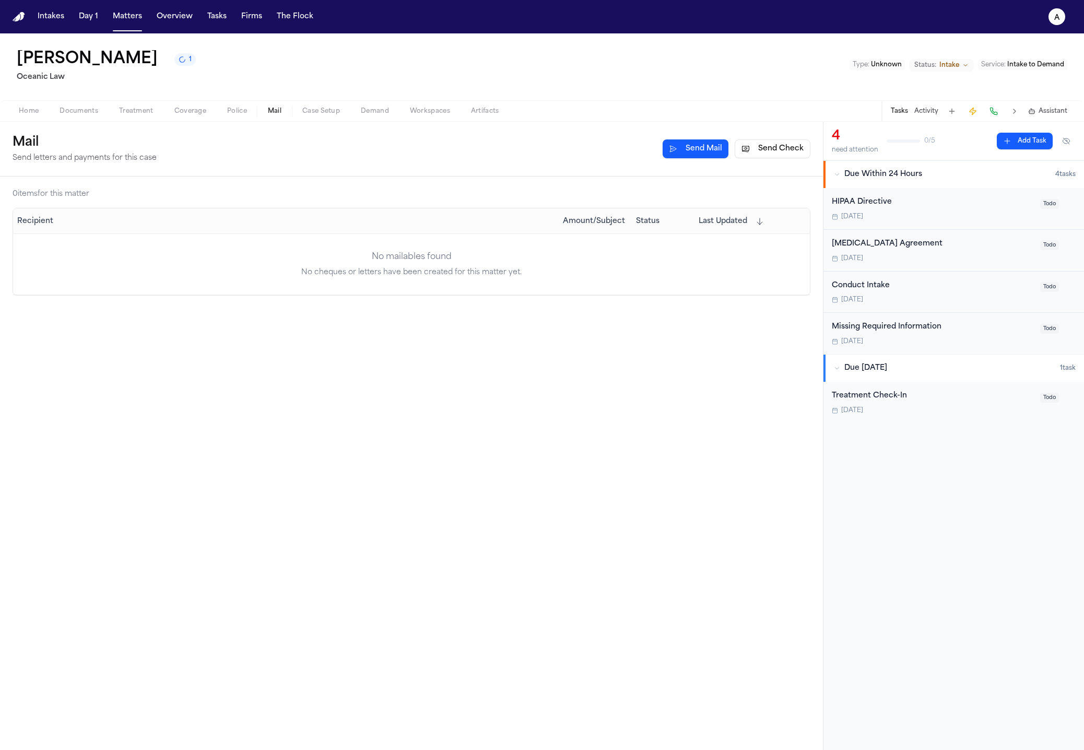
click at [324, 113] on span "Case Setup" at bounding box center [321, 111] width 38 height 8
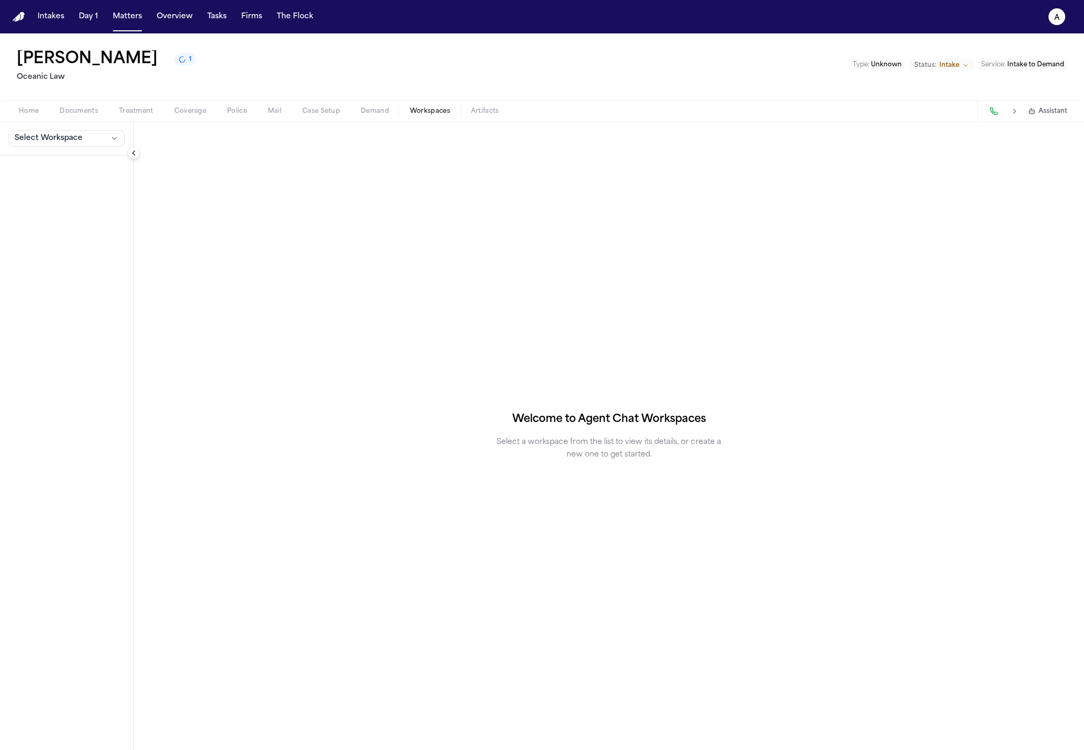
click at [408, 114] on button "Workspaces" at bounding box center [429, 111] width 61 height 13
click at [473, 114] on span "Artifacts" at bounding box center [485, 111] width 28 height 8
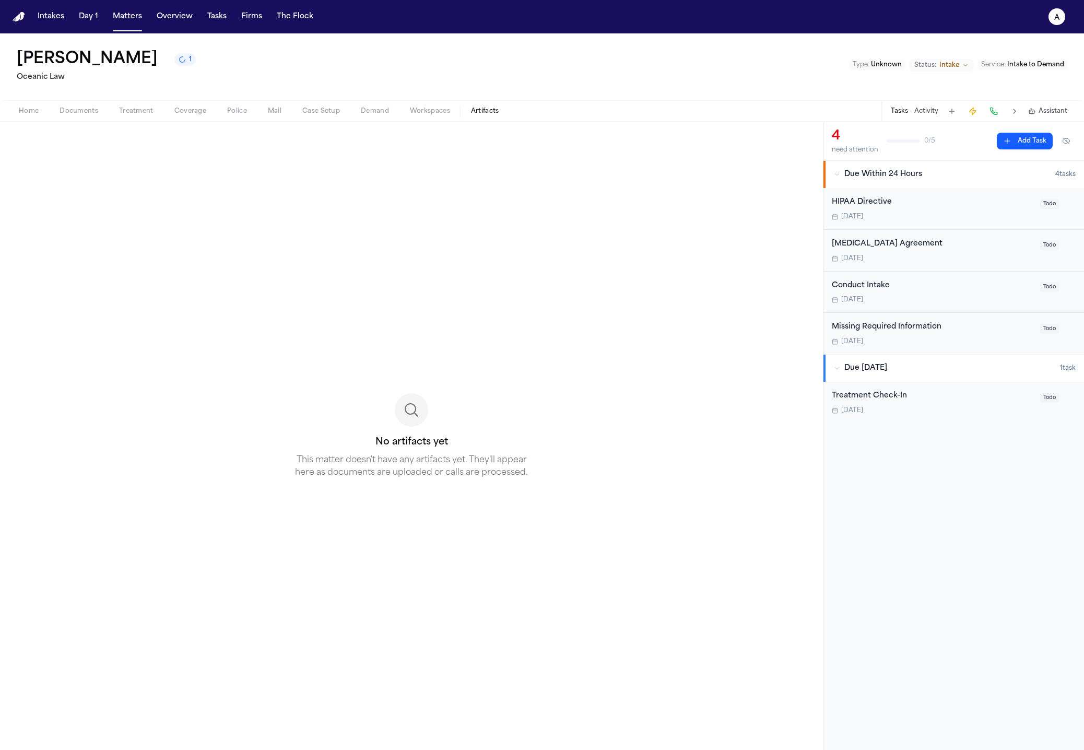
click at [292, 111] on button "Case Setup" at bounding box center [321, 111] width 58 height 13
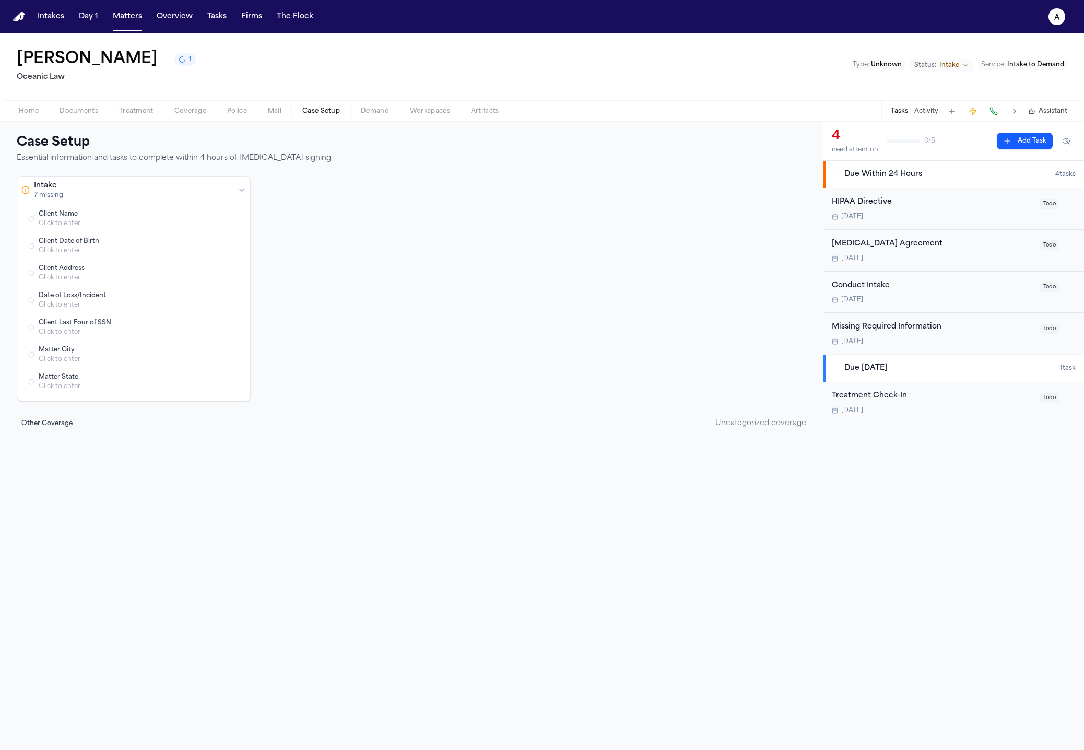
click at [121, 114] on span "Treatment" at bounding box center [136, 111] width 34 height 8
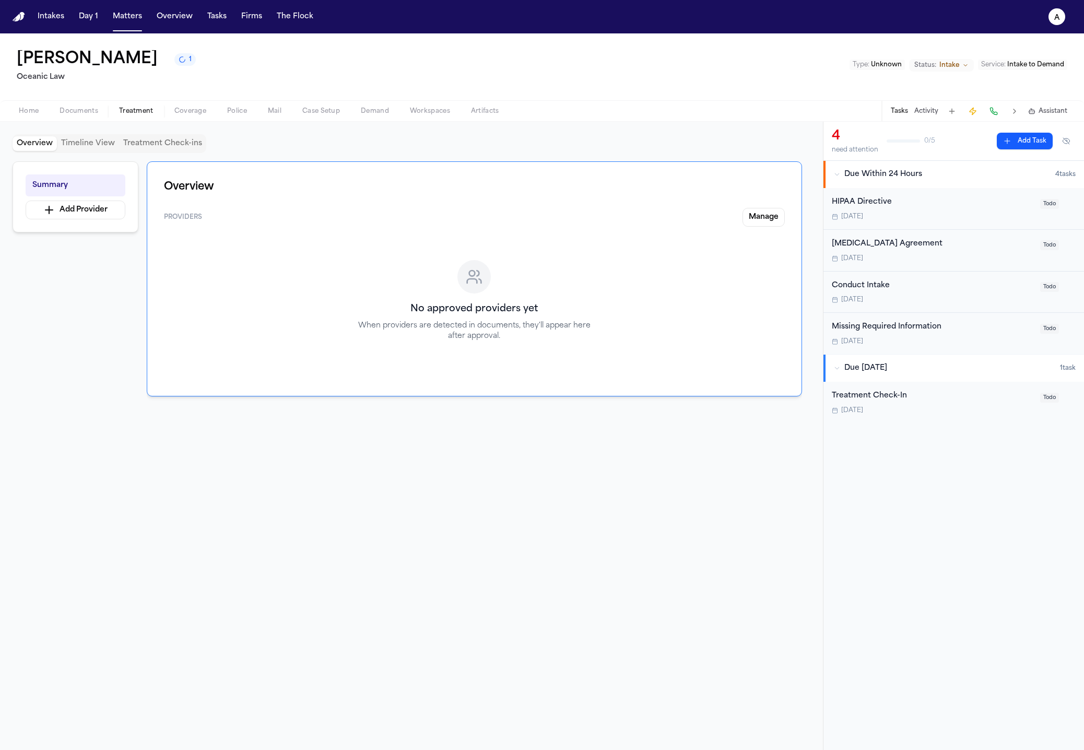
click at [65, 115] on span "Documents" at bounding box center [79, 111] width 39 height 8
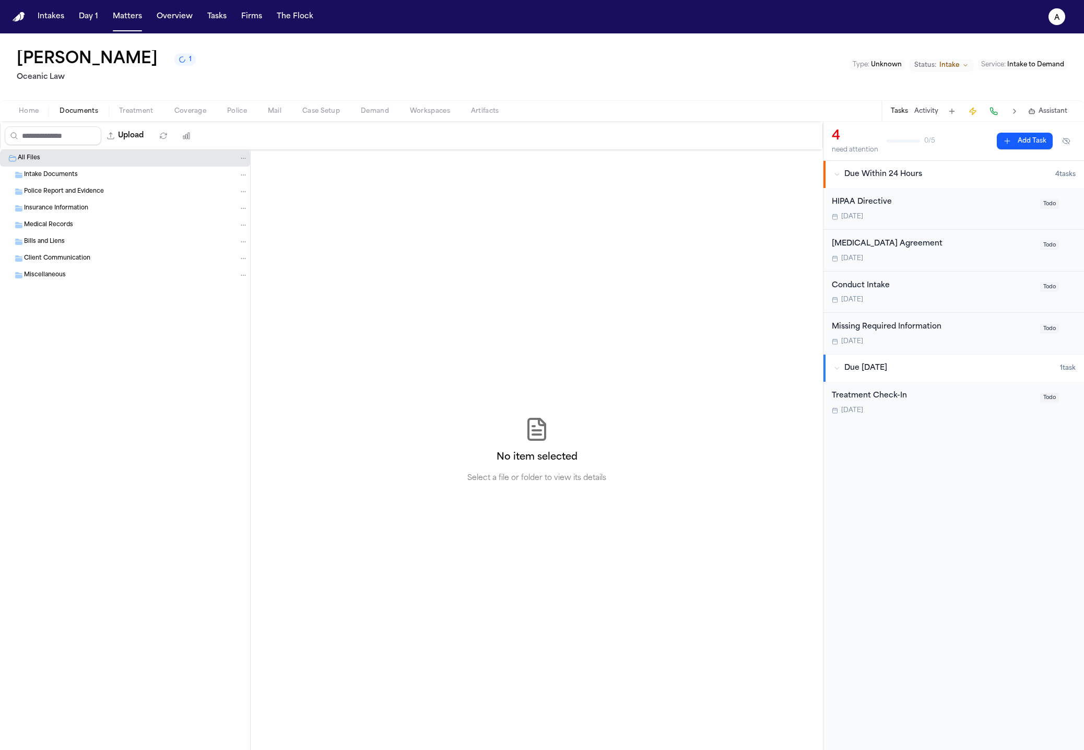
click at [30, 112] on span "Home" at bounding box center [29, 111] width 20 height 8
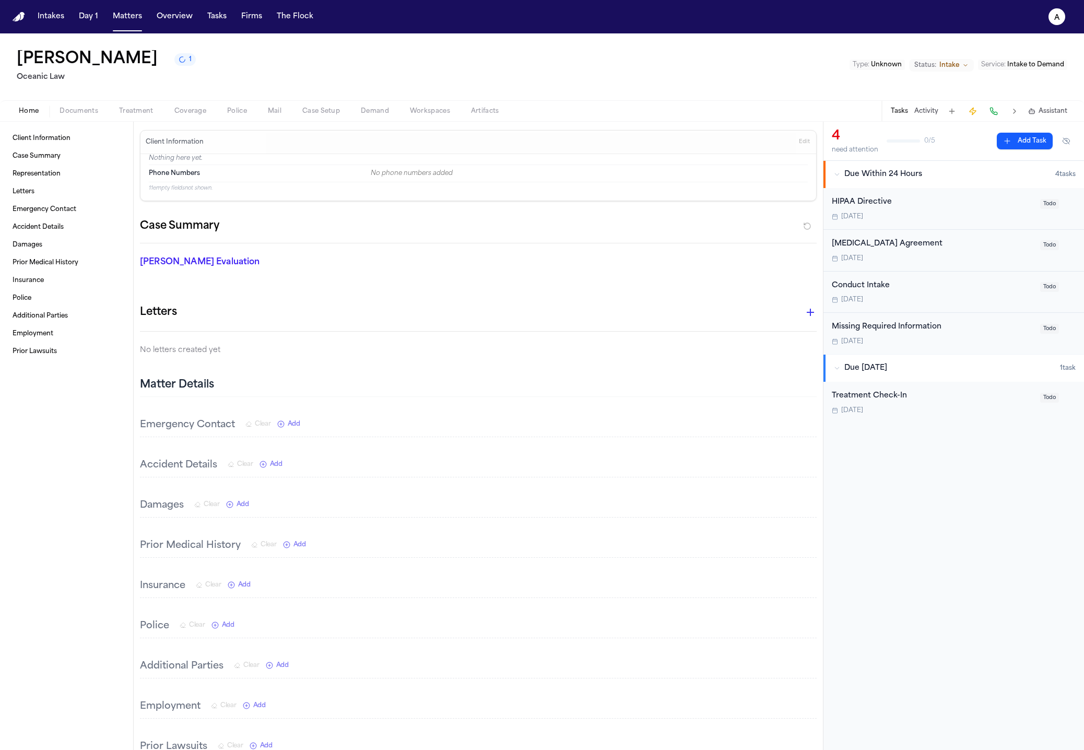
click at [183, 109] on span "Coverage" at bounding box center [190, 111] width 32 height 8
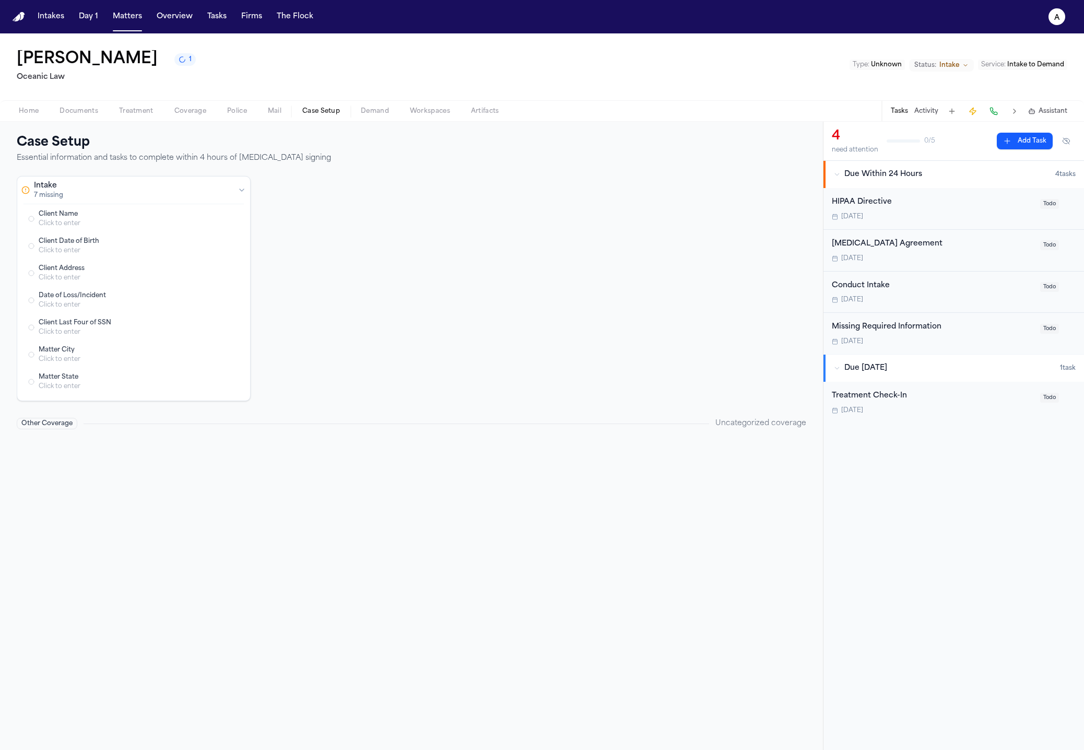
click at [318, 109] on span "Case Setup" at bounding box center [321, 111] width 38 height 8
click at [427, 114] on span "Workspaces" at bounding box center [430, 111] width 40 height 8
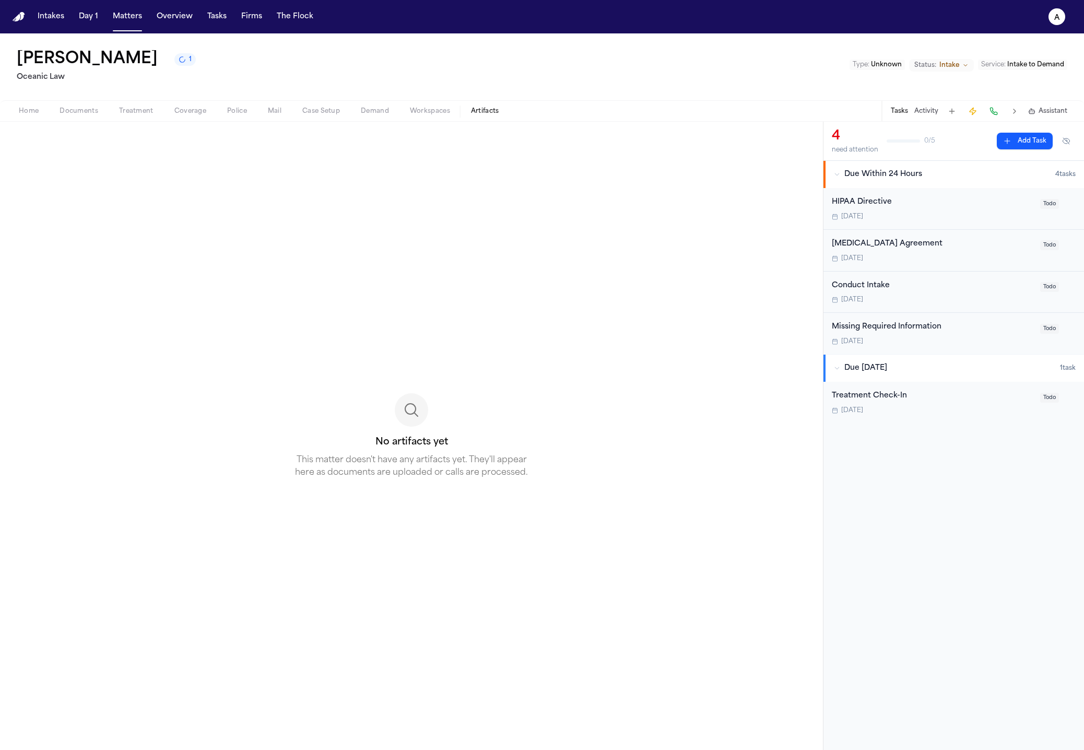
click at [497, 111] on span "Artifacts" at bounding box center [485, 111] width 28 height 8
click at [343, 111] on button "Case Setup" at bounding box center [321, 111] width 58 height 13
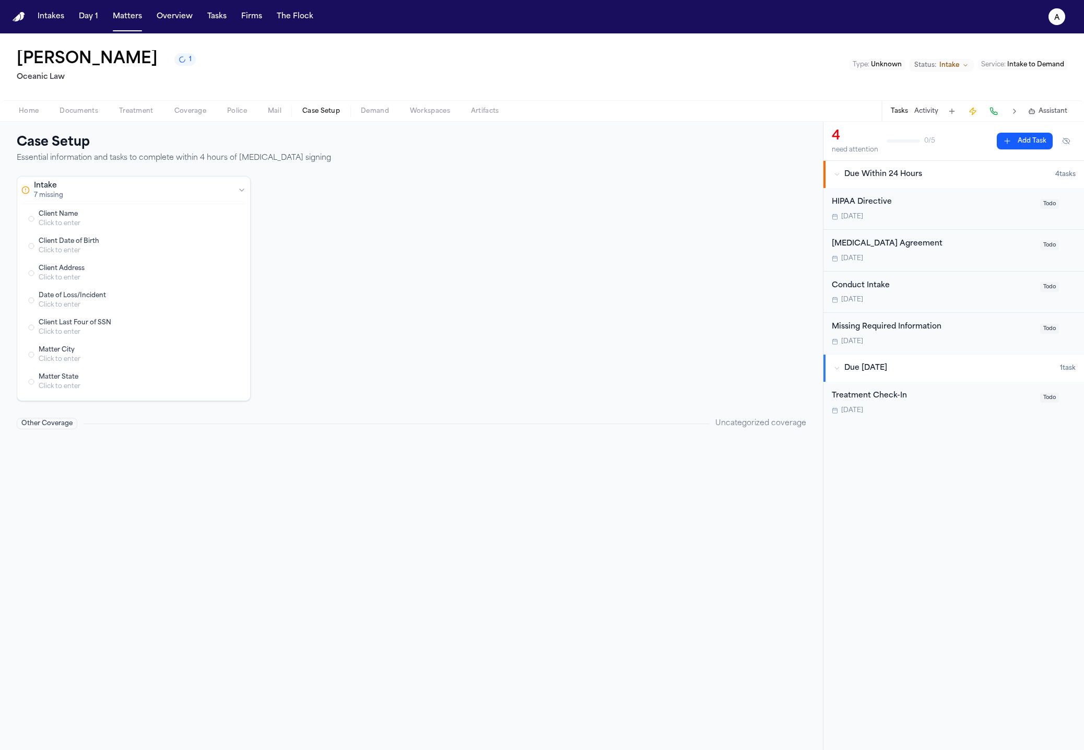
click at [162, 114] on button "Treatment" at bounding box center [136, 111] width 55 height 13
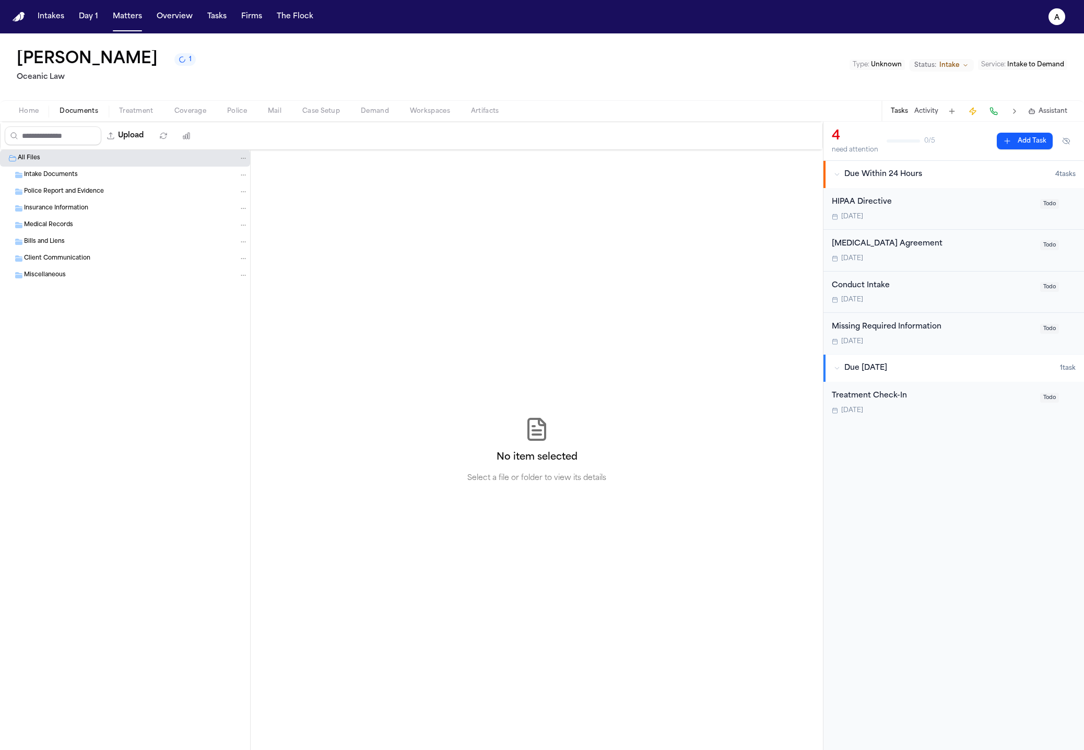
click at [75, 113] on span "Documents" at bounding box center [79, 111] width 39 height 8
click at [17, 113] on button "Home" at bounding box center [28, 111] width 41 height 13
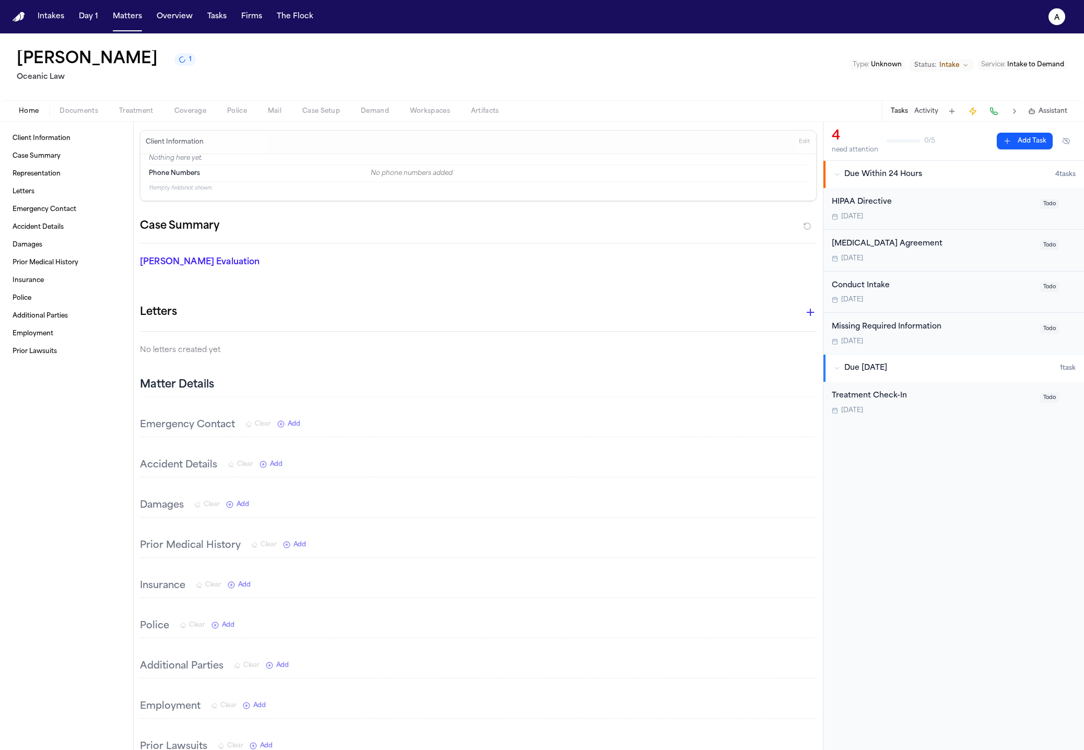
click at [96, 111] on span "Documents" at bounding box center [79, 111] width 39 height 8
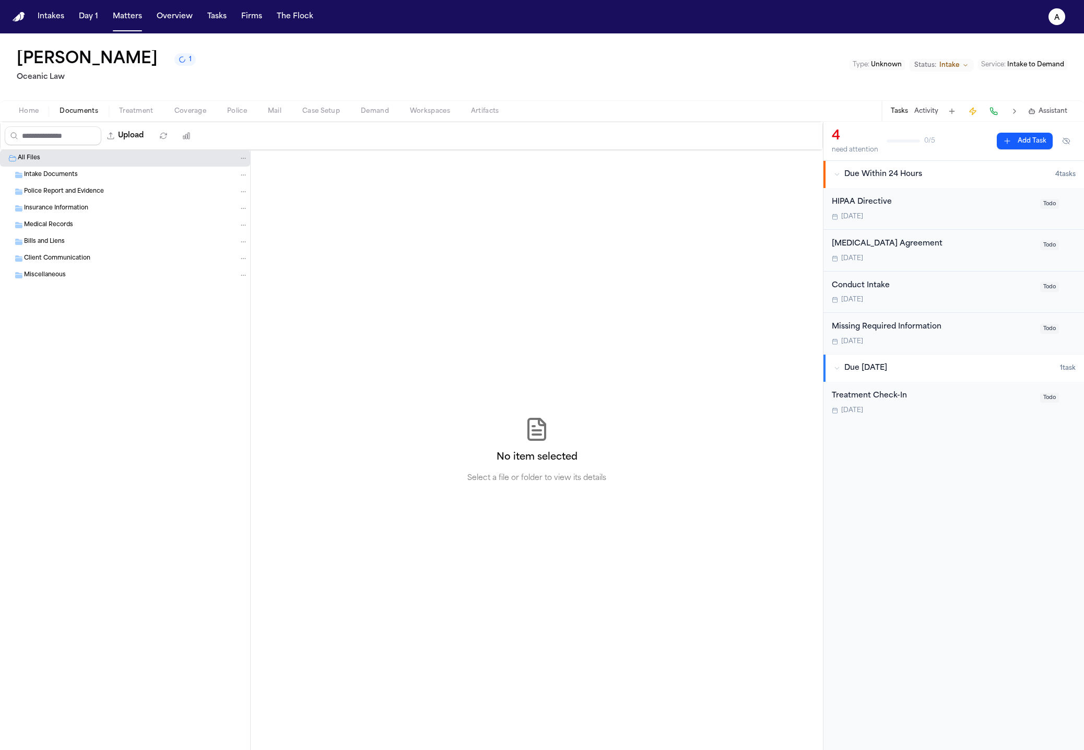
click at [242, 108] on span "Police" at bounding box center [237, 111] width 20 height 8
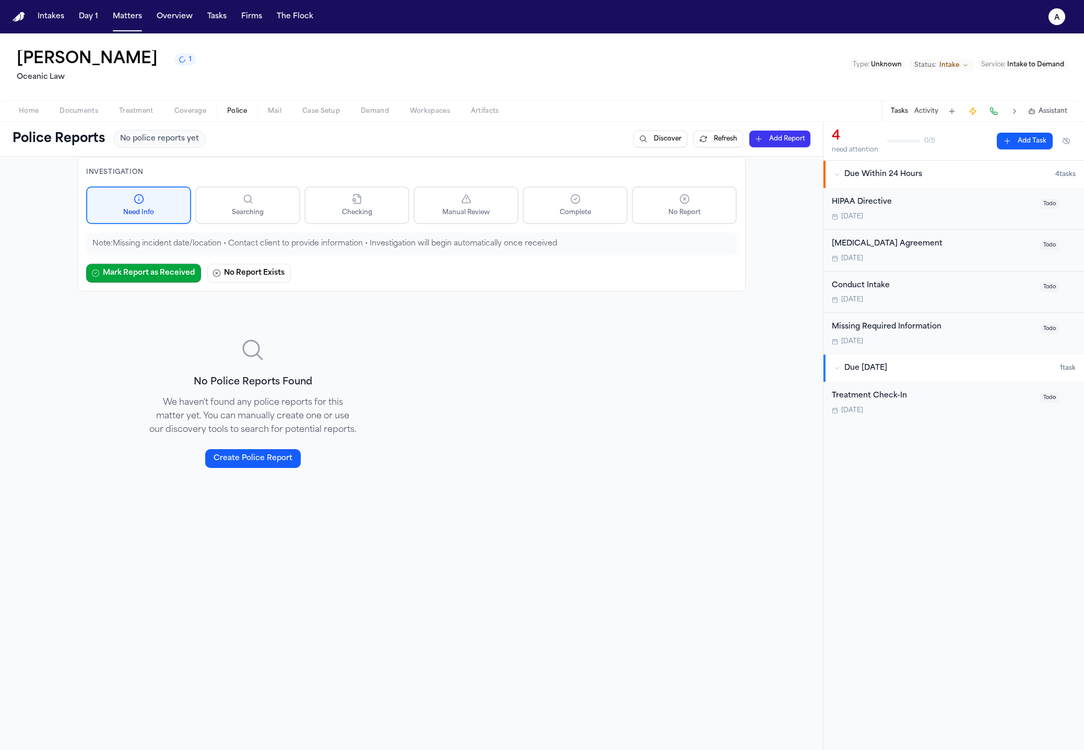
click at [346, 107] on button "Case Setup" at bounding box center [321, 111] width 58 height 13
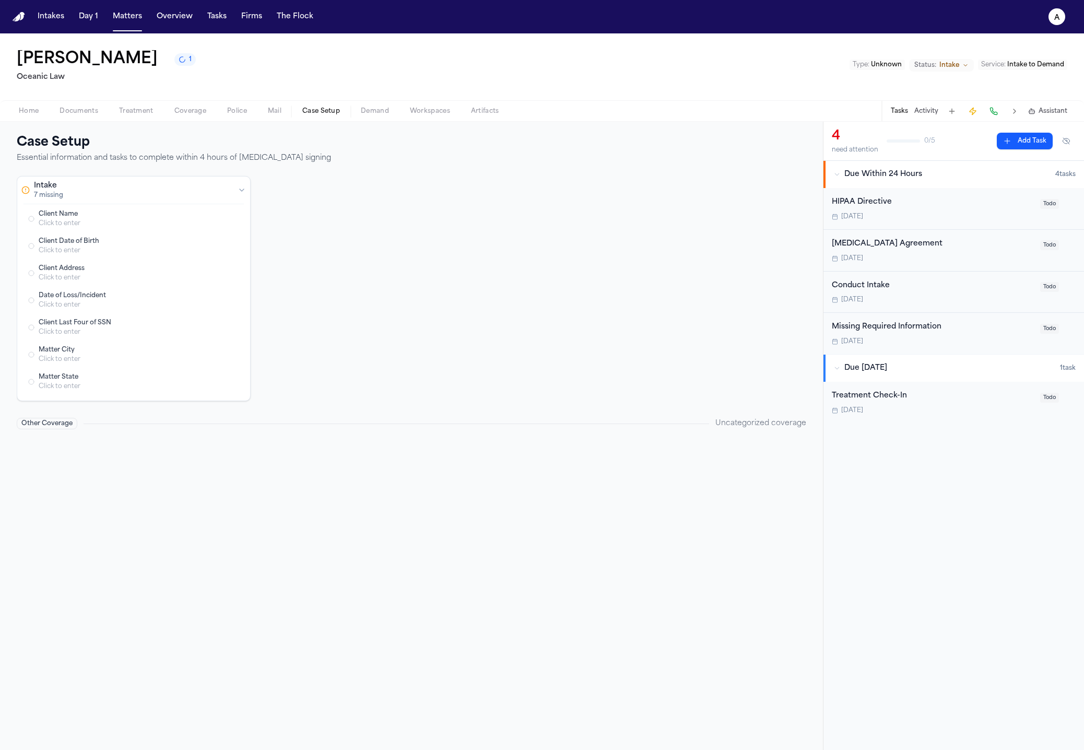
click at [446, 118] on div "Home Documents Treatment Coverage Police Mail Case Setup Demand Workspaces Arti…" at bounding box center [542, 110] width 1084 height 21
click at [482, 115] on span "Artifacts" at bounding box center [485, 111] width 28 height 8
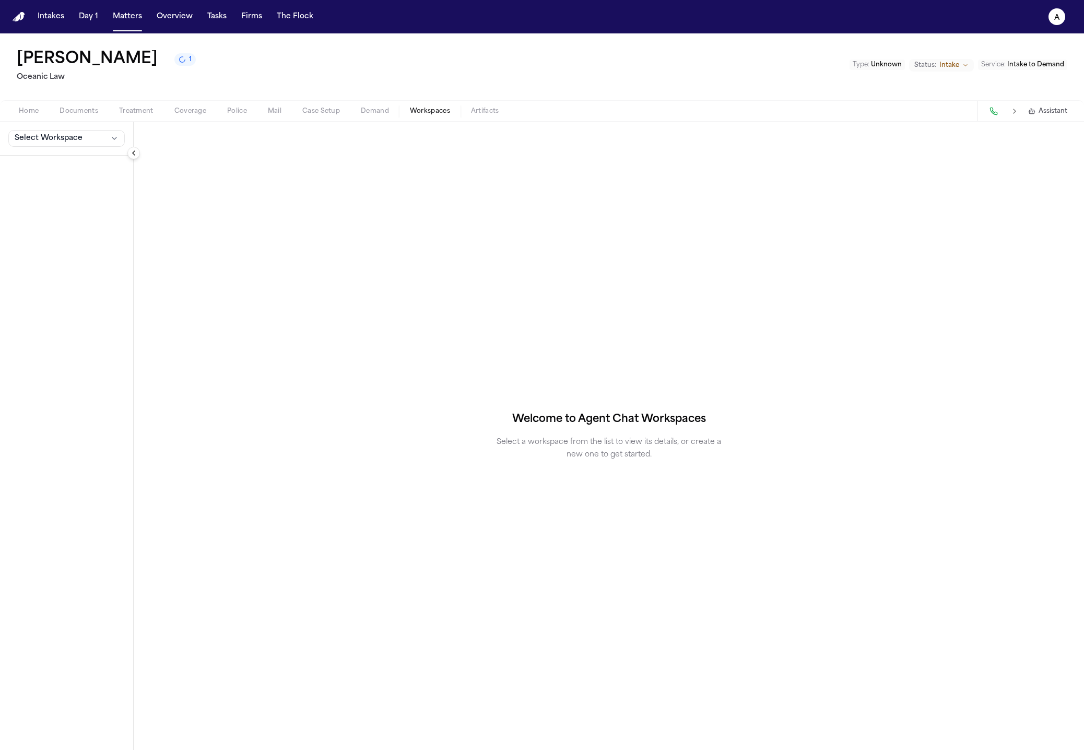
click at [425, 113] on span "Workspaces" at bounding box center [430, 111] width 40 height 8
click at [121, 113] on span "Treatment" at bounding box center [136, 111] width 34 height 8
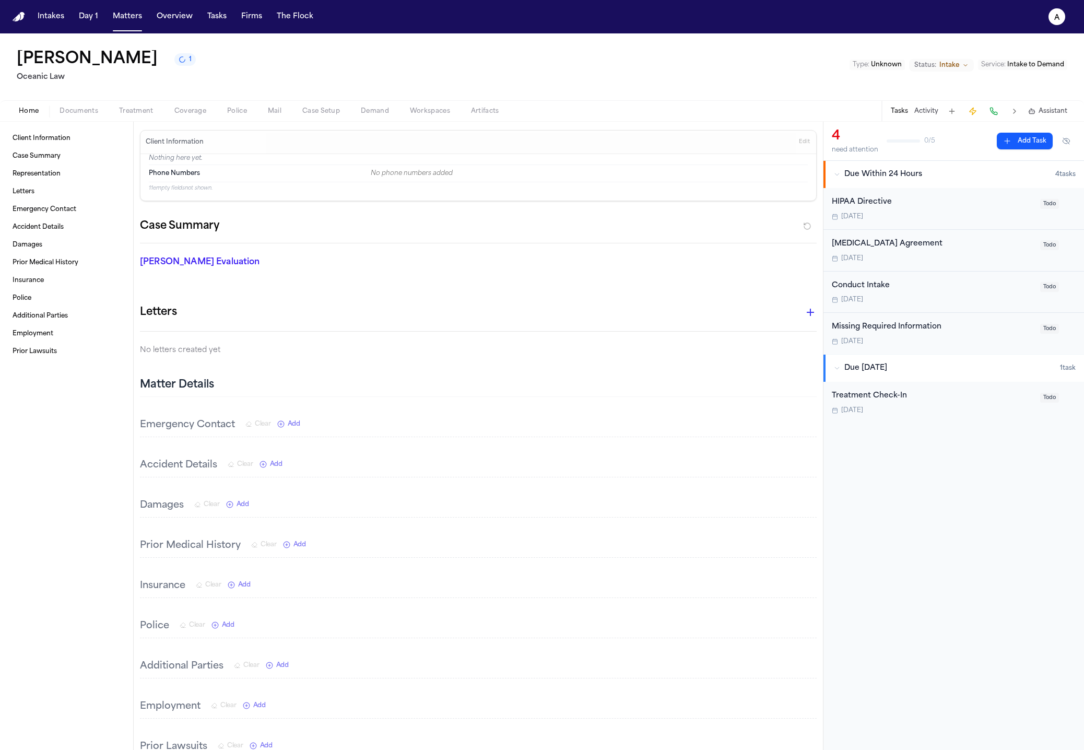
click at [40, 115] on button "Home" at bounding box center [28, 111] width 41 height 13
drag, startPoint x: 86, startPoint y: 108, endPoint x: 123, endPoint y: 106, distance: 36.6
click at [86, 108] on span "Documents" at bounding box center [79, 111] width 39 height 8
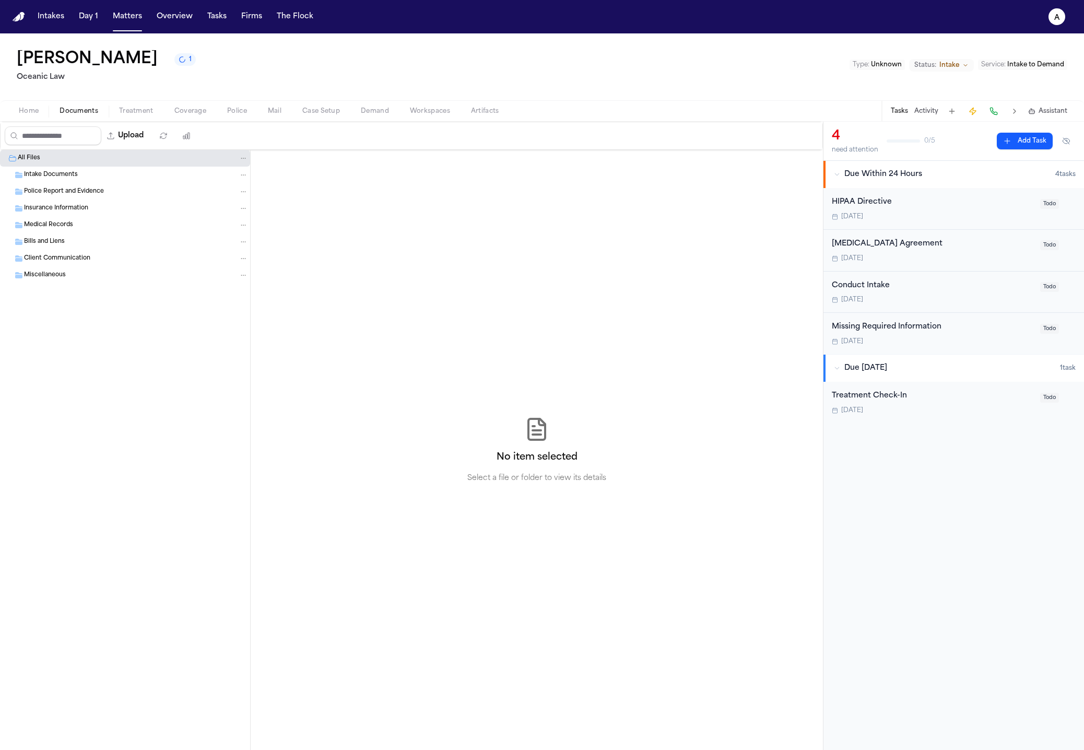
click at [212, 106] on button "Coverage" at bounding box center [190, 111] width 53 height 13
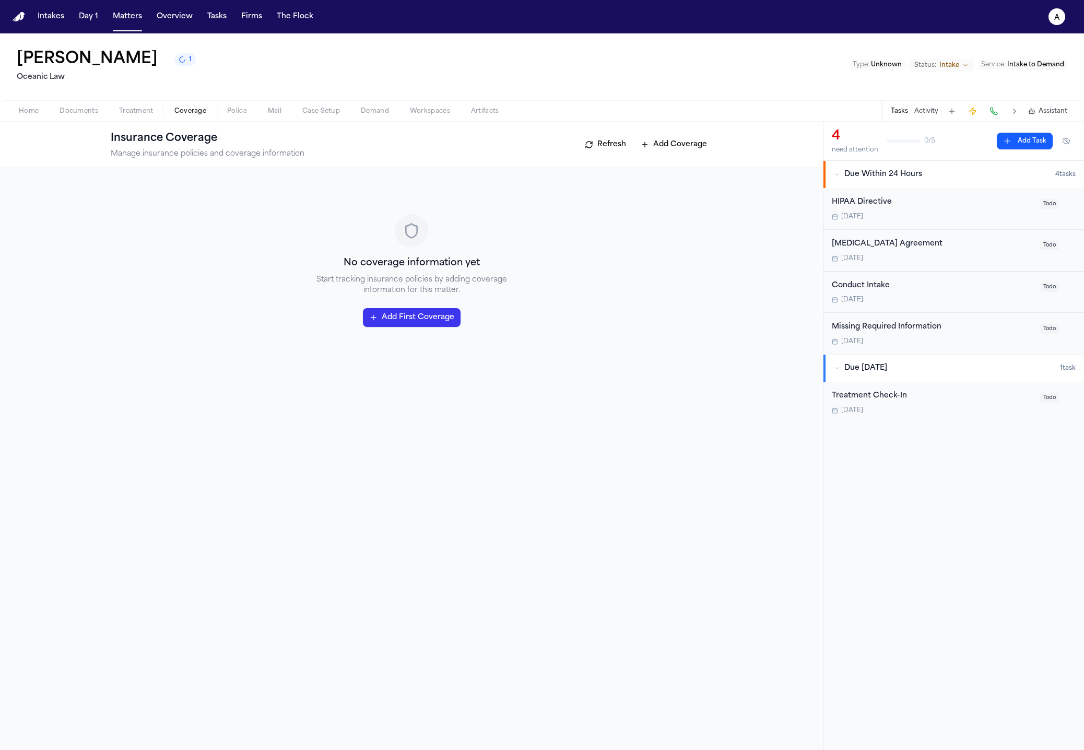
drag, startPoint x: 317, startPoint y: 109, endPoint x: 363, endPoint y: 109, distance: 45.4
click at [317, 110] on span "Case Setup" at bounding box center [321, 111] width 38 height 8
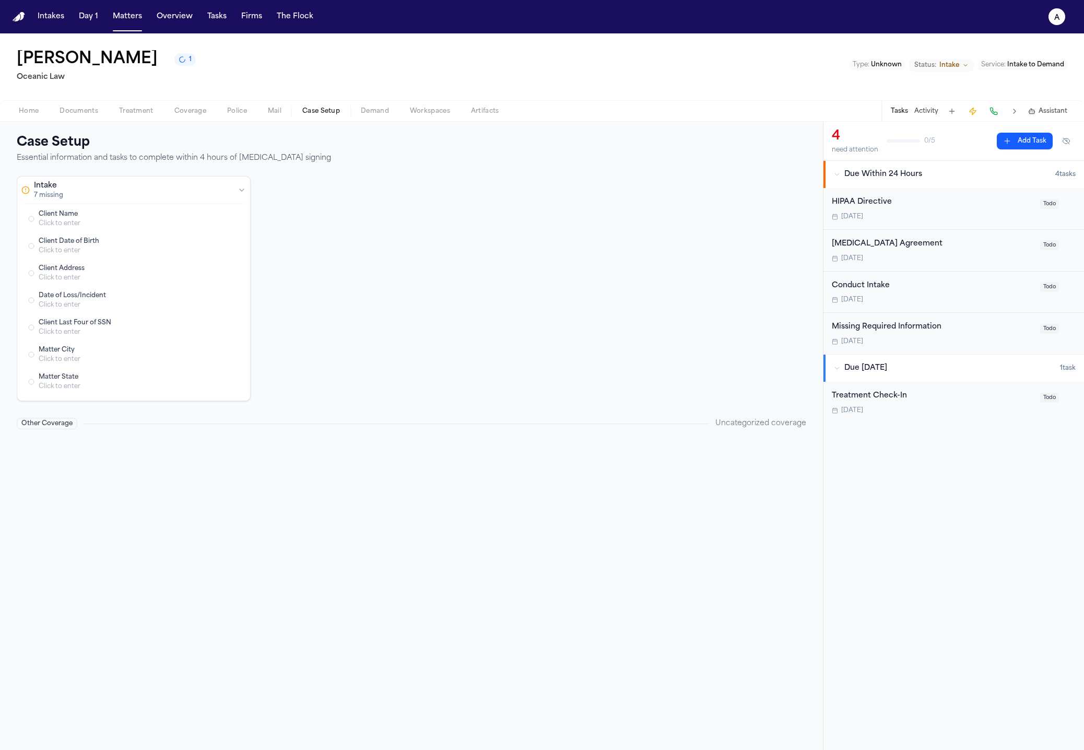
click at [443, 120] on div "Home Documents Treatment Coverage Police Mail Case Setup Demand Workspaces Arti…" at bounding box center [542, 110] width 1084 height 21
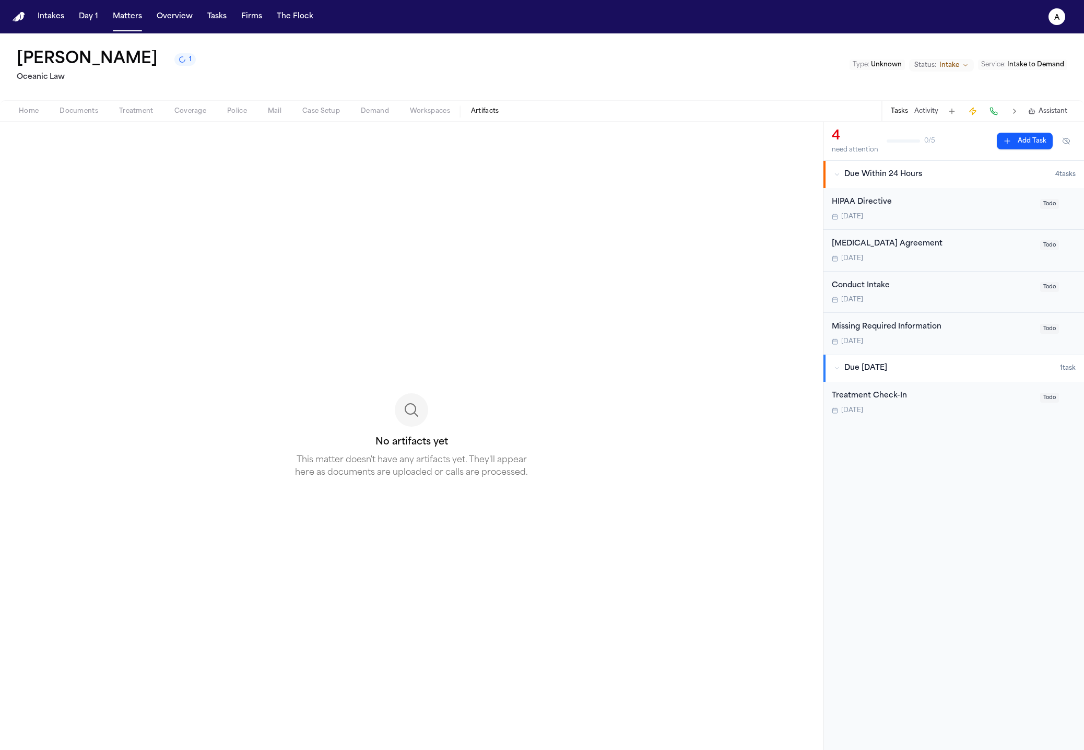
click at [489, 111] on span "Artifacts" at bounding box center [485, 111] width 28 height 8
drag, startPoint x: 401, startPoint y: 113, endPoint x: 396, endPoint y: 114, distance: 5.3
click at [400, 113] on button "Workspaces" at bounding box center [429, 111] width 61 height 13
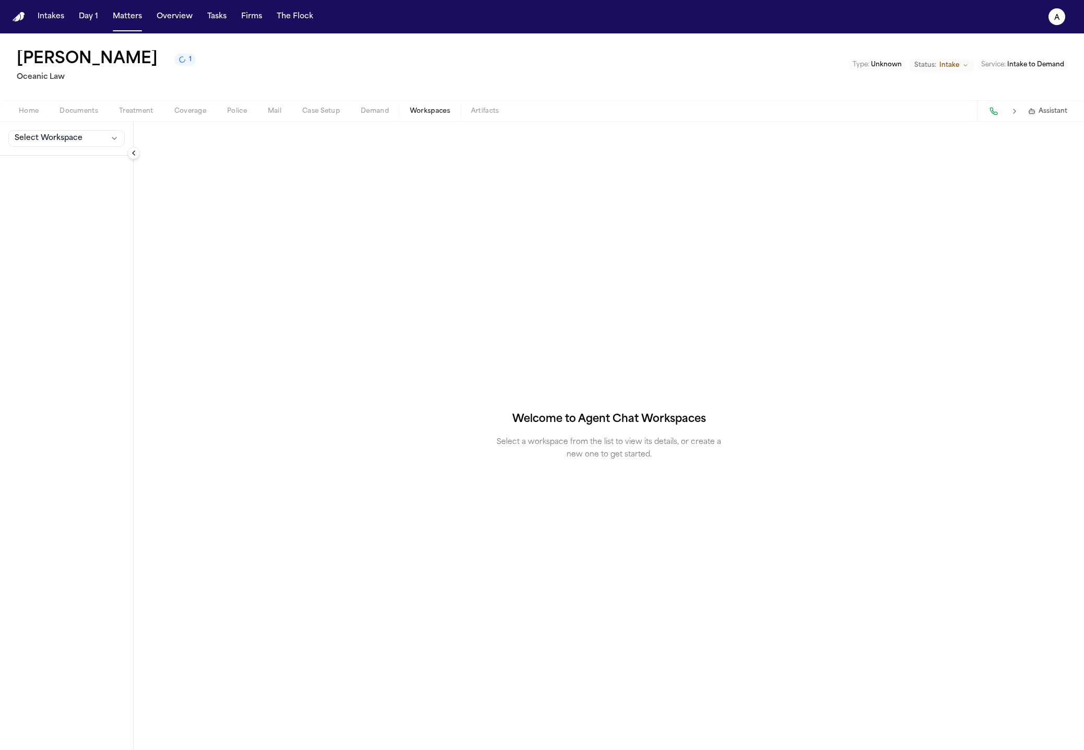
click at [329, 118] on div "Home Documents Treatment Coverage Police Mail Case Setup Demand Workspaces Arti…" at bounding box center [542, 110] width 1084 height 21
click at [207, 124] on div "Welcome to Agent Chat Workspaces Select a workspace from the list to view its d…" at bounding box center [609, 436] width 950 height 628
click at [205, 120] on div "Home Documents Treatment Coverage Police Mail Case Setup Demand Workspaces Arti…" at bounding box center [542, 110] width 1084 height 21
click at [171, 114] on button "Coverage" at bounding box center [190, 111] width 53 height 13
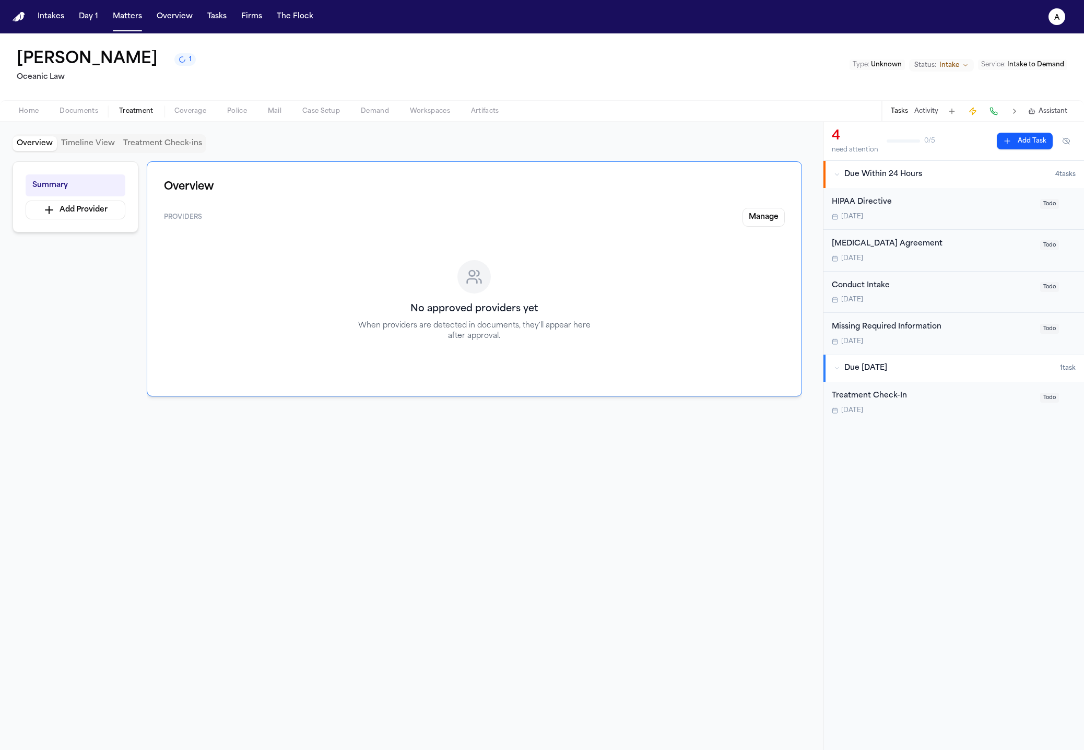
click at [139, 108] on span "Treatment" at bounding box center [136, 111] width 34 height 8
click at [70, 108] on span "Documents" at bounding box center [79, 111] width 39 height 8
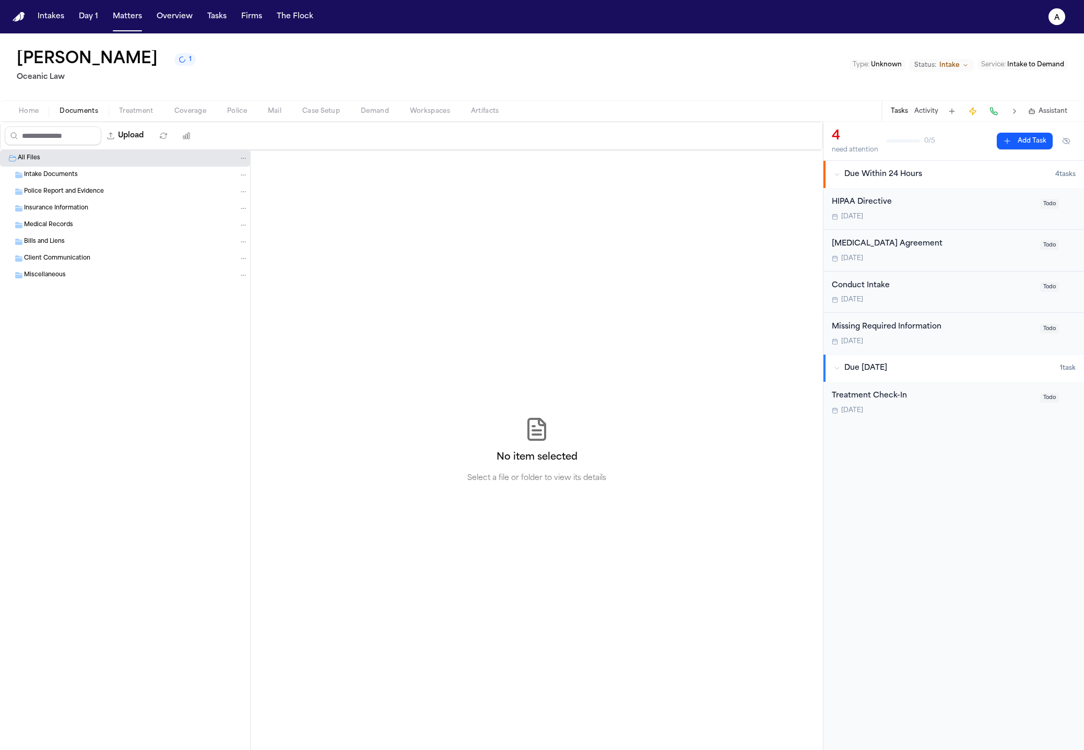
click at [8, 116] on button "Home" at bounding box center [28, 111] width 41 height 13
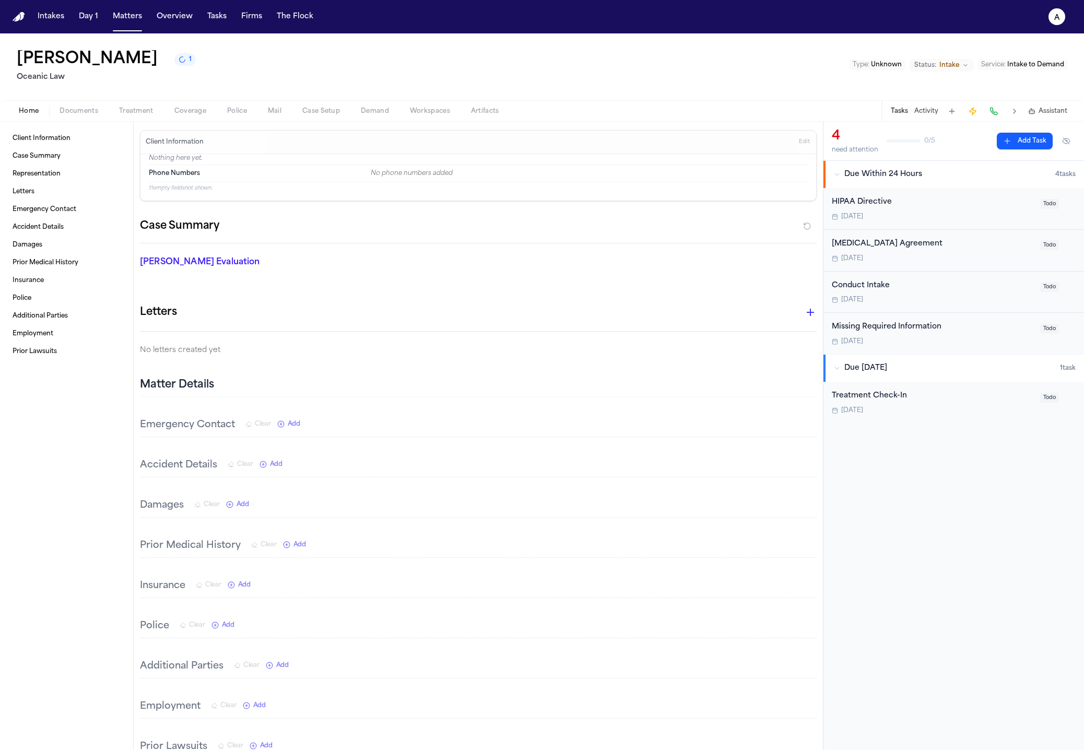
click at [100, 109] on button "Documents" at bounding box center [79, 111] width 60 height 13
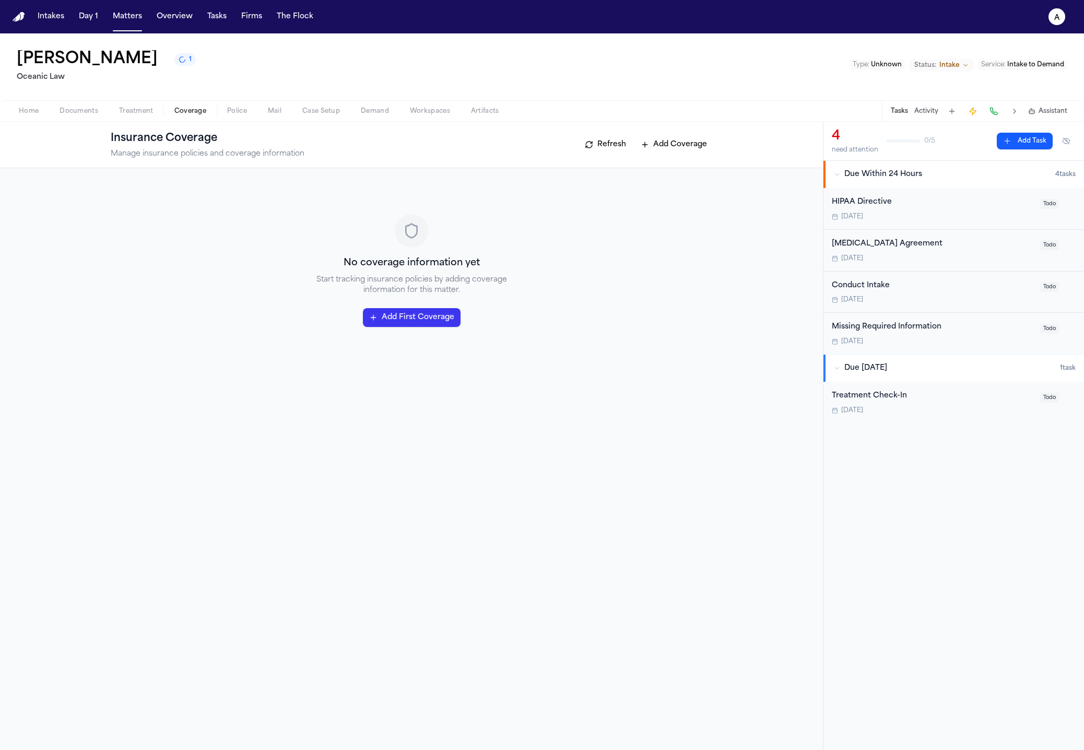
click at [191, 108] on span "Coverage" at bounding box center [190, 111] width 32 height 8
click at [263, 109] on button "Mail" at bounding box center [274, 111] width 34 height 13
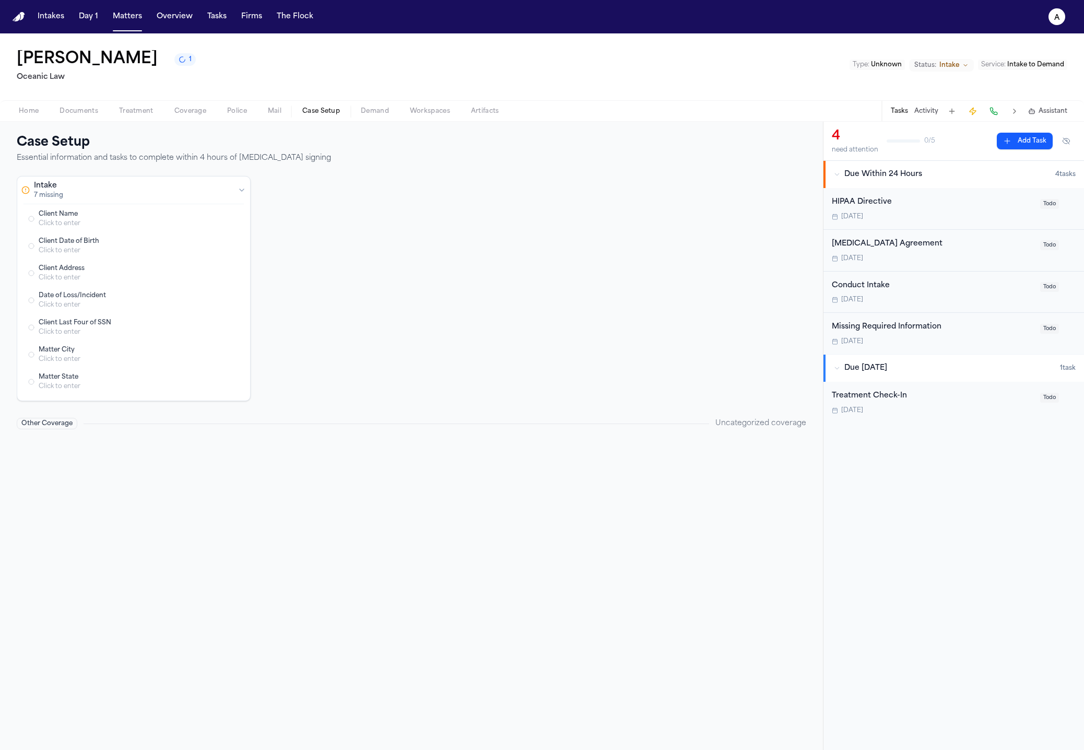
click at [347, 113] on button "Case Setup" at bounding box center [321, 111] width 58 height 13
click at [411, 115] on span "Workspaces" at bounding box center [430, 111] width 40 height 8
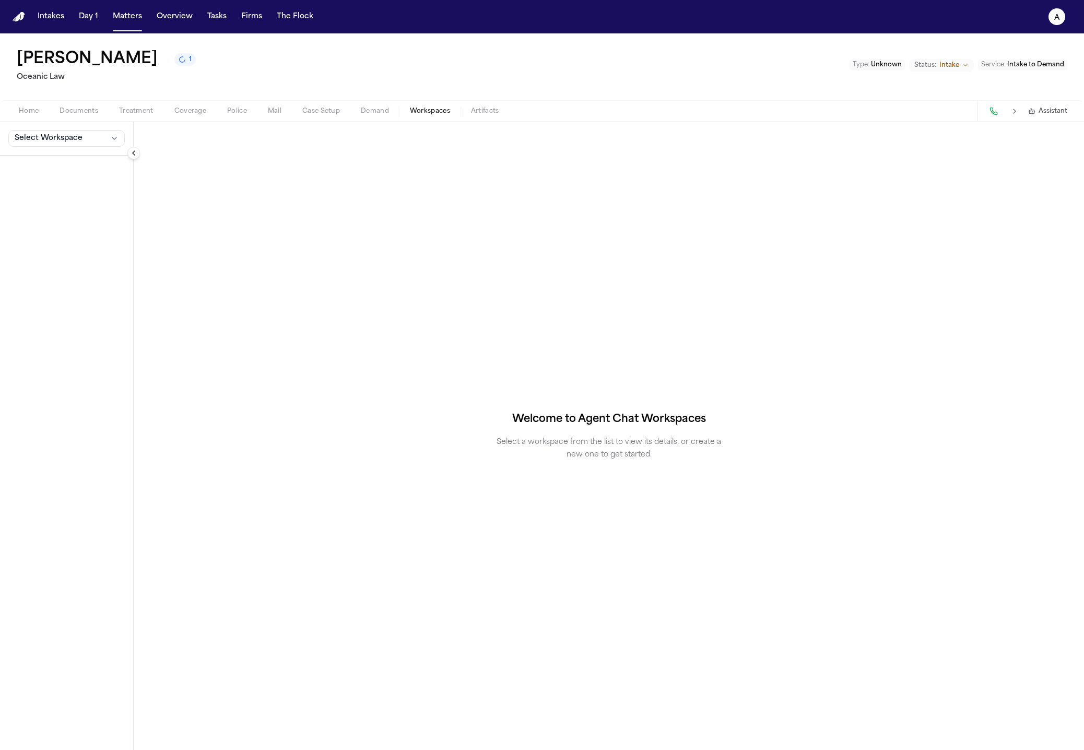
click at [492, 119] on div "Home Documents Treatment Coverage Police Mail Case Setup Demand Workspaces Arti…" at bounding box center [542, 110] width 1084 height 21
click at [491, 114] on span "Artifacts" at bounding box center [485, 111] width 28 height 8
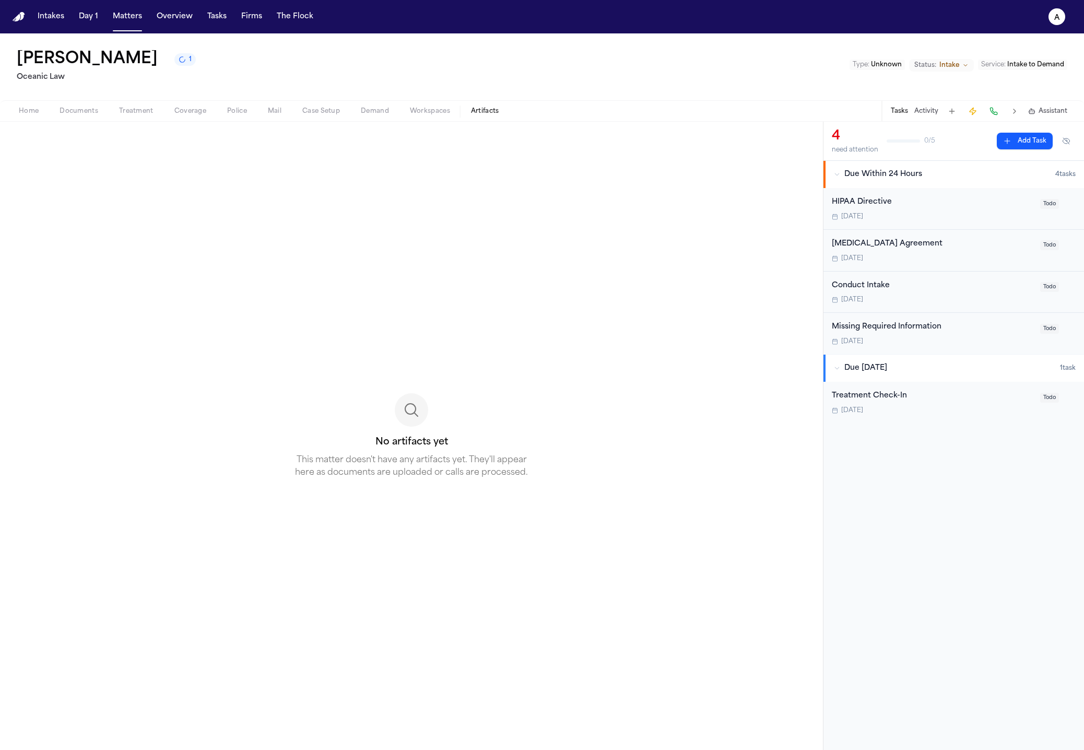
click at [288, 111] on button "Mail" at bounding box center [274, 111] width 34 height 13
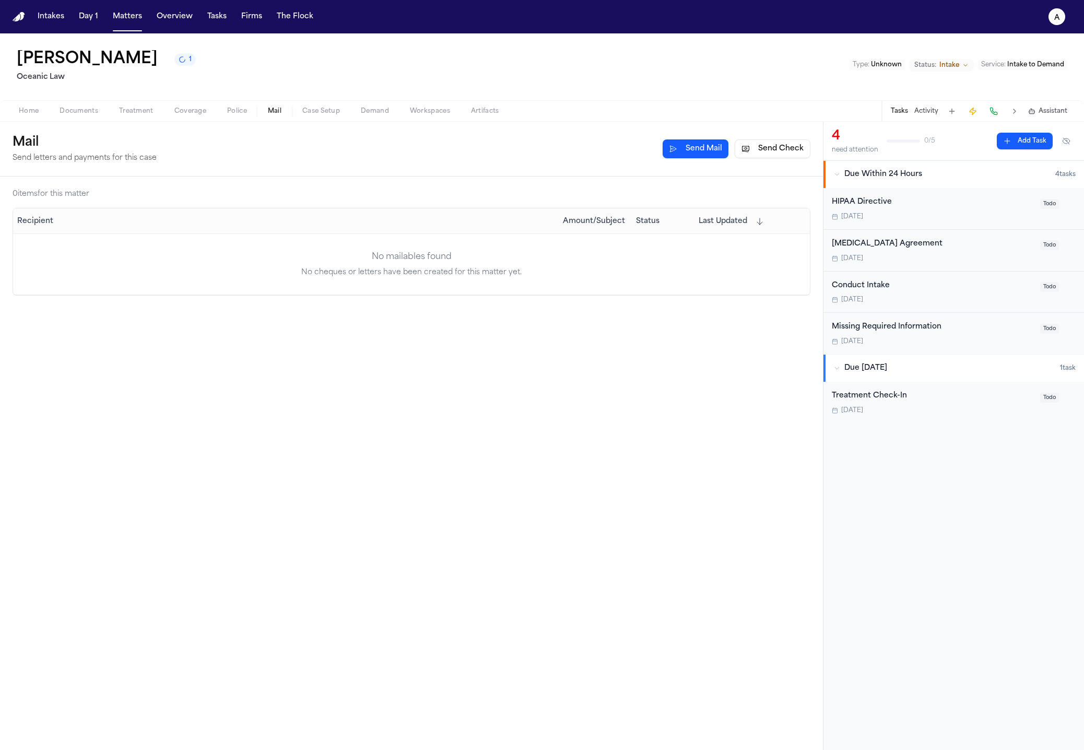
click at [164, 111] on button "Coverage" at bounding box center [190, 111] width 53 height 13
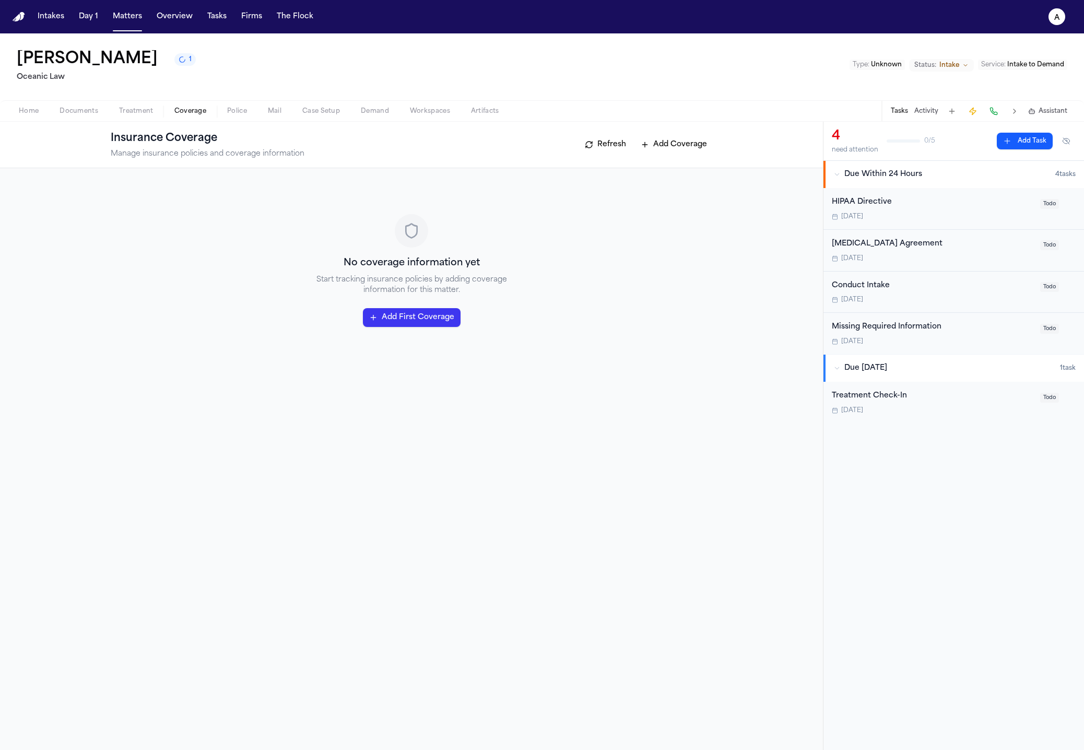
click at [75, 112] on span "Documents" at bounding box center [79, 111] width 39 height 8
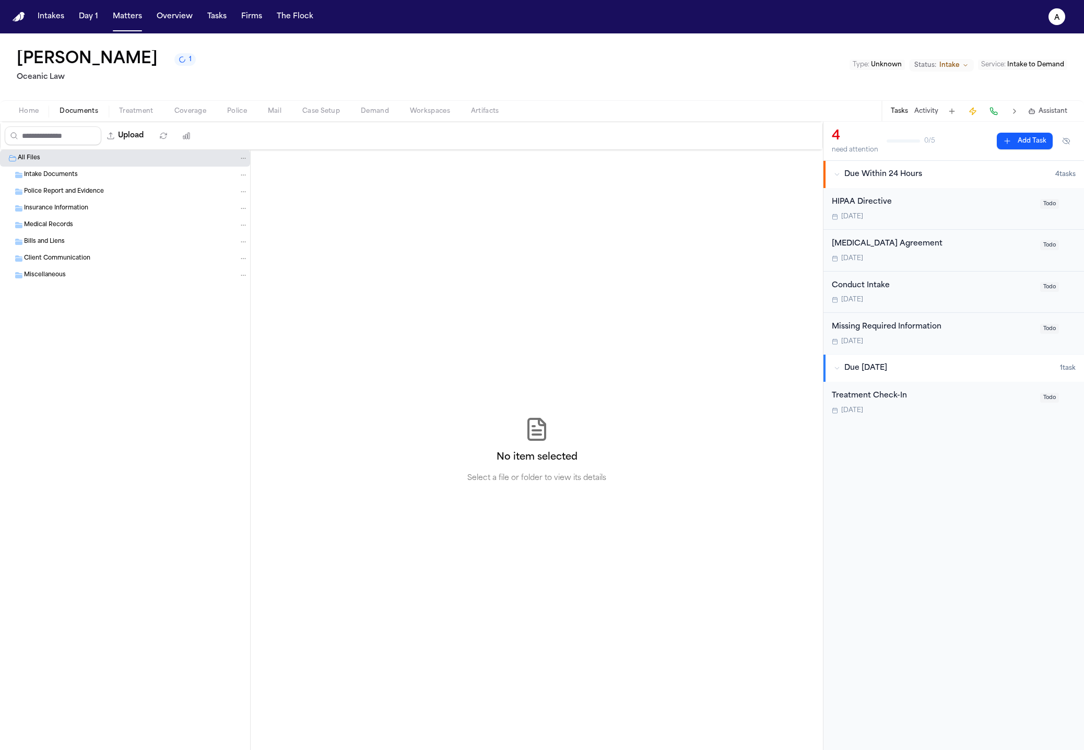
click at [26, 114] on span "Home" at bounding box center [29, 111] width 20 height 8
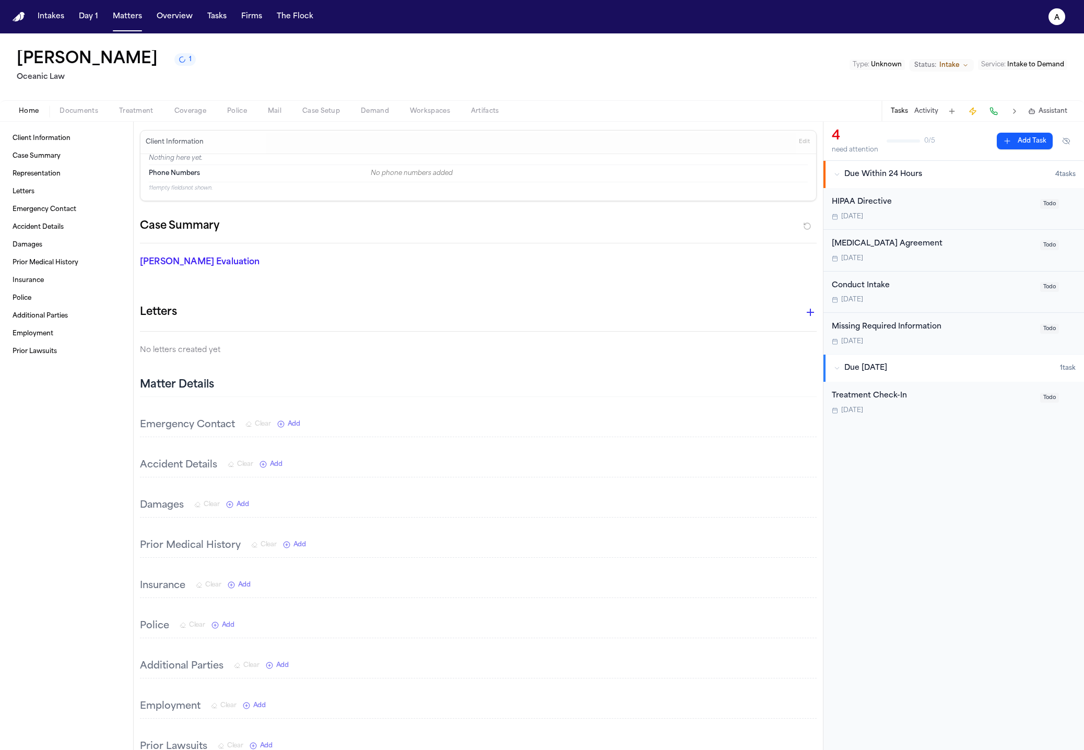
click at [144, 109] on span "Treatment" at bounding box center [136, 111] width 34 height 8
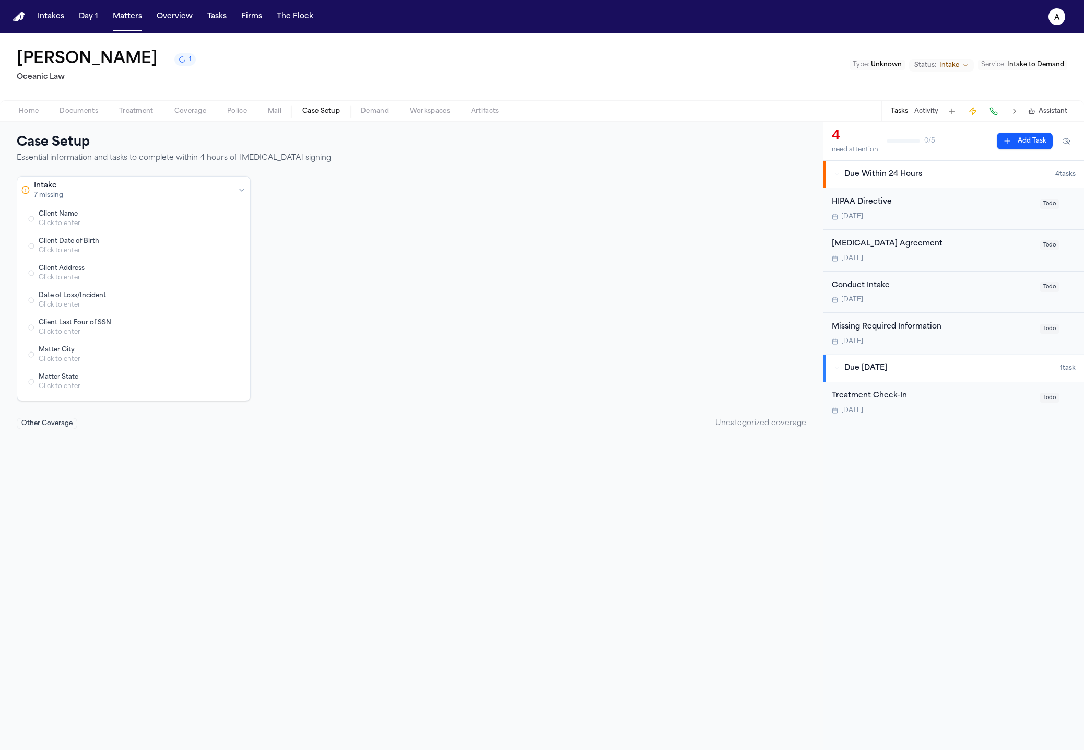
click at [294, 117] on button "Case Setup" at bounding box center [321, 111] width 58 height 13
click at [420, 111] on span "Workspaces" at bounding box center [430, 111] width 40 height 8
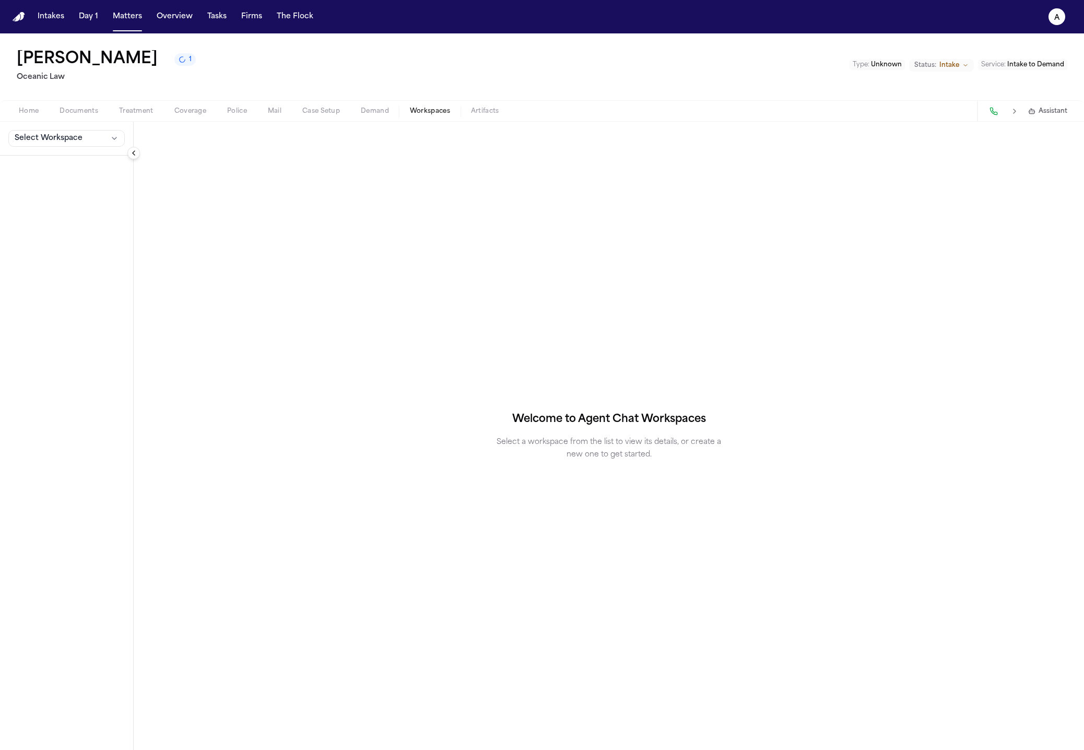
click at [85, 116] on span "button" at bounding box center [78, 116] width 51 height 1
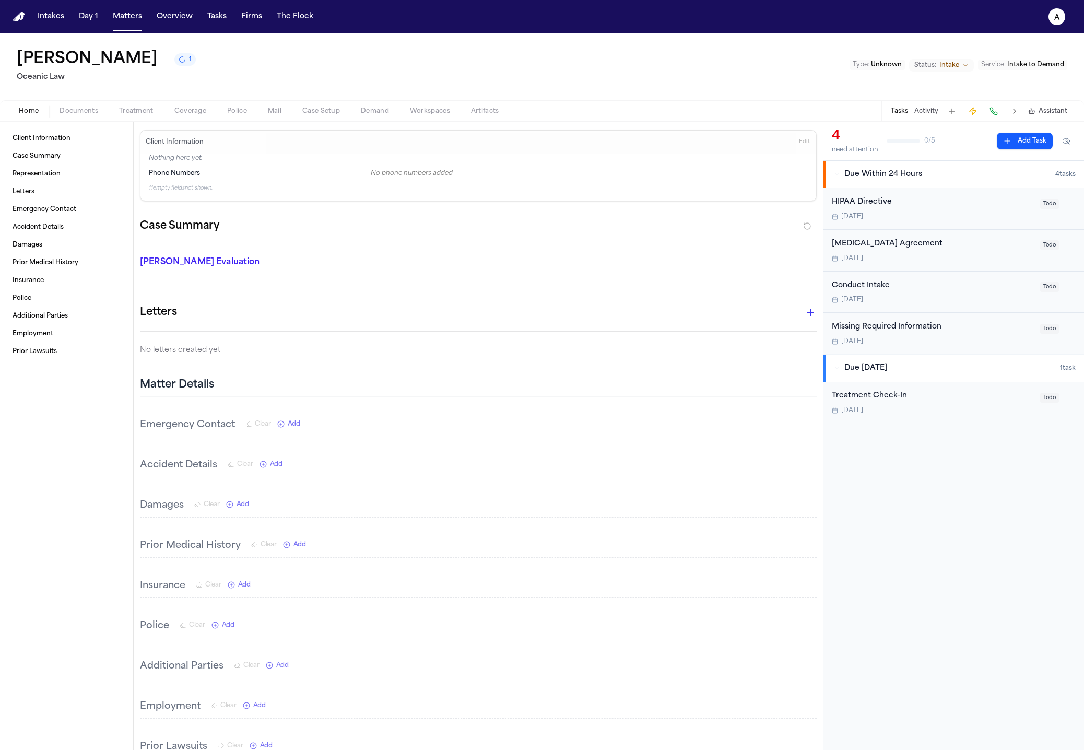
click at [26, 111] on span "Home" at bounding box center [29, 111] width 20 height 8
click at [162, 101] on div "Home Documents Treatment Coverage Police Mail Case Setup Demand Workspaces Arti…" at bounding box center [542, 110] width 1084 height 21
click at [164, 104] on div "Home Documents Treatment Coverage Police Mail Case Setup Demand Workspaces Arti…" at bounding box center [542, 110] width 1084 height 21
click at [227, 108] on span "Police" at bounding box center [237, 111] width 20 height 8
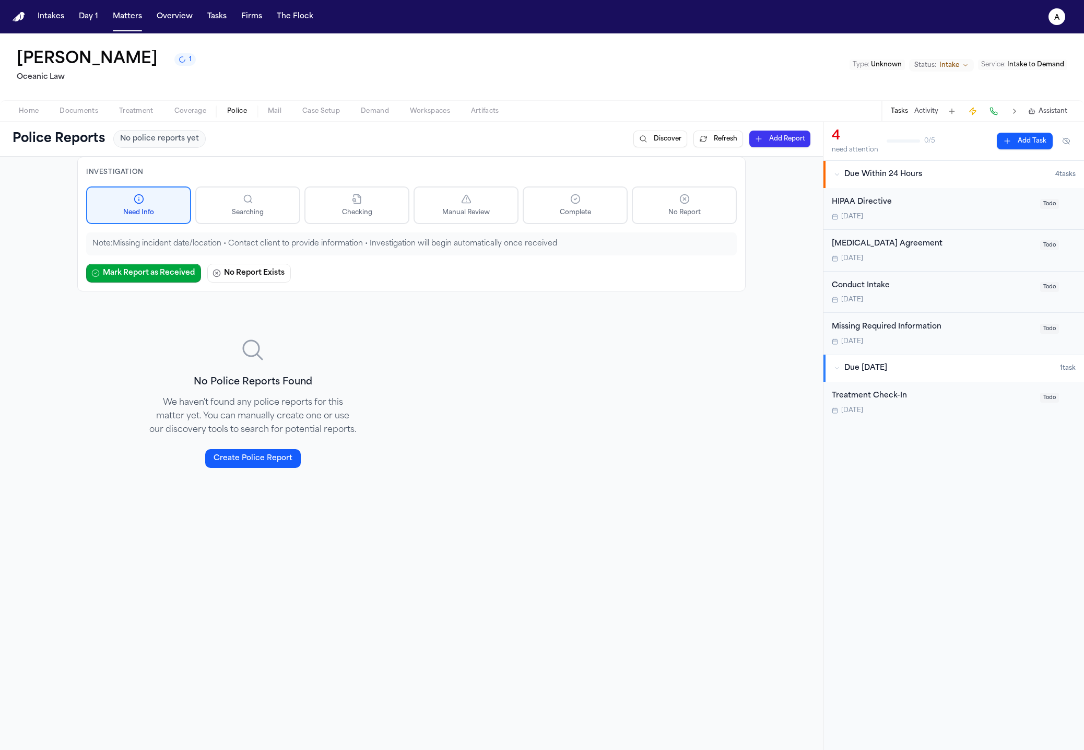
click at [339, 108] on button "Case Setup" at bounding box center [321, 111] width 58 height 13
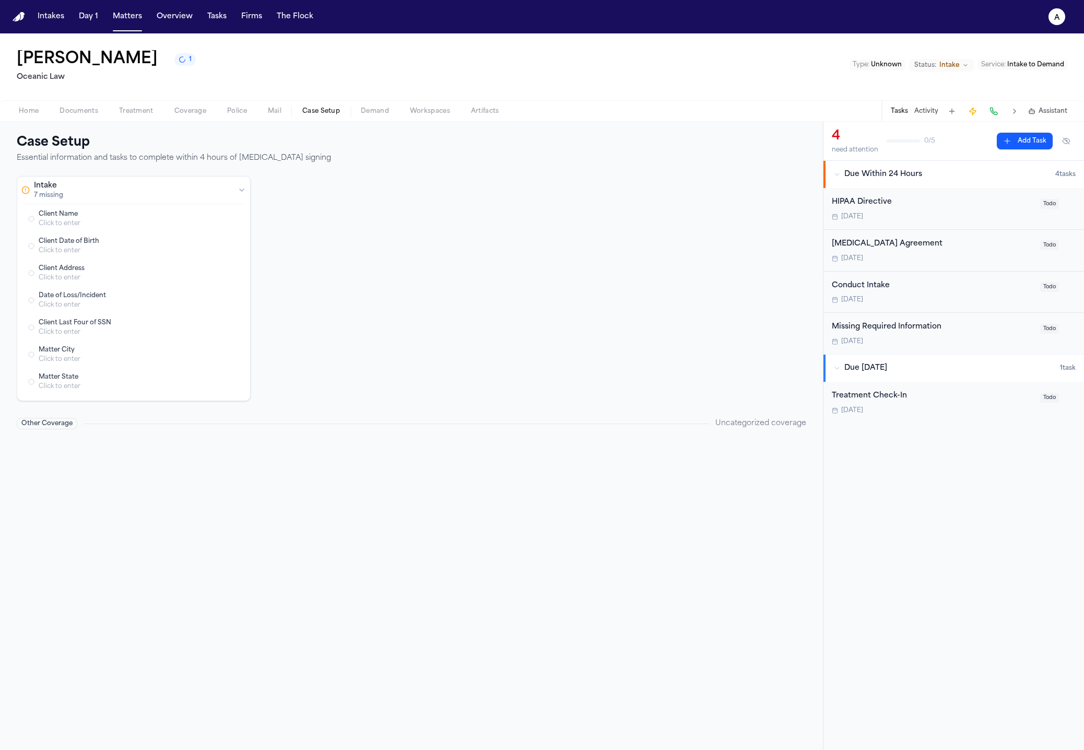
click at [443, 104] on div "Home Documents Treatment Coverage Police Mail Case Setup Demand Workspaces Arti…" at bounding box center [542, 110] width 1084 height 21
click at [455, 106] on button "Workspaces" at bounding box center [429, 111] width 61 height 13
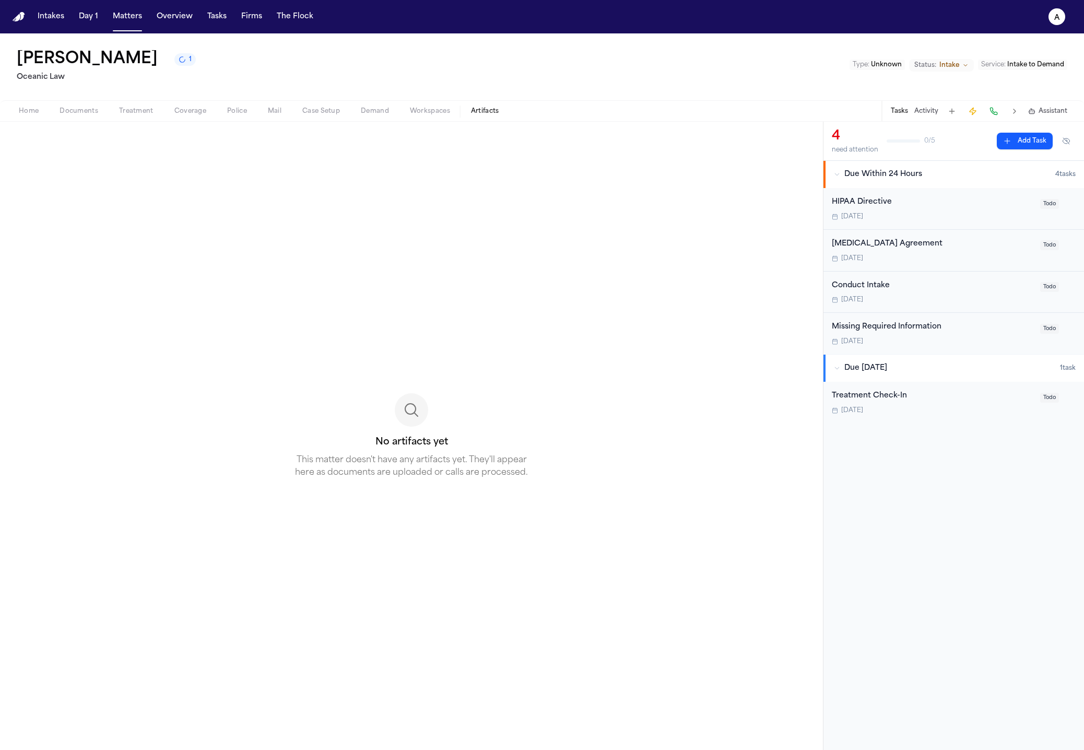
click at [500, 110] on button "Artifacts" at bounding box center [484, 111] width 49 height 13
click at [177, 124] on div "No artifacts yet This matter doesn't have any artifacts yet. They'll appear her…" at bounding box center [411, 436] width 823 height 628
click at [84, 118] on div "Home Documents Treatment Coverage Police Mail Case Setup Demand Workspaces Arti…" at bounding box center [542, 110] width 1084 height 21
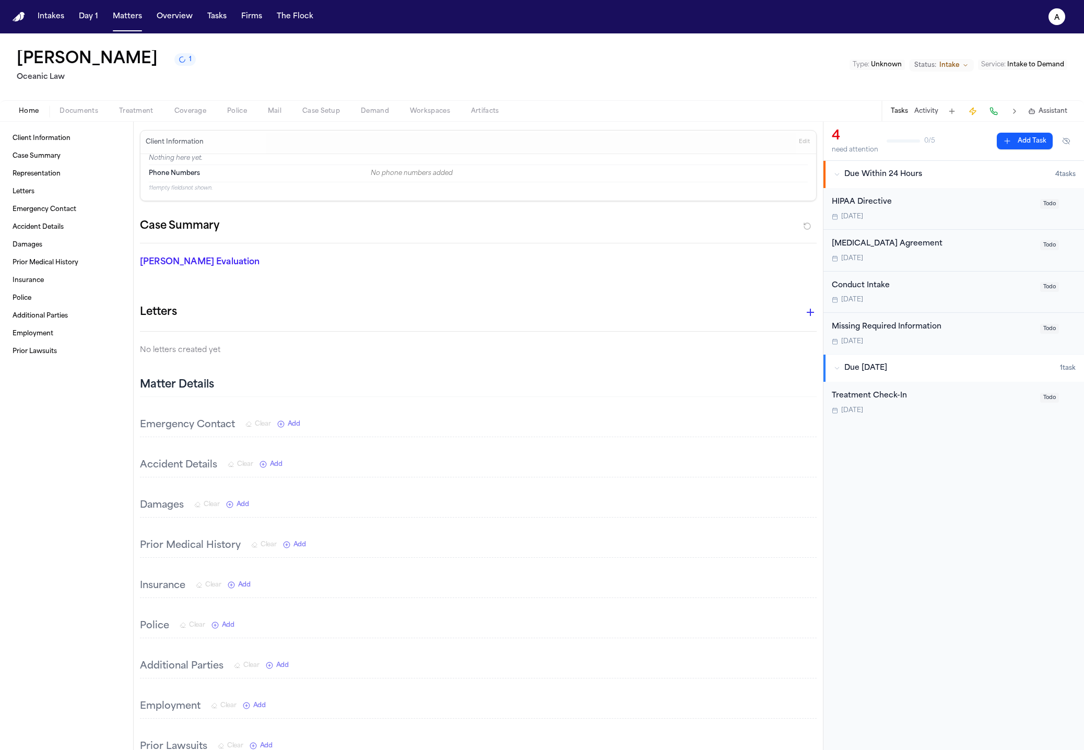
click at [32, 114] on span "Home" at bounding box center [29, 111] width 20 height 8
click at [136, 107] on span "Treatment" at bounding box center [136, 111] width 34 height 8
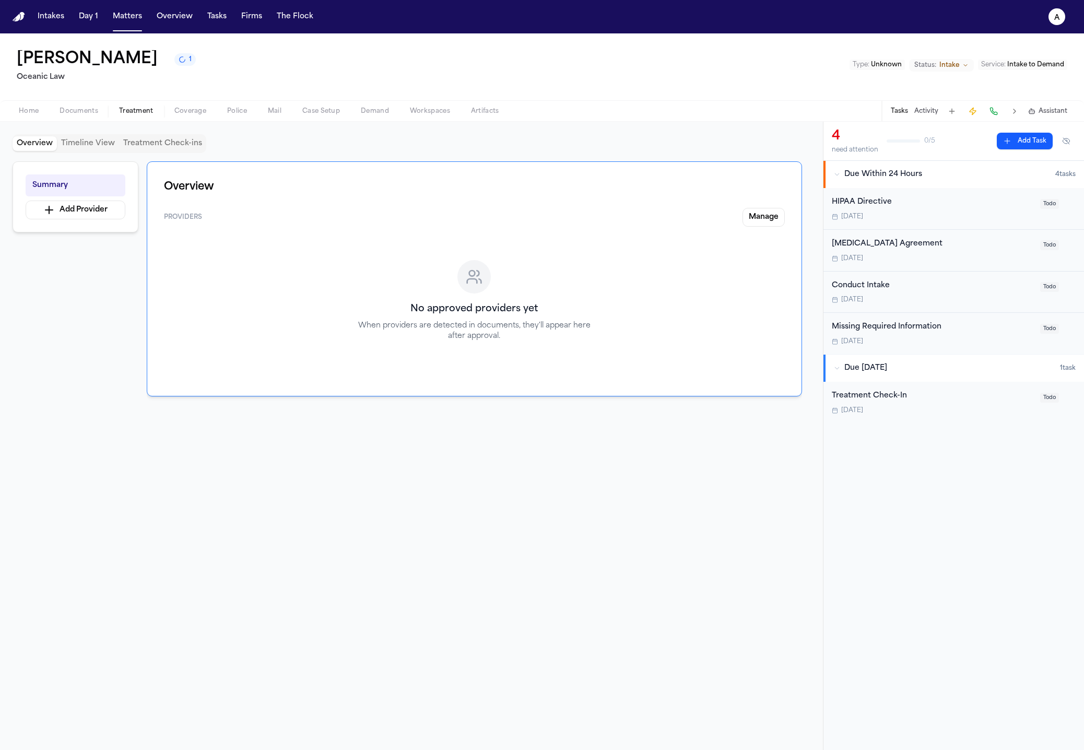
click at [129, 69] on div "Vera Soso 1 Oceanic Law" at bounding box center [106, 66] width 179 height 33
click at [189, 64] on span "1" at bounding box center [190, 59] width 3 height 8
click at [109, 76] on div "Vera Soso Oceanic Law Type : Unknown Status: Intake Service : Intake to Demand" at bounding box center [542, 66] width 1084 height 67
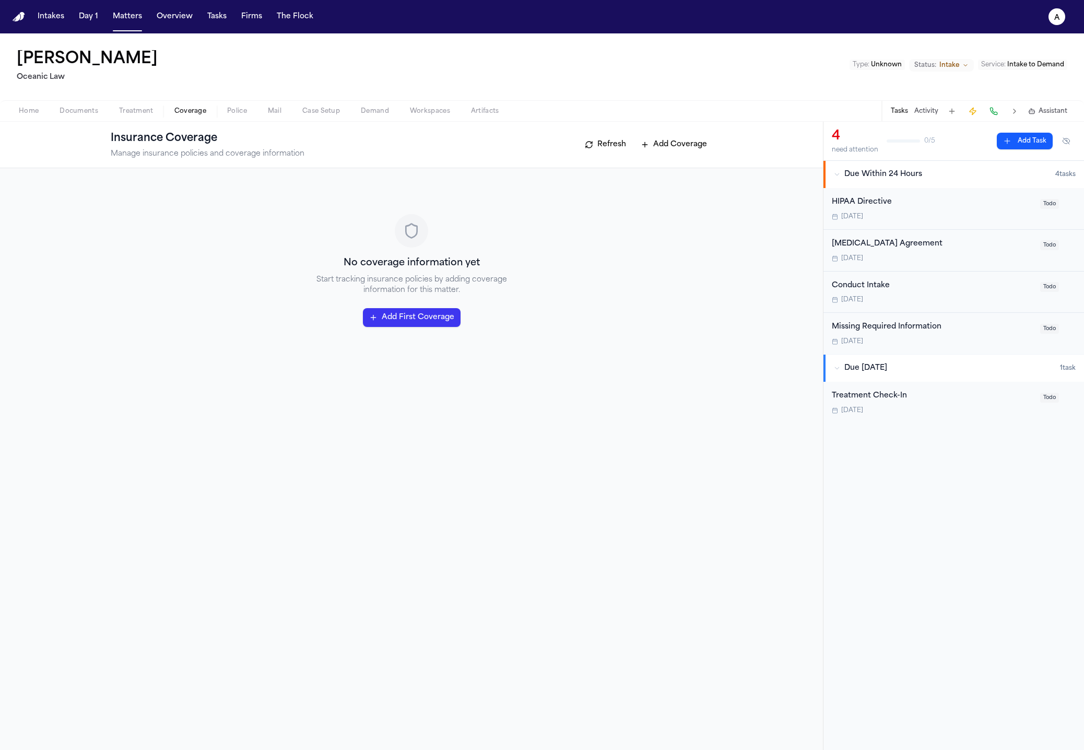
click at [169, 111] on button "Coverage" at bounding box center [190, 111] width 53 height 13
click at [266, 110] on button "Mail" at bounding box center [274, 111] width 34 height 13
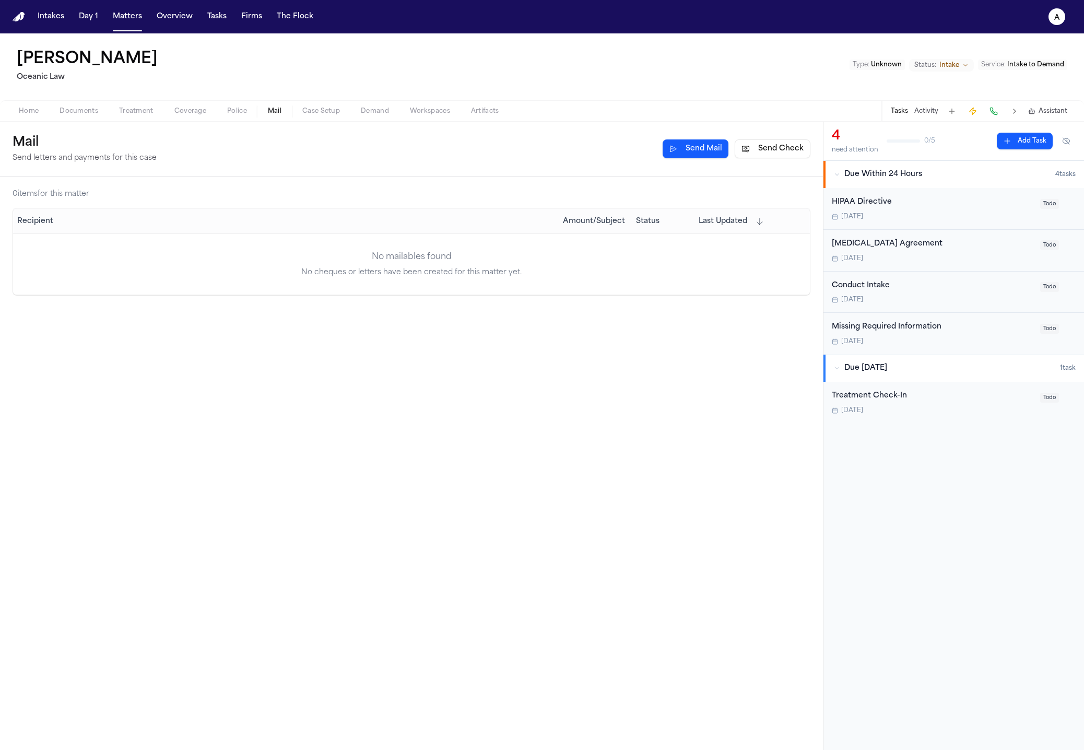
click at [350, 114] on button "Demand" at bounding box center [374, 111] width 49 height 13
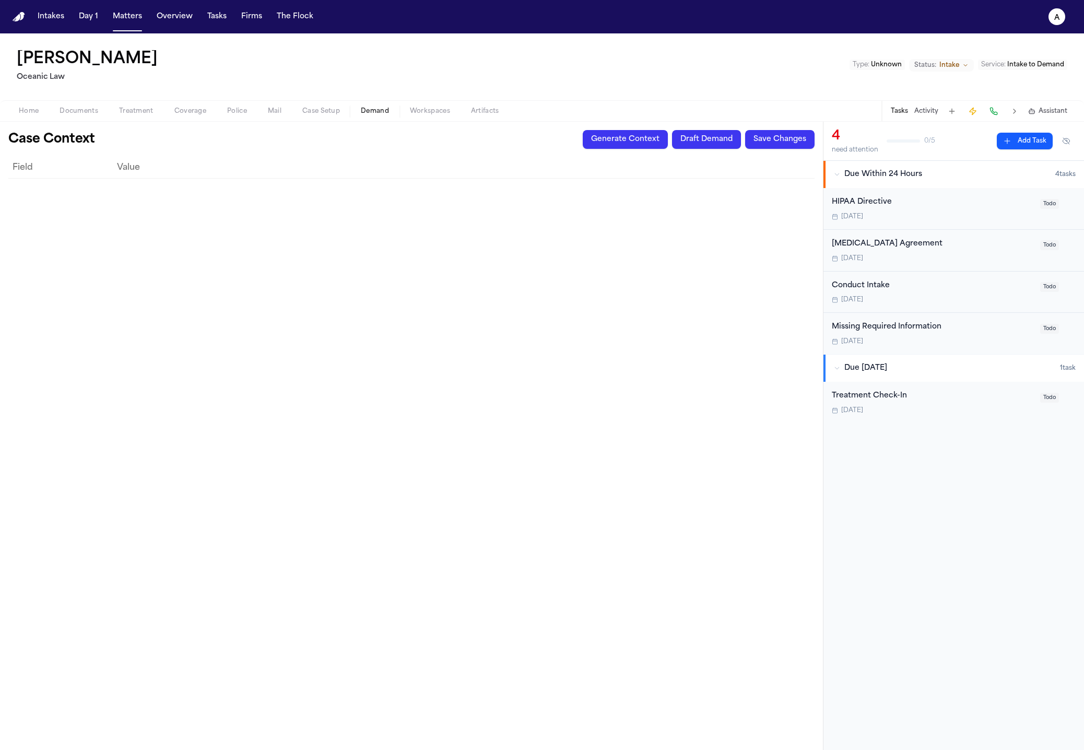
click at [131, 25] on button "Matters" at bounding box center [128, 16] width 38 height 19
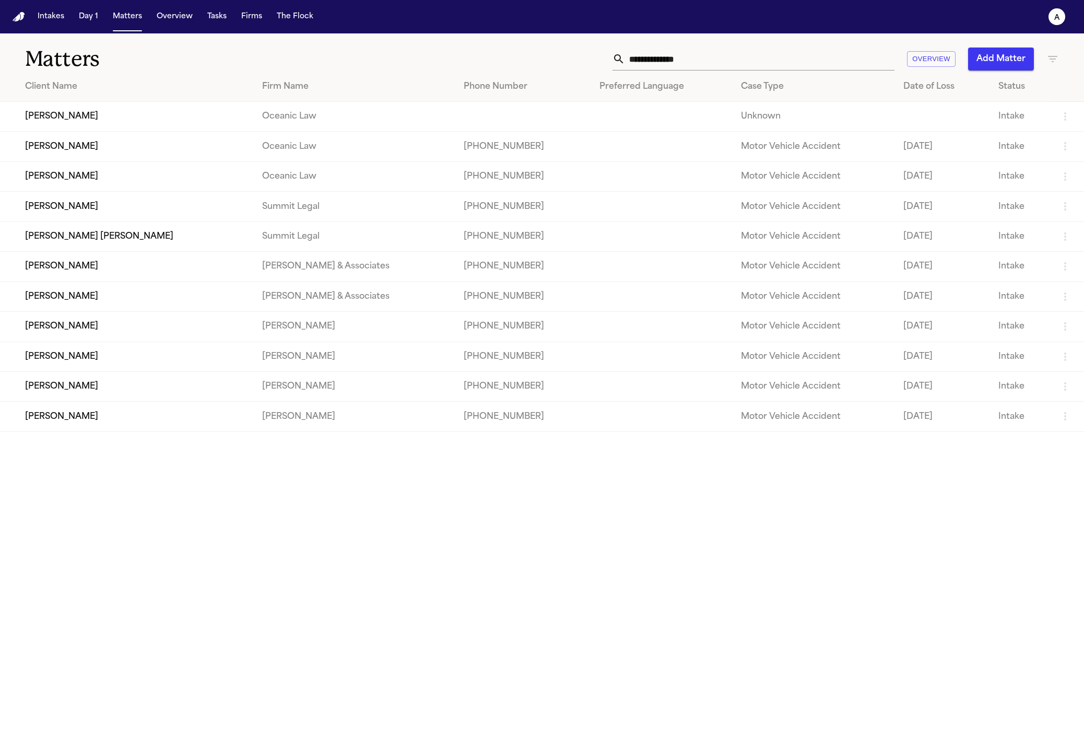
click at [250, 543] on main "Matters Overview Add Matter Client Name Firm Name Phone Number Preferred Langua…" at bounding box center [542, 391] width 1084 height 716
click at [125, 15] on button "Matters" at bounding box center [128, 16] width 38 height 19
click at [145, 550] on main "Matters Overview Add Matter Client Name Firm Name Phone Number Preferred Langua…" at bounding box center [542, 391] width 1084 height 716
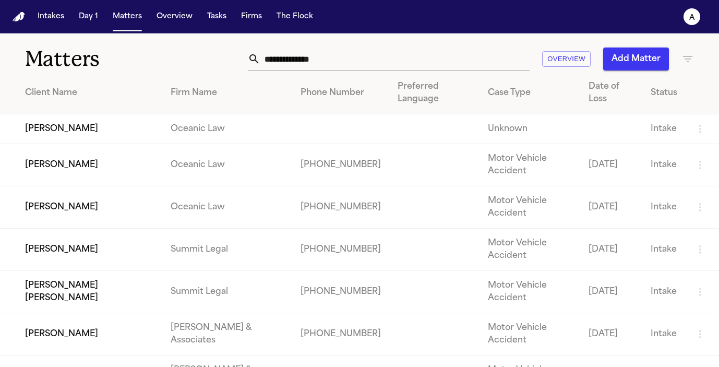
click at [184, 128] on td "Oceanic Law" at bounding box center [227, 129] width 130 height 30
click at [75, 124] on td "[PERSON_NAME]" at bounding box center [81, 129] width 162 height 30
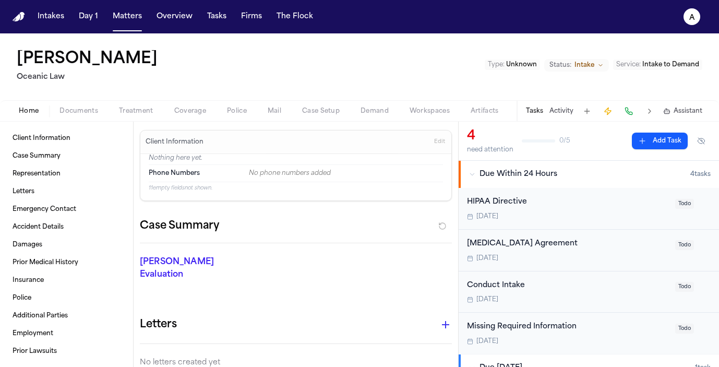
click at [434, 139] on span "Edit" at bounding box center [439, 141] width 11 height 7
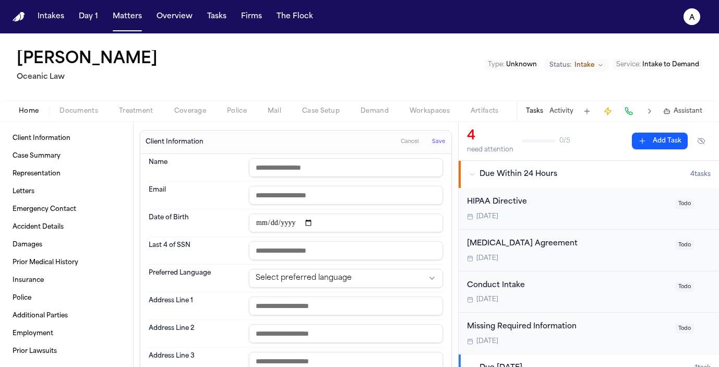
click at [337, 173] on input "text" at bounding box center [346, 167] width 194 height 19
type input "*********"
click at [437, 141] on button "Save" at bounding box center [438, 142] width 19 height 17
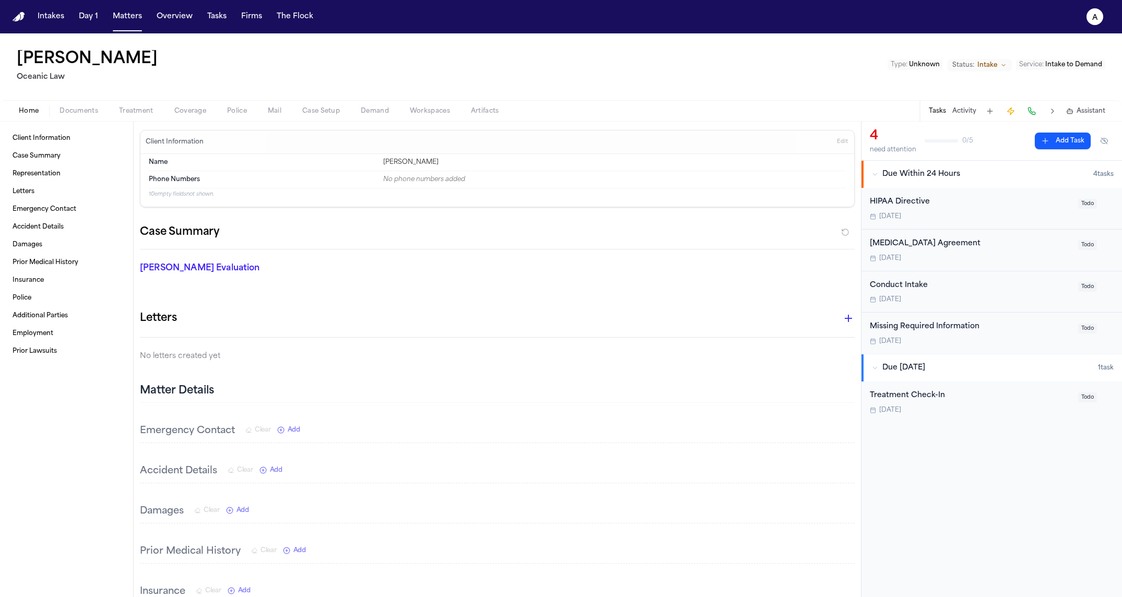
click at [405, 191] on p "10 empty fields not shown." at bounding box center [497, 195] width 697 height 8
click at [410, 180] on div "No phone numbers added" at bounding box center [614, 179] width 462 height 8
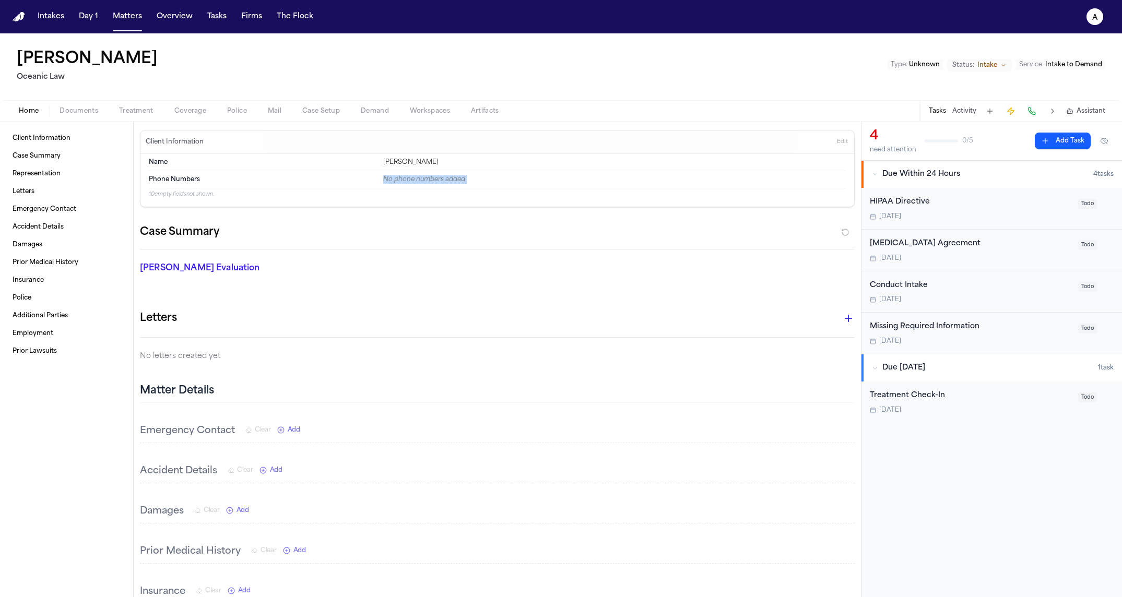
click at [410, 180] on div "No phone numbers added" at bounding box center [614, 179] width 462 height 8
click at [431, 229] on div "Case Summary" at bounding box center [497, 237] width 715 height 26
click at [441, 186] on div "Phone Numbers No phone numbers added" at bounding box center [497, 179] width 697 height 17
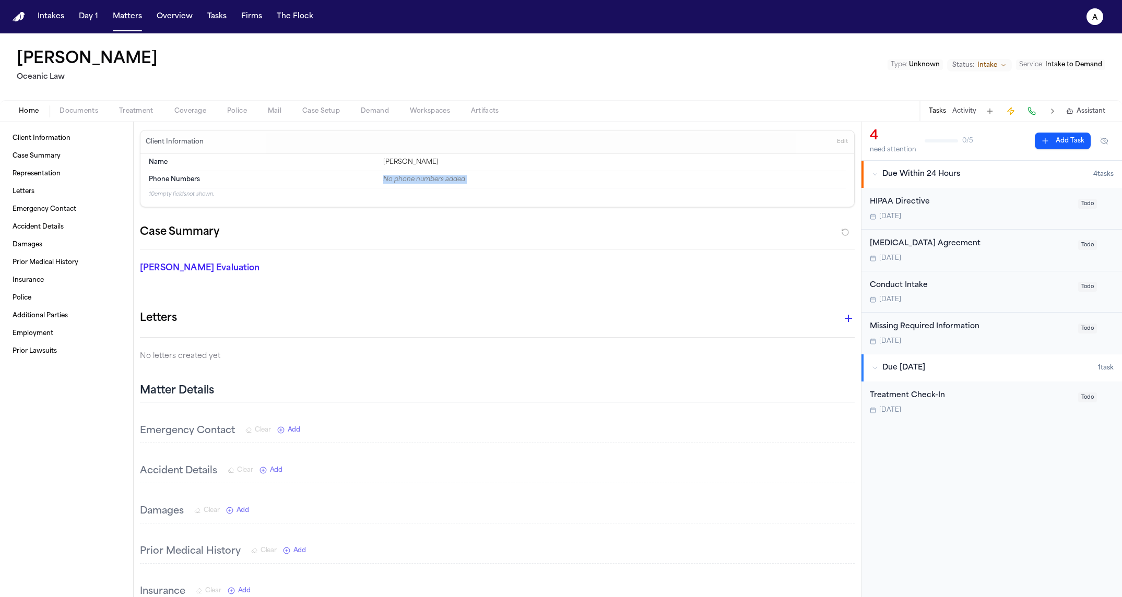
click at [446, 183] on div "No phone numbers added" at bounding box center [614, 179] width 462 height 8
click at [504, 195] on p "10 empty fields not shown." at bounding box center [497, 195] width 697 height 8
click at [478, 184] on div "Phone Numbers No phone numbers added" at bounding box center [497, 179] width 697 height 17
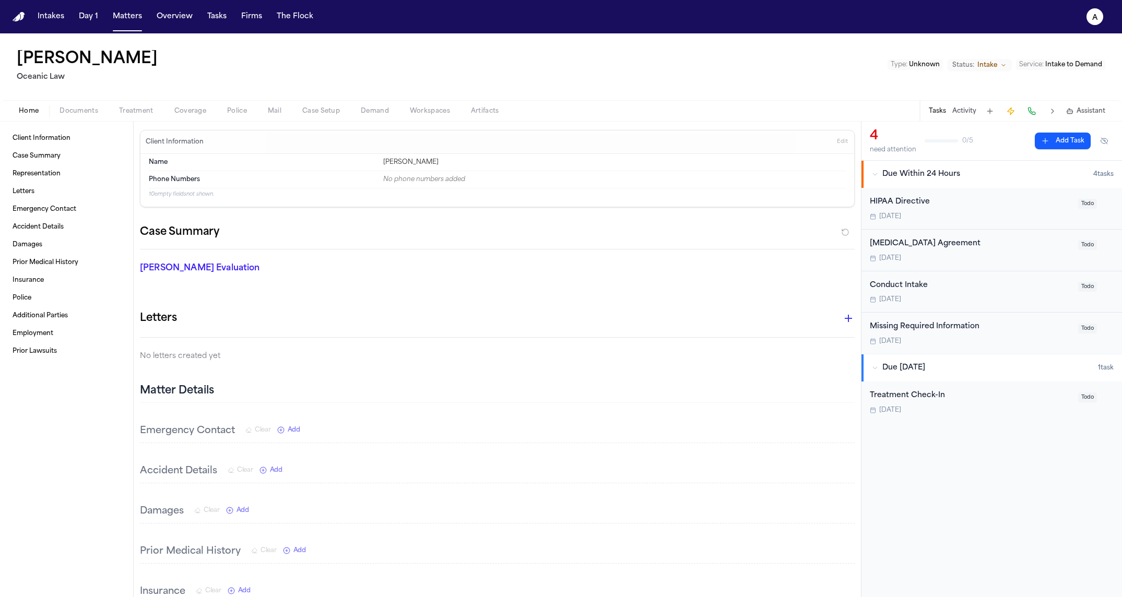
click at [478, 184] on div "Phone Numbers No phone numbers added" at bounding box center [497, 179] width 697 height 17
click at [437, 199] on div "Name Vera Soso Phone Numbers No phone numbers added 10 empty fields not shown." at bounding box center [497, 180] width 714 height 53
click at [445, 187] on div "Phone Numbers No phone numbers added" at bounding box center [497, 179] width 697 height 17
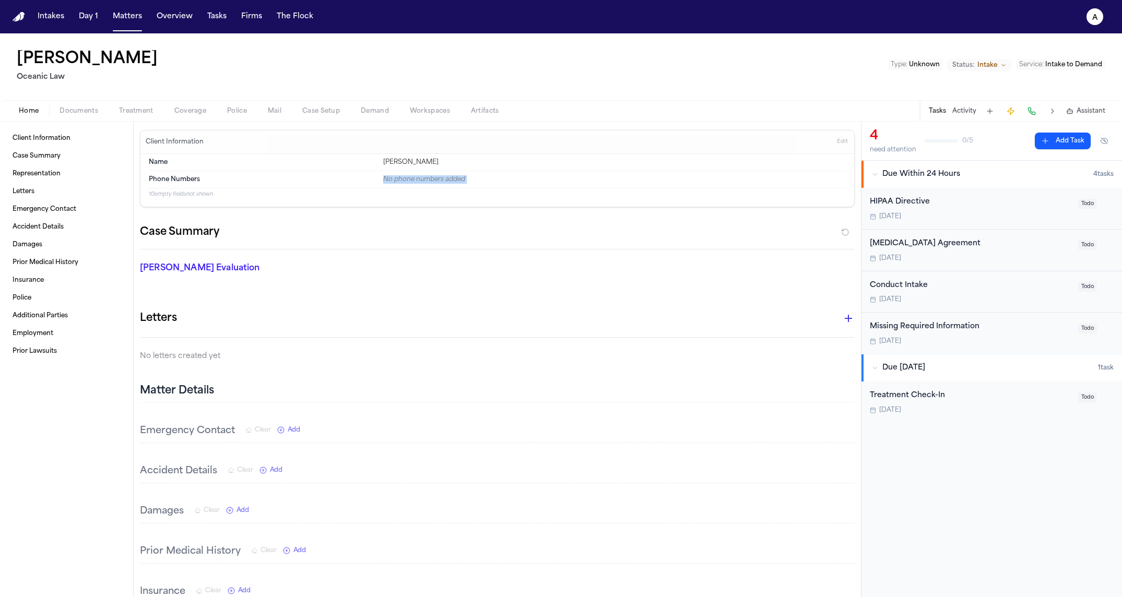
click at [445, 187] on div "Phone Numbers No phone numbers added" at bounding box center [497, 179] width 697 height 17
click at [452, 180] on div "No phone numbers added" at bounding box center [614, 179] width 462 height 8
click at [502, 182] on div "No phone numbers added" at bounding box center [614, 179] width 462 height 8
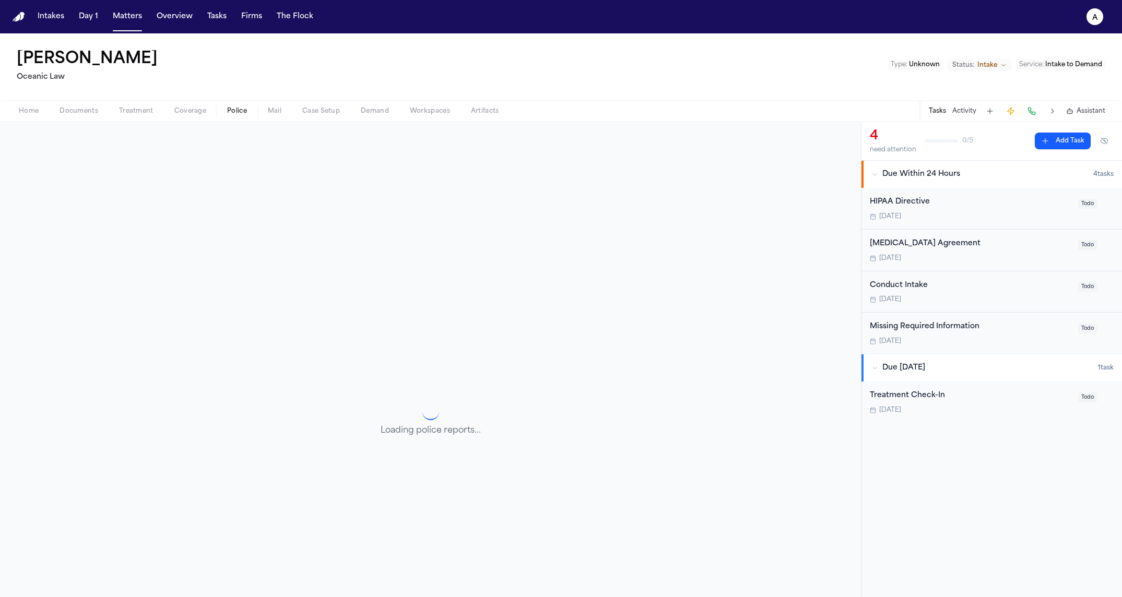
click at [231, 109] on span "Police" at bounding box center [237, 111] width 20 height 8
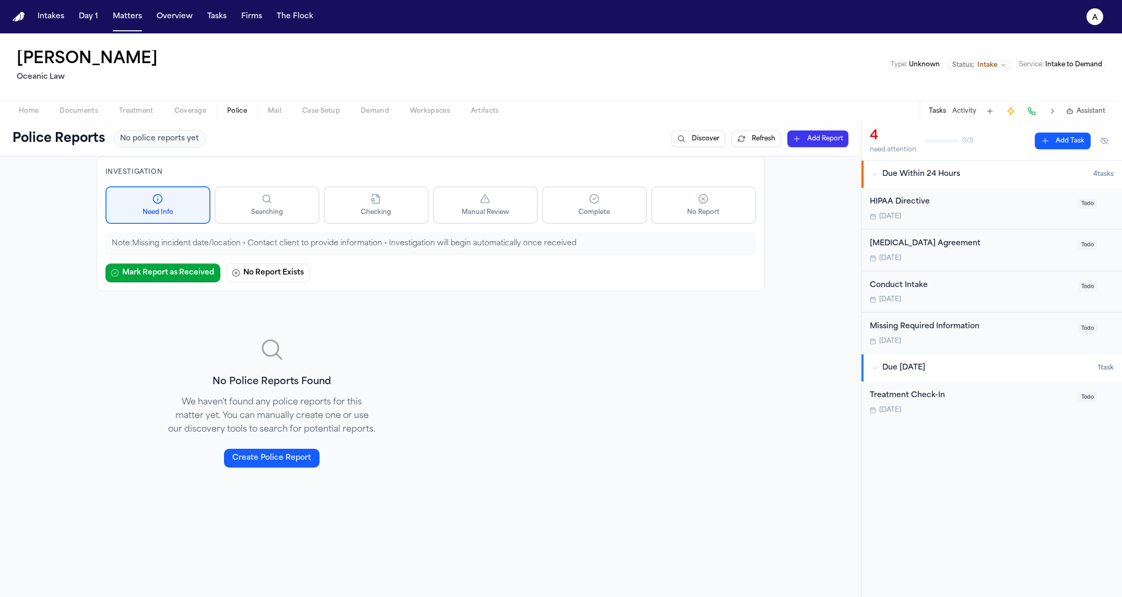
click at [33, 115] on span "Home" at bounding box center [29, 111] width 20 height 8
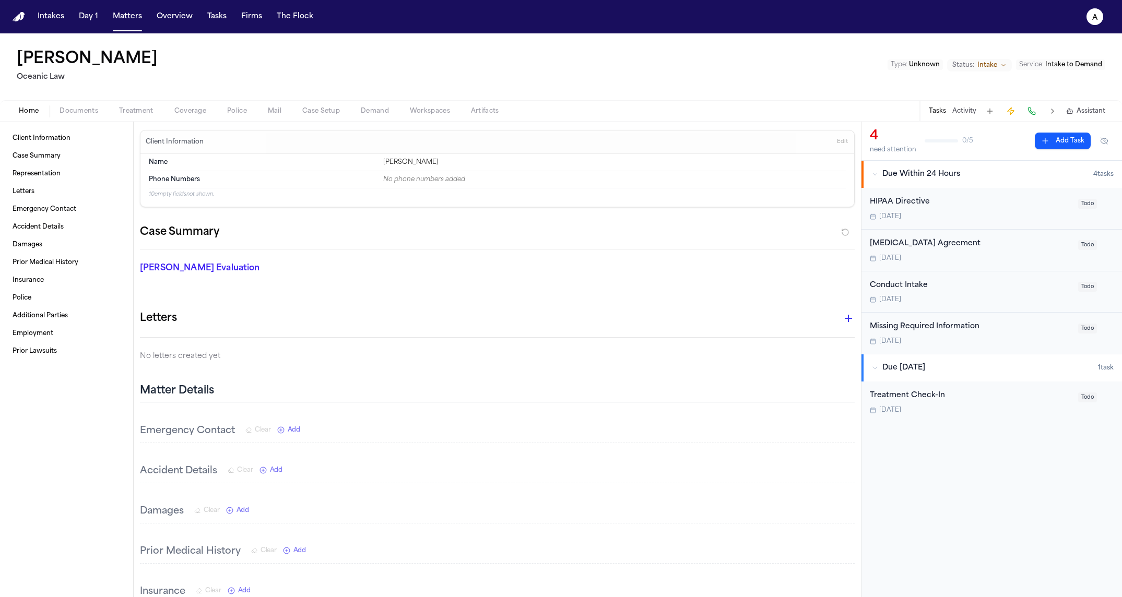
scroll to position [150, 0]
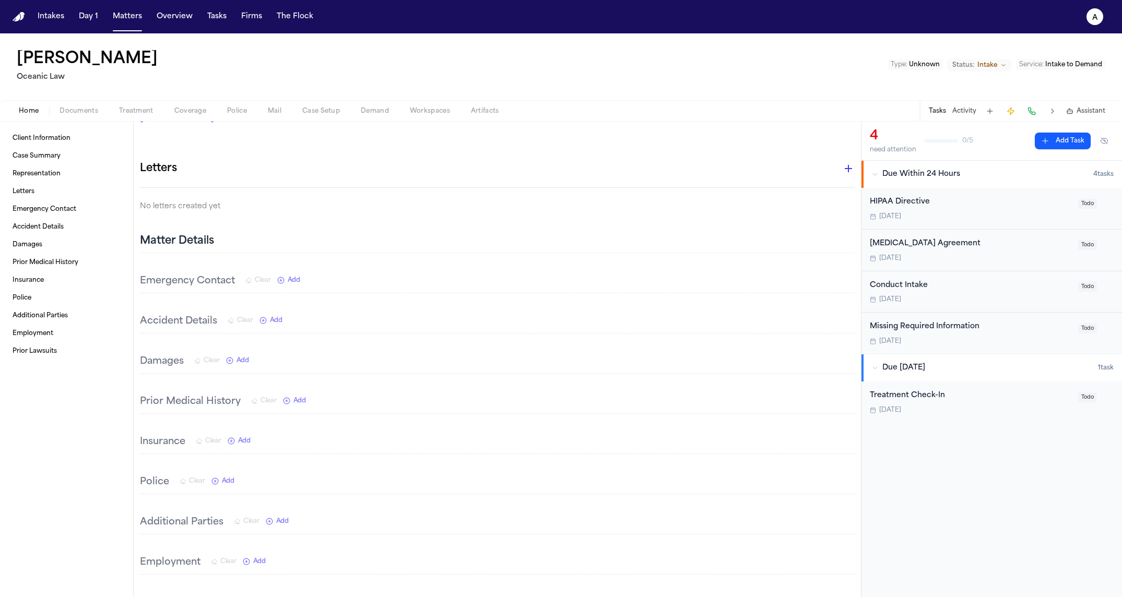
click at [273, 328] on div "Accident Details Clear Add" at bounding box center [211, 321] width 143 height 15
click at [277, 328] on div "Accident Details Clear Add" at bounding box center [211, 321] width 143 height 15
click at [279, 320] on span "Add" at bounding box center [276, 320] width 13 height 8
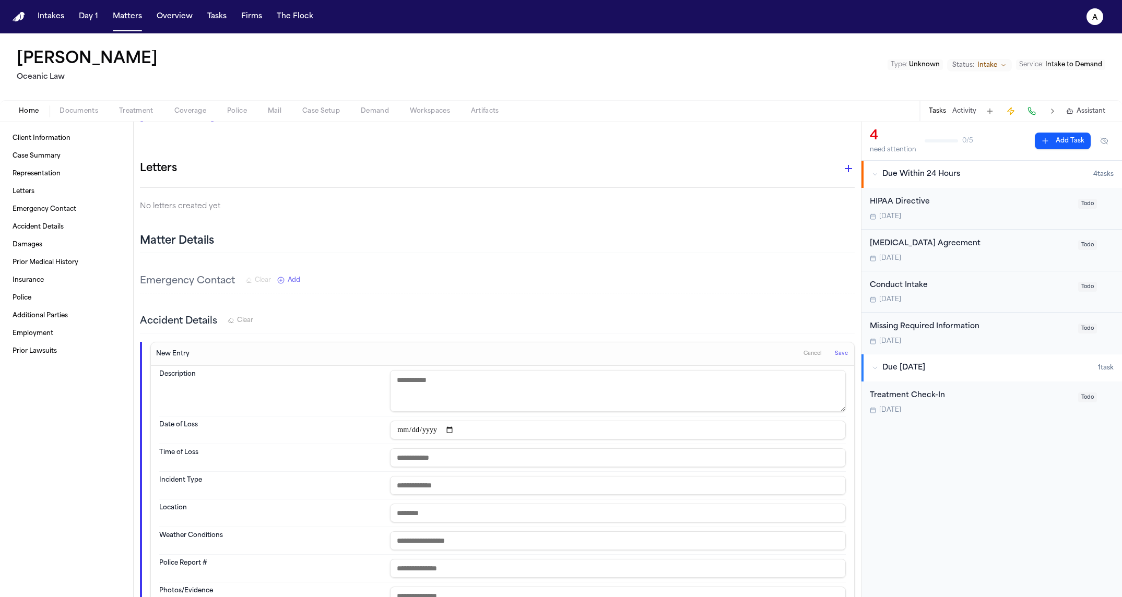
click at [436, 508] on input "text" at bounding box center [618, 513] width 456 height 19
type input "**********"
click at [835, 351] on span "Save" at bounding box center [841, 353] width 13 height 7
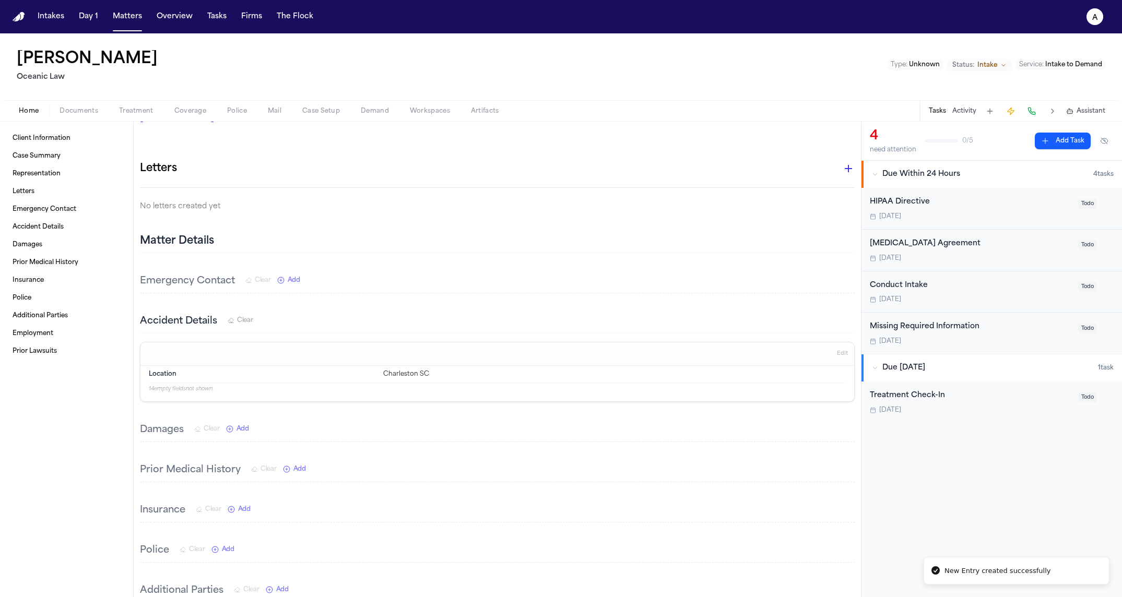
click at [235, 107] on span "Police" at bounding box center [237, 111] width 20 height 8
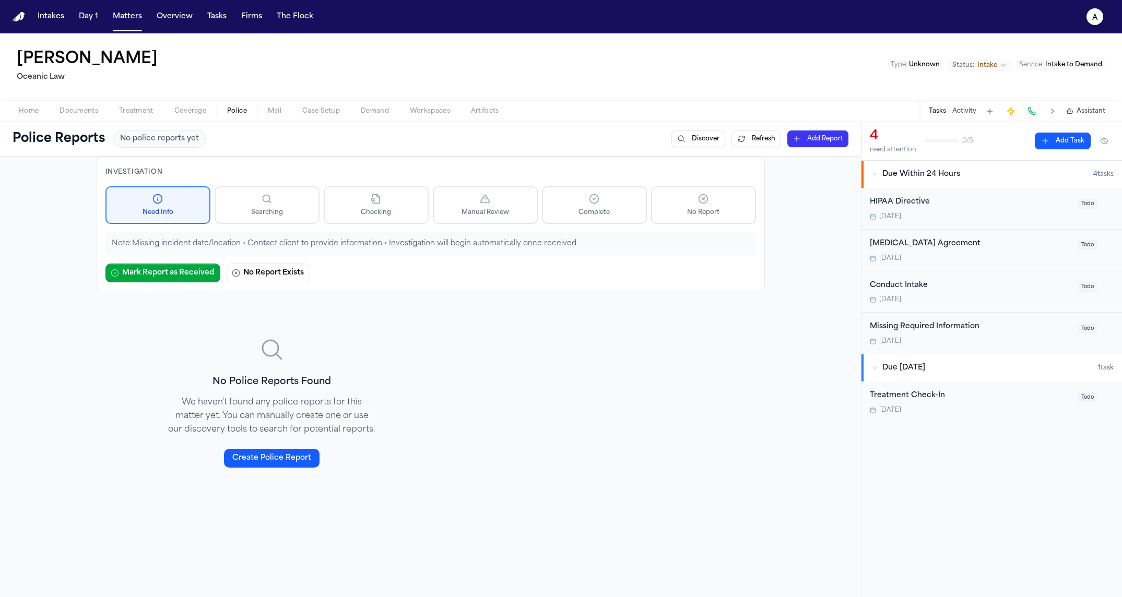
click at [1090, 17] on icon "a" at bounding box center [1094, 16] width 17 height 17
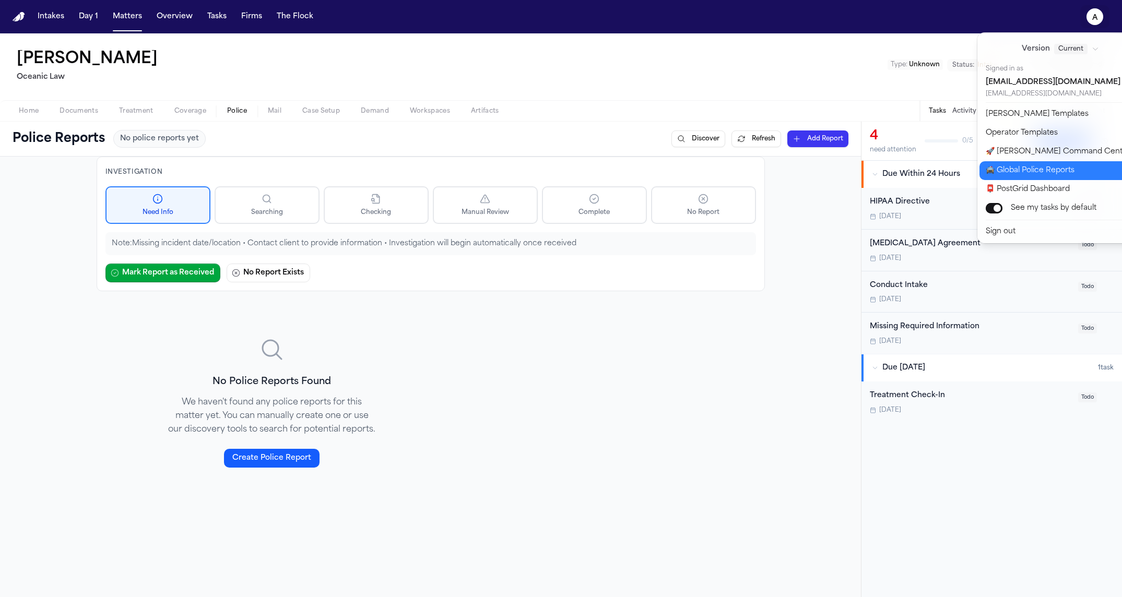
click at [1065, 175] on button "🚔 Global Police Reports" at bounding box center [1066, 170] width 174 height 19
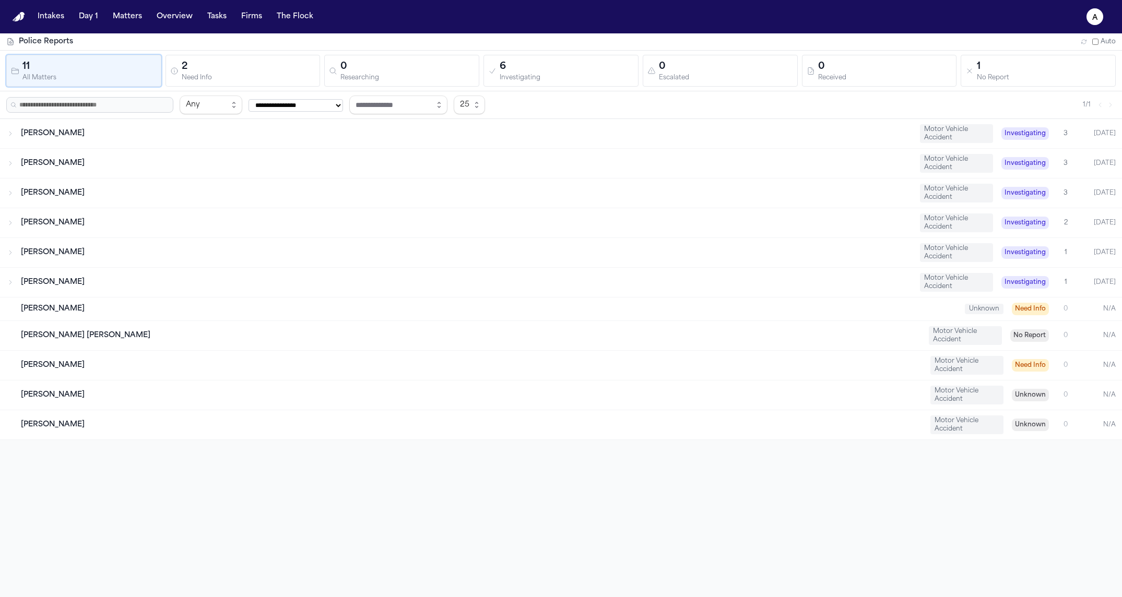
click at [241, 69] on div "2" at bounding box center [249, 67] width 134 height 15
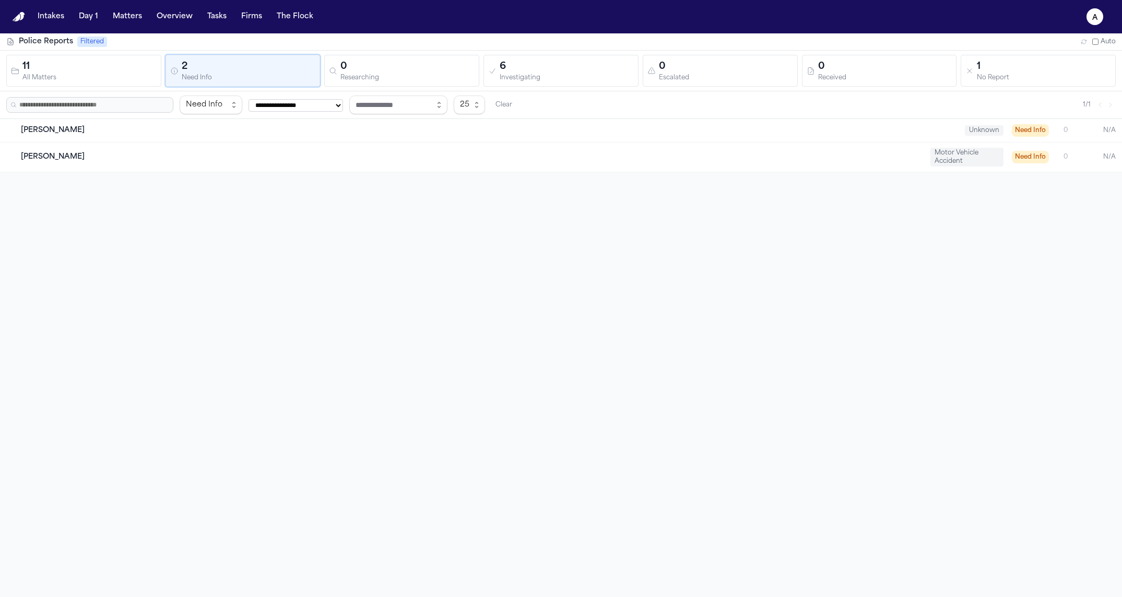
click at [325, 162] on div "[PERSON_NAME] Motor Vehicle Accident Need Info 0 N/A" at bounding box center [561, 157] width 1122 height 29
click at [328, 147] on div "[PERSON_NAME] Motor Vehicle Accident Need Info 0 N/A" at bounding box center [561, 157] width 1122 height 29
click at [256, 121] on div "[PERSON_NAME] Unknown Need Info 0 N/A" at bounding box center [561, 130] width 1122 height 23
click at [110, 75] on div "All Matters" at bounding box center [89, 78] width 134 height 8
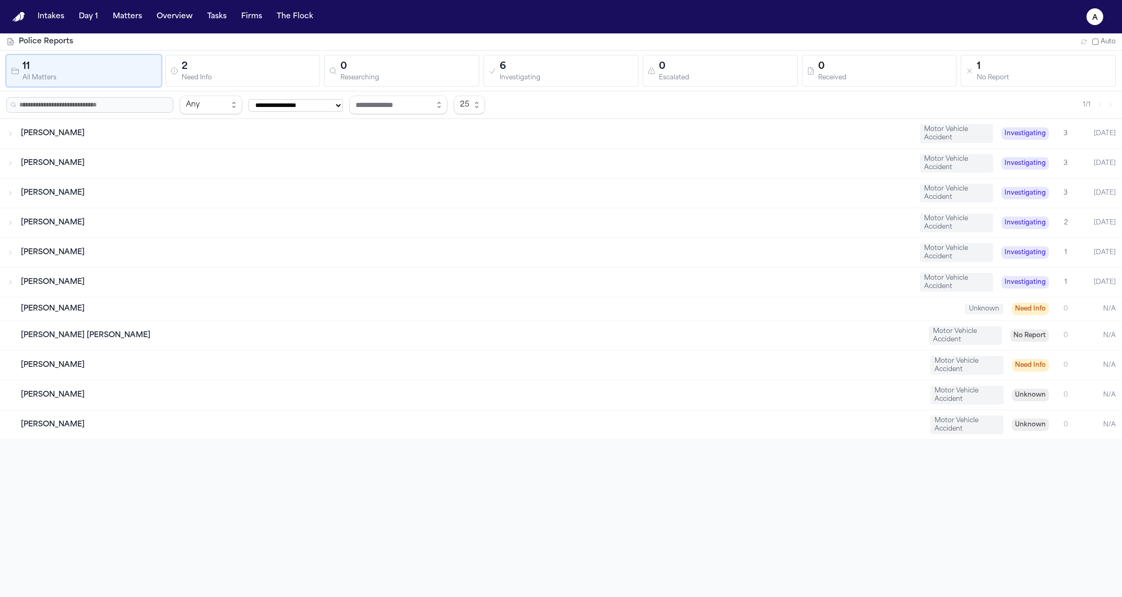
click at [316, 86] on button "2 Need Info" at bounding box center [242, 71] width 155 height 32
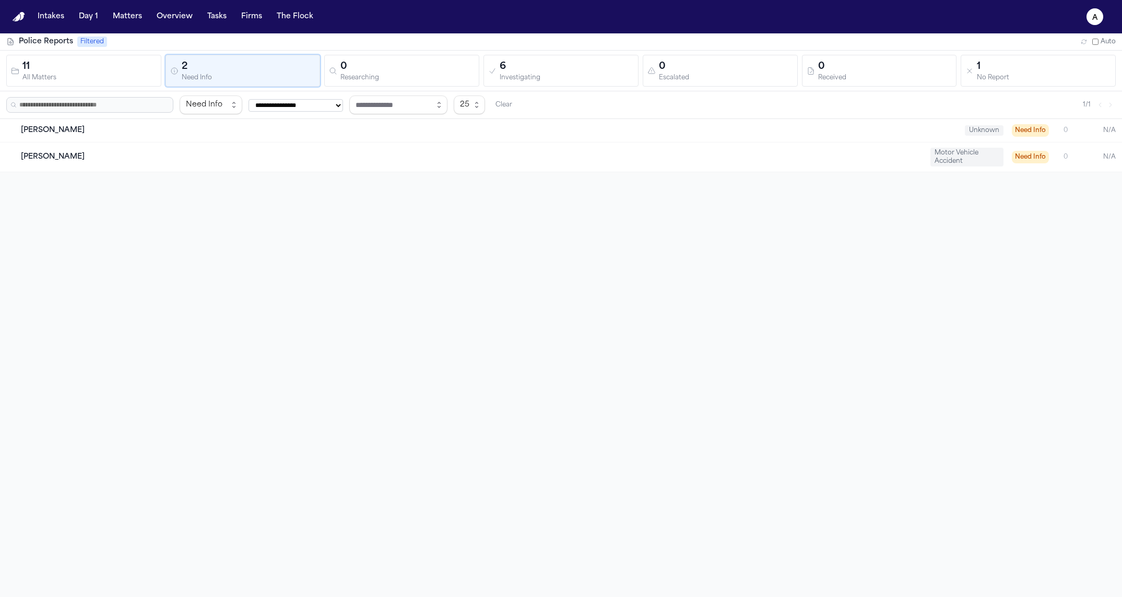
click at [89, 82] on button "11 All Matters" at bounding box center [83, 71] width 155 height 32
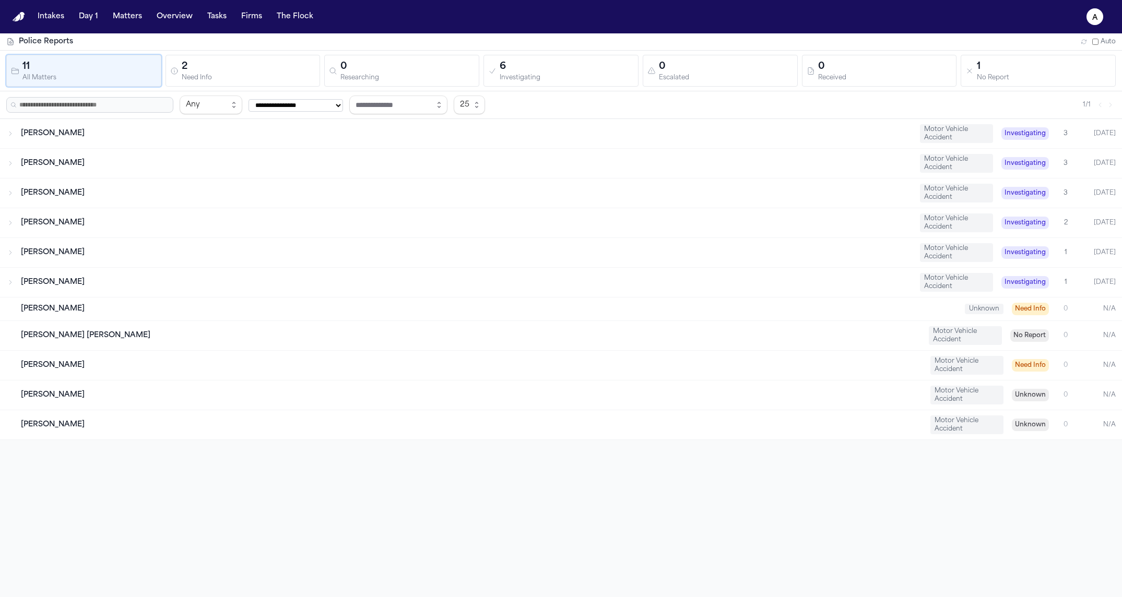
click at [283, 80] on div "Need Info" at bounding box center [249, 78] width 134 height 8
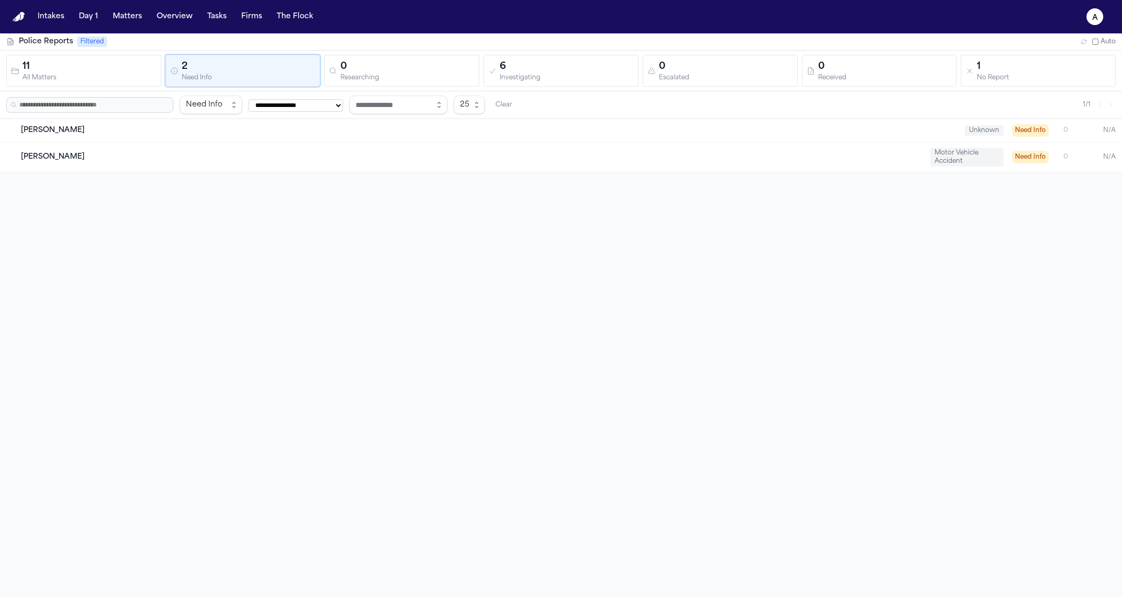
click at [440, 82] on button "0 Researching" at bounding box center [401, 71] width 155 height 32
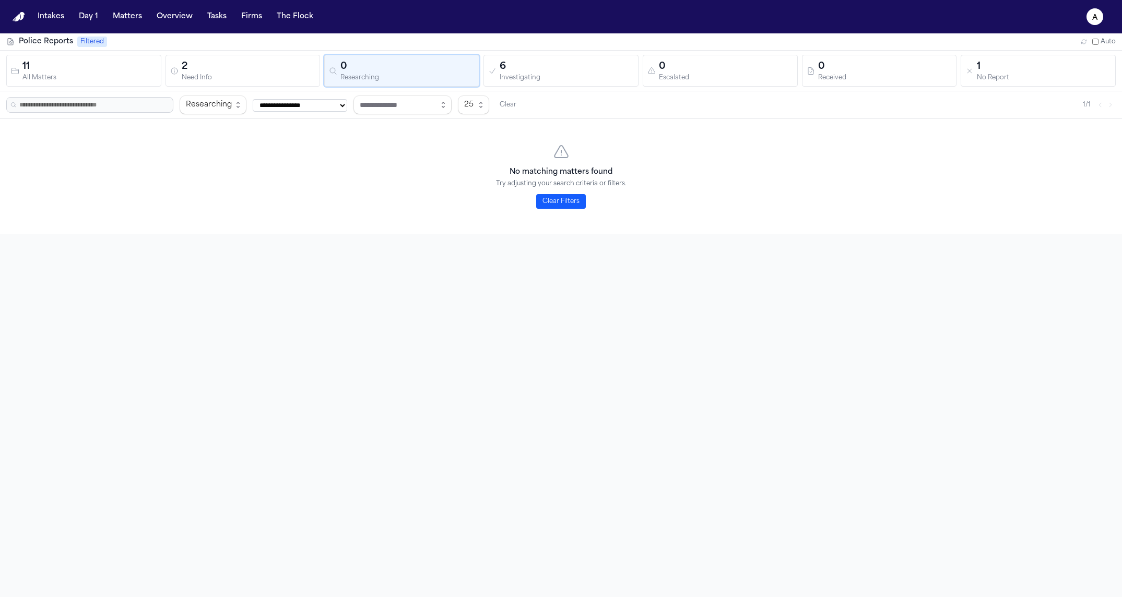
click at [615, 69] on div "6" at bounding box center [567, 67] width 134 height 15
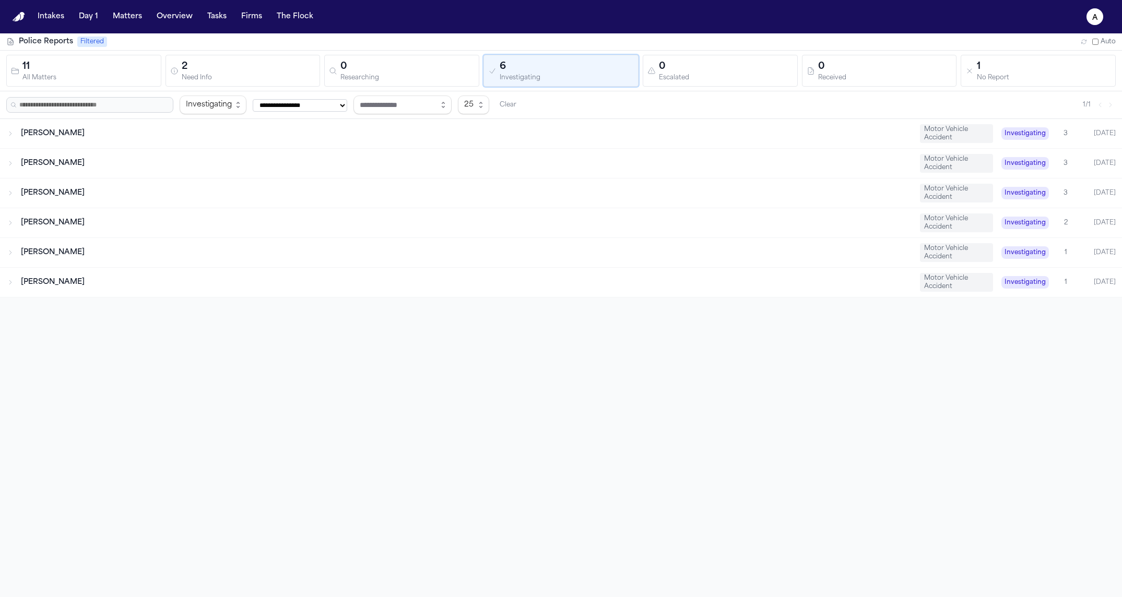
click at [1004, 70] on div "1" at bounding box center [1044, 67] width 134 height 15
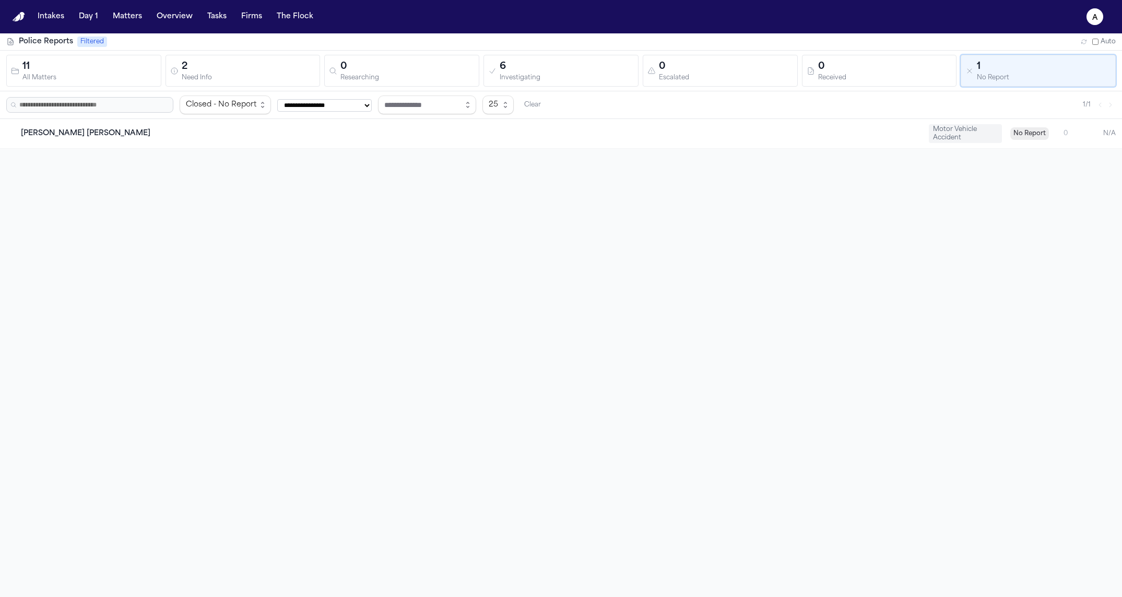
click at [746, 74] on div "Escalated" at bounding box center [726, 78] width 134 height 8
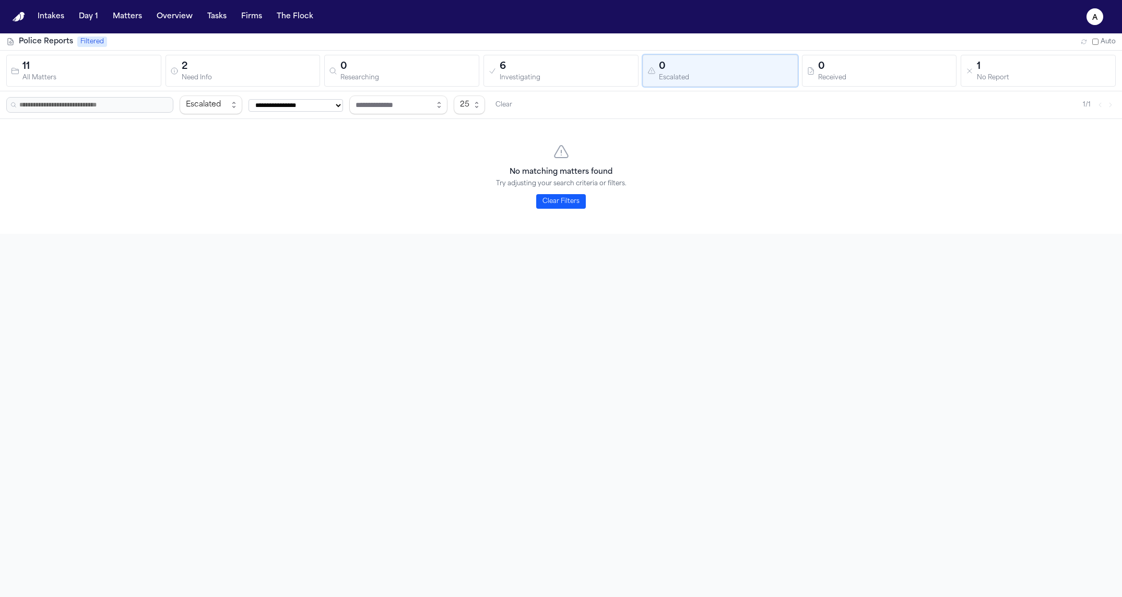
click at [456, 79] on div "Researching" at bounding box center [407, 78] width 134 height 8
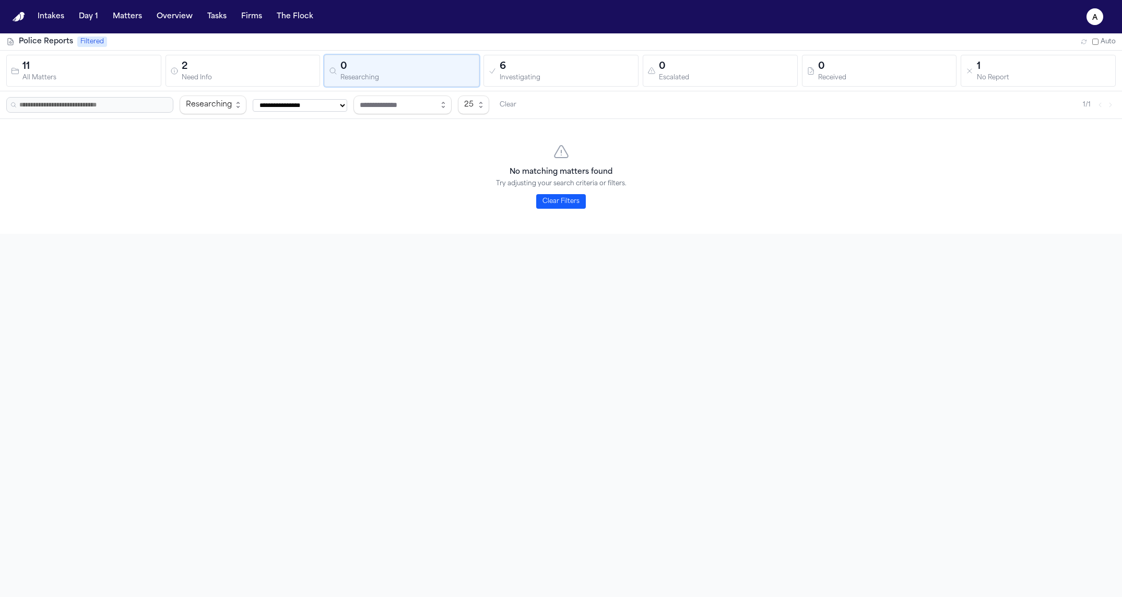
click at [263, 74] on div "Need Info" at bounding box center [249, 78] width 134 height 8
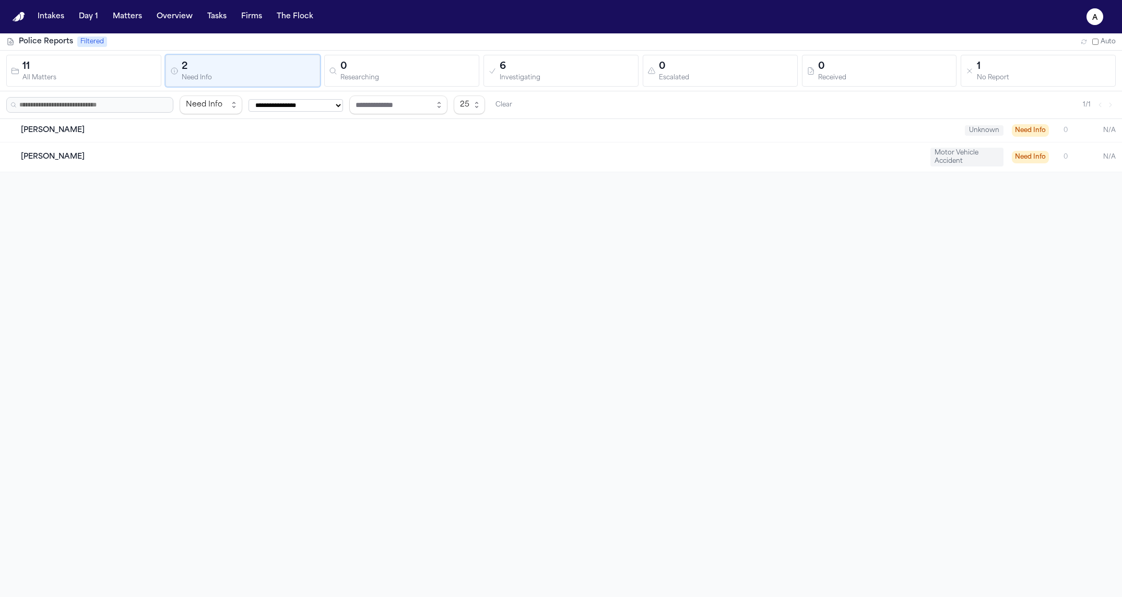
click at [134, 85] on button "11 All Matters" at bounding box center [83, 71] width 155 height 32
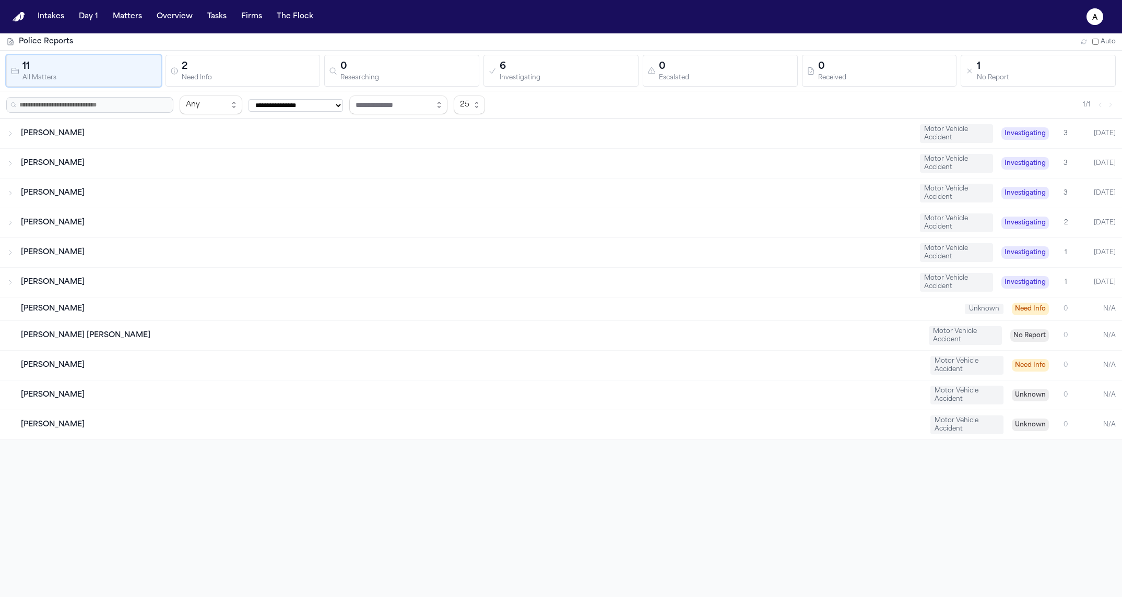
click at [265, 73] on div "2" at bounding box center [249, 67] width 134 height 15
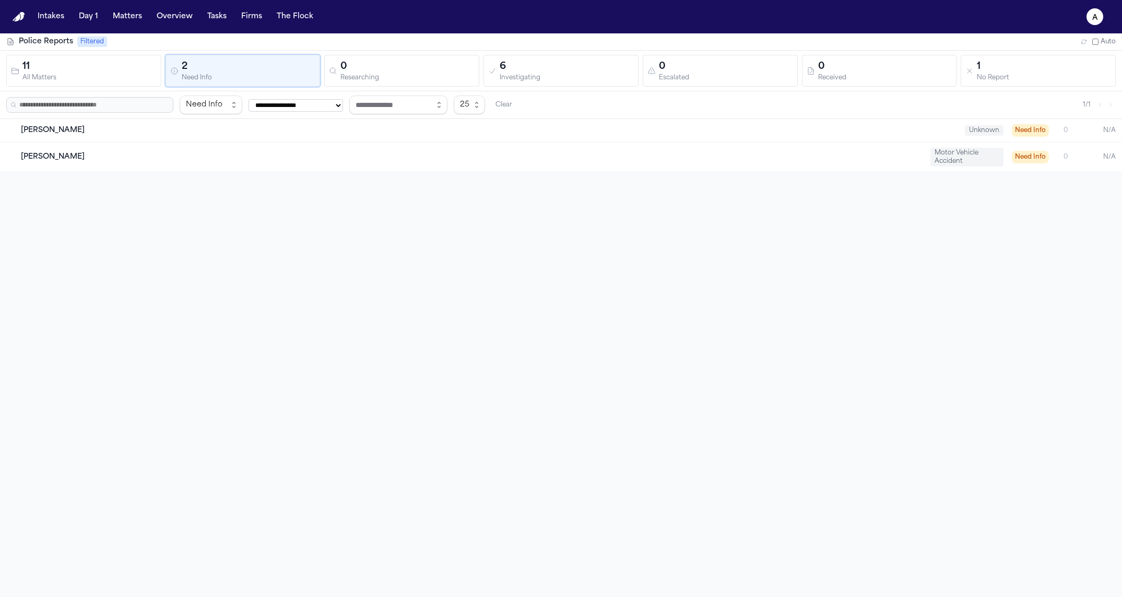
click at [45, 83] on button "11 All Matters" at bounding box center [83, 71] width 155 height 32
